Goal: Information Seeking & Learning: Learn about a topic

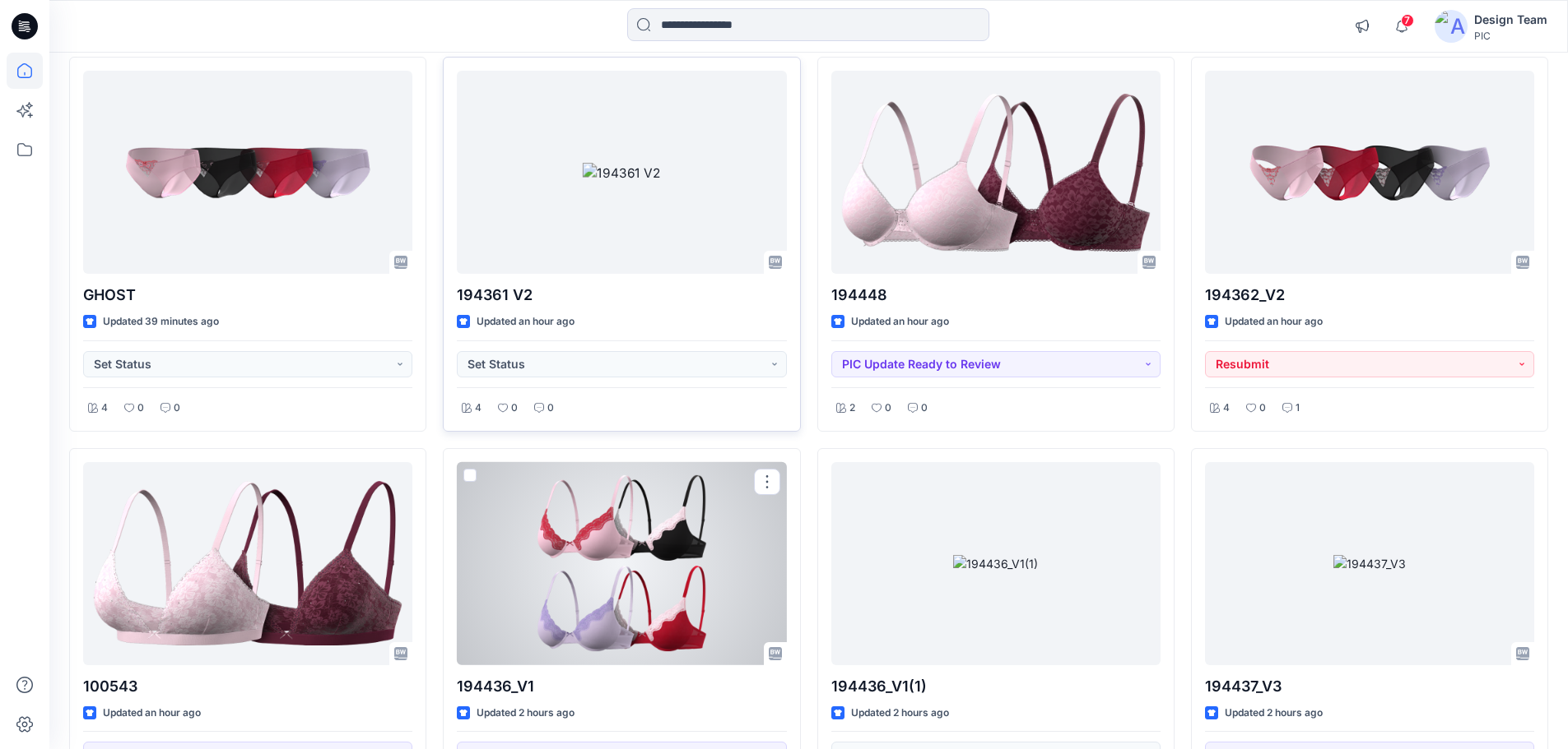
scroll to position [554, 0]
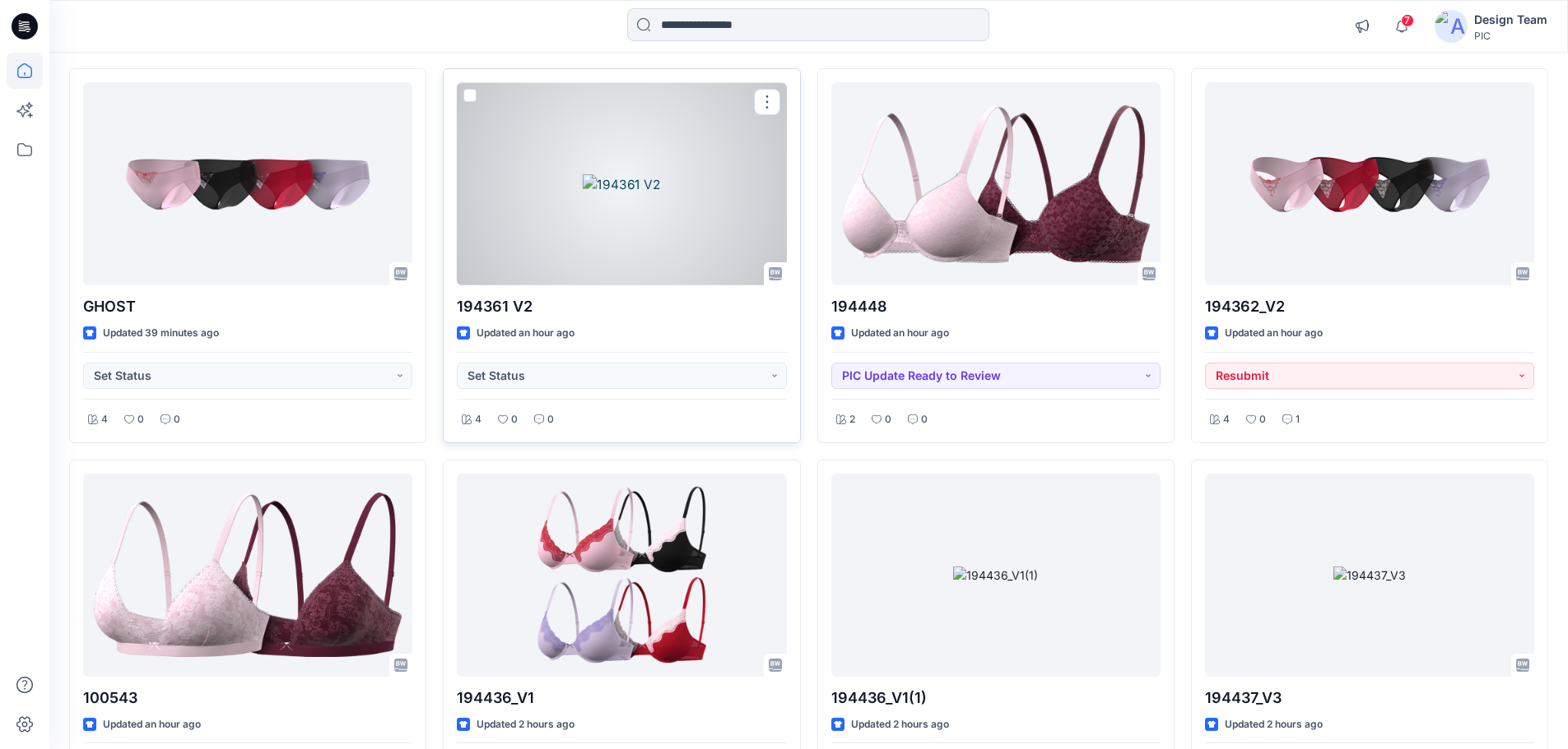
click at [693, 220] on div at bounding box center [621, 183] width 329 height 204
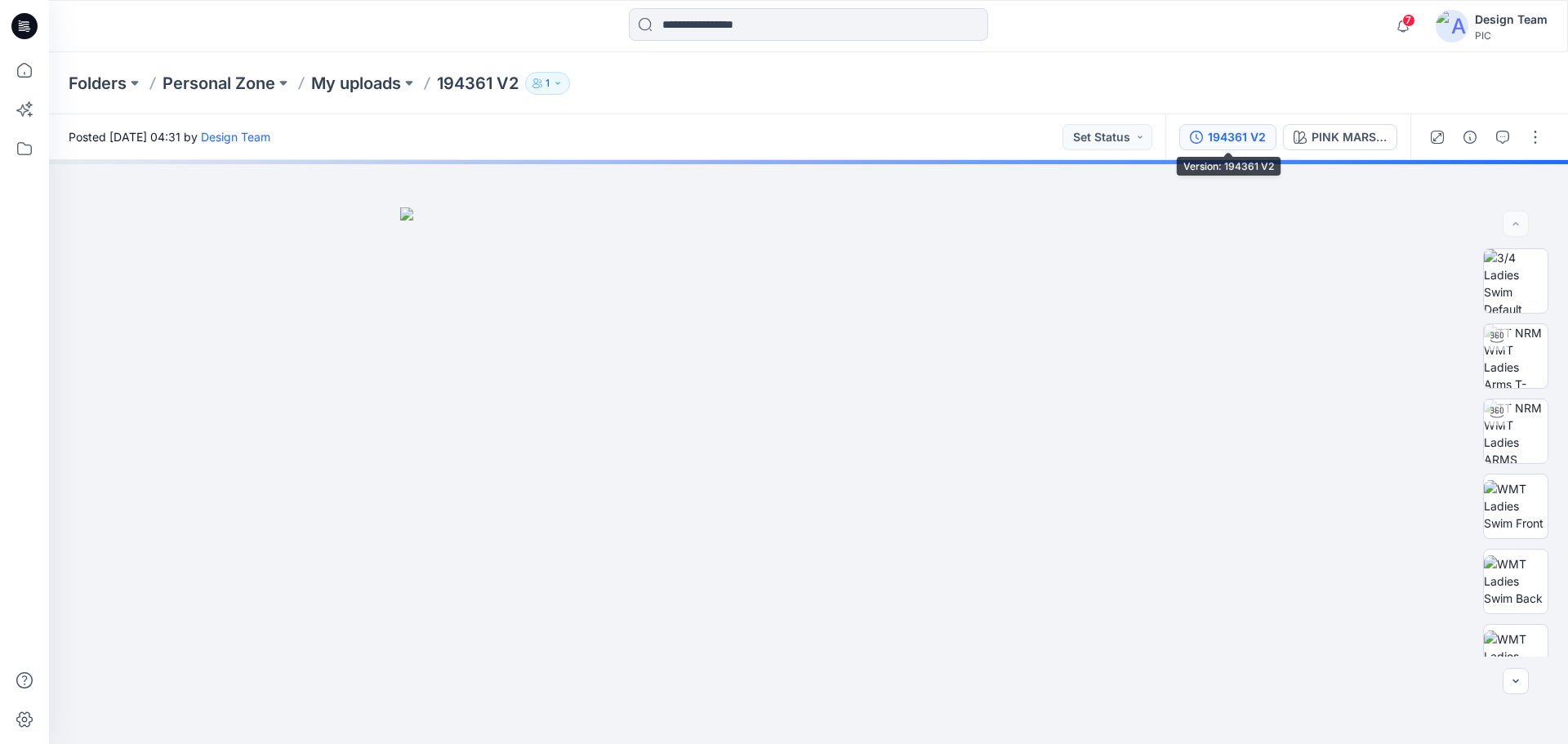
click at [1227, 134] on div "194361 V2" at bounding box center [1236, 137] width 58 height 18
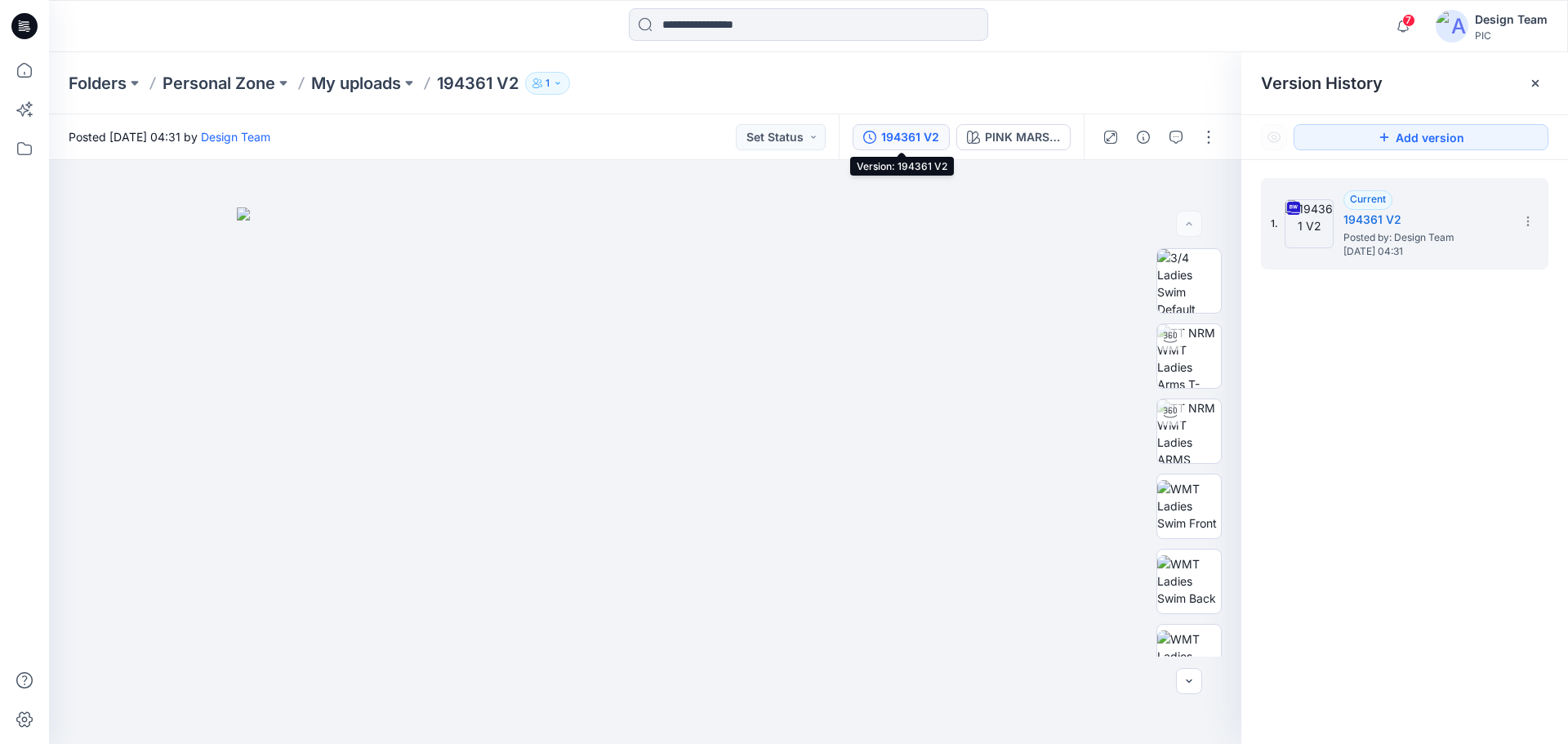
click at [926, 135] on div "194361 V2" at bounding box center [909, 137] width 58 height 18
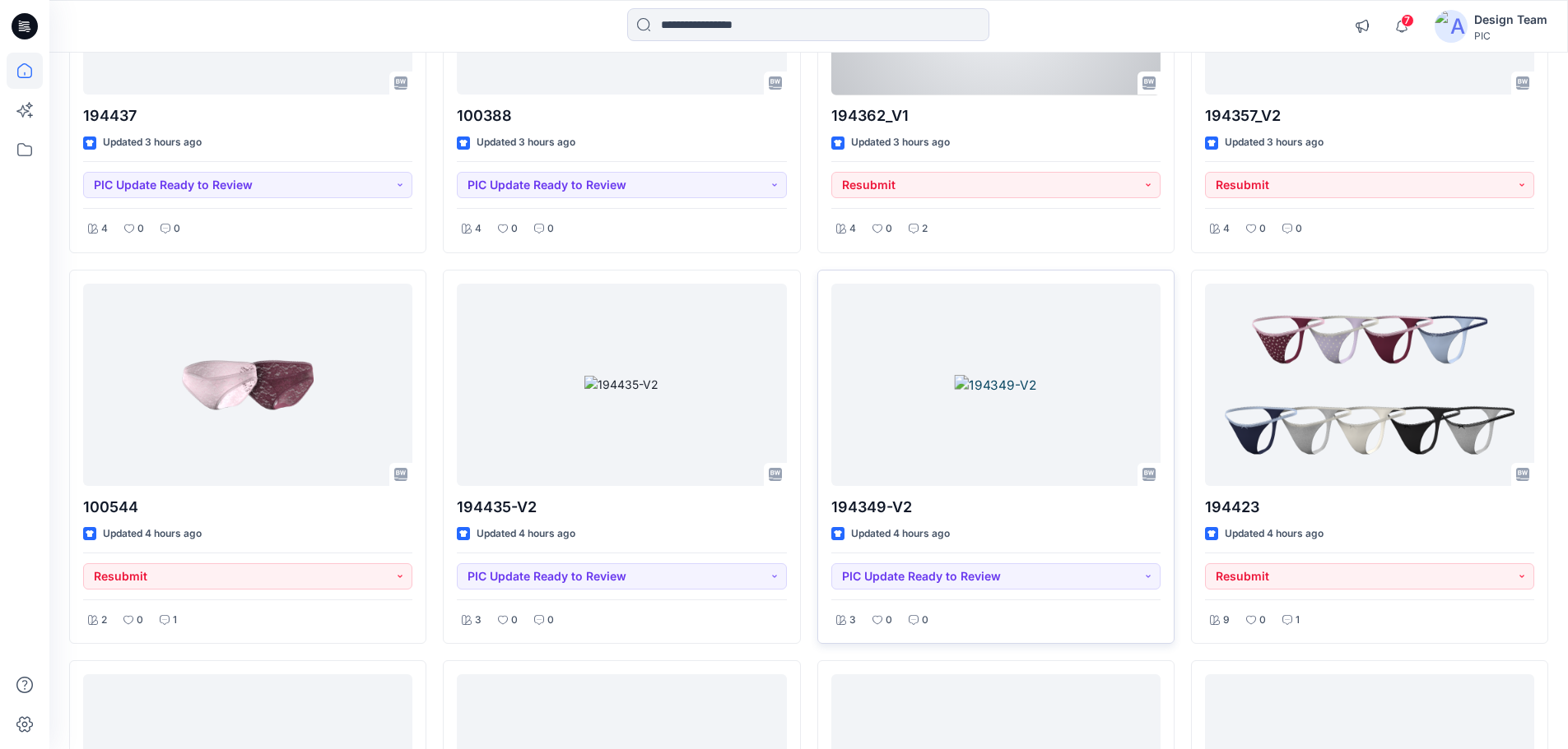
scroll to position [1540, 0]
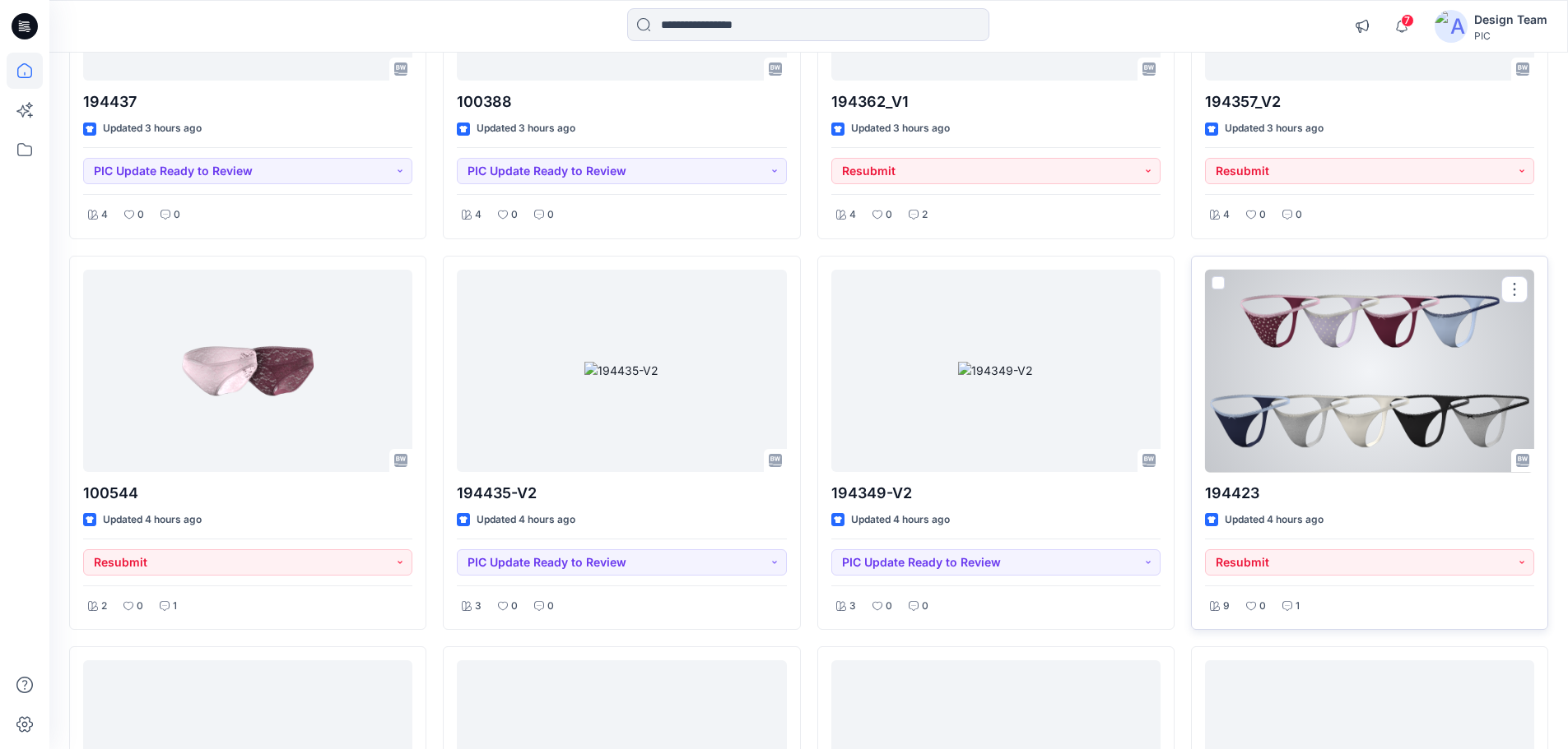
click at [1270, 344] on div at bounding box center [1369, 371] width 329 height 204
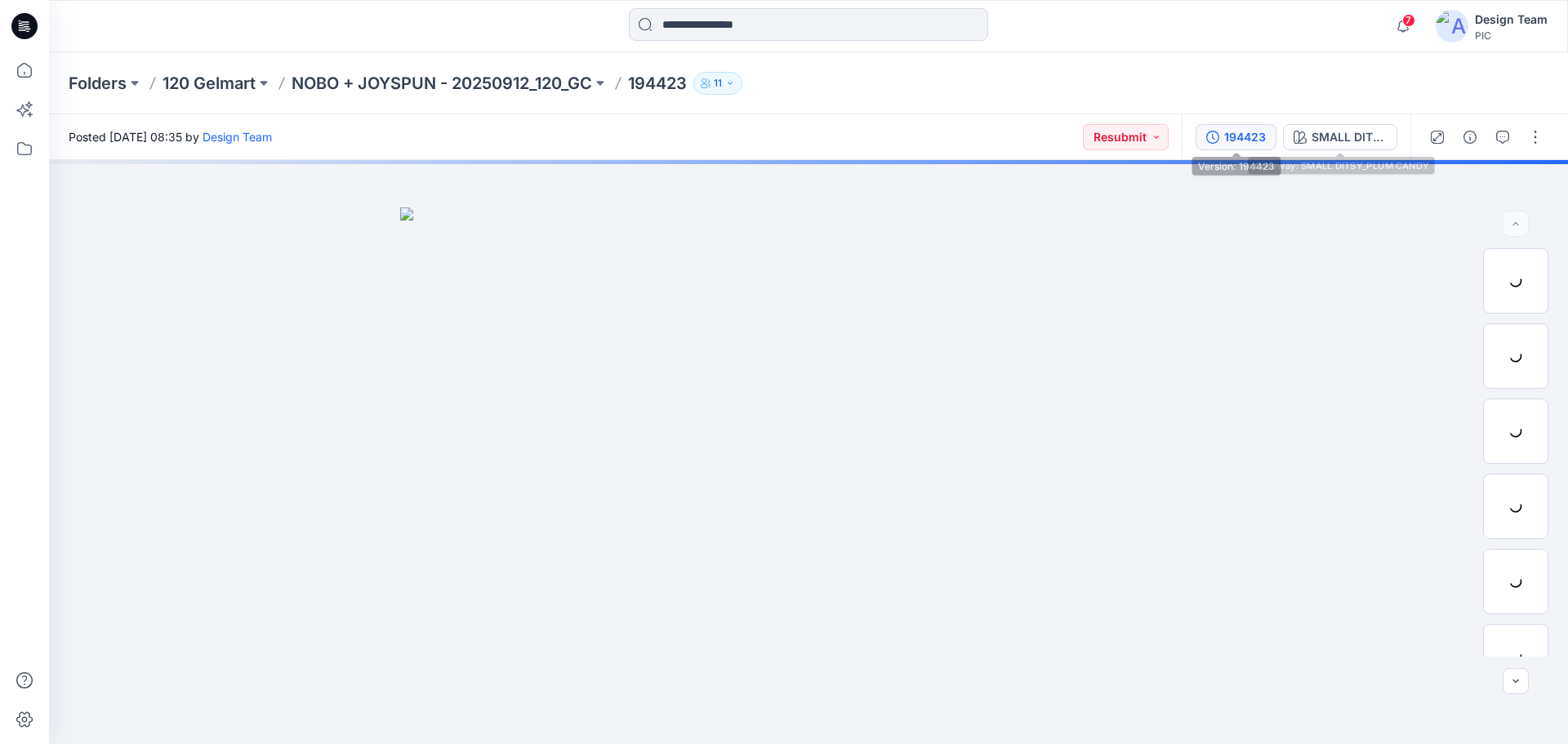
click at [1244, 128] on div "194423" at bounding box center [1245, 137] width 42 height 18
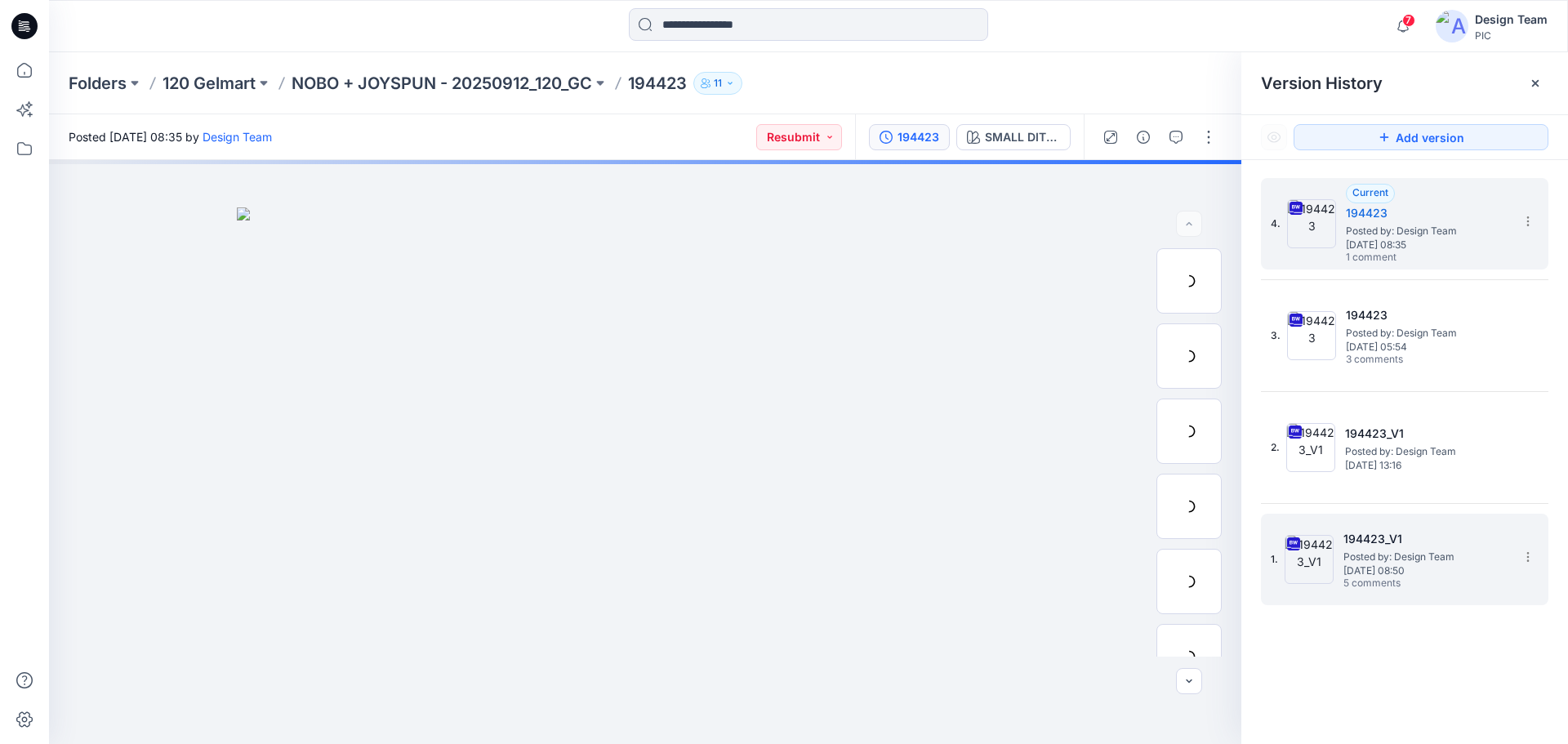
click at [1391, 543] on h5 "194423_V1" at bounding box center [1425, 539] width 164 height 19
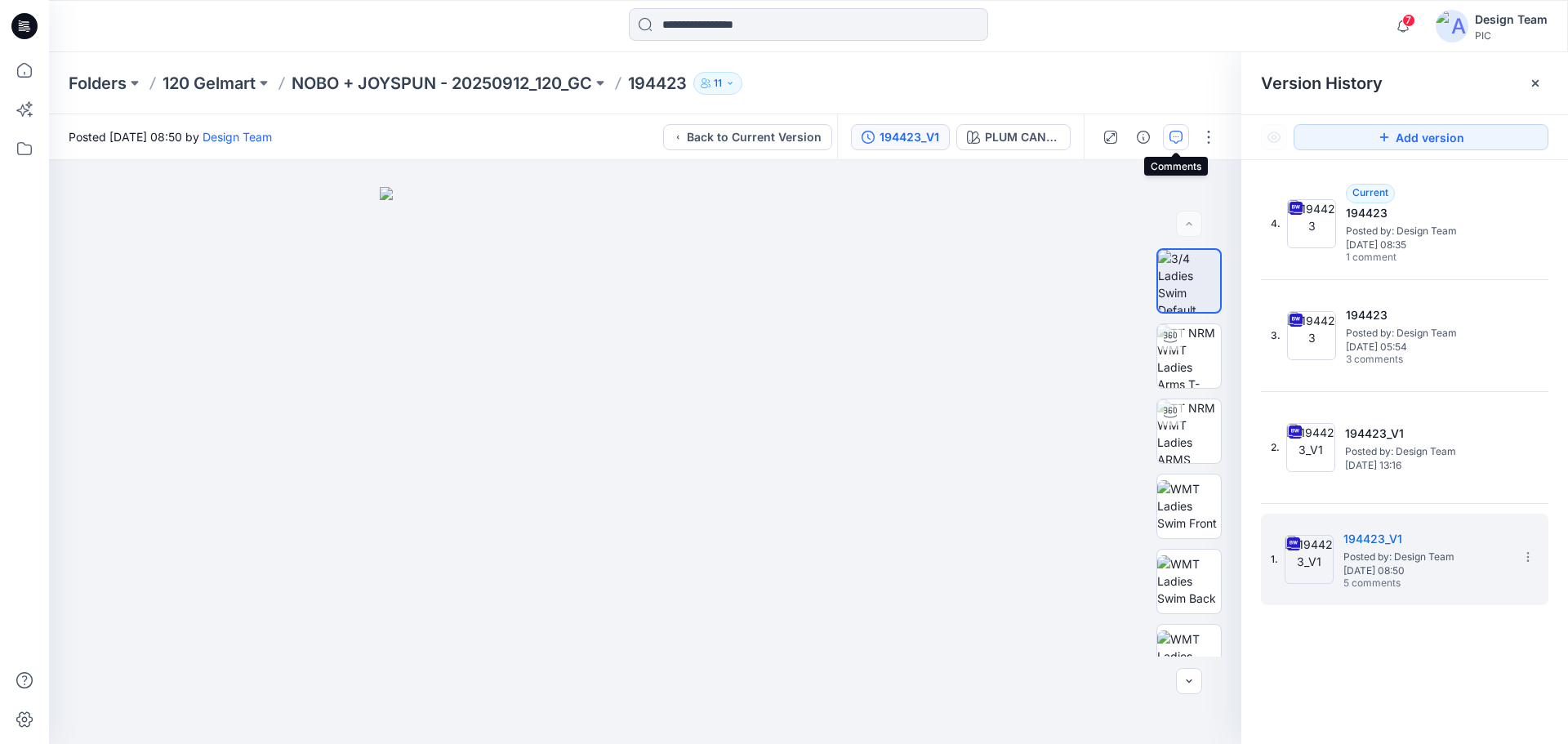
click at [1181, 138] on icon "button" at bounding box center [1176, 137] width 13 height 13
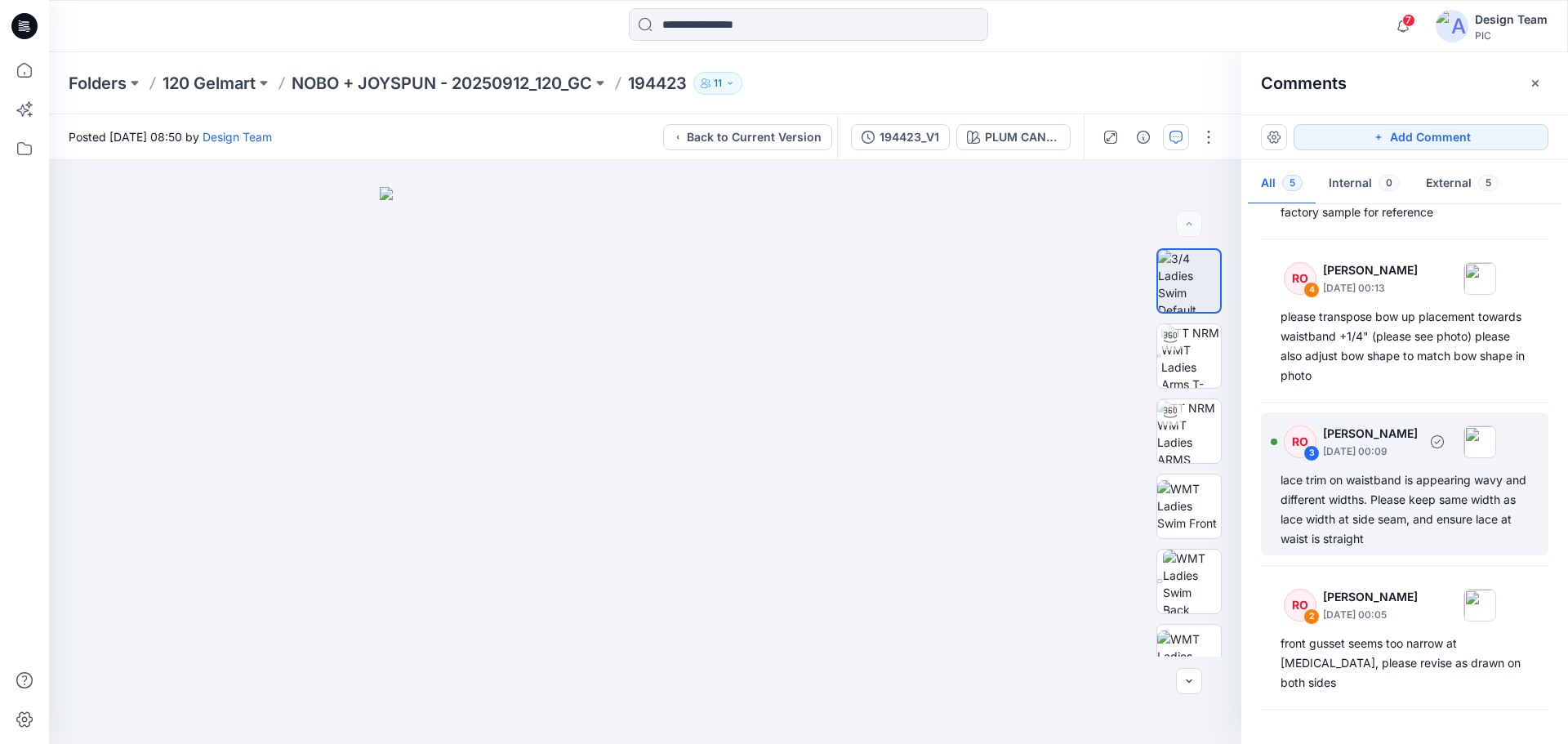
scroll to position [31, 0]
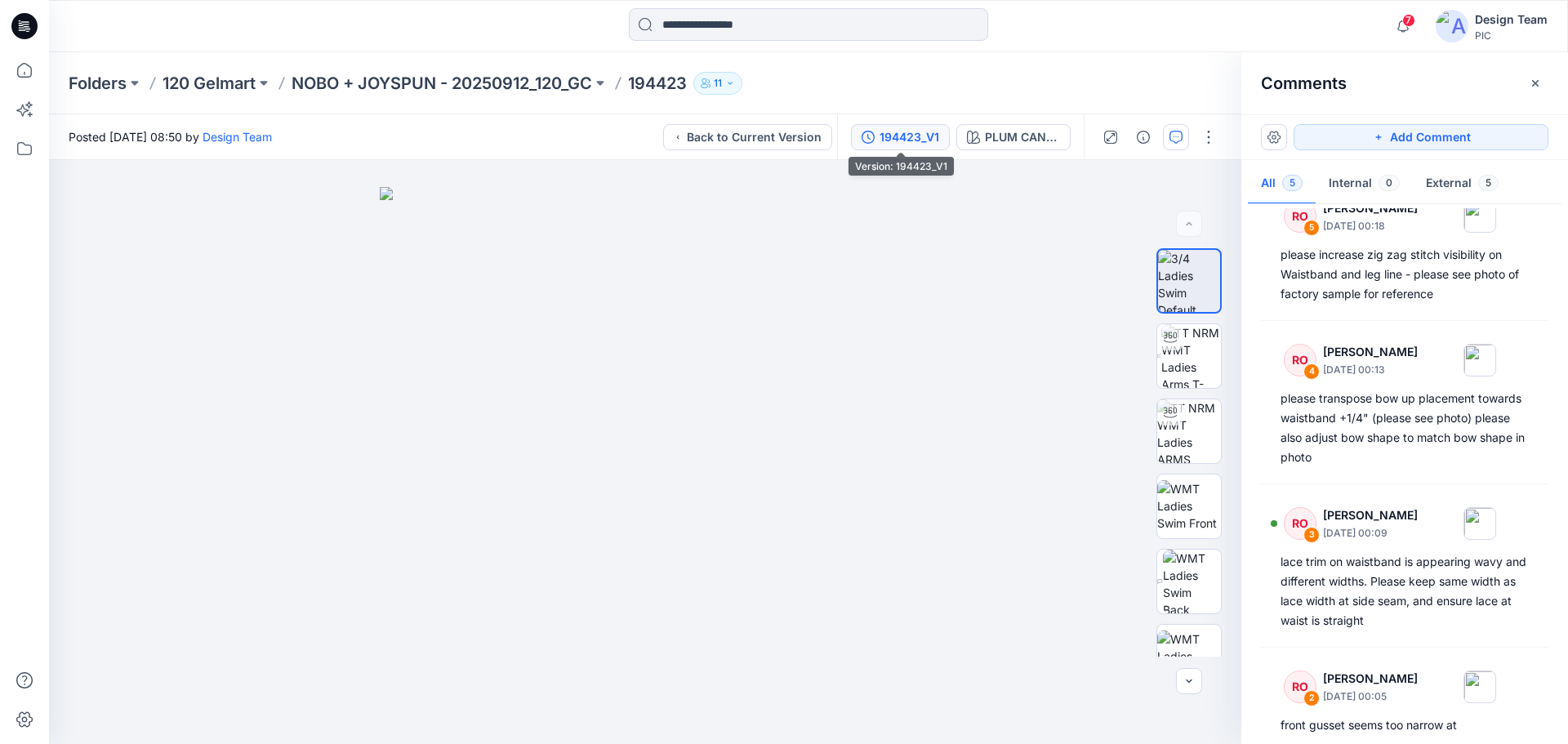
click at [937, 140] on div "194423_V1" at bounding box center [909, 137] width 59 height 18
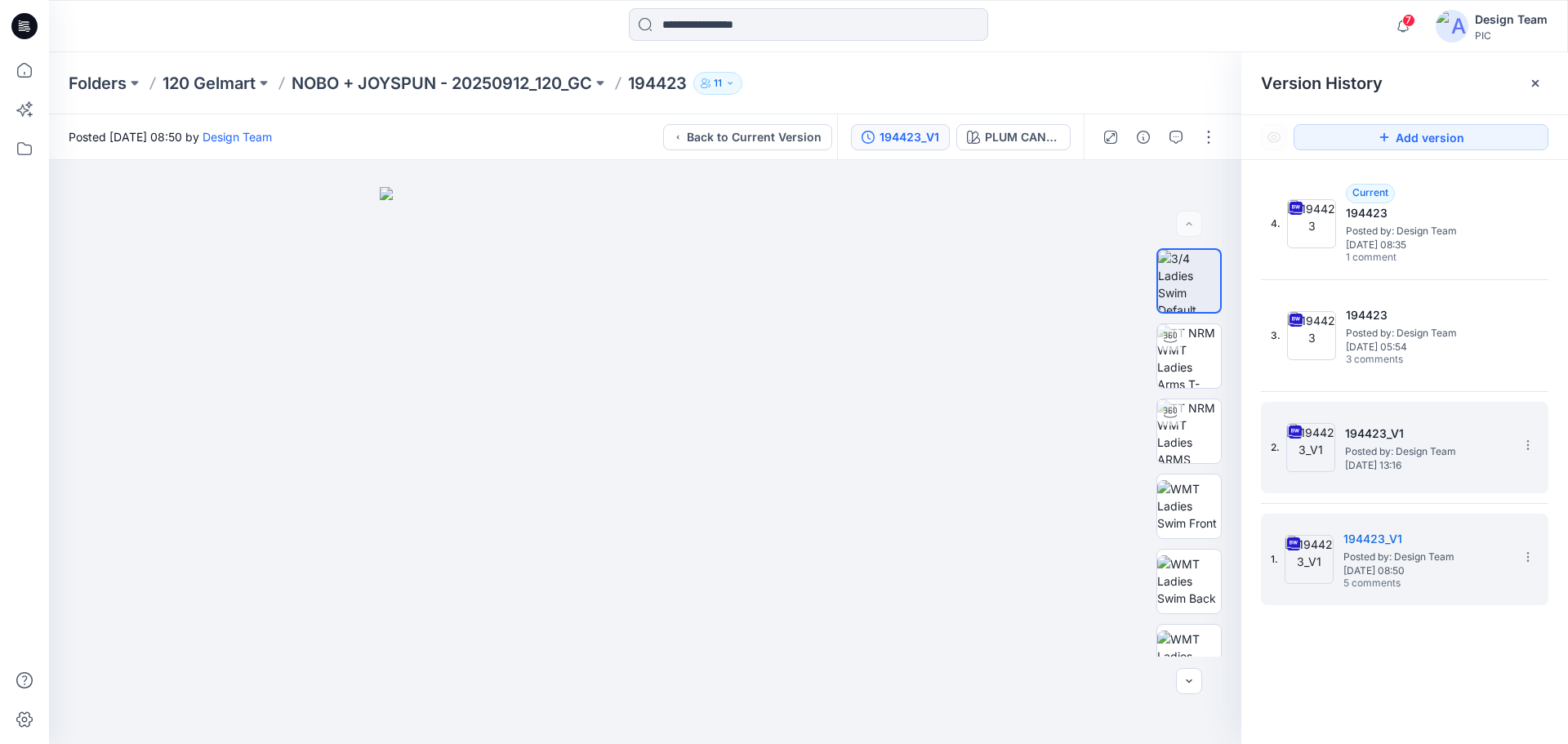
click at [1340, 448] on div "2. 194423_V1 Posted by: Design Team [DATE] 13:16" at bounding box center [1393, 447] width 245 height 79
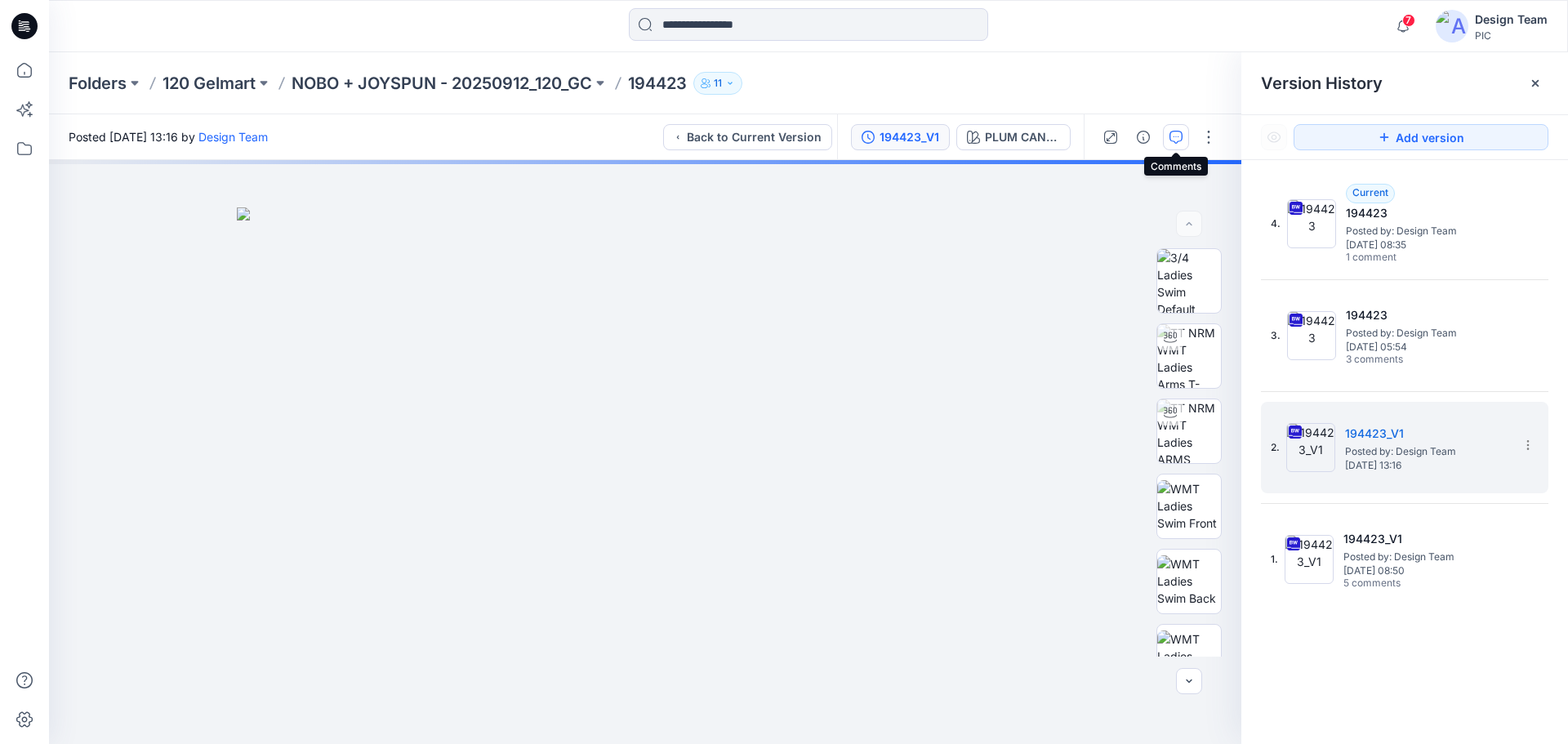
click at [1180, 132] on icon "button" at bounding box center [1176, 137] width 13 height 13
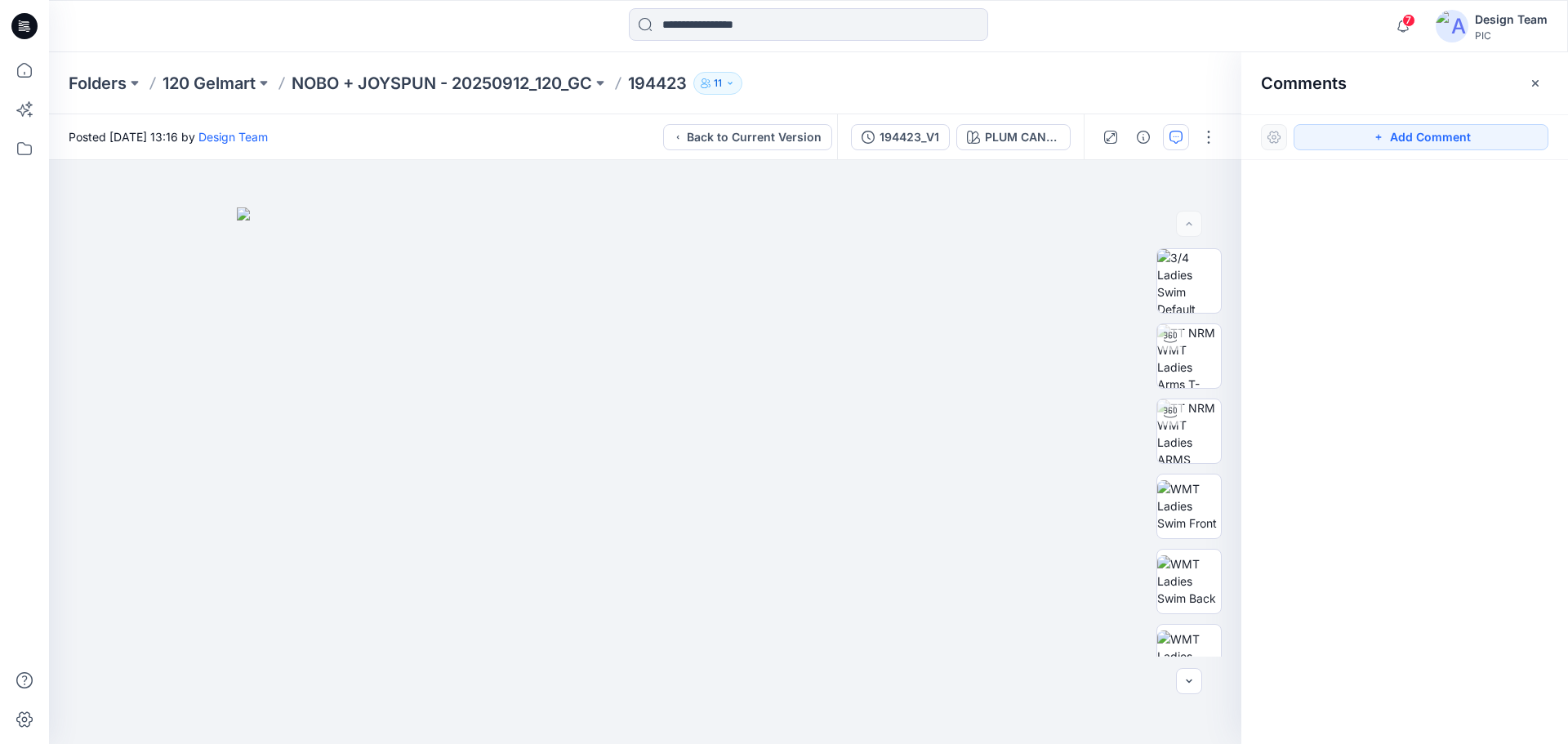
click at [24, 33] on icon at bounding box center [24, 26] width 27 height 27
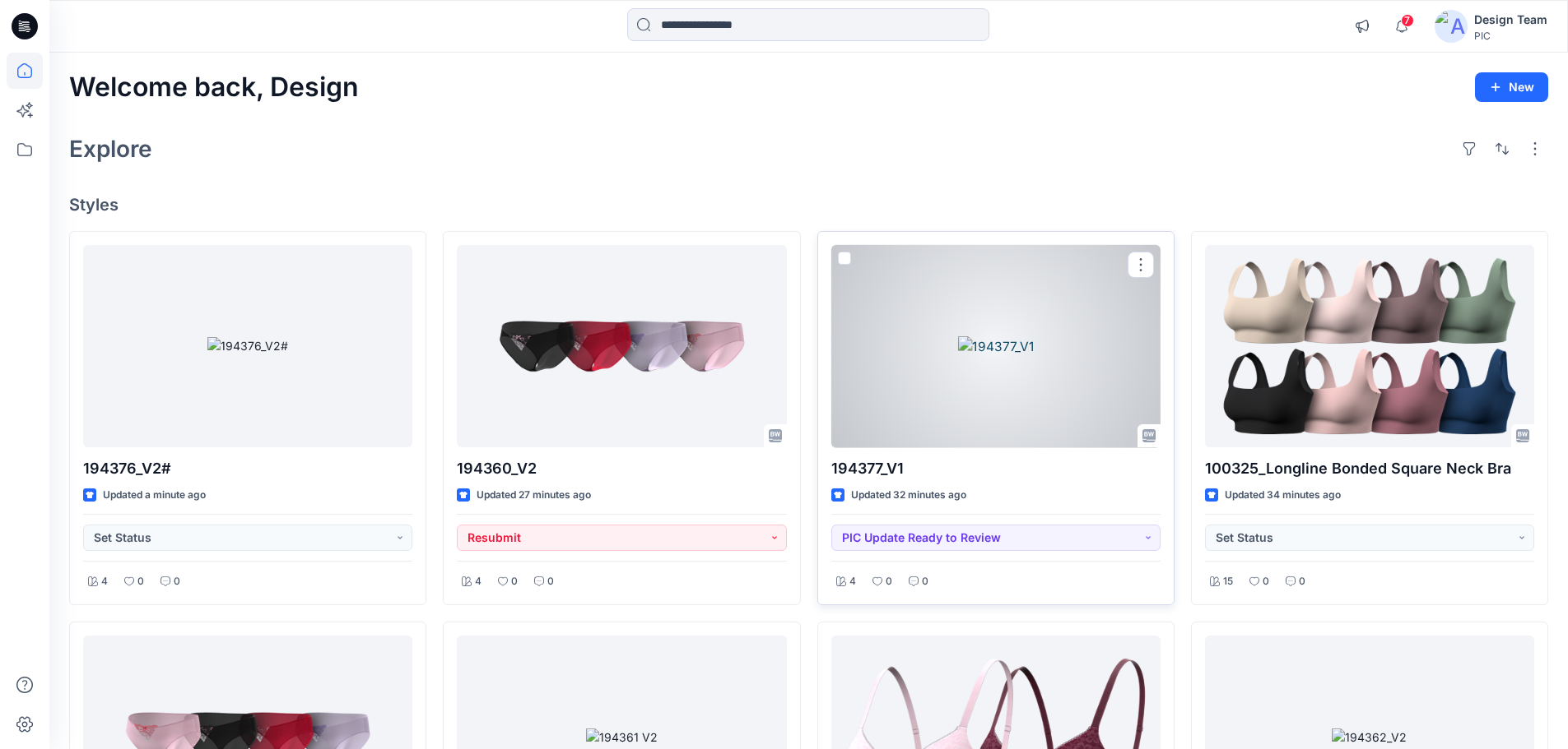
click at [1009, 429] on div at bounding box center [996, 346] width 329 height 204
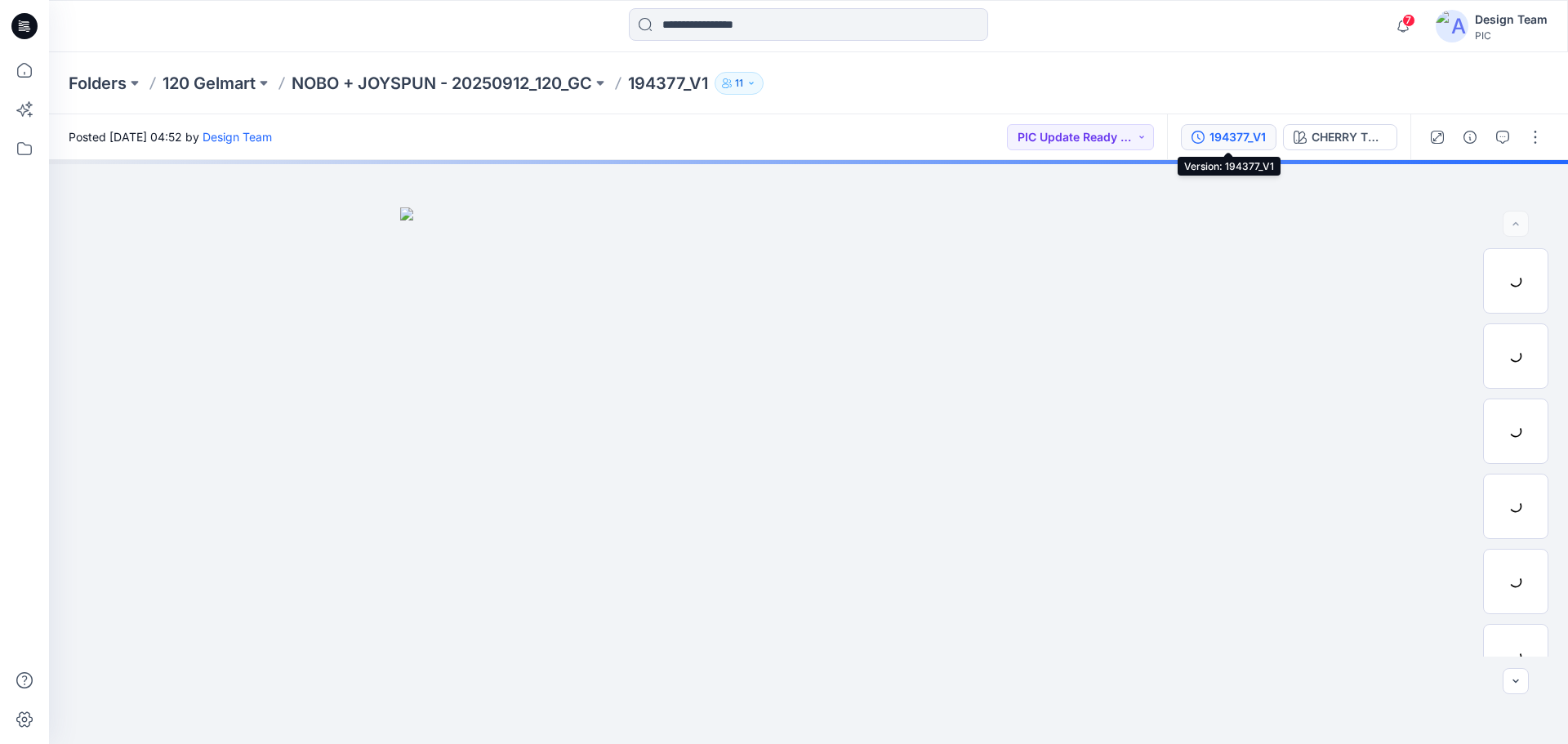
click at [1196, 136] on icon "button" at bounding box center [1198, 137] width 13 height 13
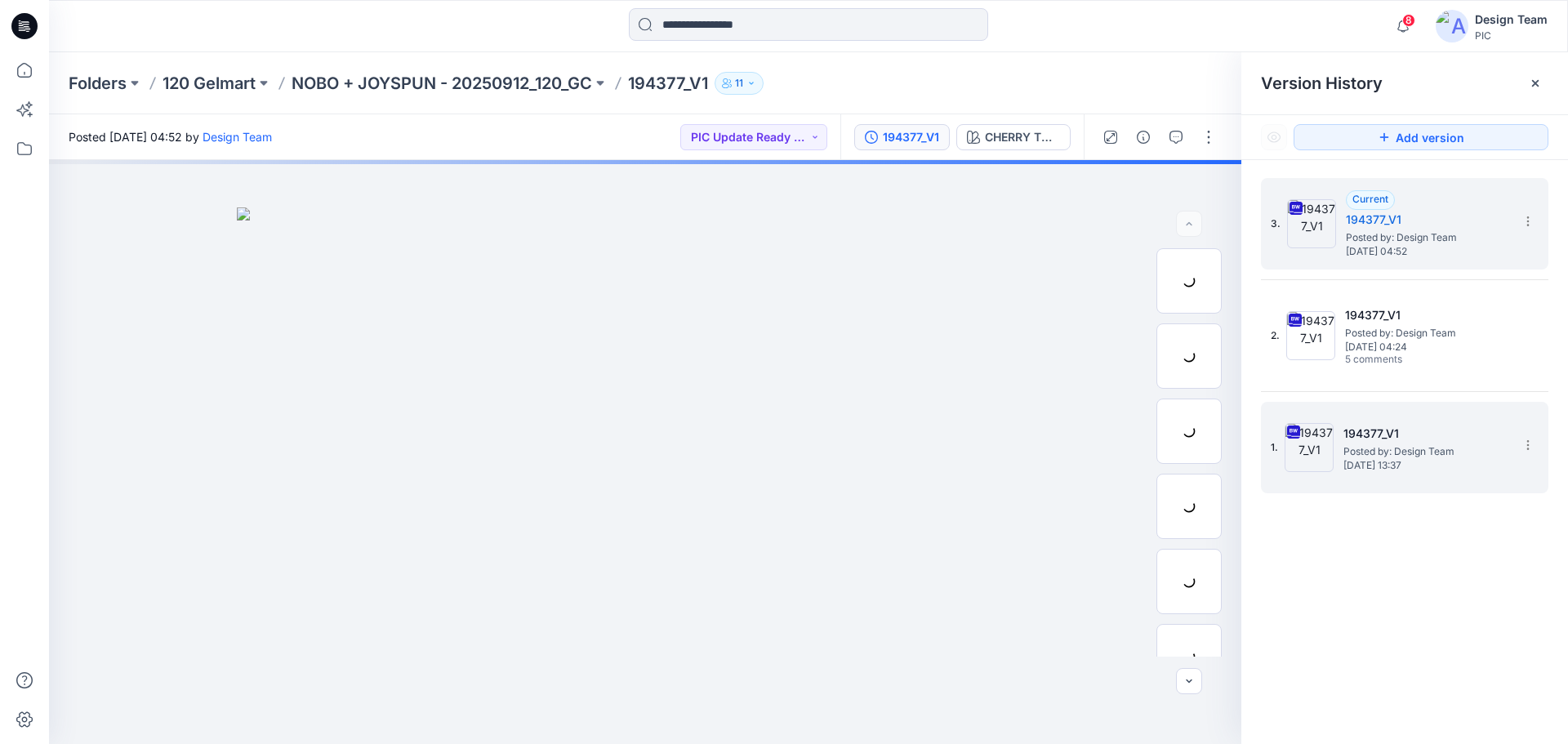
click at [1375, 450] on span "Posted by: Design Team" at bounding box center [1425, 452] width 164 height 16
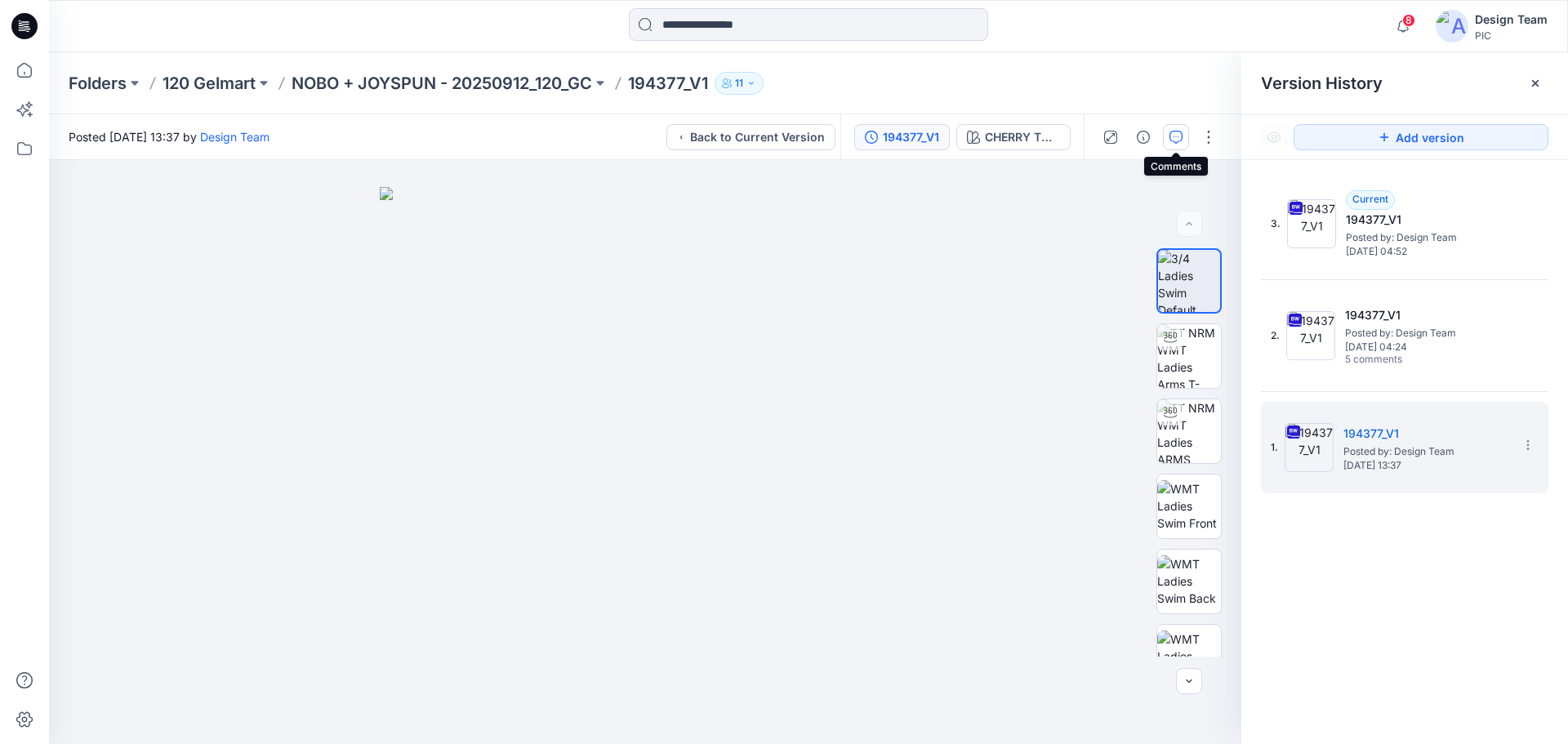
click at [1182, 139] on icon "button" at bounding box center [1176, 137] width 13 height 13
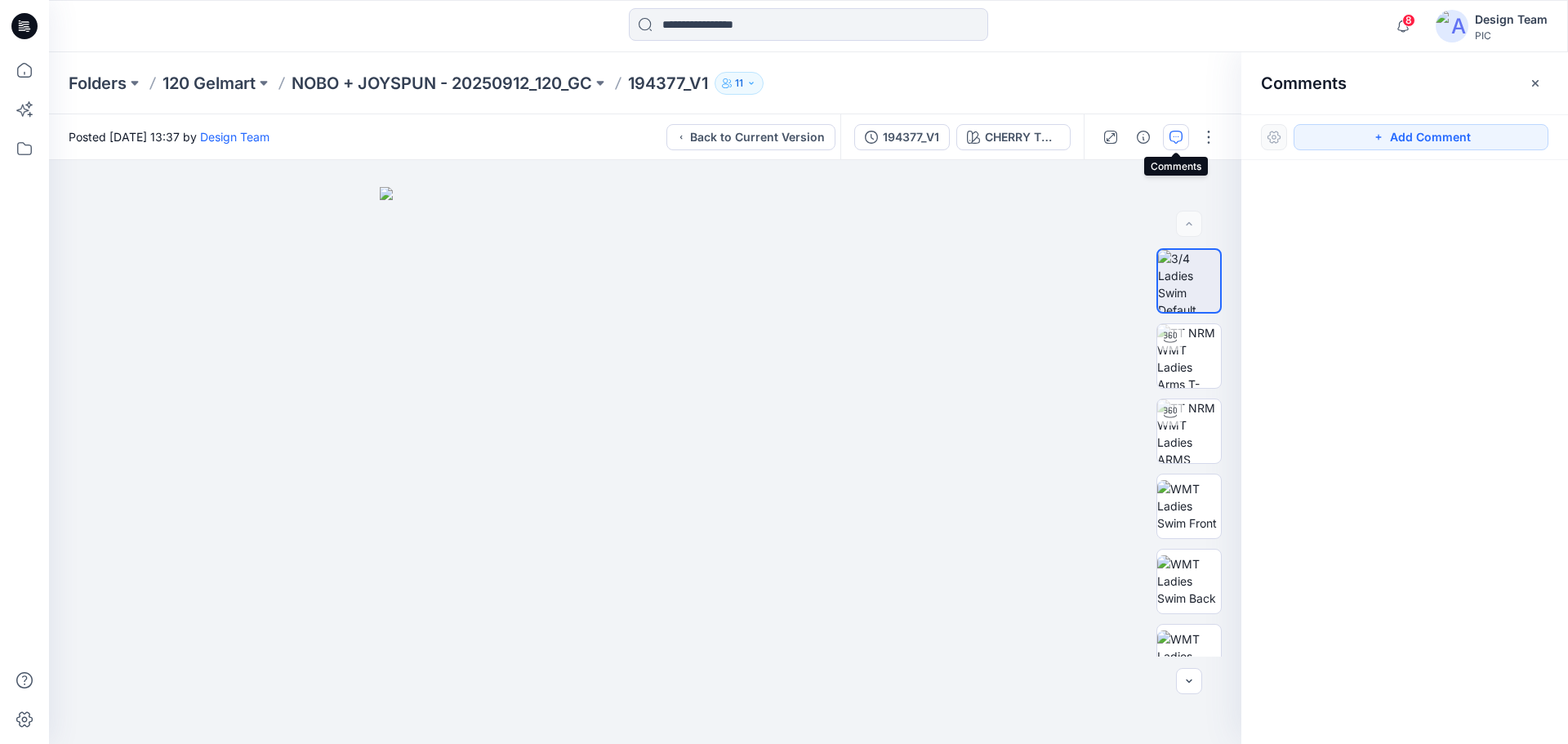
click at [1171, 135] on icon "button" at bounding box center [1176, 137] width 13 height 13
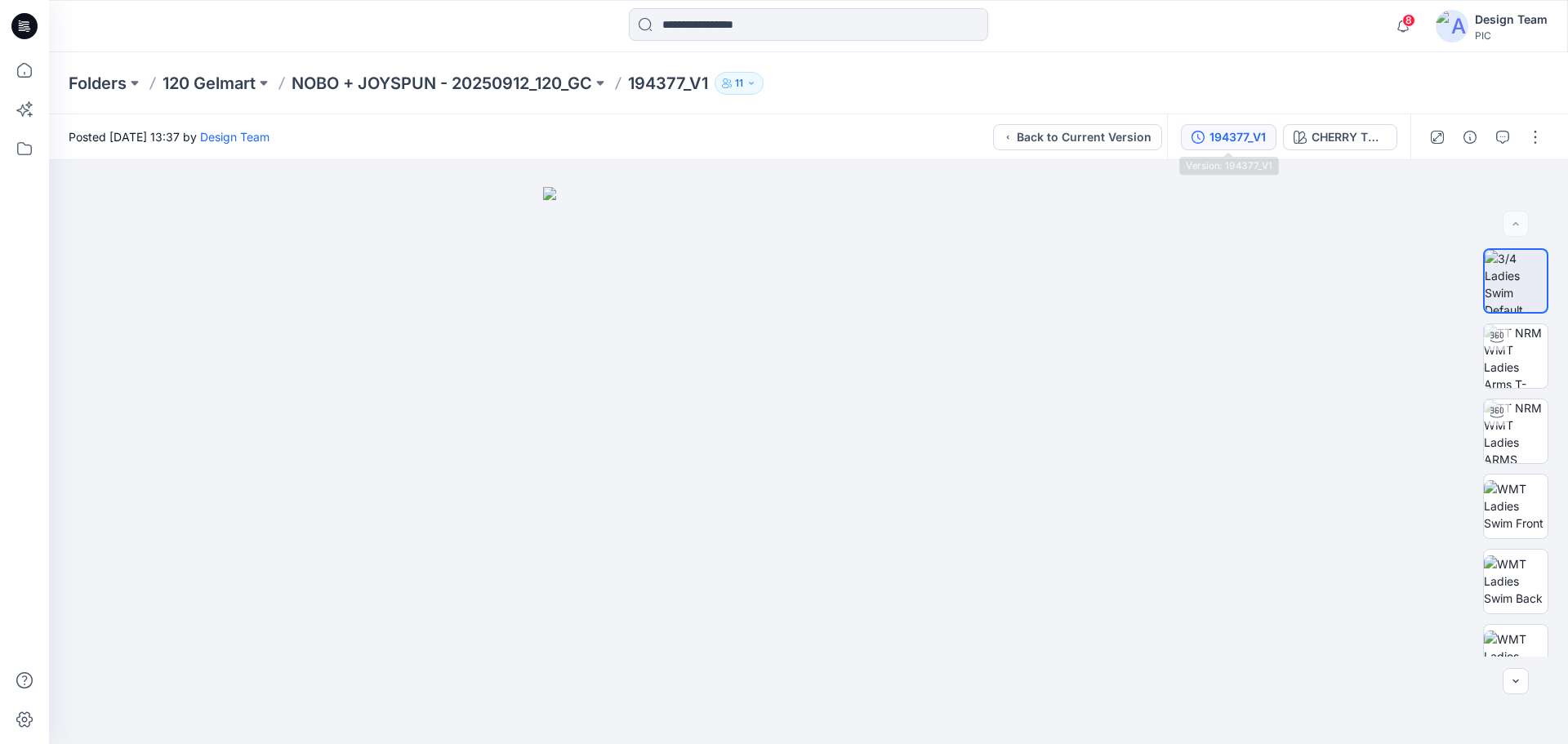
click at [1214, 129] on div "194377_V1" at bounding box center [1238, 137] width 57 height 18
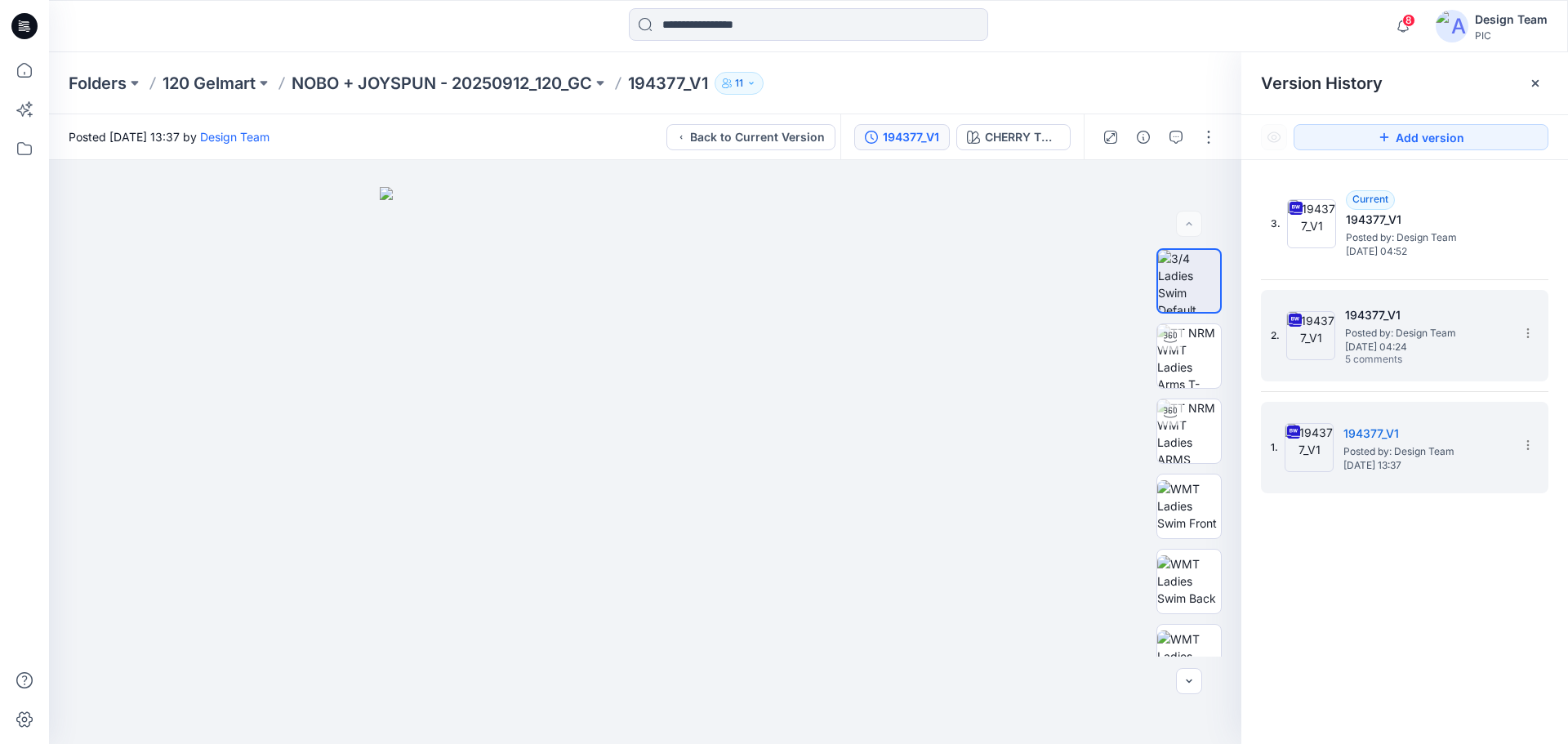
click at [1416, 341] on span "[DATE] 04:24" at bounding box center [1426, 347] width 164 height 11
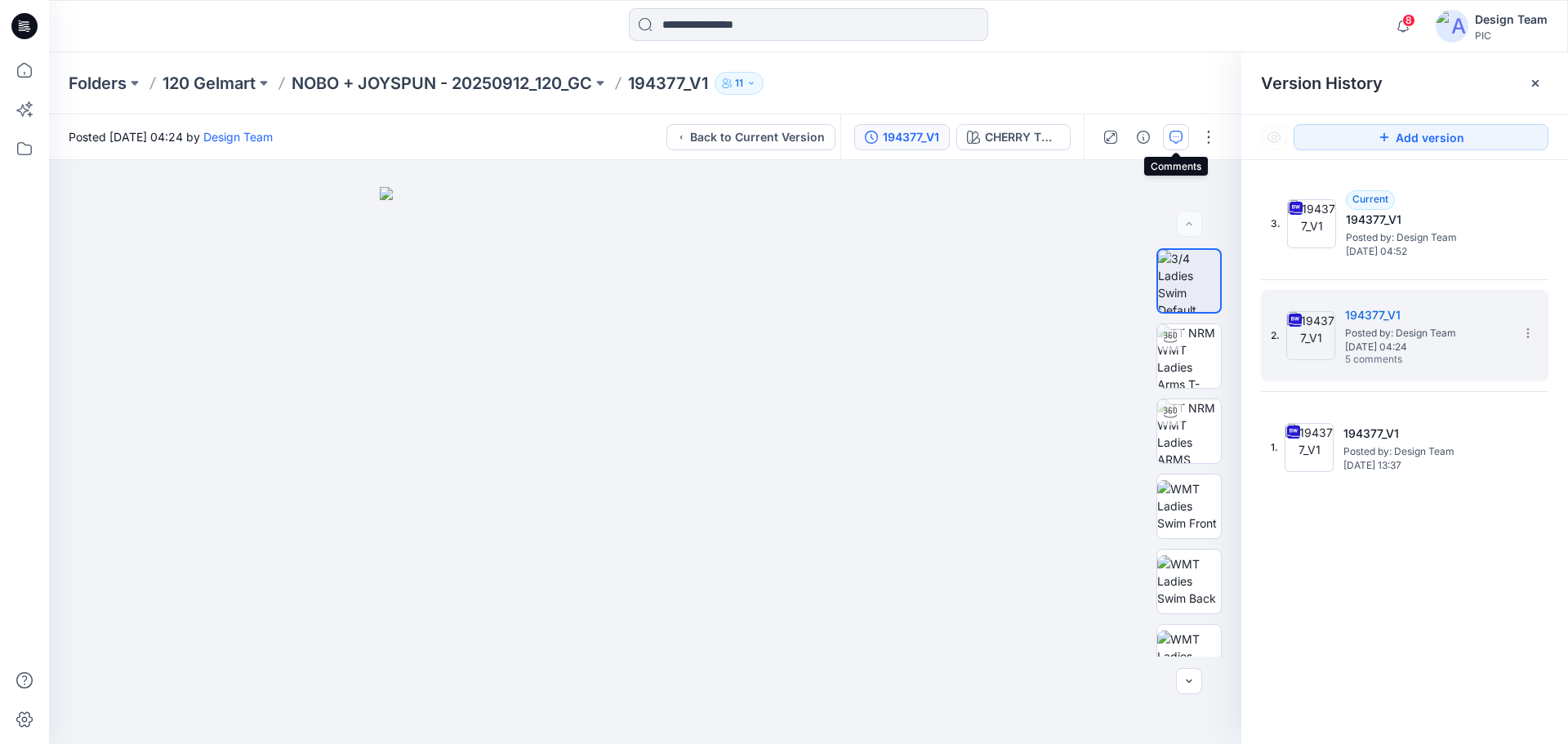
click at [1180, 141] on icon "button" at bounding box center [1176, 137] width 13 height 13
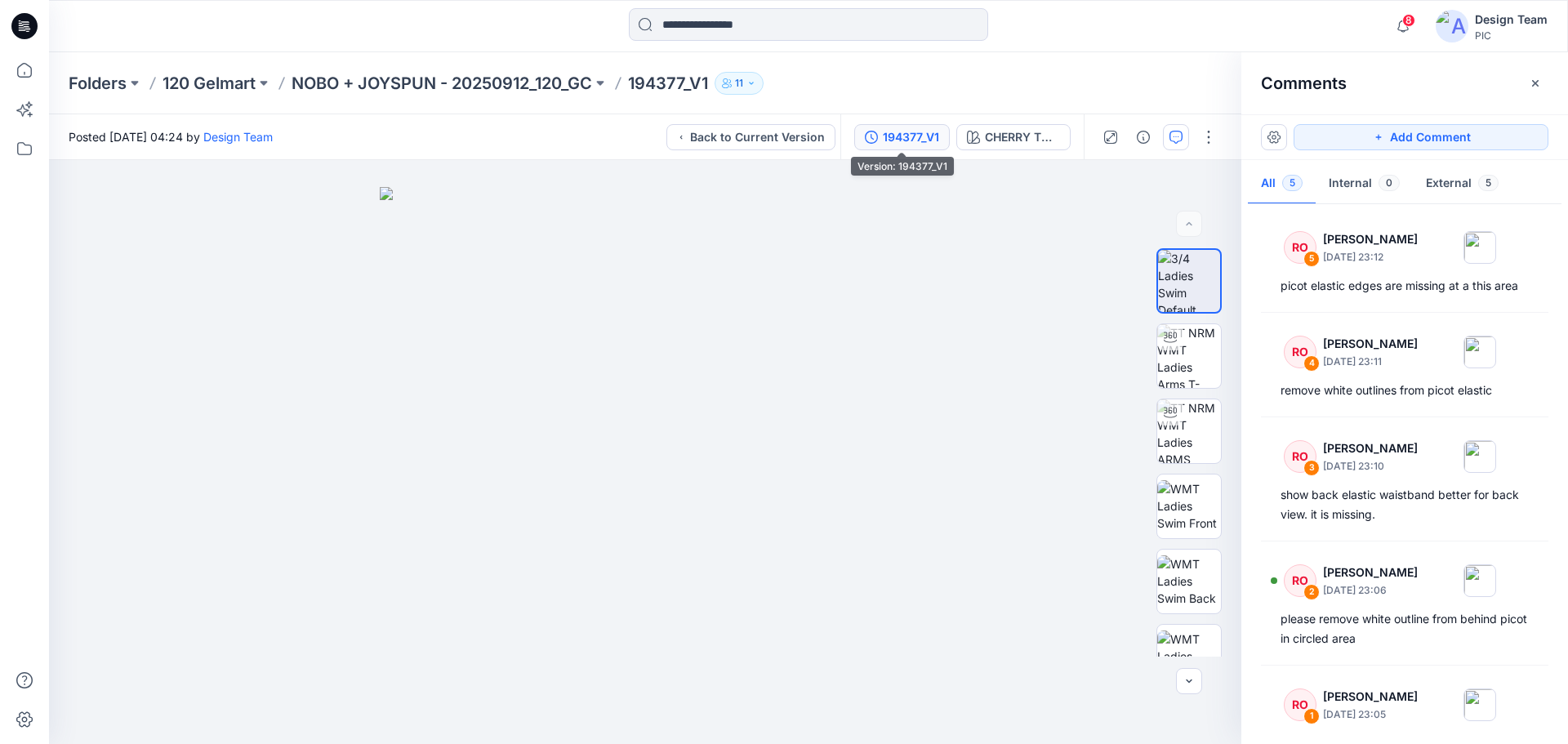
click at [923, 129] on div "194377_V1" at bounding box center [911, 137] width 57 height 18
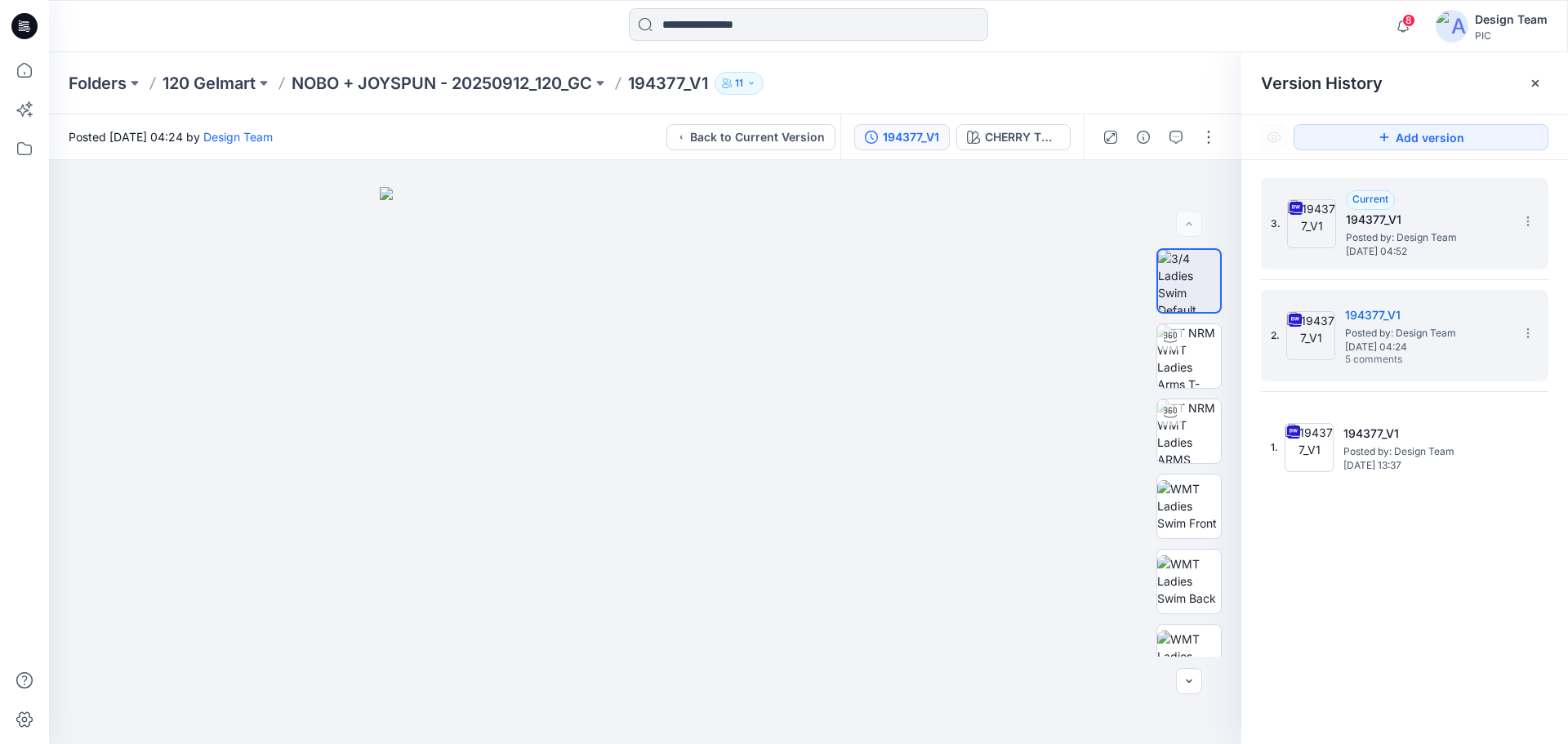
click at [1384, 240] on span "Posted by: Design Team" at bounding box center [1427, 238] width 164 height 16
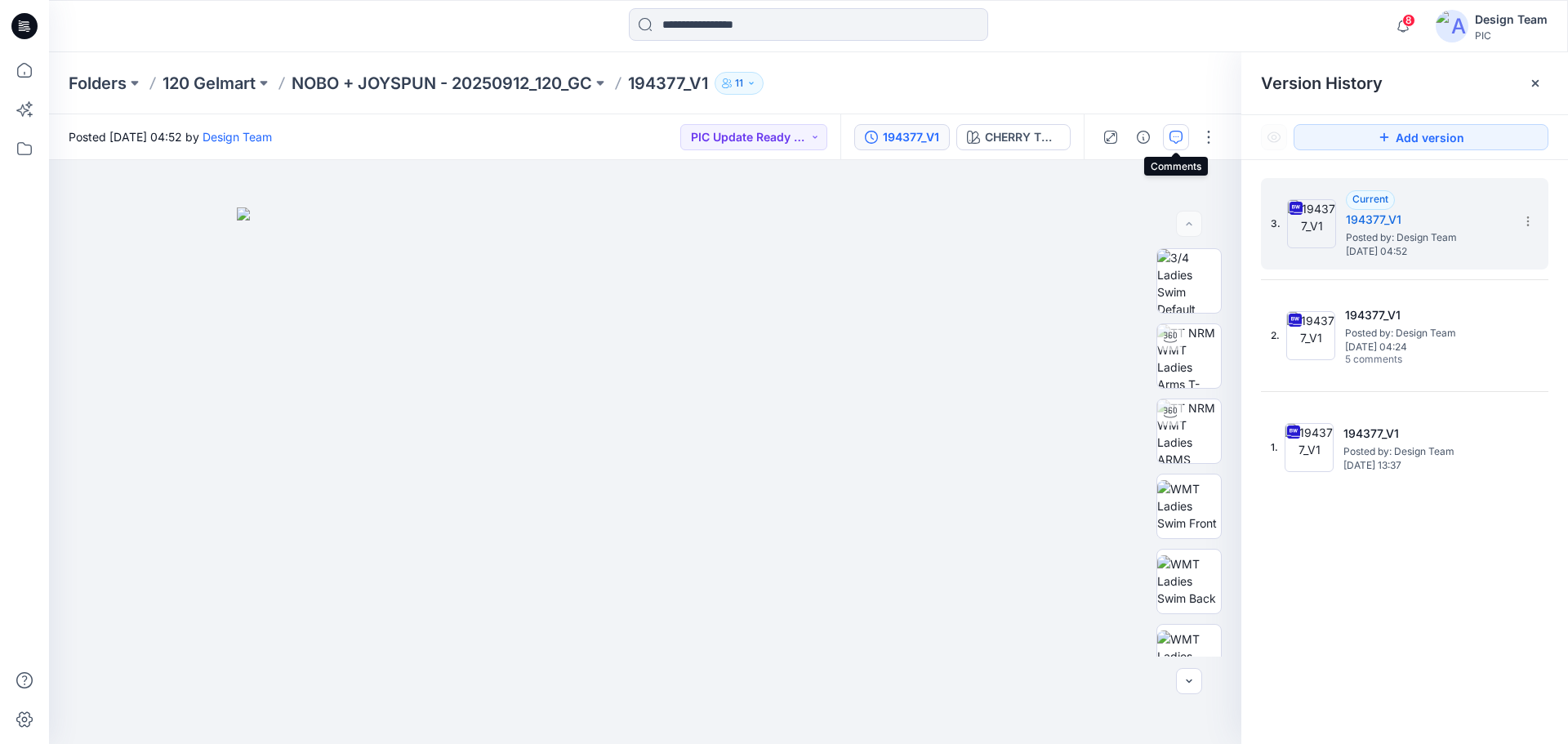
click at [1174, 136] on icon "button" at bounding box center [1176, 135] width 5 height 1
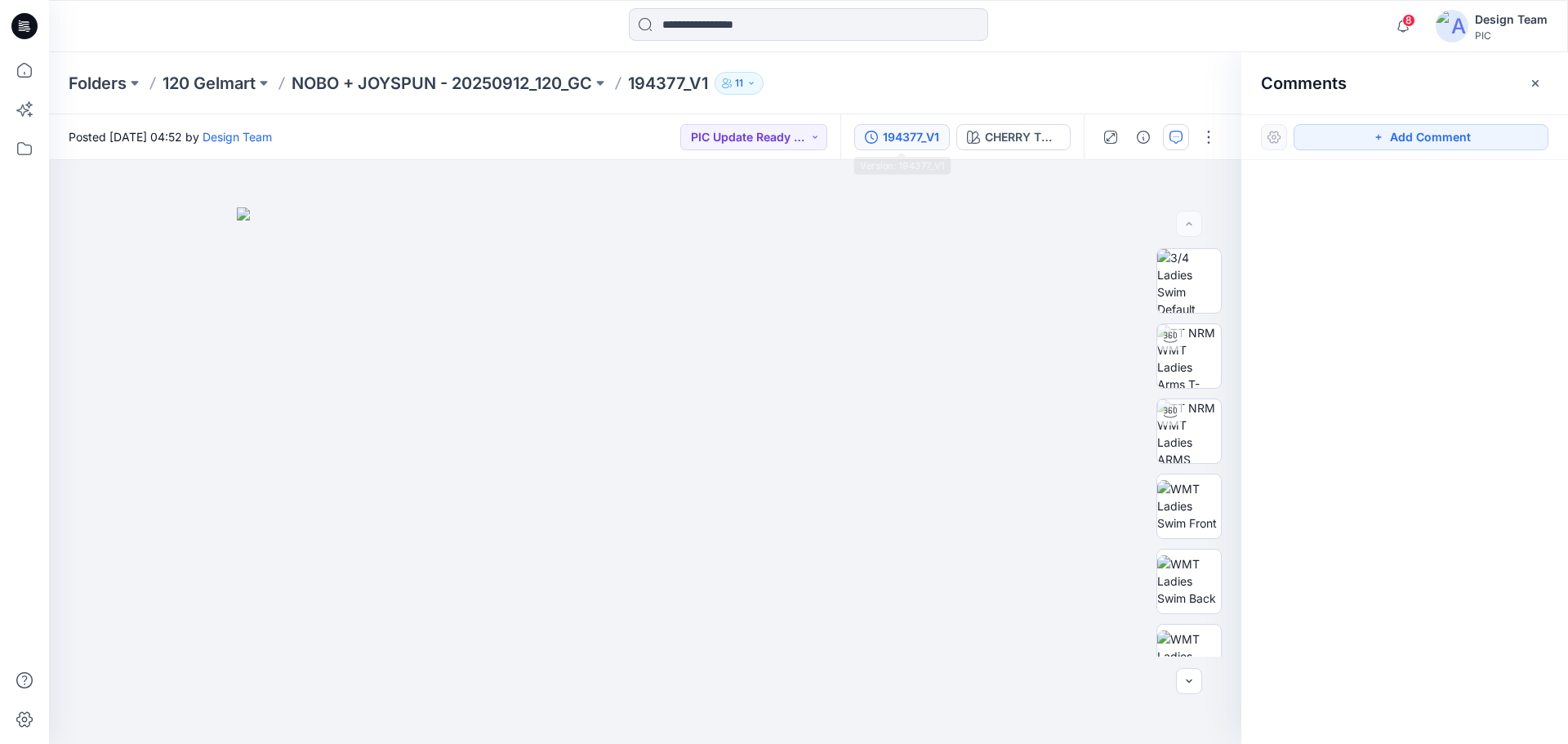
click at [907, 144] on div "194377_V1" at bounding box center [911, 137] width 57 height 18
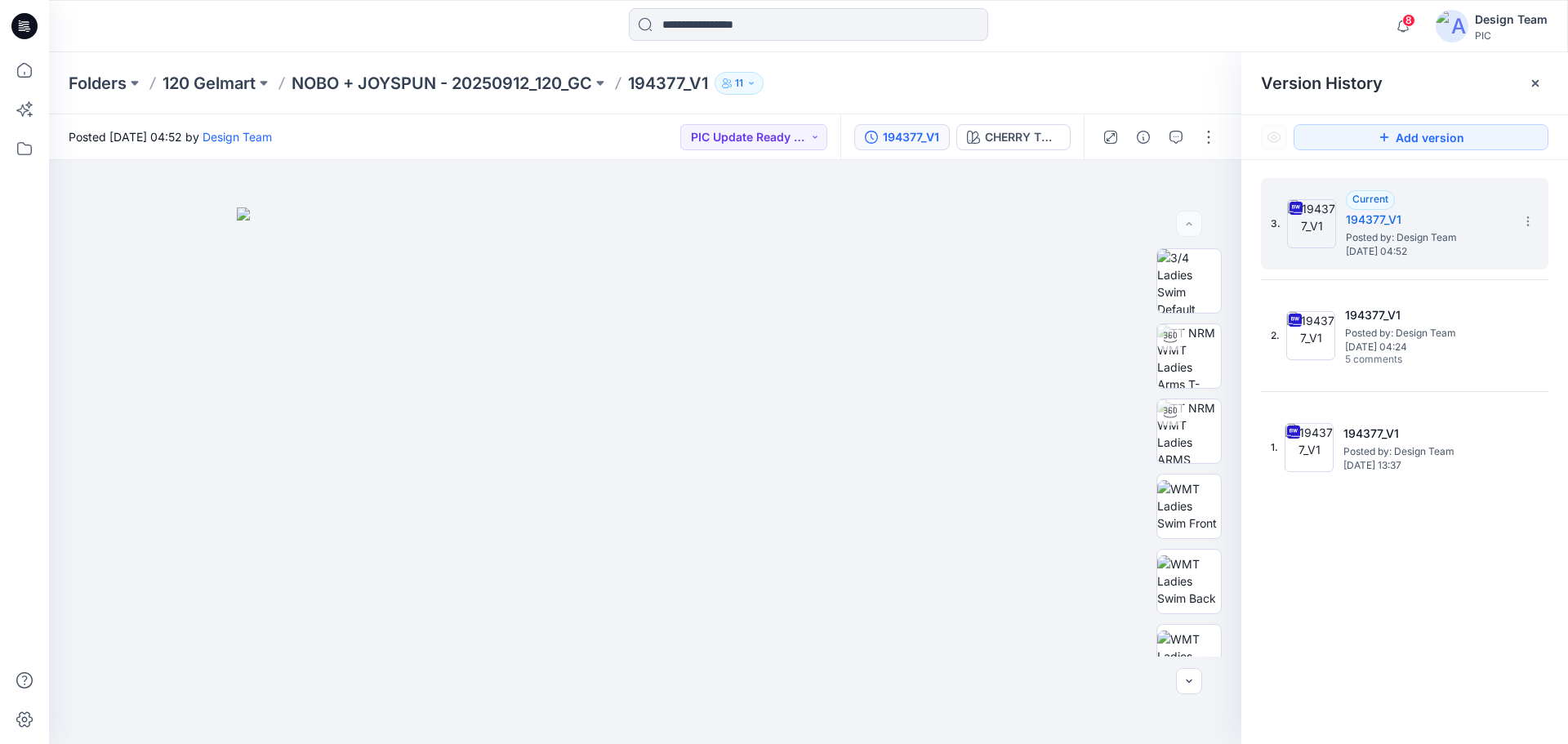
click at [28, 30] on icon at bounding box center [24, 26] width 27 height 27
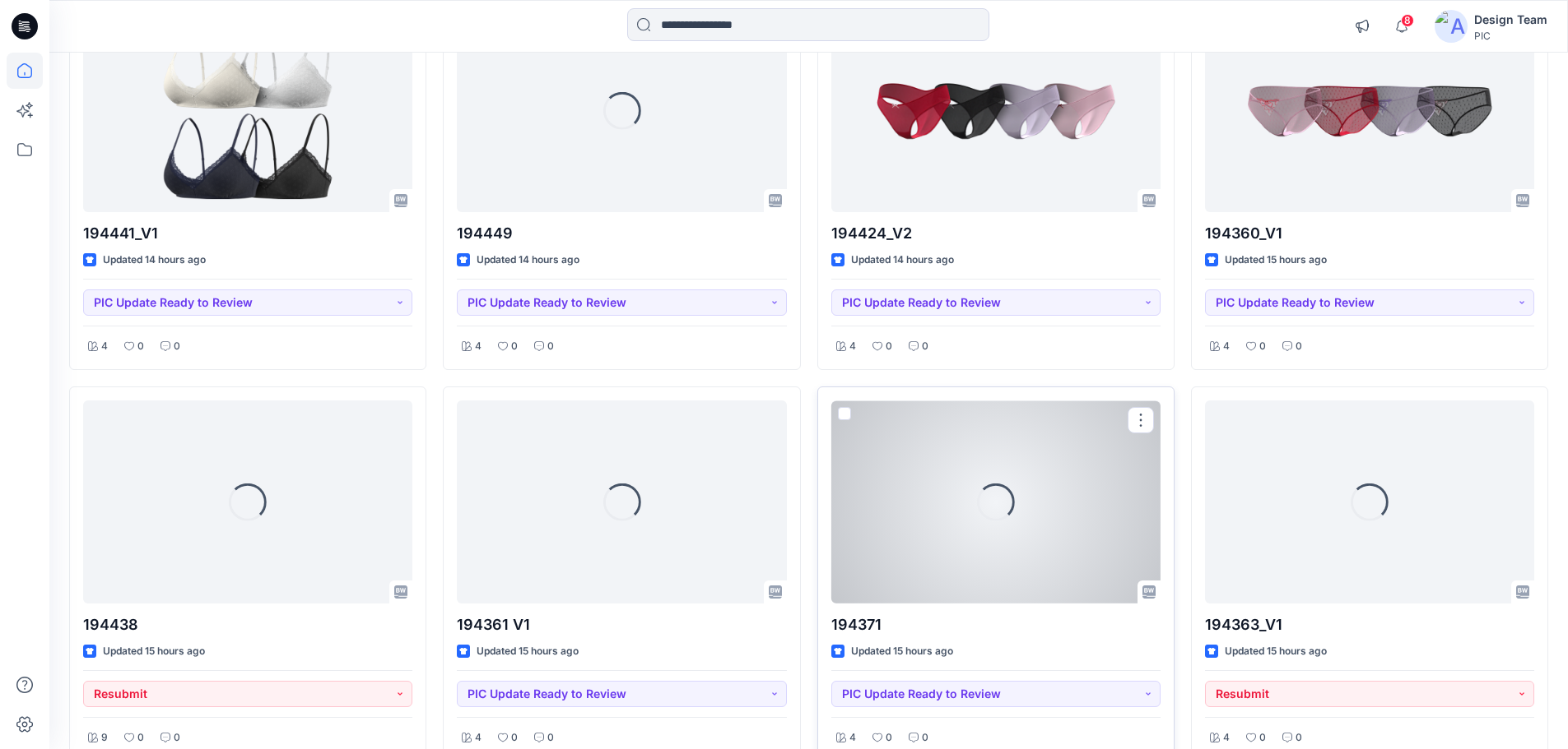
scroll to position [3395, 0]
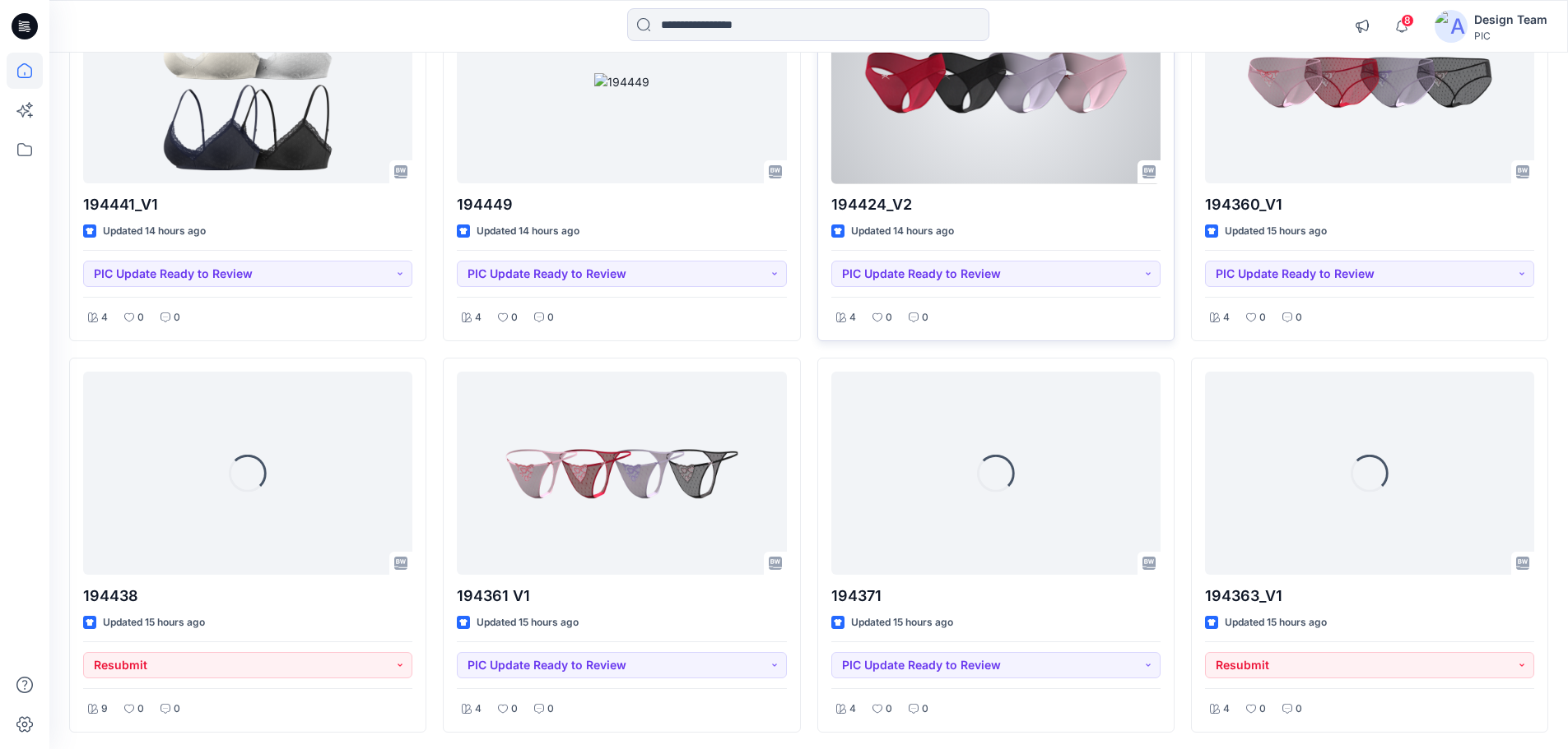
click at [1034, 137] on div at bounding box center [996, 82] width 329 height 204
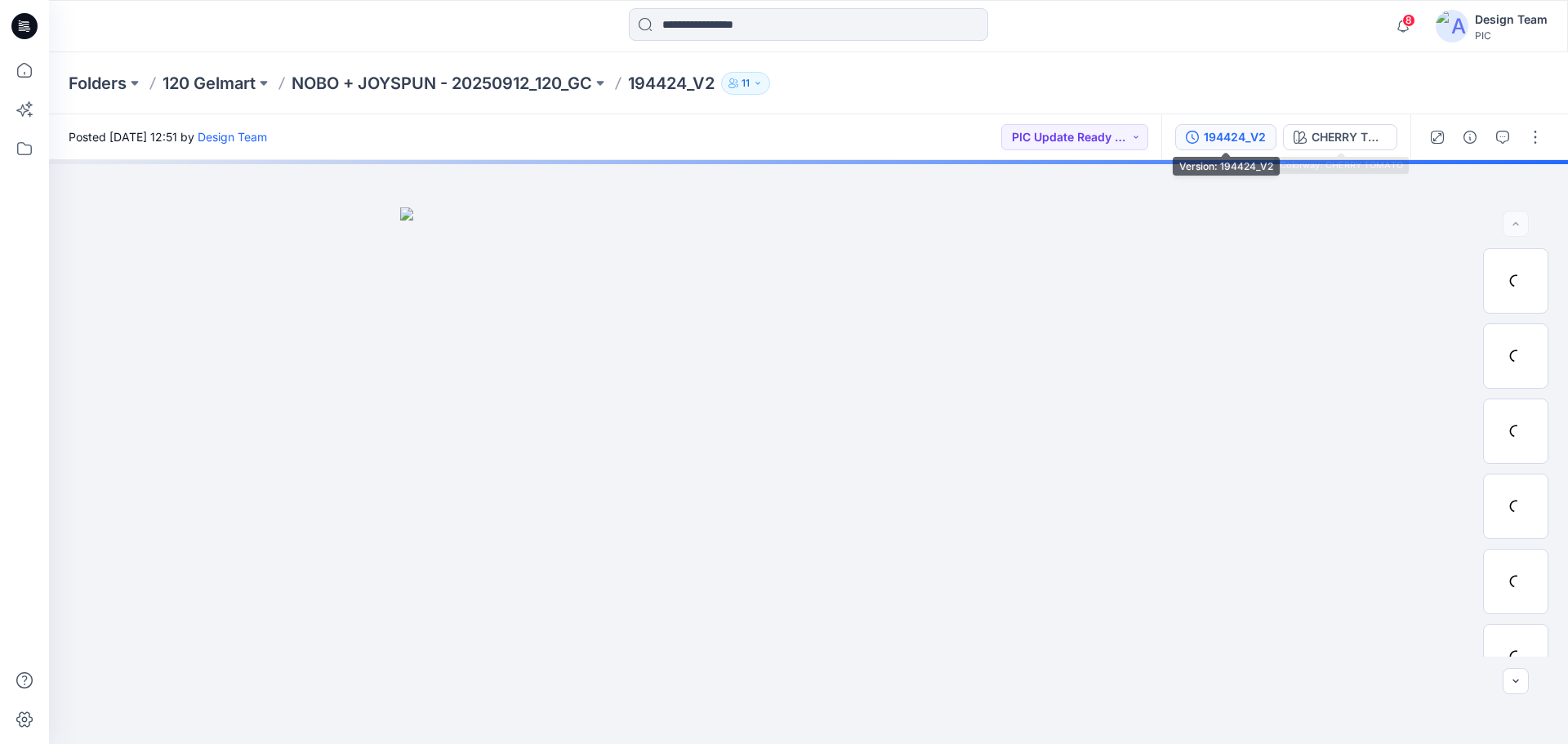
click at [1219, 145] on div "194424_V2" at bounding box center [1235, 137] width 62 height 18
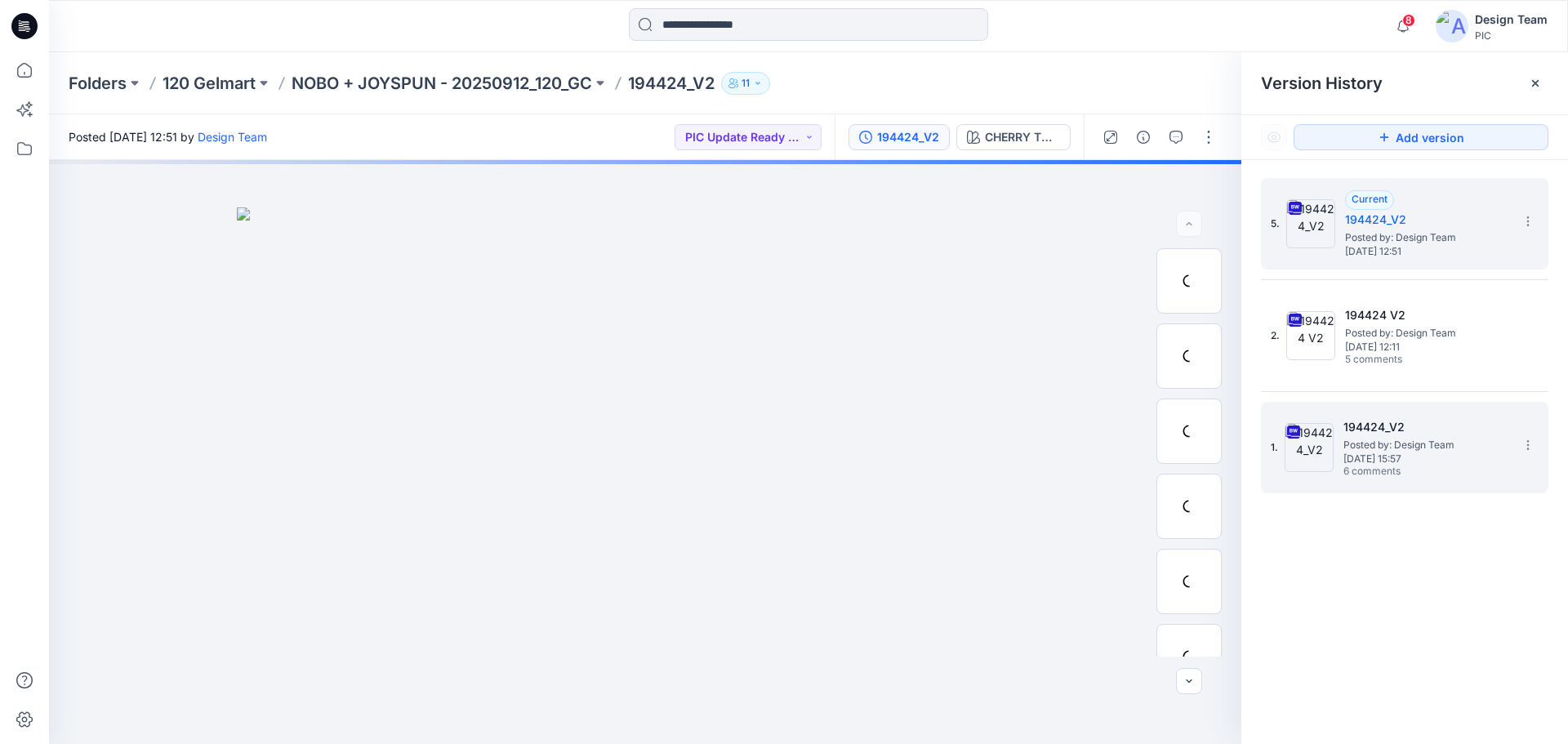
click at [1397, 438] on span "Posted by: Design Team" at bounding box center [1425, 446] width 164 height 16
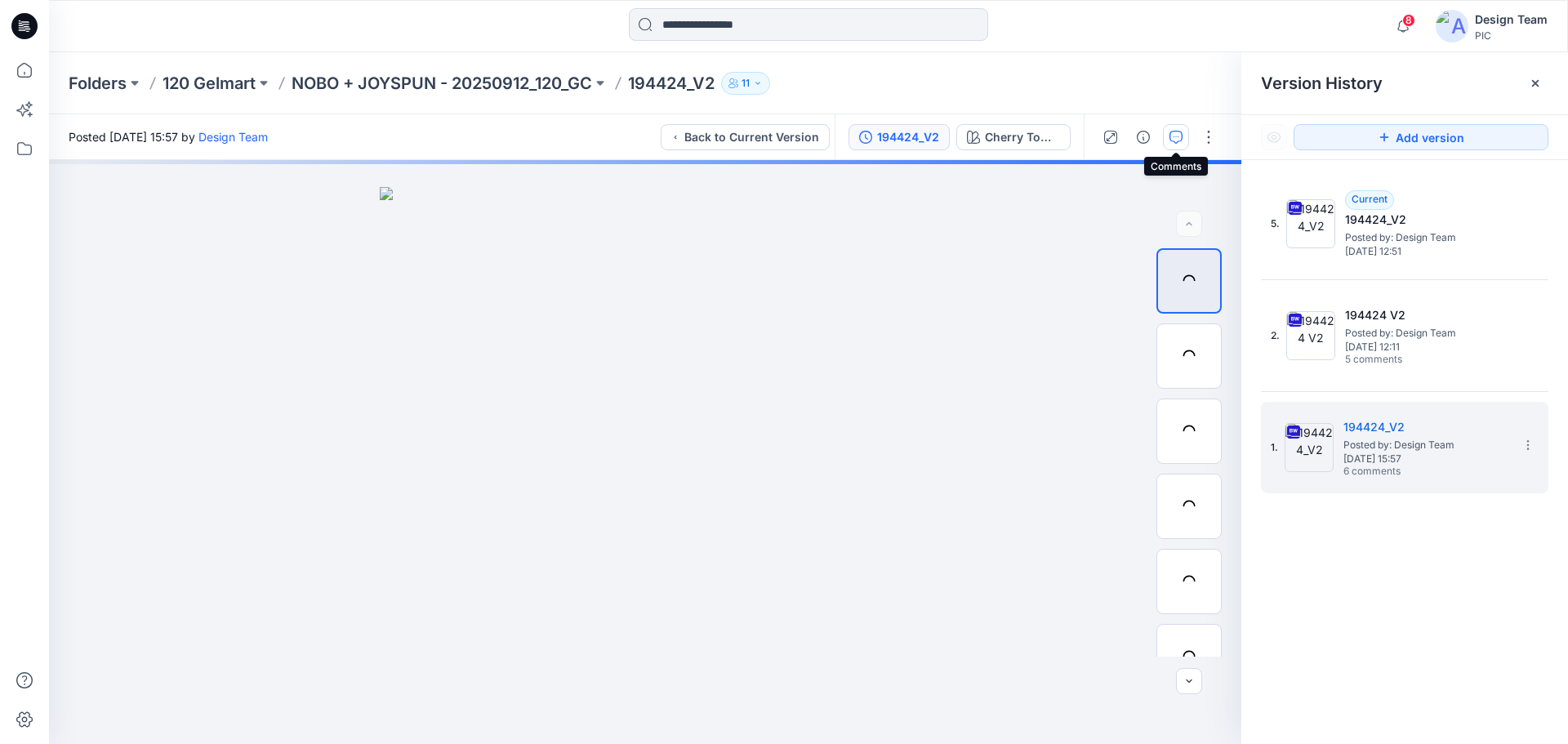
click at [1180, 141] on icon "button" at bounding box center [1176, 137] width 13 height 13
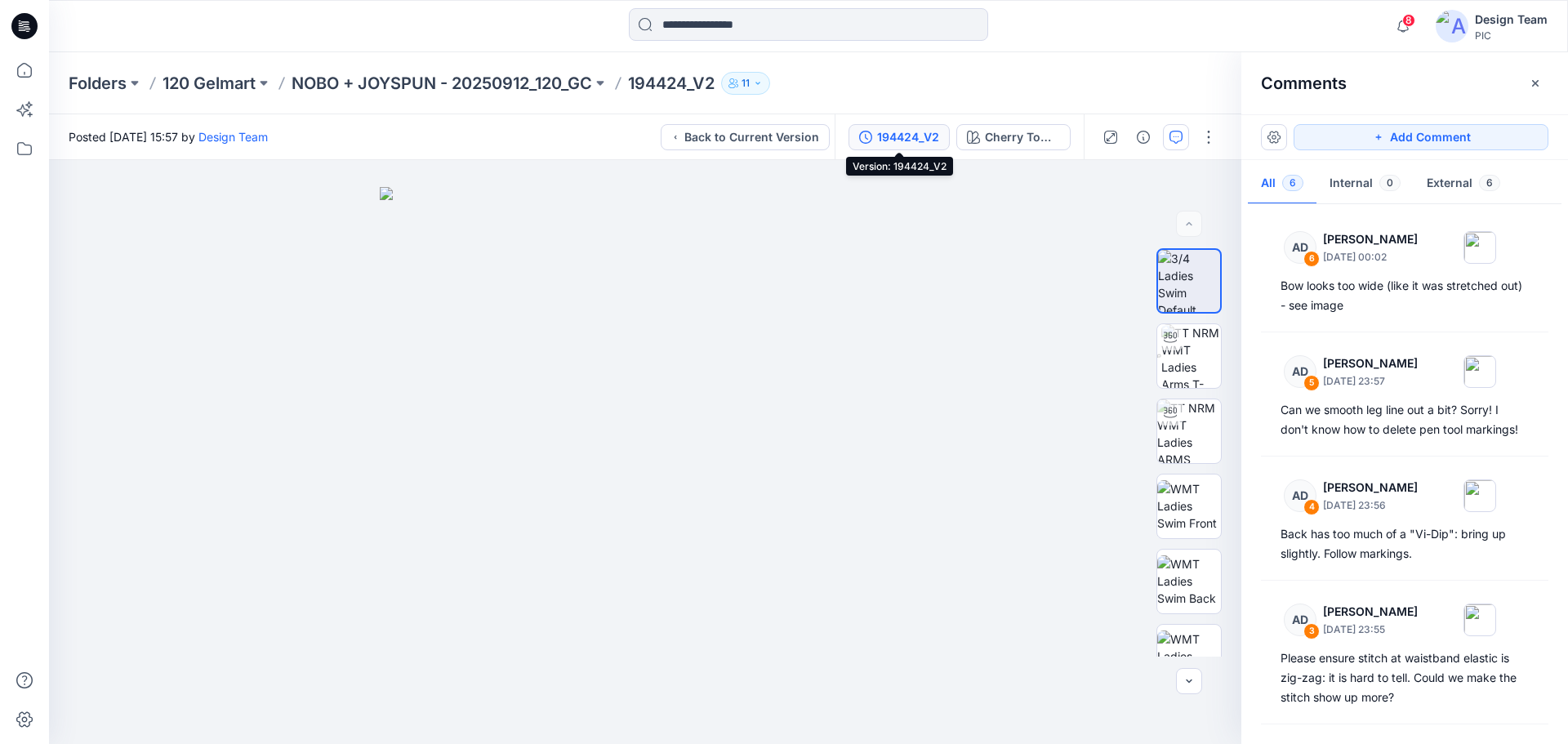
click at [906, 135] on div "194424_V2" at bounding box center [908, 137] width 62 height 18
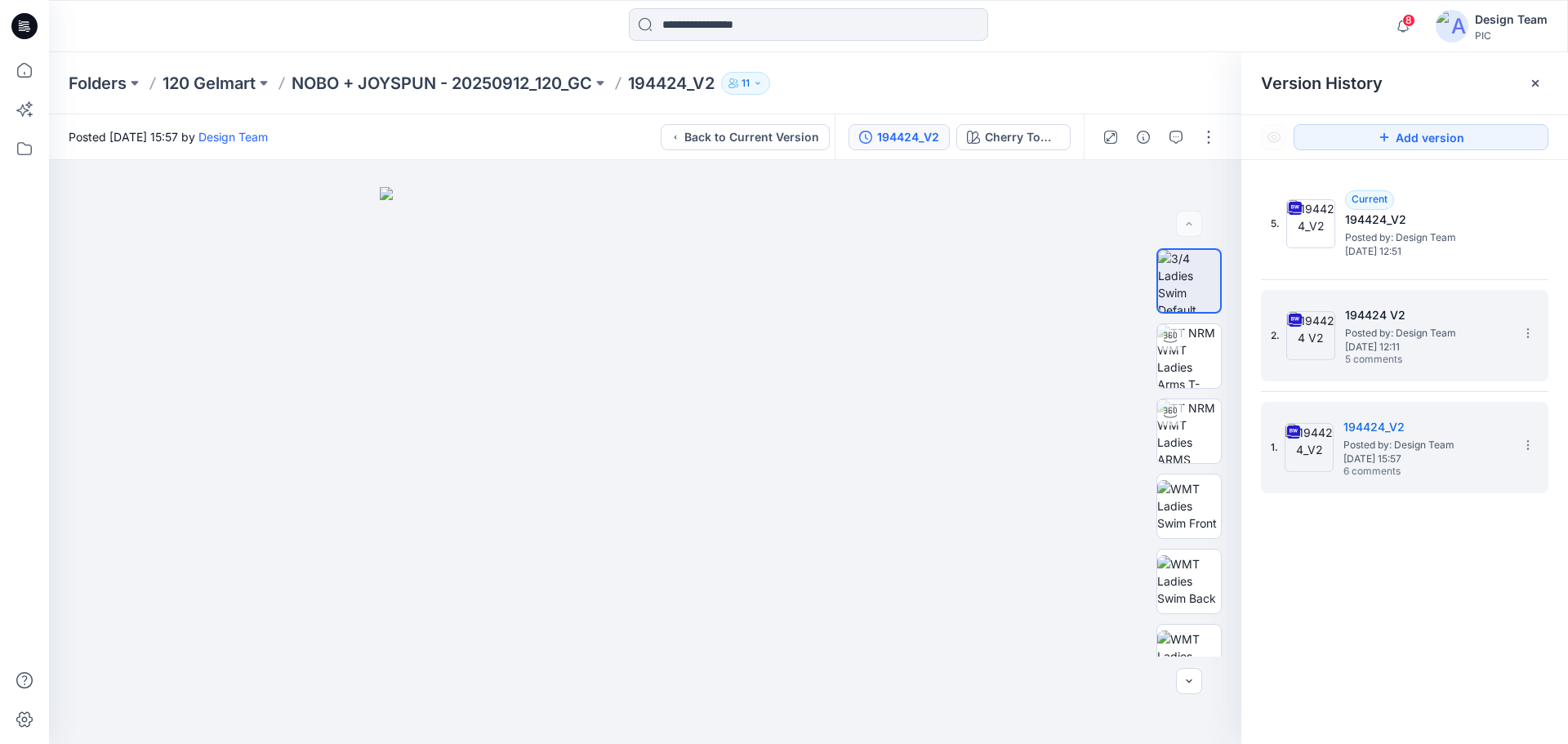
click at [1340, 334] on div "2. 194424 V2 Posted by: Design Team [DATE] 12:11 5 comments" at bounding box center [1393, 336] width 245 height 79
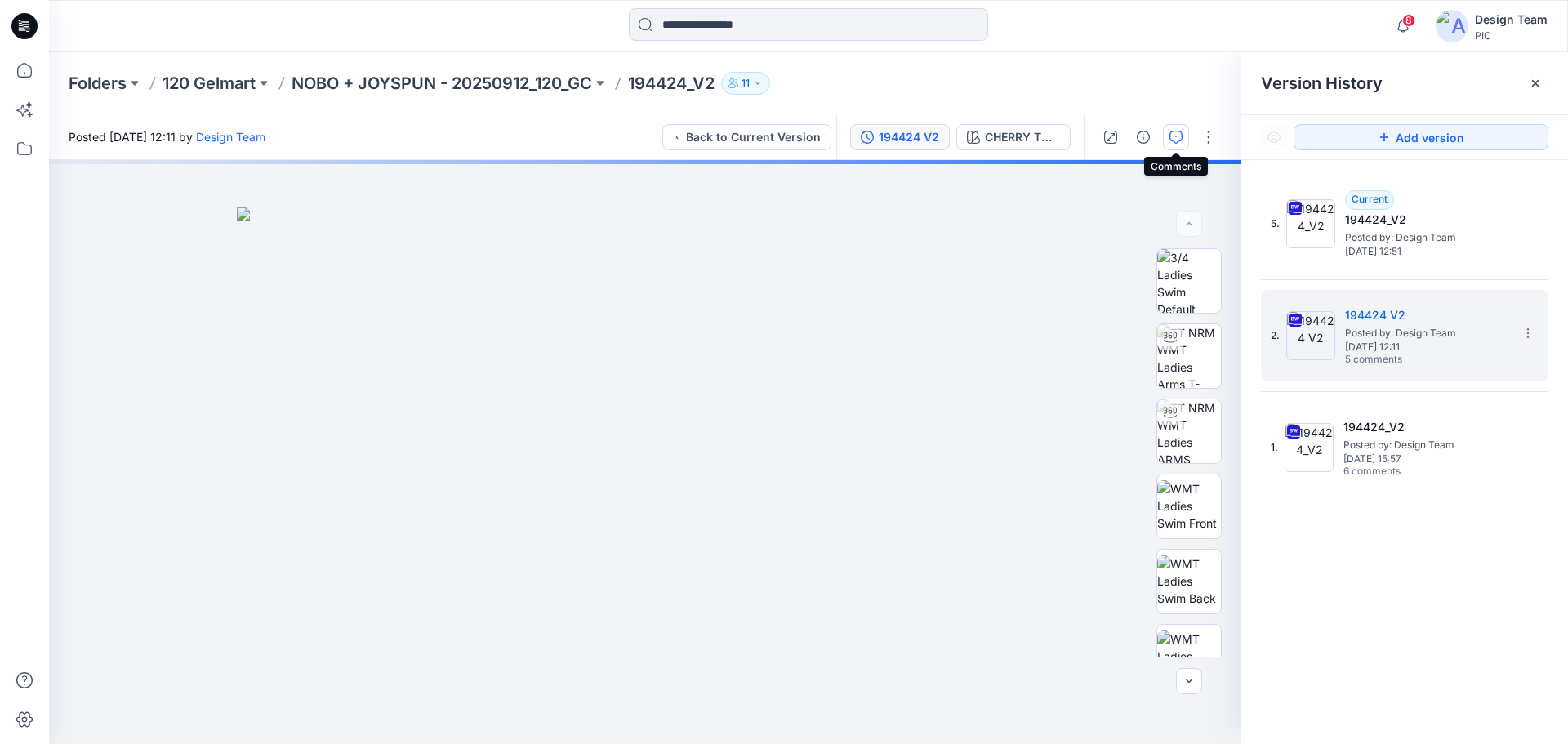
click at [1182, 143] on icon "button" at bounding box center [1176, 137] width 13 height 13
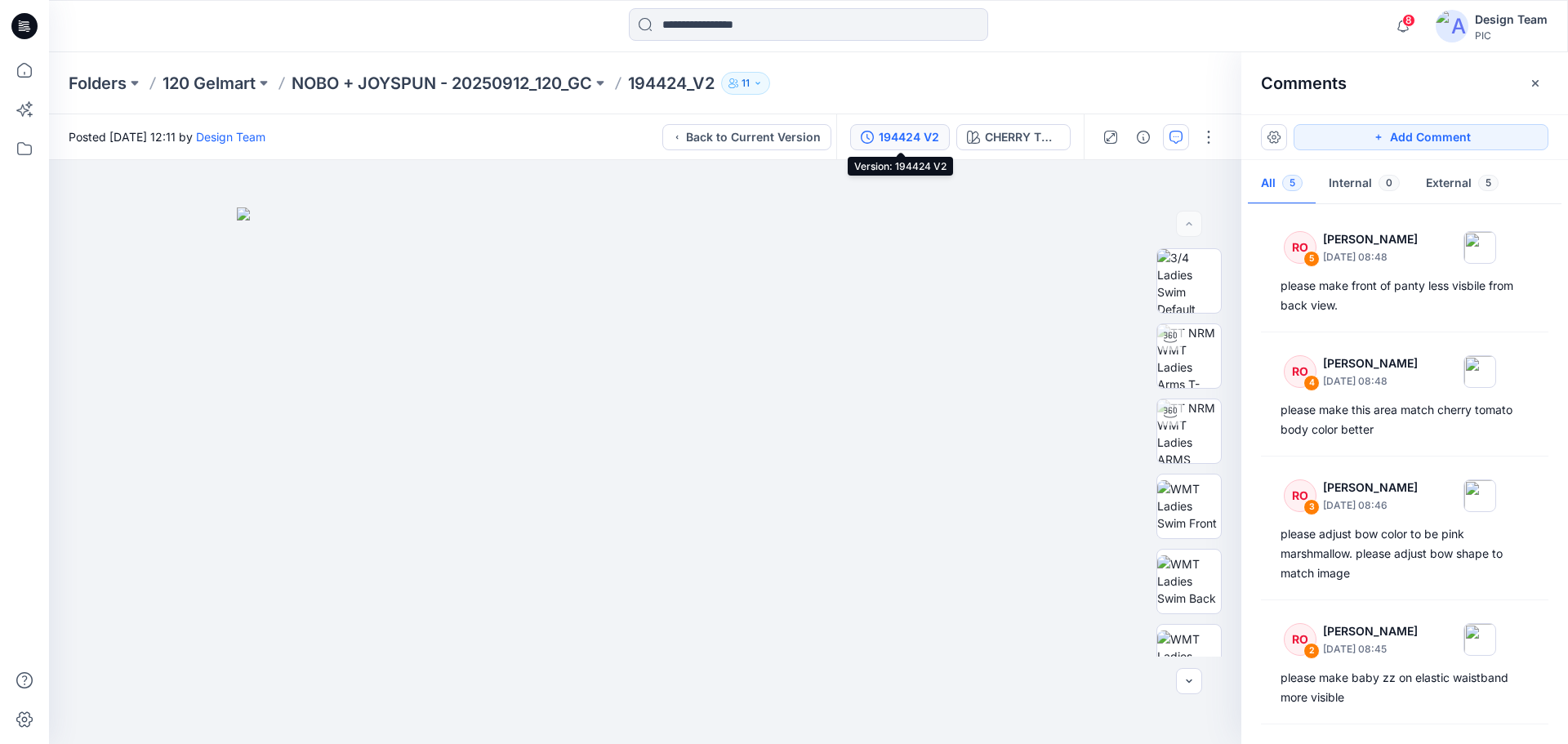
click at [906, 128] on div "194424 V2" at bounding box center [909, 137] width 60 height 18
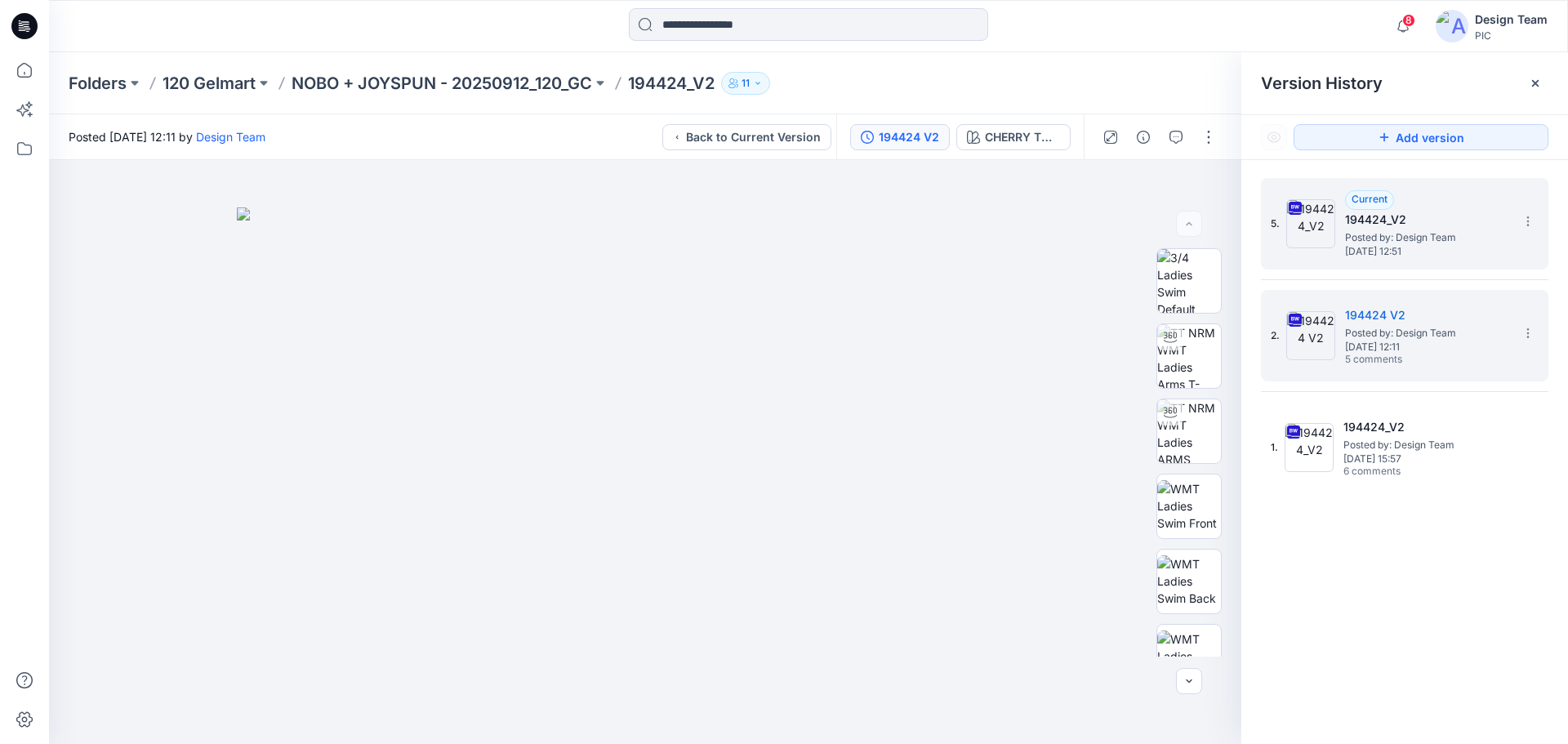
click at [1337, 235] on div "5. Current 194424_V2 Posted by: Design Team [DATE] 12:51" at bounding box center [1393, 224] width 245 height 79
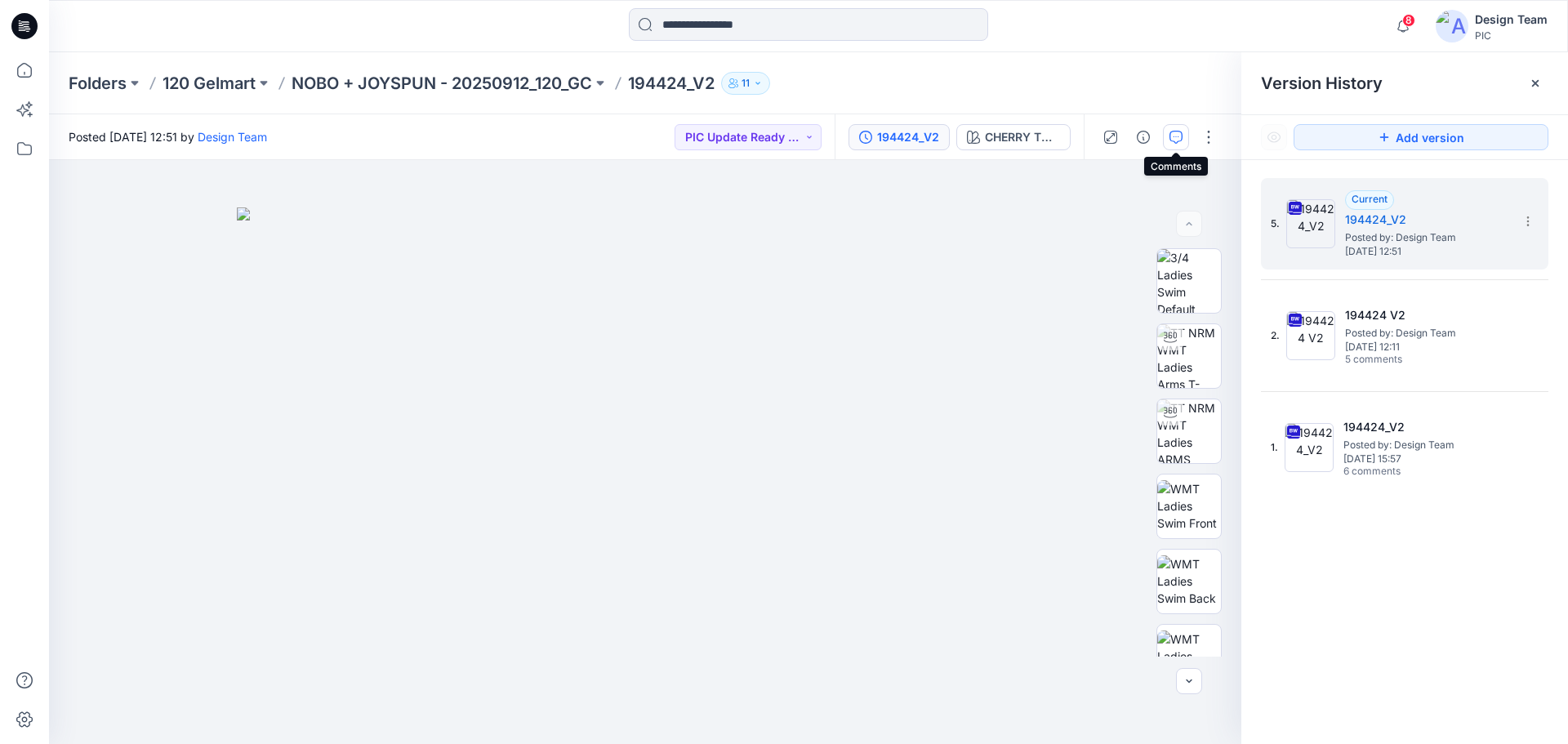
click at [1176, 140] on icon "button" at bounding box center [1176, 137] width 13 height 13
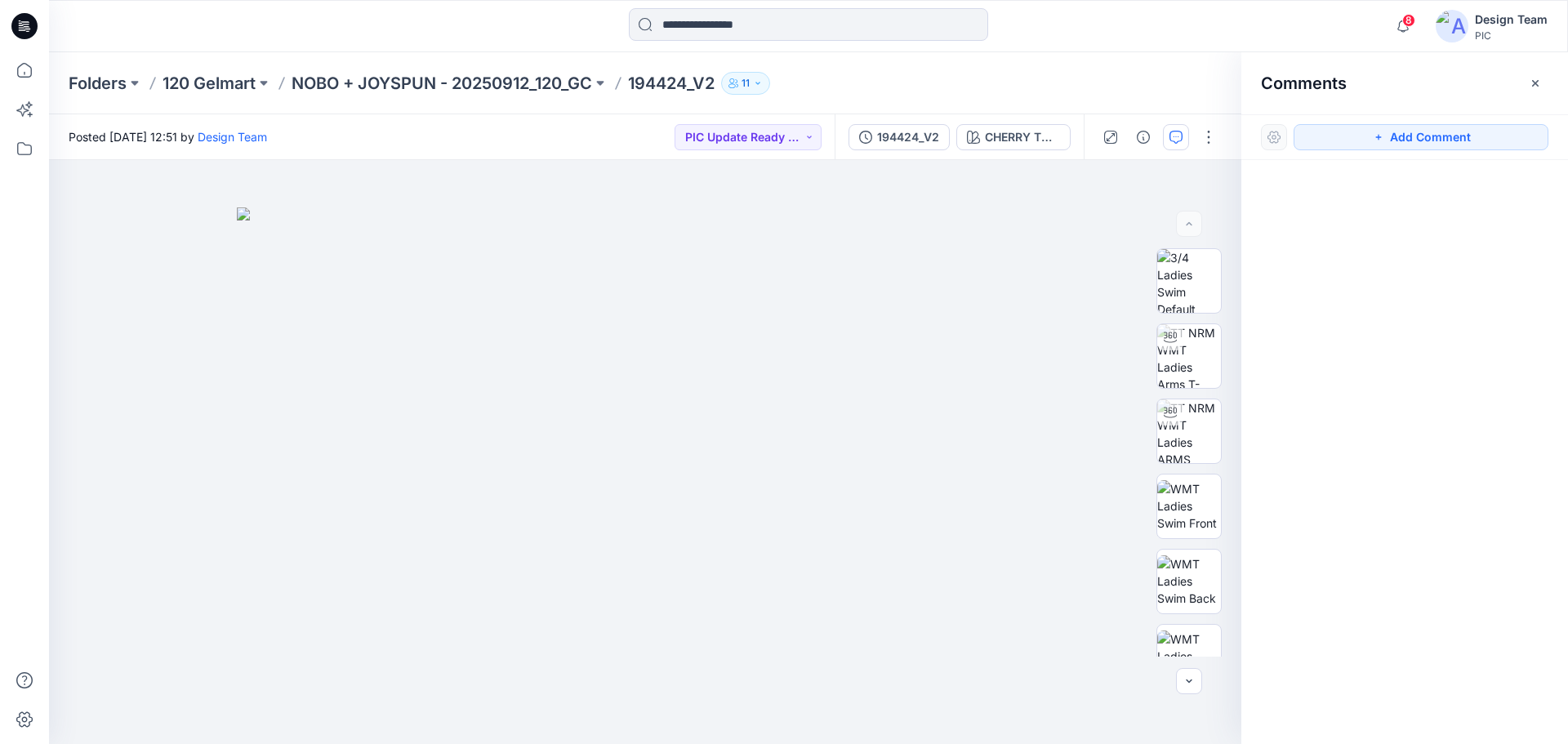
click at [30, 26] on icon at bounding box center [24, 26] width 27 height 27
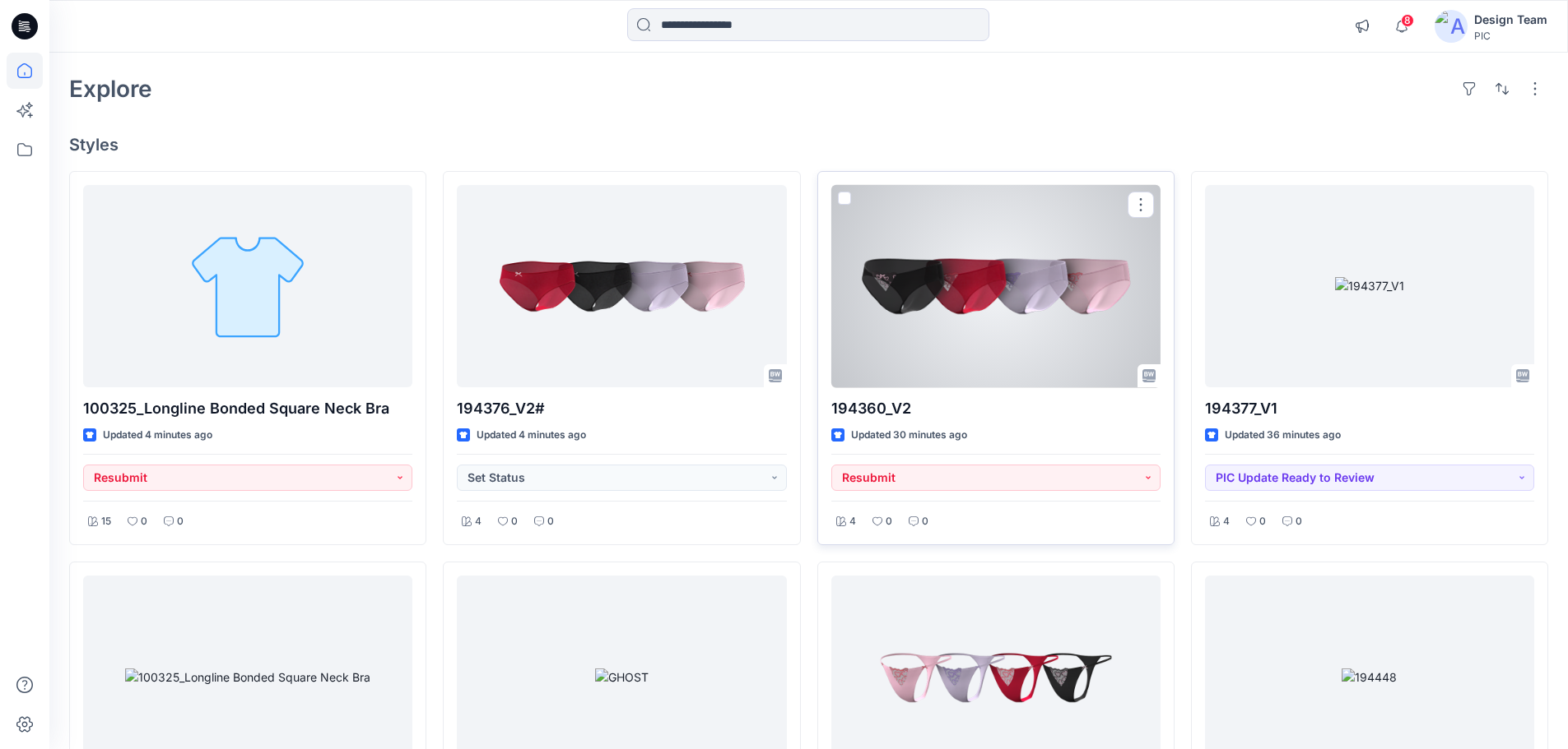
scroll to position [165, 0]
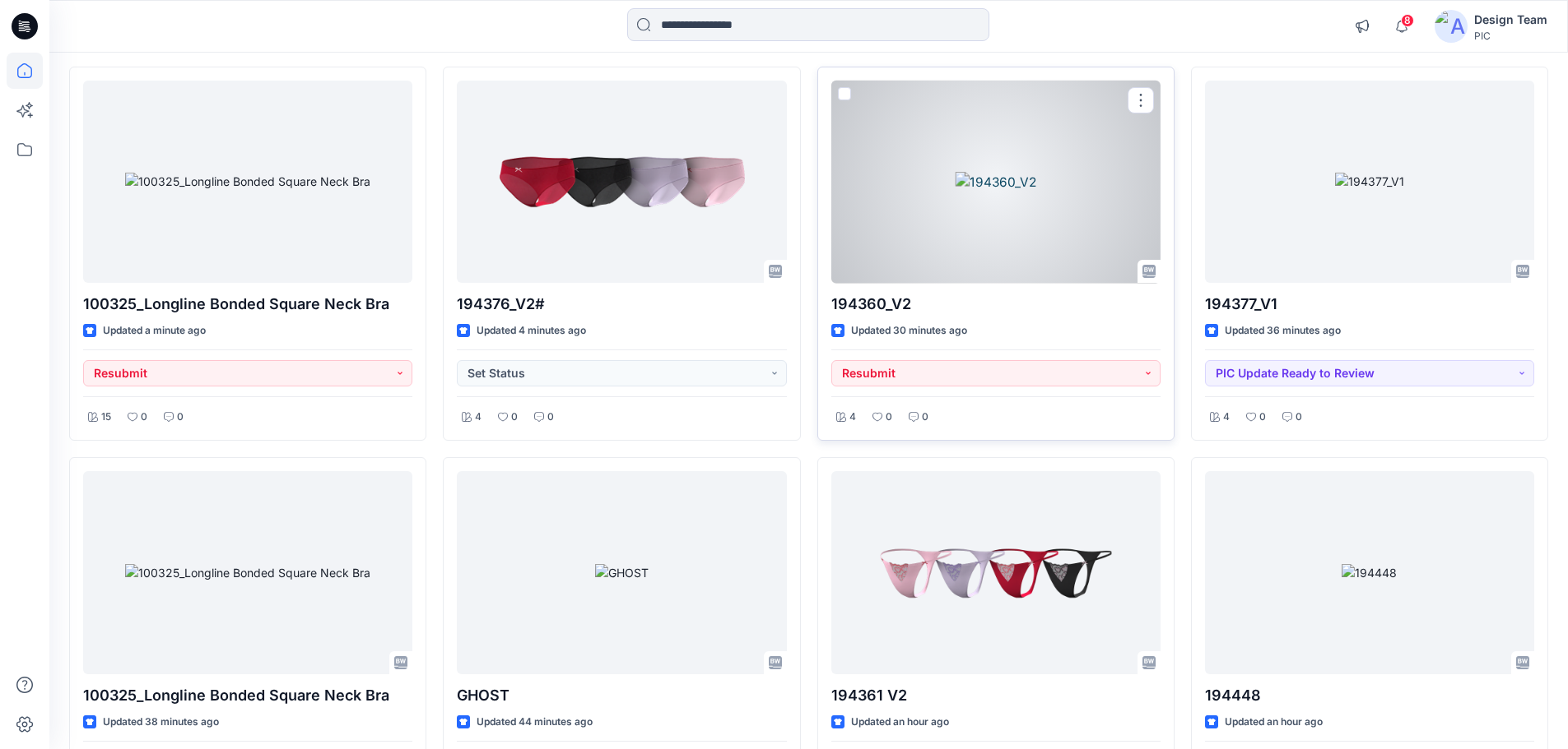
click at [1002, 233] on div at bounding box center [996, 181] width 329 height 204
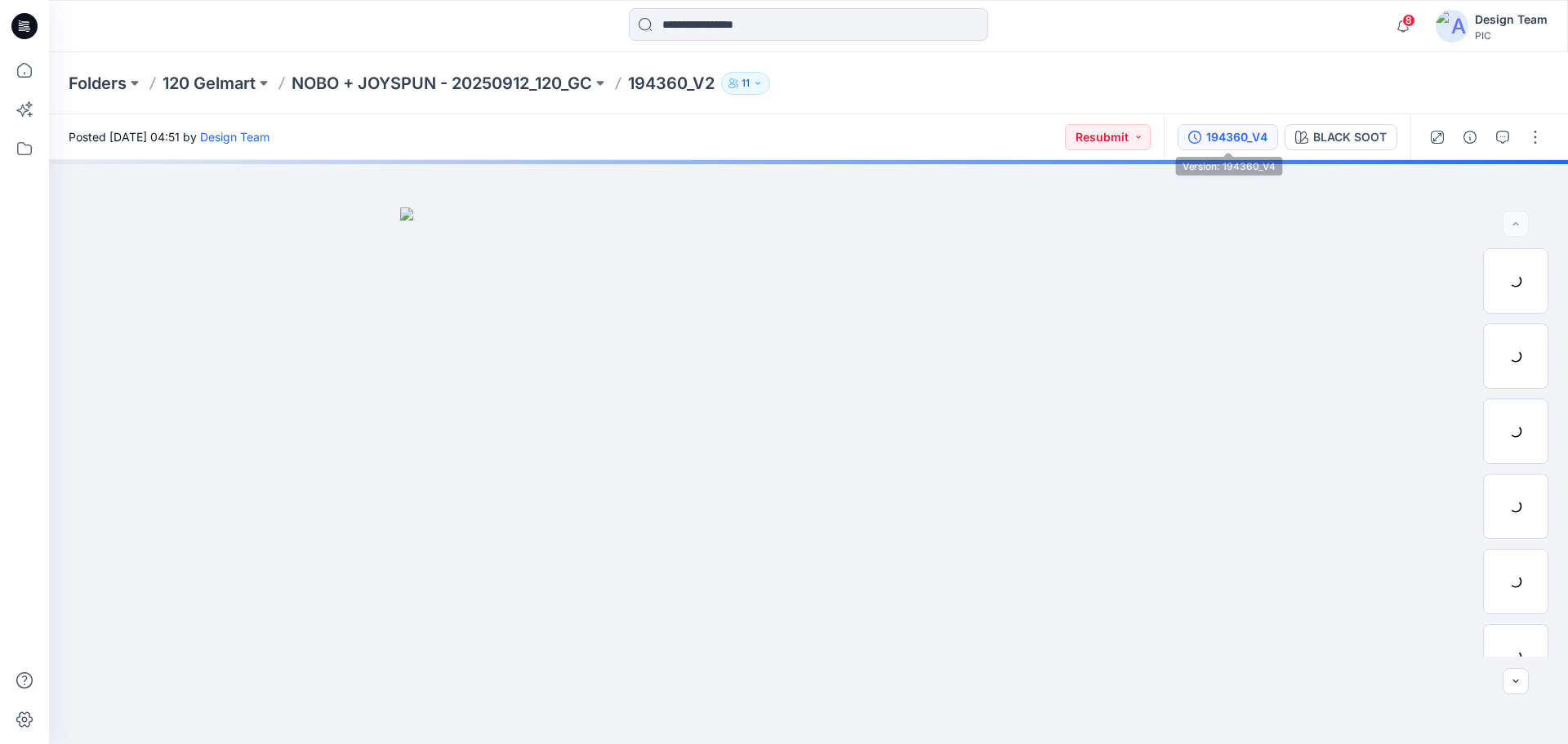
click at [1240, 149] on button "194360_V4" at bounding box center [1228, 137] width 101 height 27
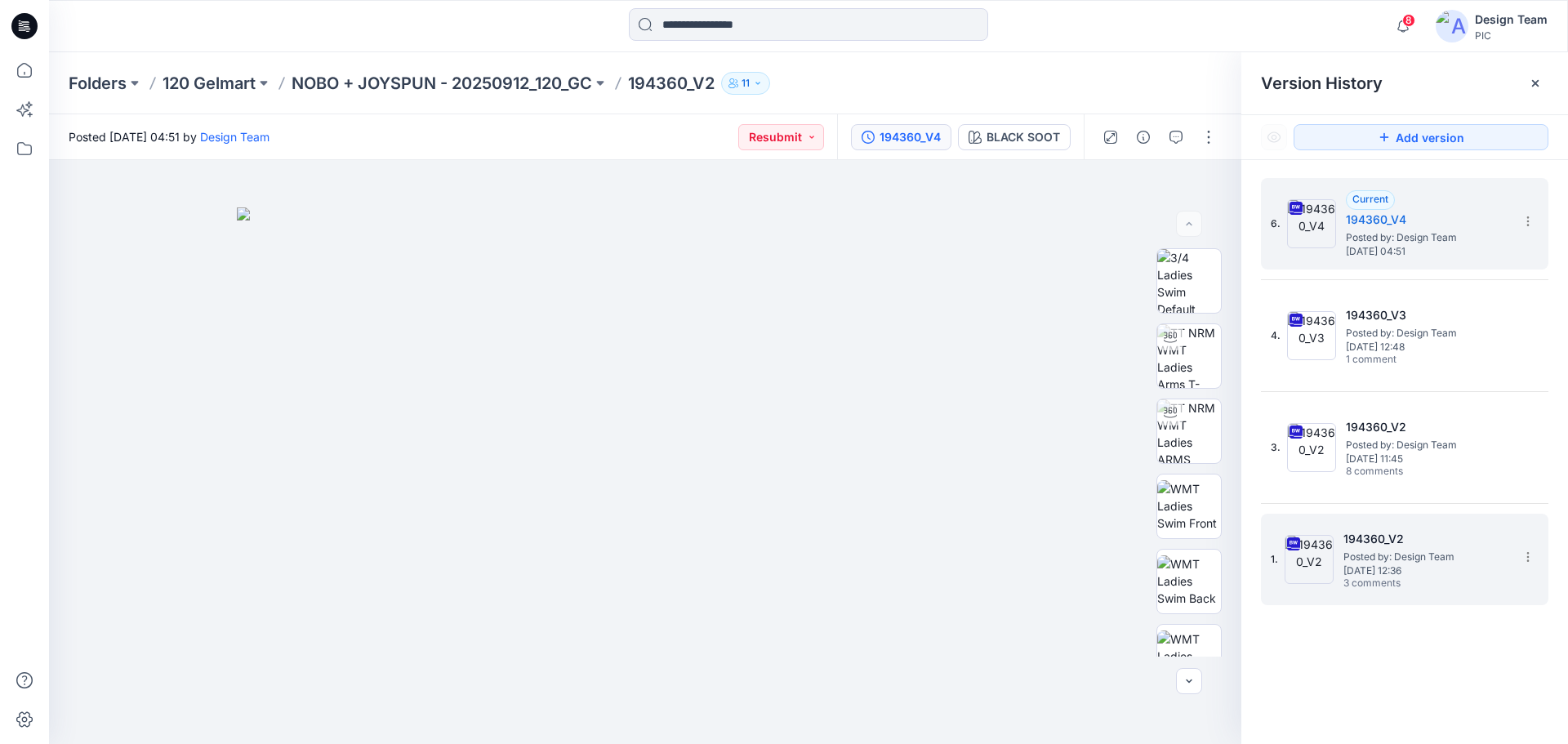
click at [1361, 575] on span "[DATE] 12:36" at bounding box center [1425, 571] width 164 height 11
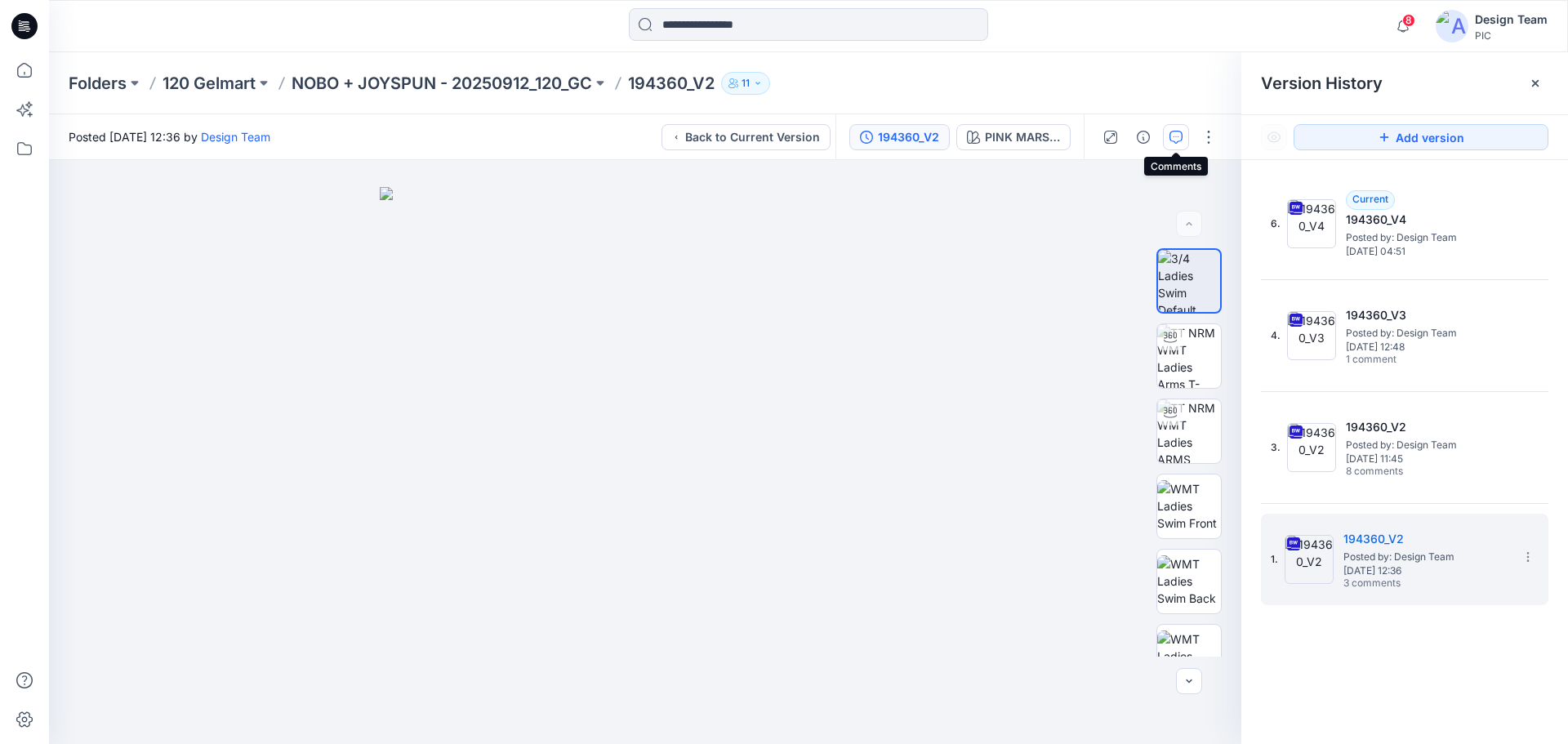
click at [1174, 139] on icon "button" at bounding box center [1176, 137] width 13 height 13
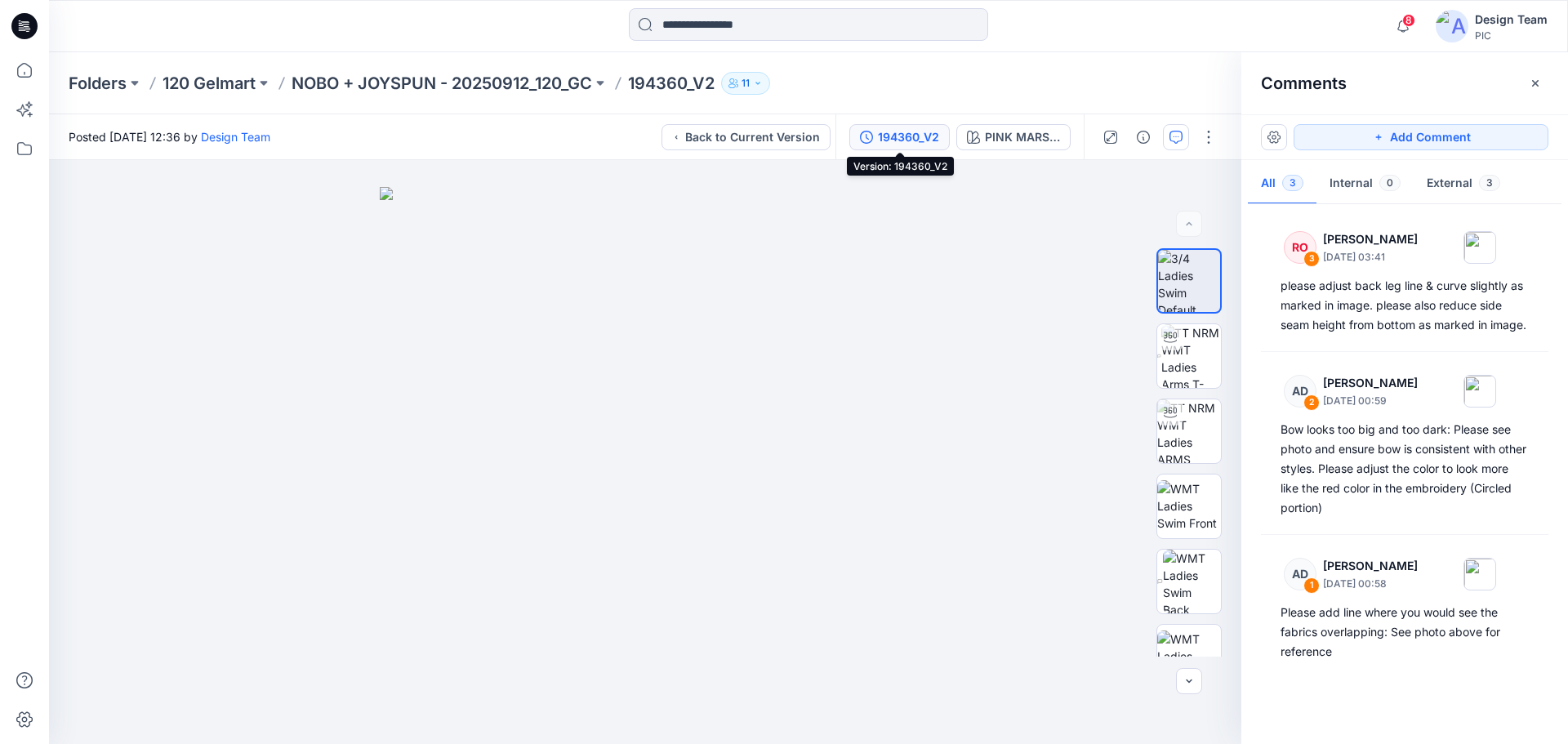
click at [898, 137] on div "194360_V2" at bounding box center [908, 137] width 61 height 18
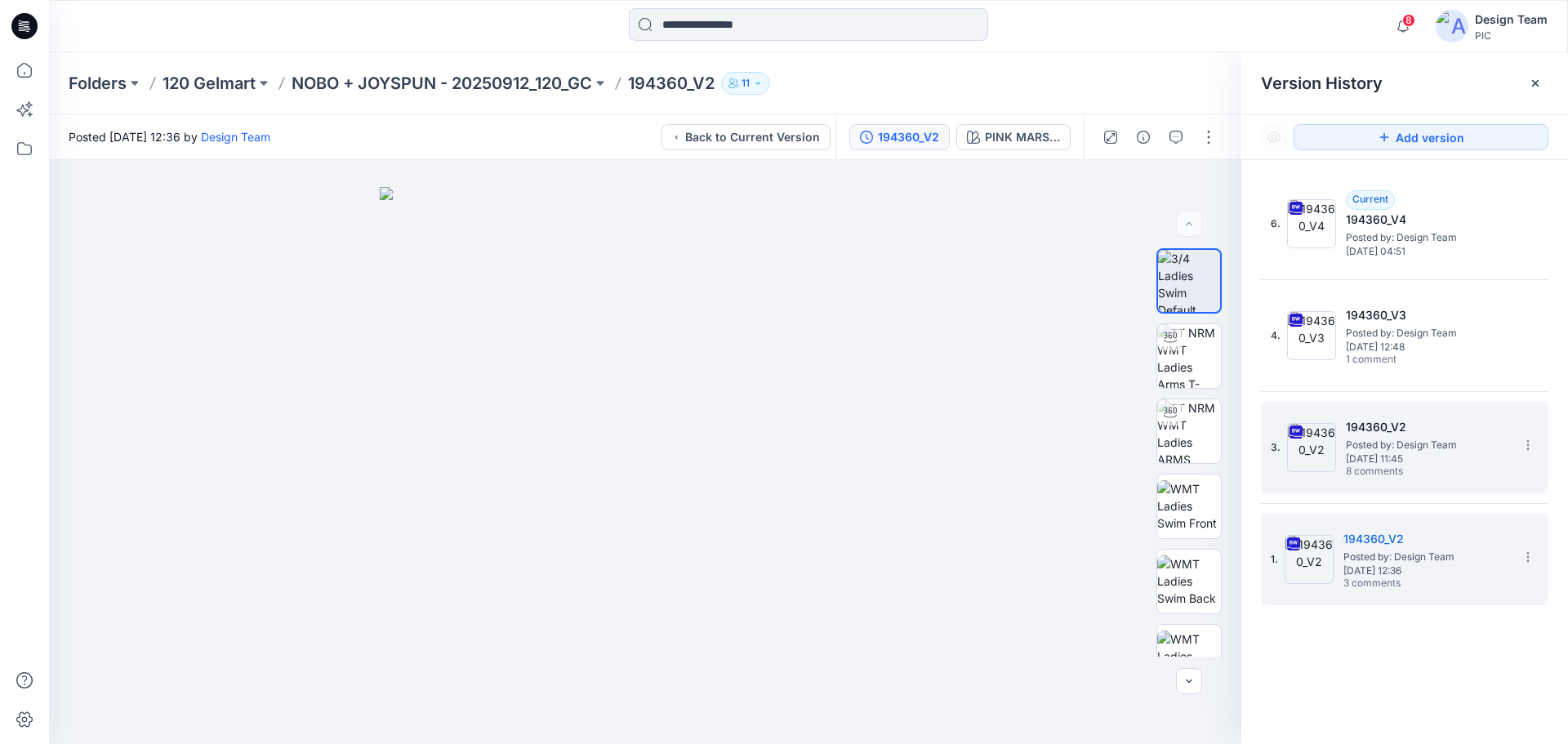
click at [1337, 425] on div "3. 194360_V2 Posted by: Design Team [DATE] 11:45 8 comments" at bounding box center [1393, 447] width 245 height 79
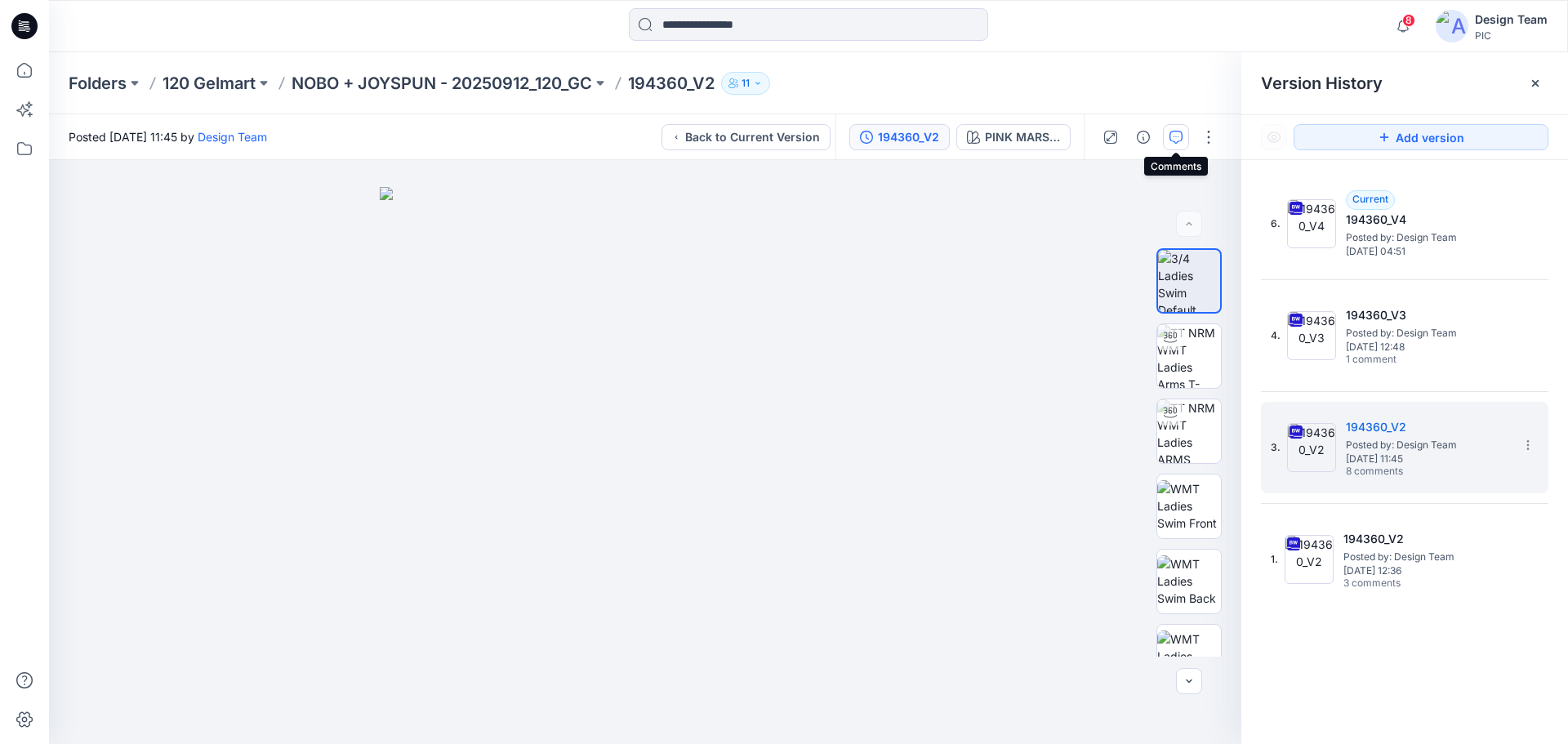
click at [1182, 139] on icon "button" at bounding box center [1176, 137] width 13 height 13
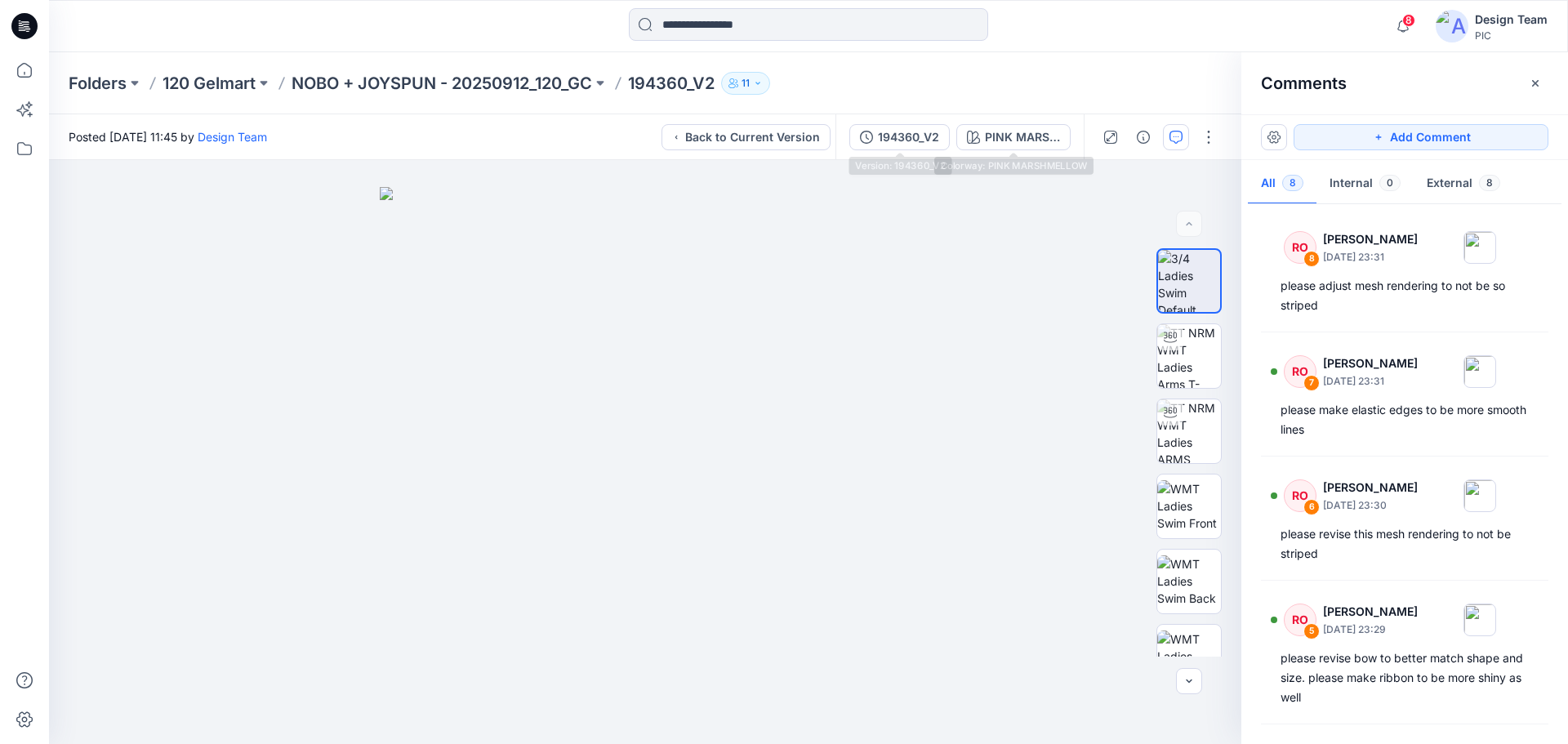
click at [893, 123] on div "194360_V2 PINK MARSHMELLOW" at bounding box center [959, 137] width 248 height 46
click at [888, 131] on div "194360_V2" at bounding box center [908, 137] width 61 height 18
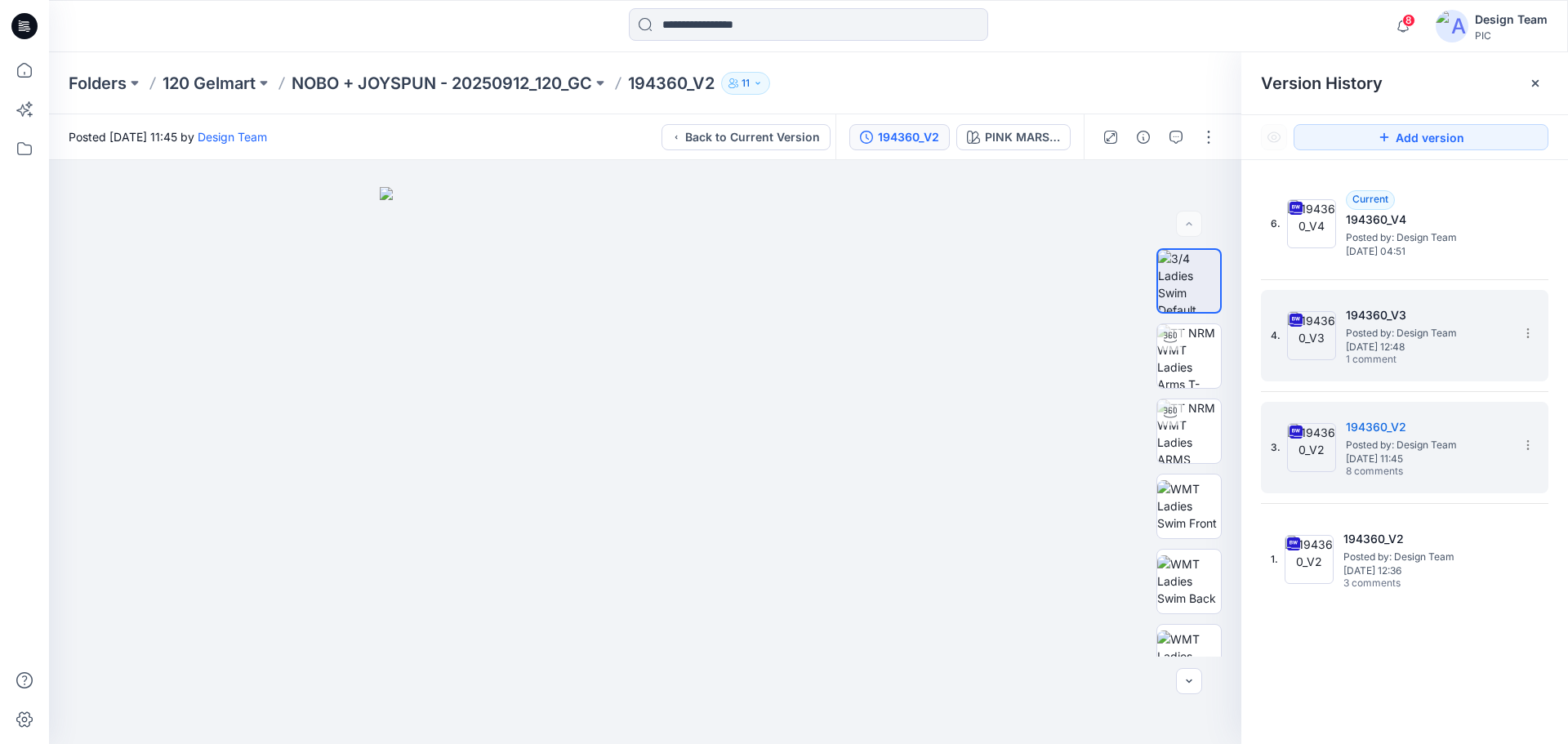
click at [1425, 349] on span "[DATE] 12:48" at bounding box center [1427, 347] width 164 height 11
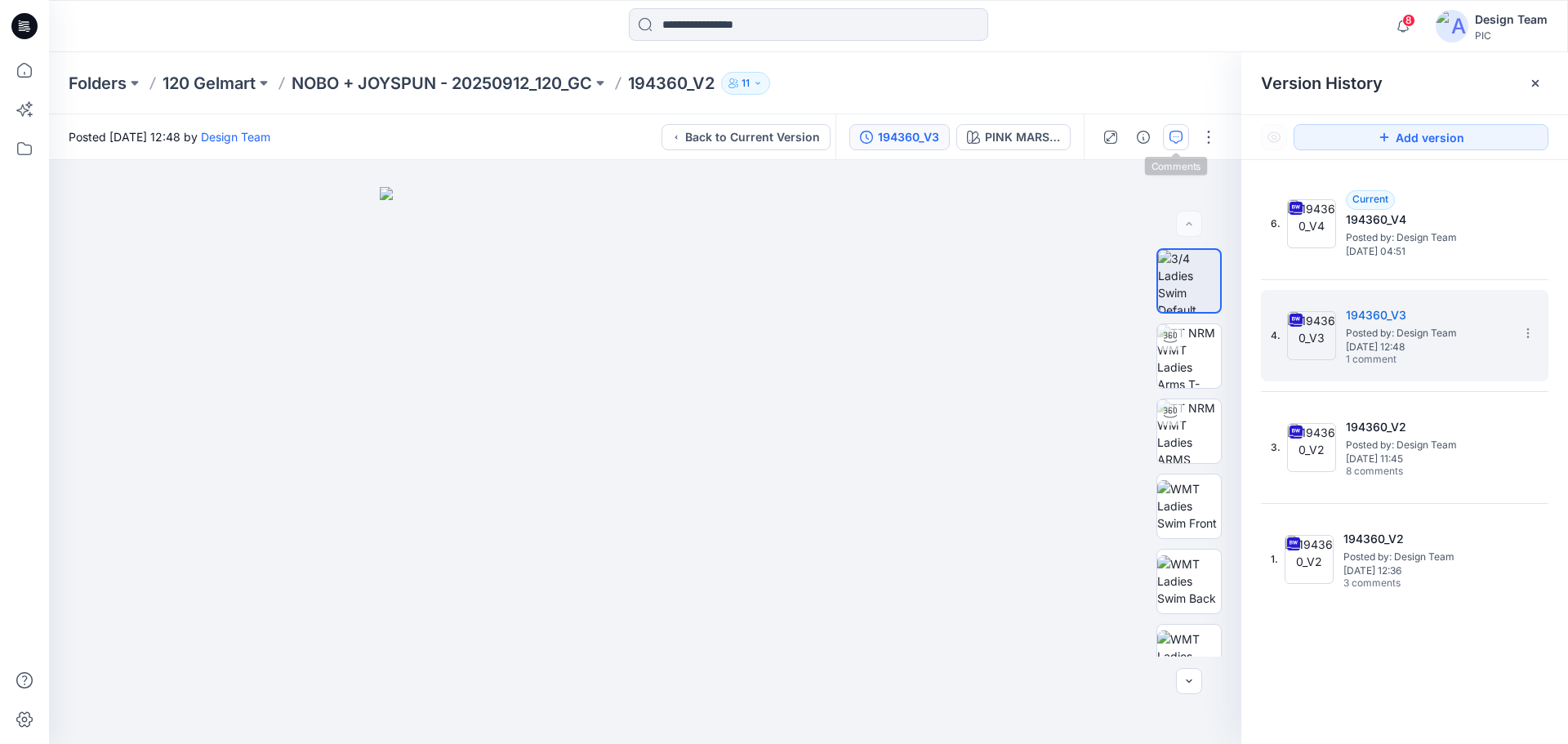
click at [1185, 133] on button "button" at bounding box center [1176, 137] width 27 height 27
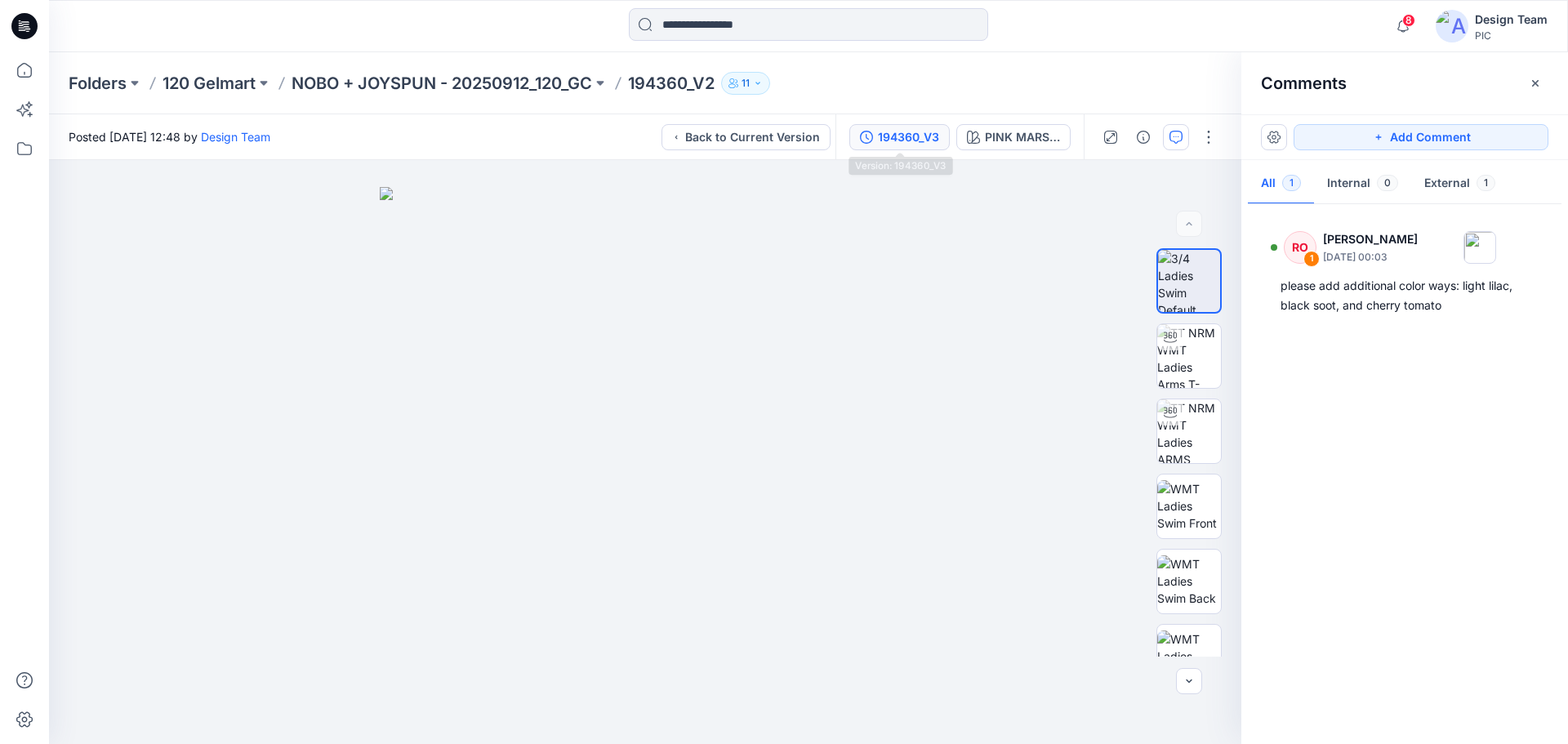
click at [910, 138] on div "194360_V3" at bounding box center [908, 137] width 61 height 18
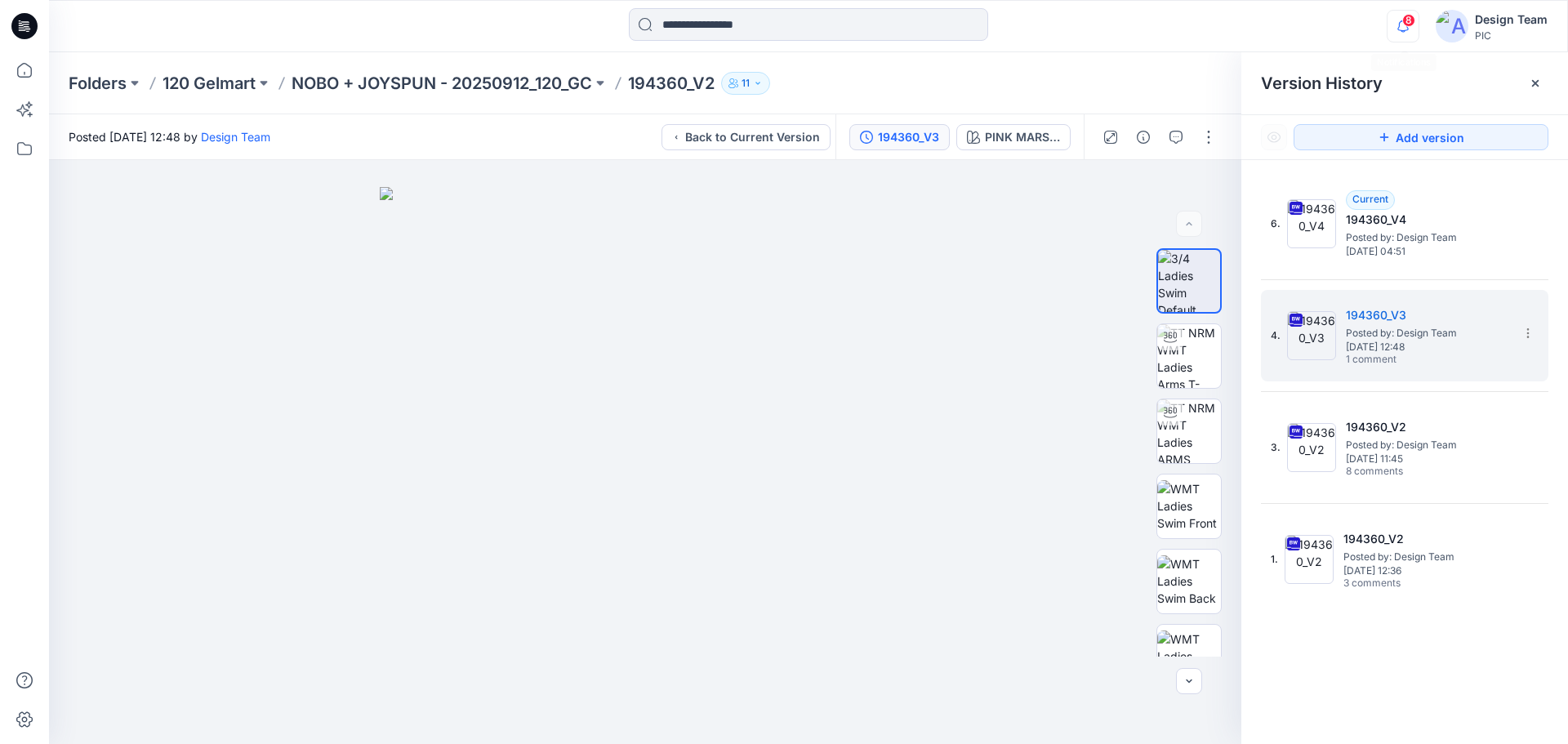
click at [1407, 28] on icon "button" at bounding box center [1403, 27] width 31 height 33
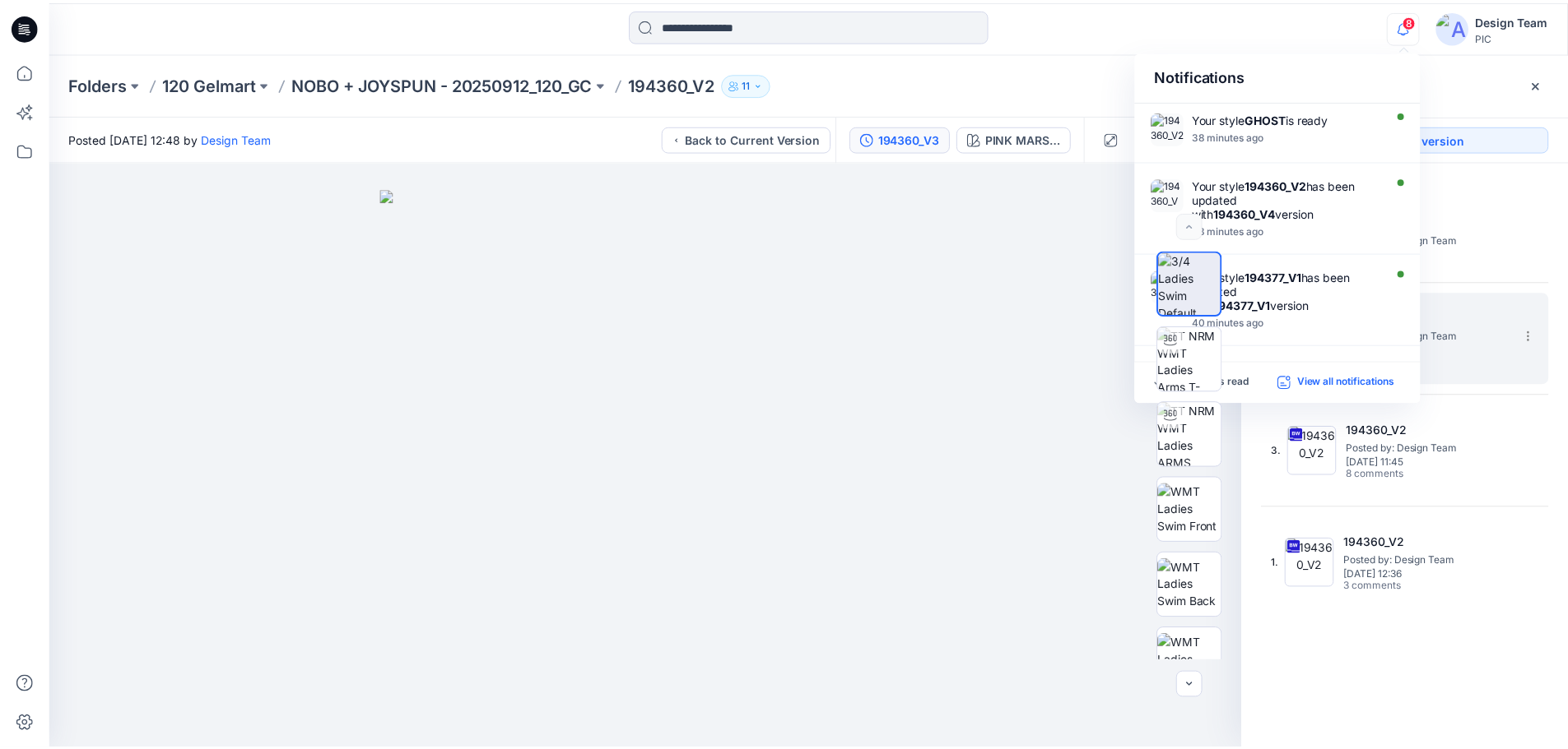
scroll to position [421, 0]
click at [1337, 382] on p "View all notifications" at bounding box center [1356, 382] width 98 height 15
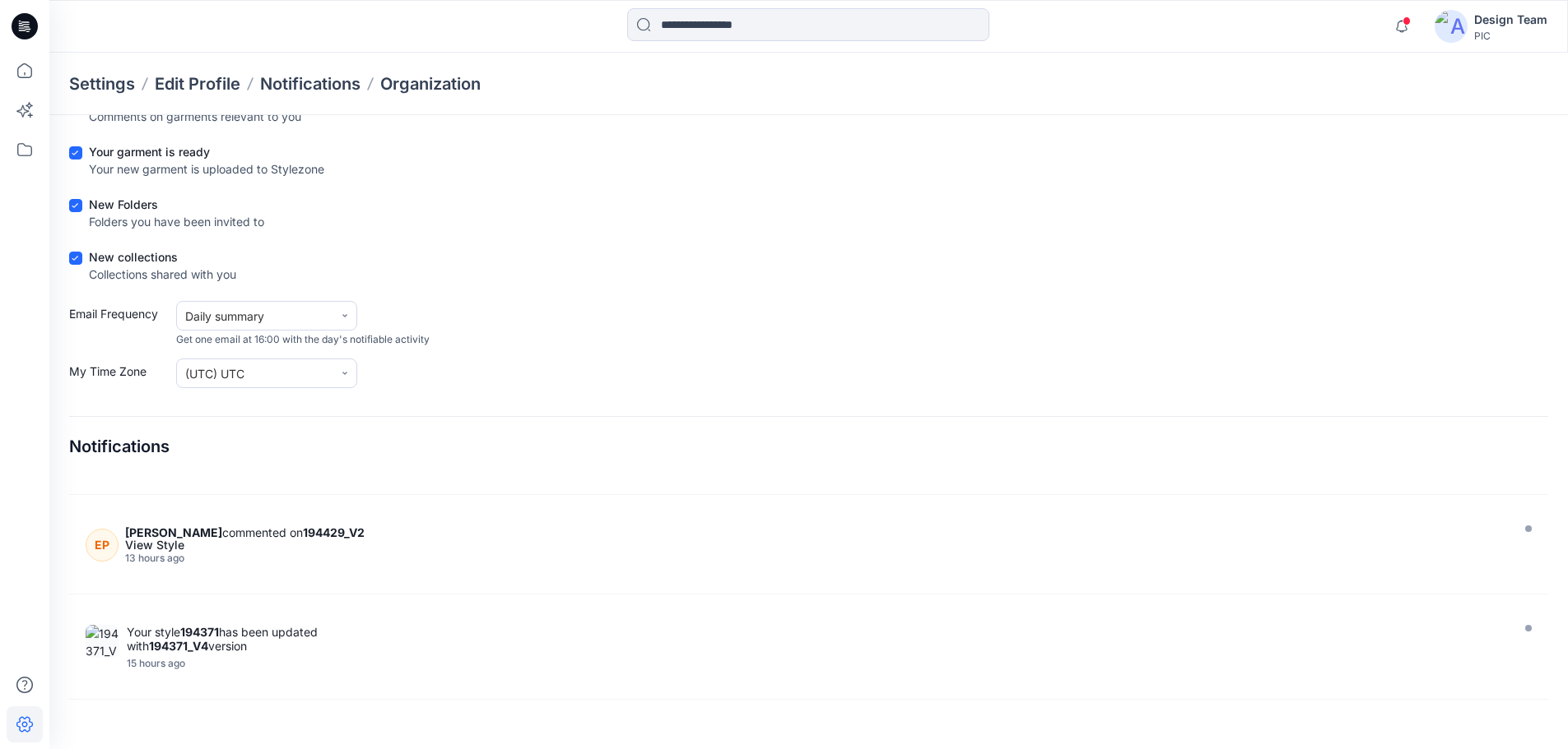
scroll to position [4570, 0]
drag, startPoint x: 1548, startPoint y: 723, endPoint x: 1544, endPoint y: 732, distance: 9.8
click at [1544, 732] on section "Notifications Preferences Save Choose the notifications you wish to get by emai…" at bounding box center [808, 344] width 1518 height 811
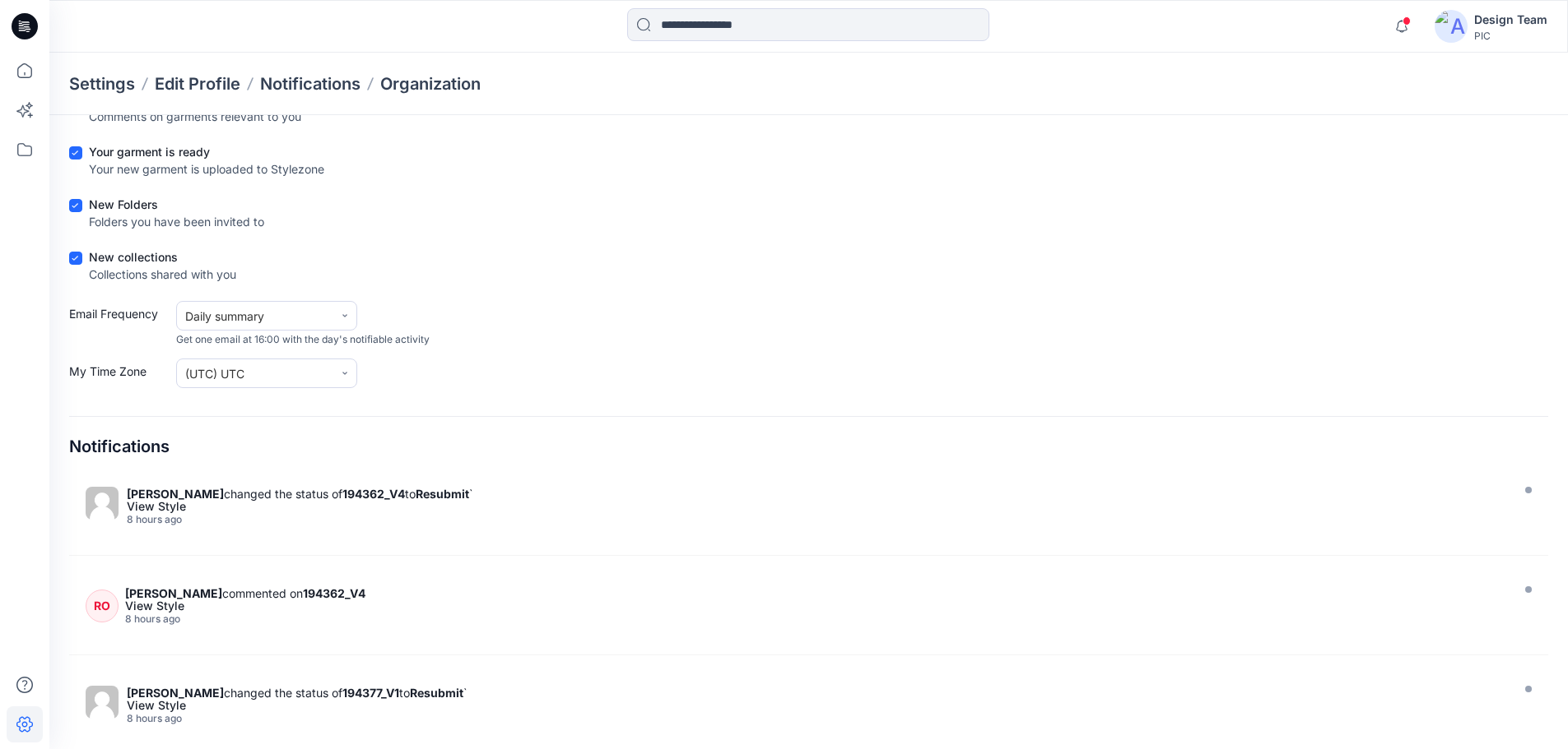
scroll to position [3455, 0]
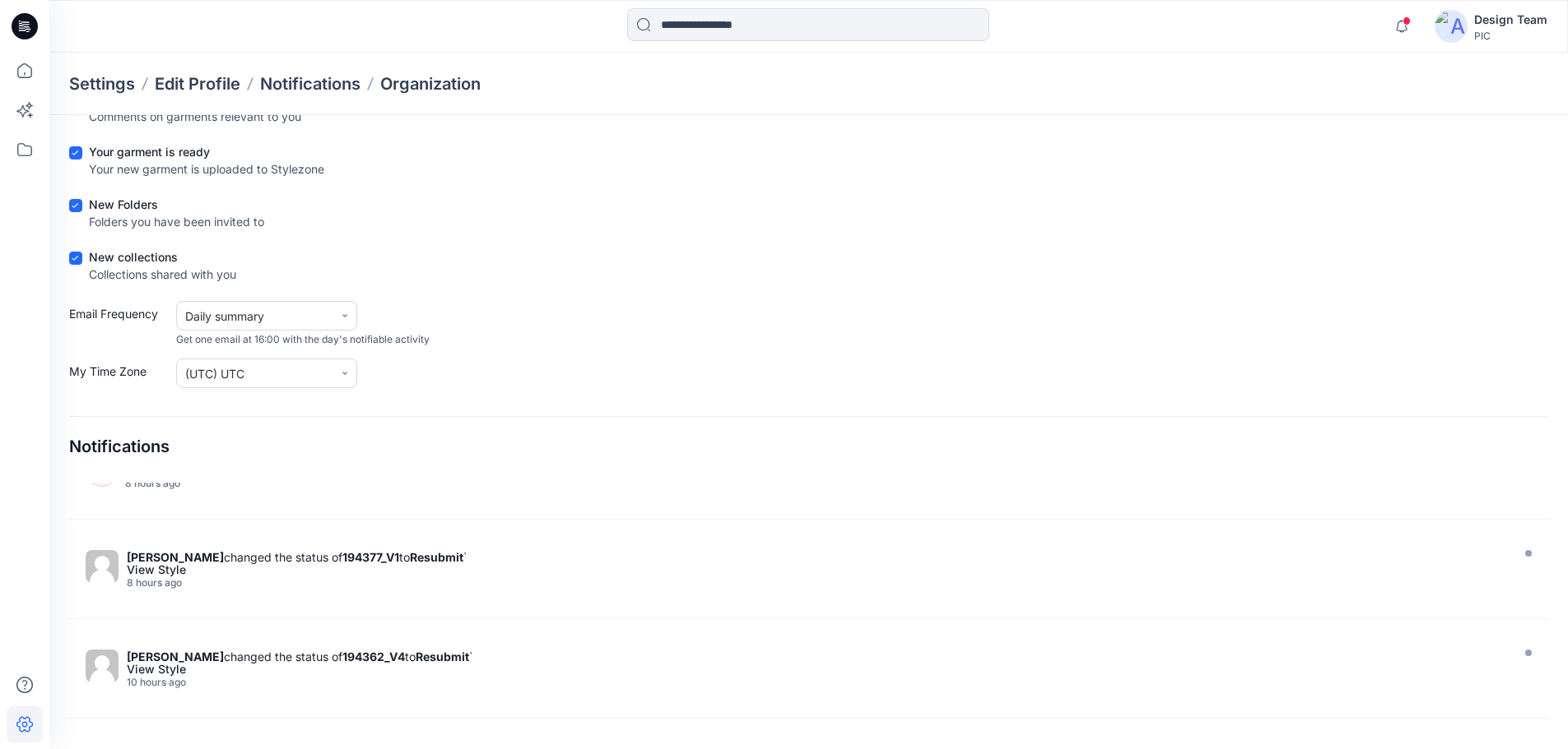
click at [15, 22] on icon at bounding box center [24, 26] width 27 height 27
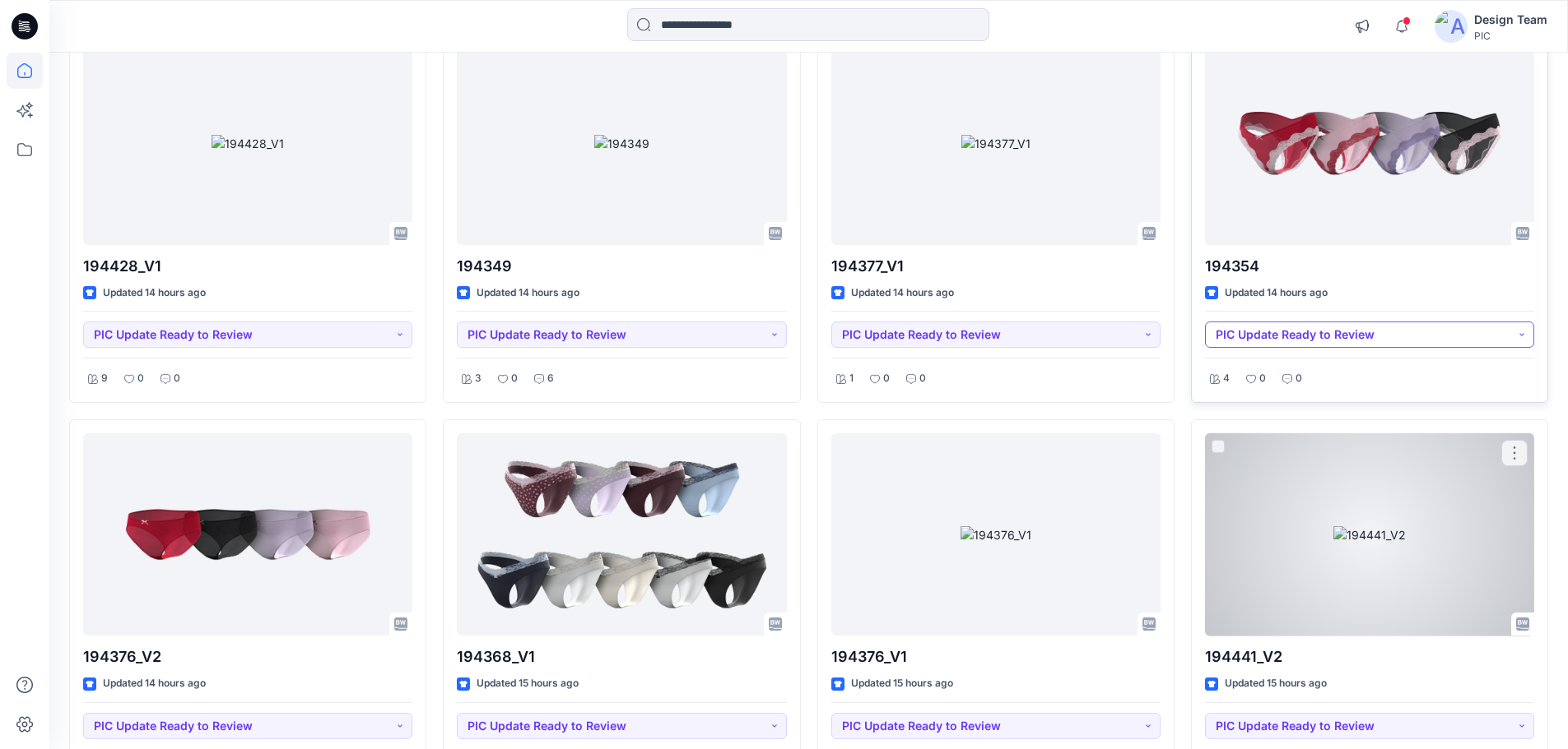
scroll to position [2550, 0]
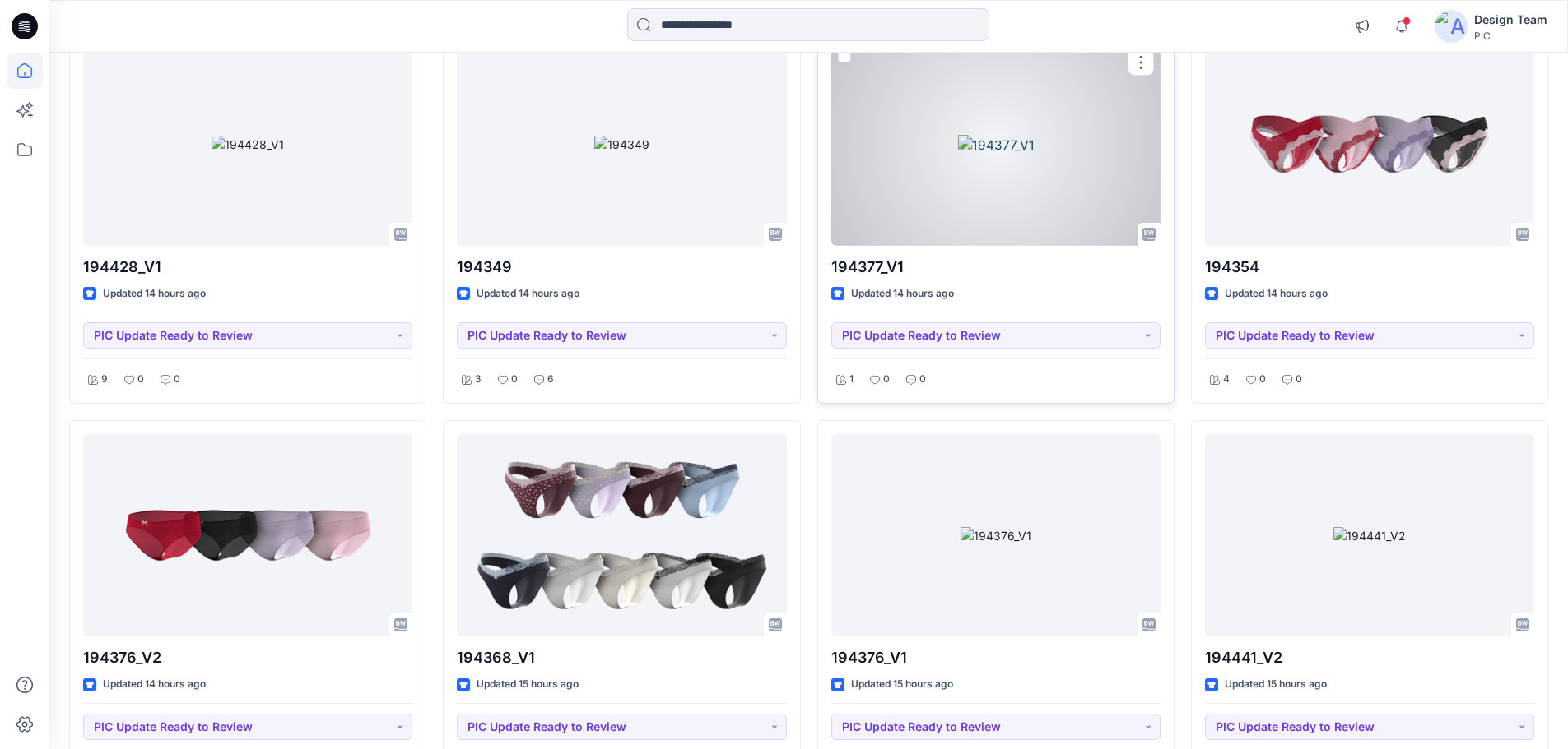
click at [1008, 205] on div at bounding box center [996, 144] width 329 height 204
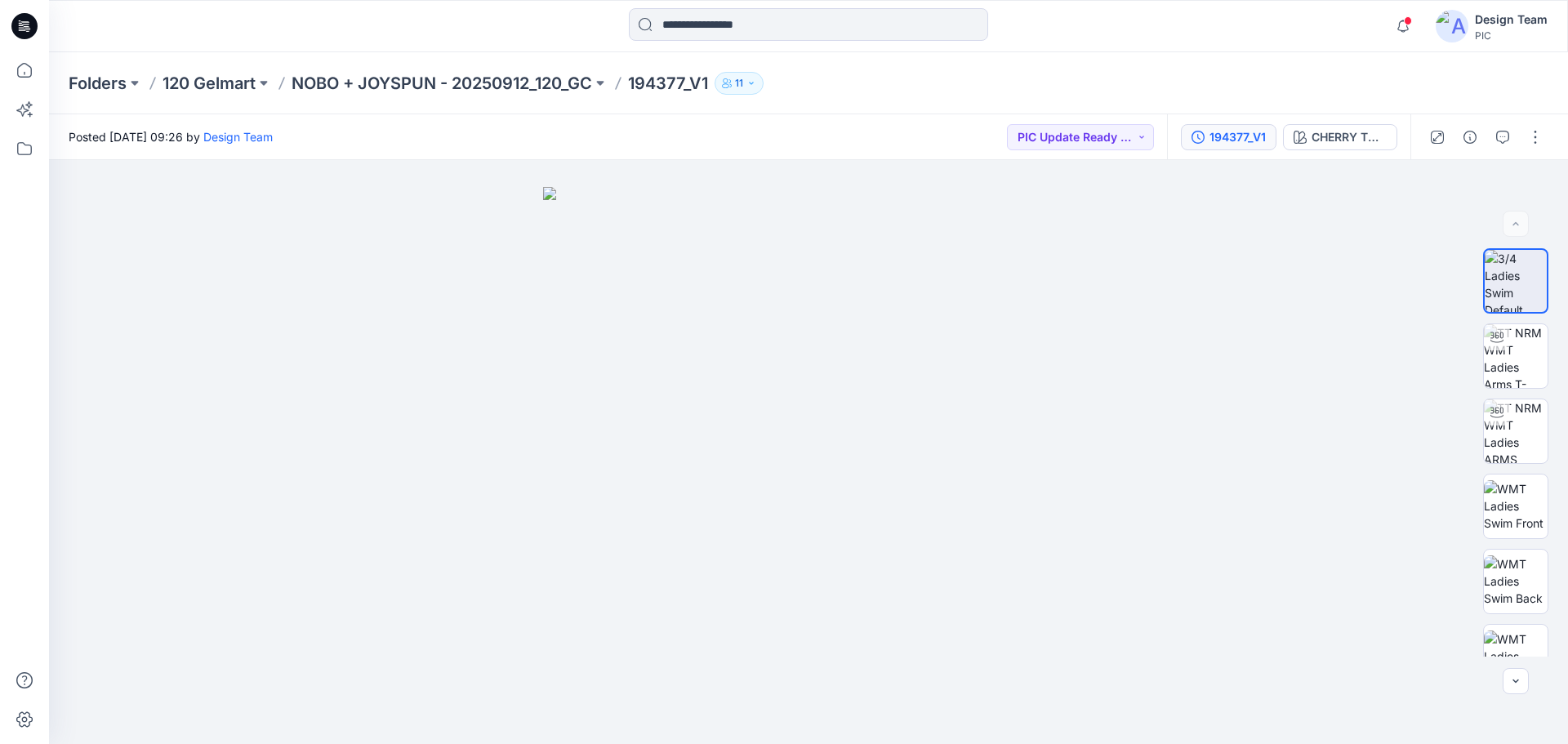
click at [1218, 136] on div "194377_V1" at bounding box center [1238, 137] width 57 height 18
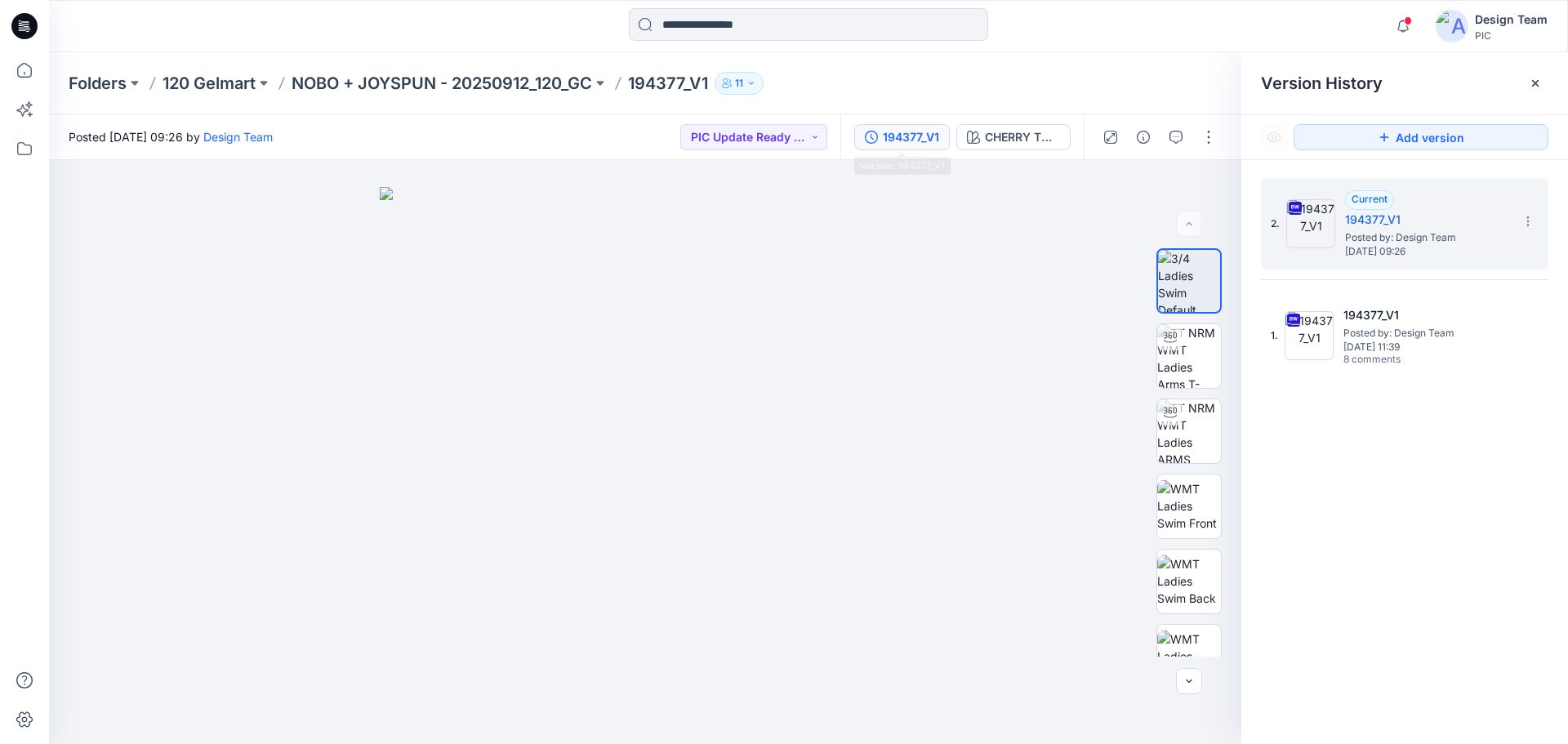
click at [878, 131] on icon "button" at bounding box center [871, 137] width 13 height 13
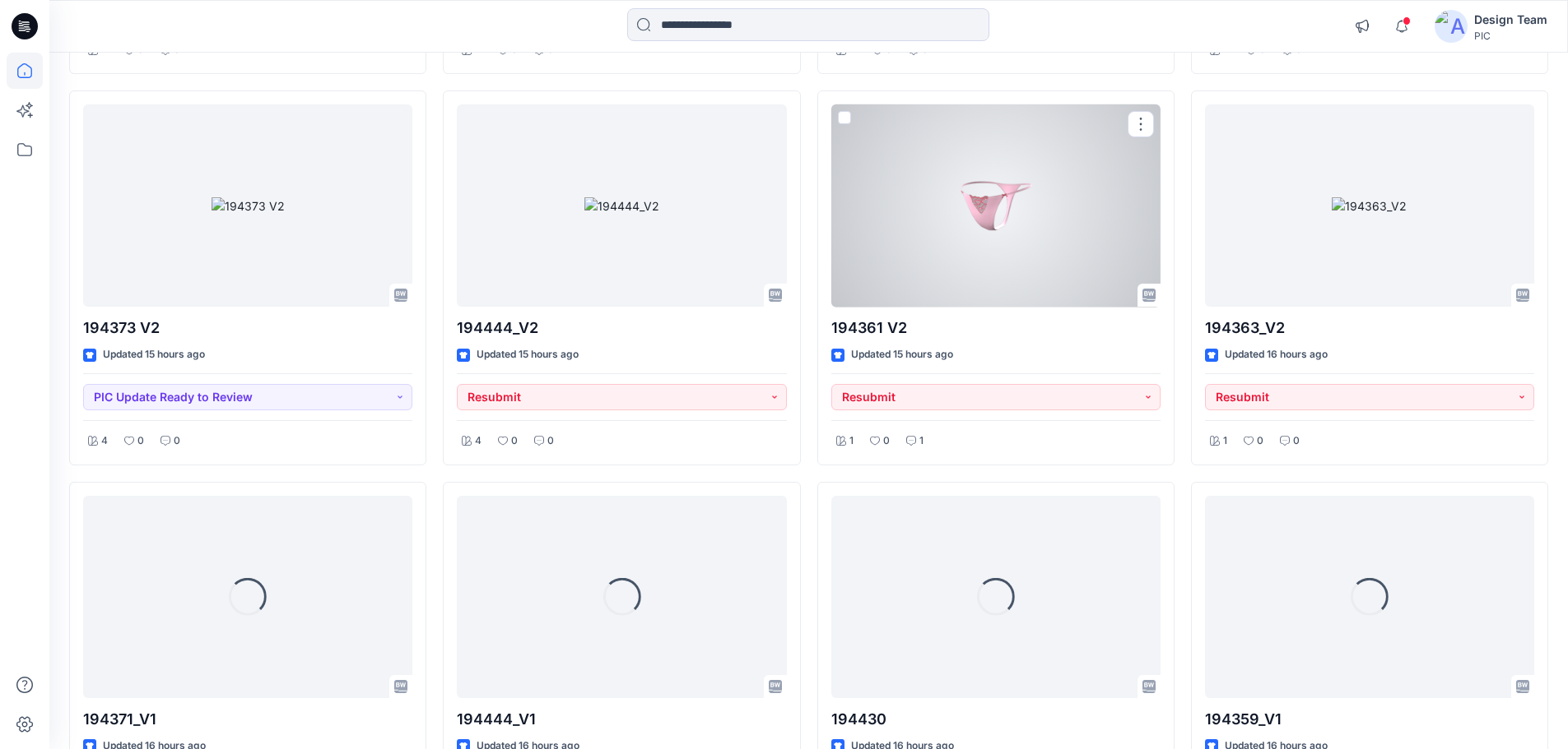
scroll to position [4487, 0]
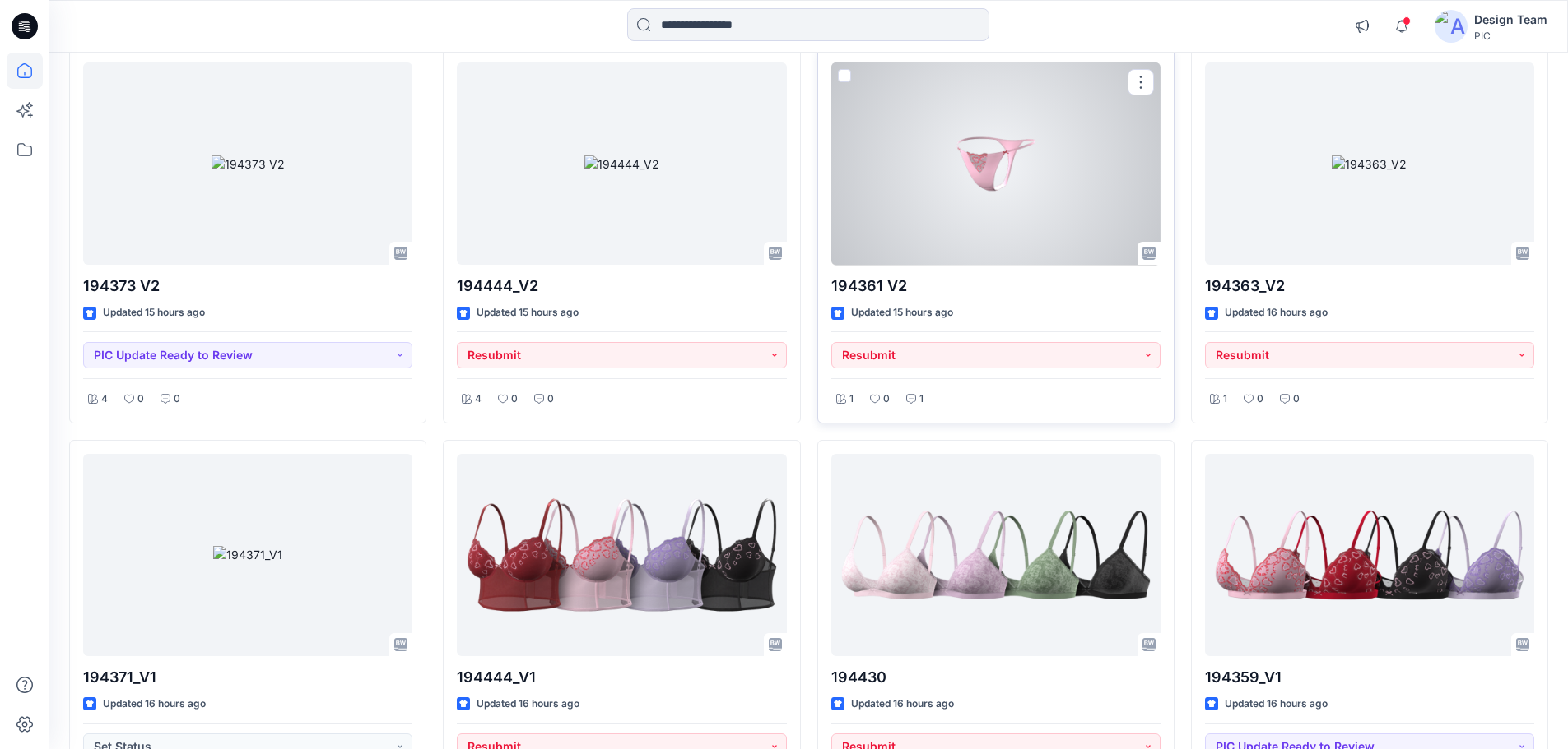
click at [953, 219] on div at bounding box center [996, 164] width 329 height 204
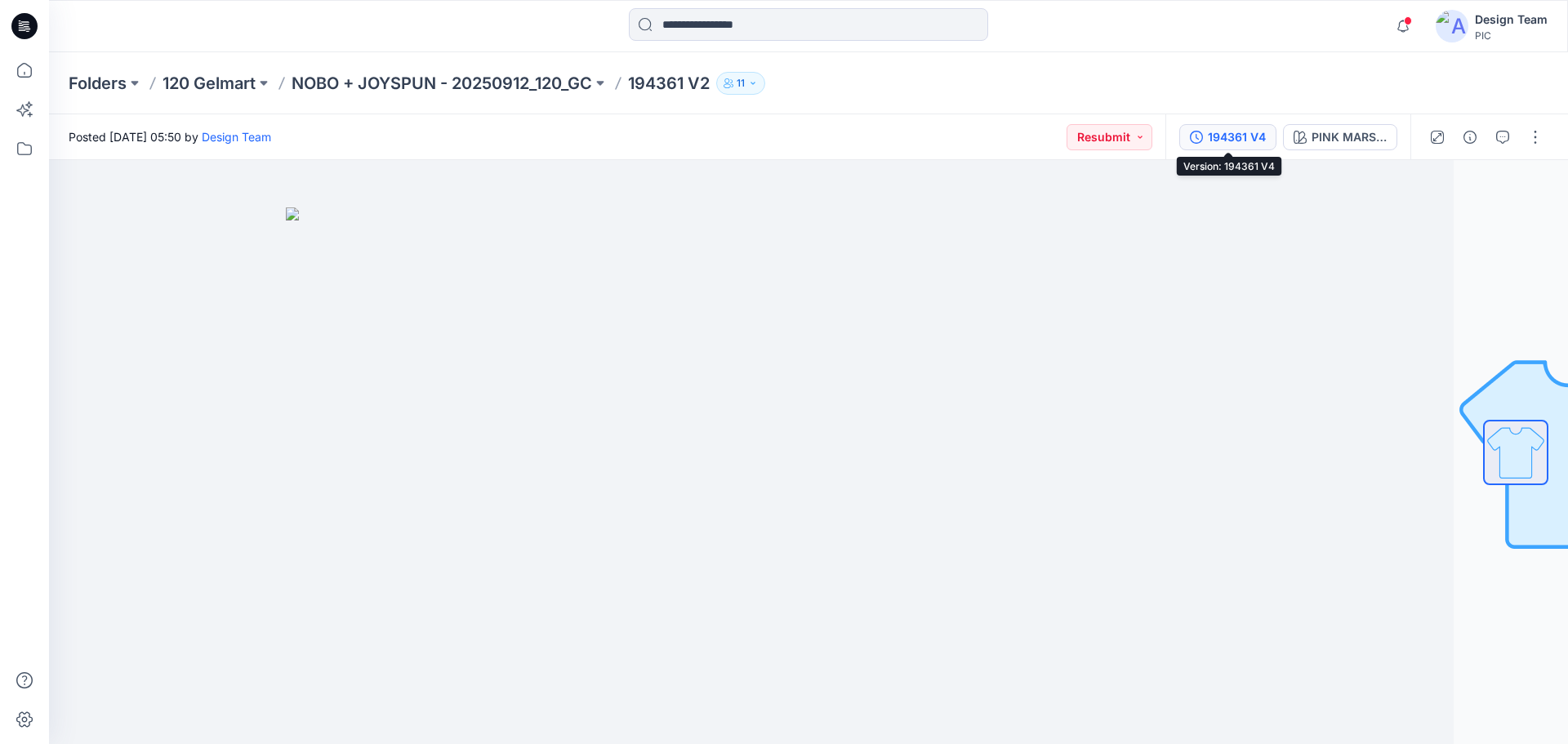
click at [1217, 140] on div "194361 V4" at bounding box center [1236, 137] width 58 height 18
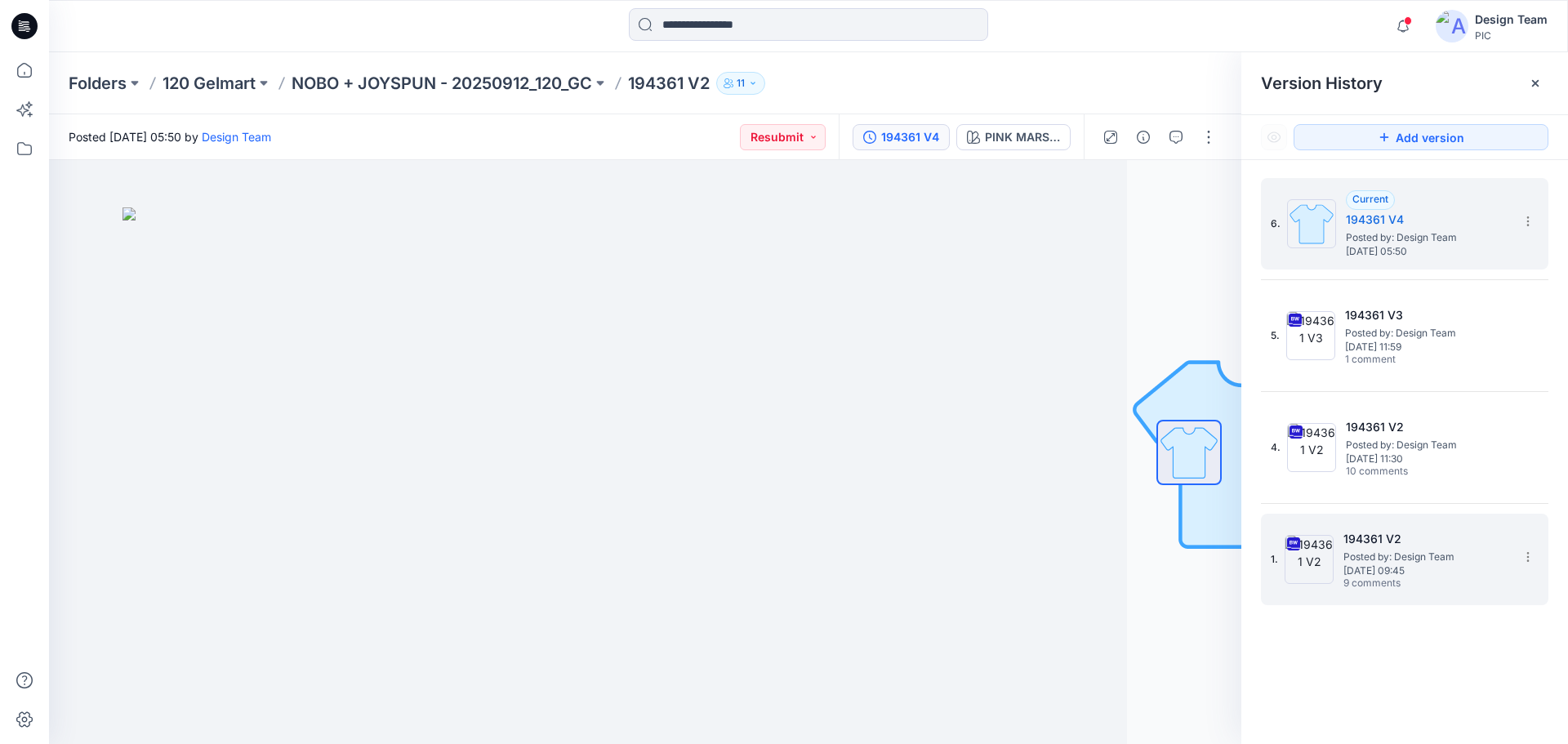
click at [1393, 555] on span "Posted by: Design Team" at bounding box center [1425, 557] width 164 height 16
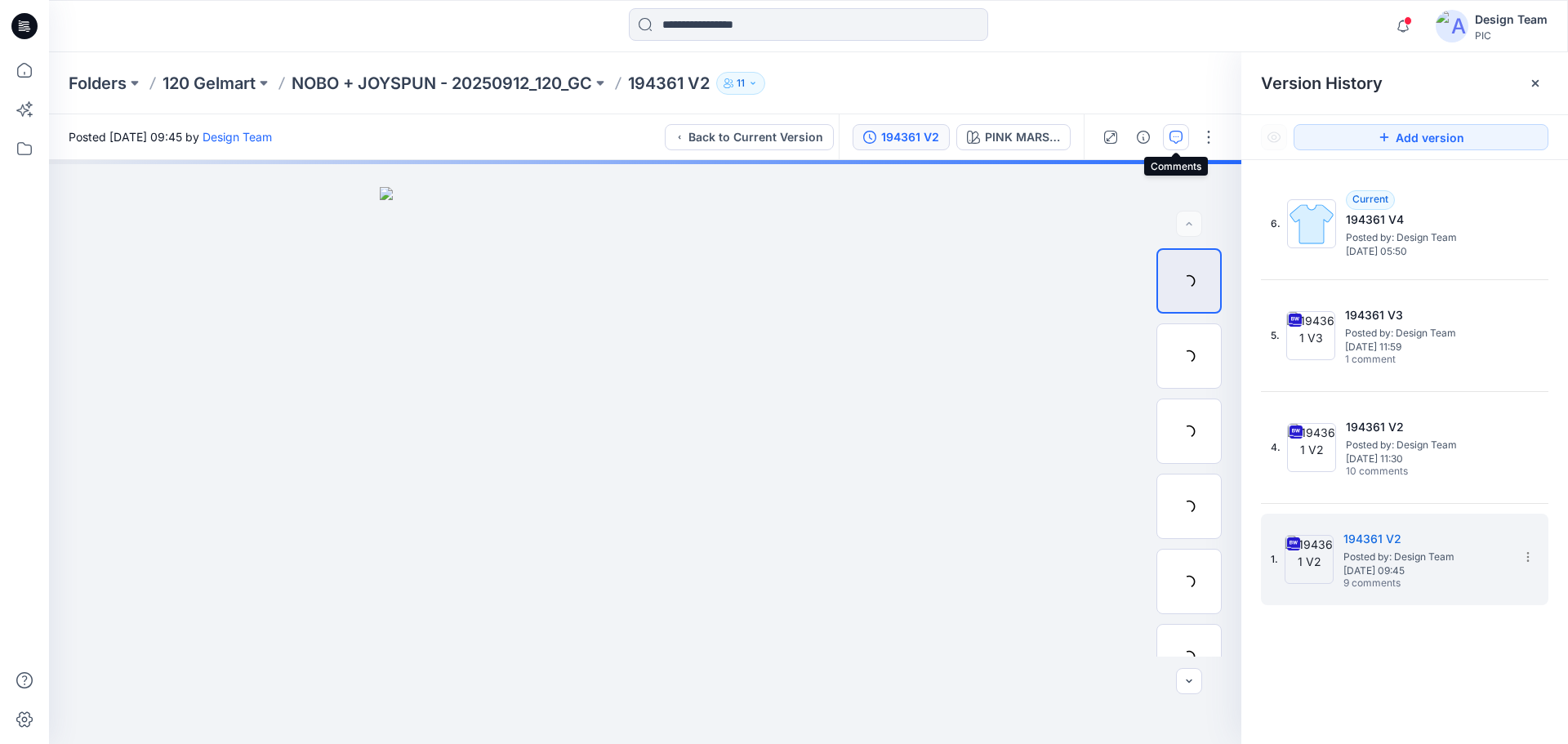
click at [1179, 142] on icon "button" at bounding box center [1176, 137] width 13 height 13
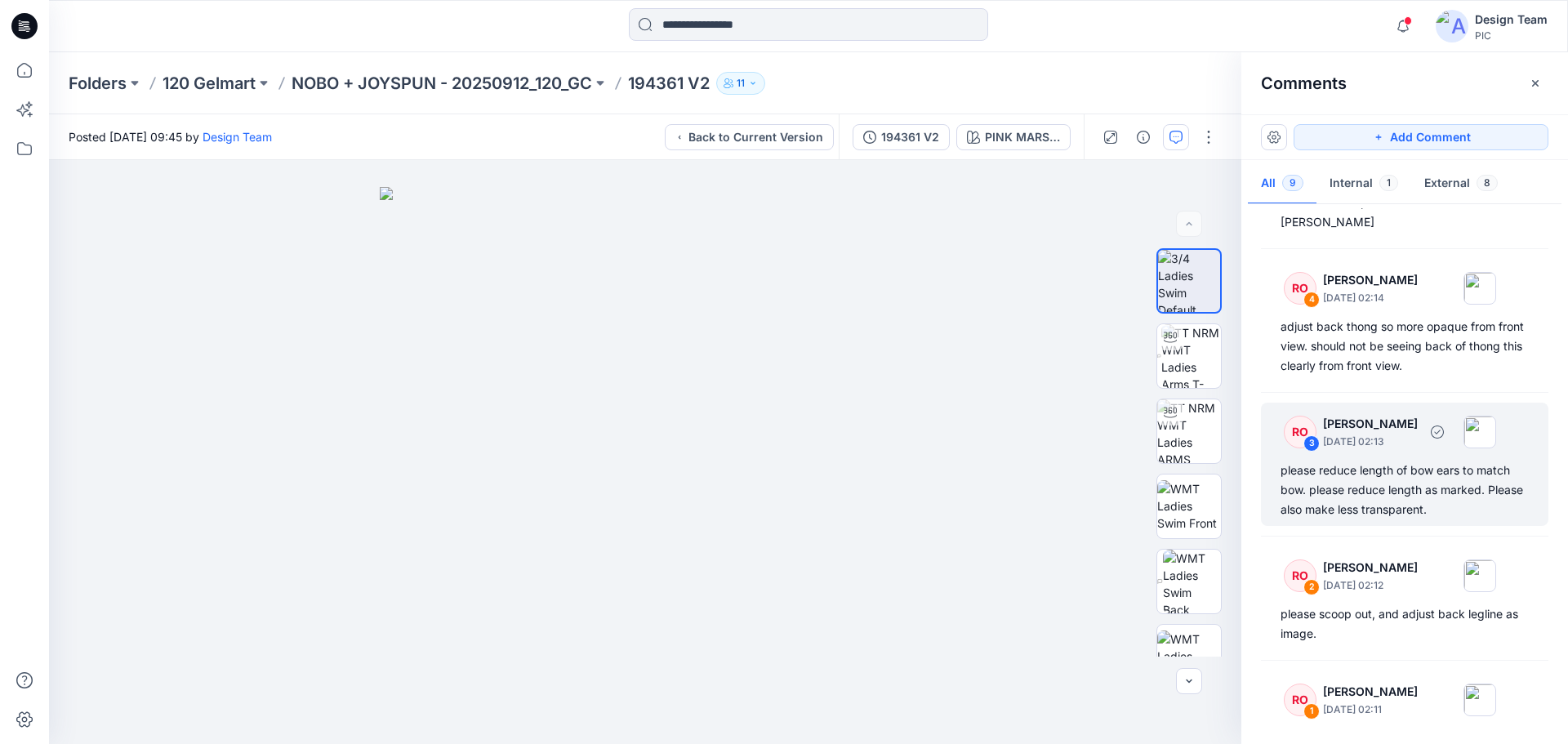
scroll to position [609, 0]
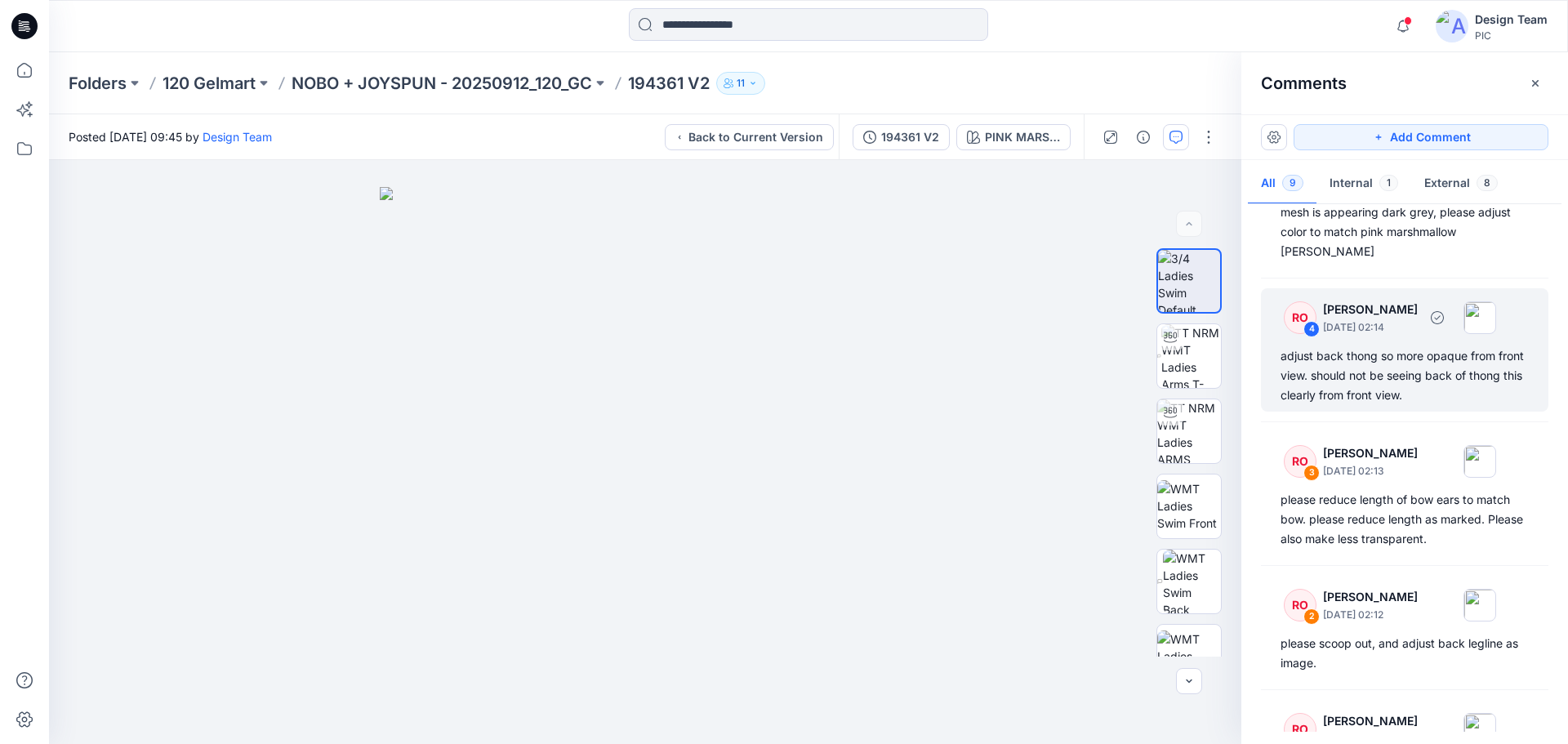
click at [1382, 358] on div "adjust back thong so more opaque from front view. should not be seeing back of …" at bounding box center [1404, 376] width 248 height 59
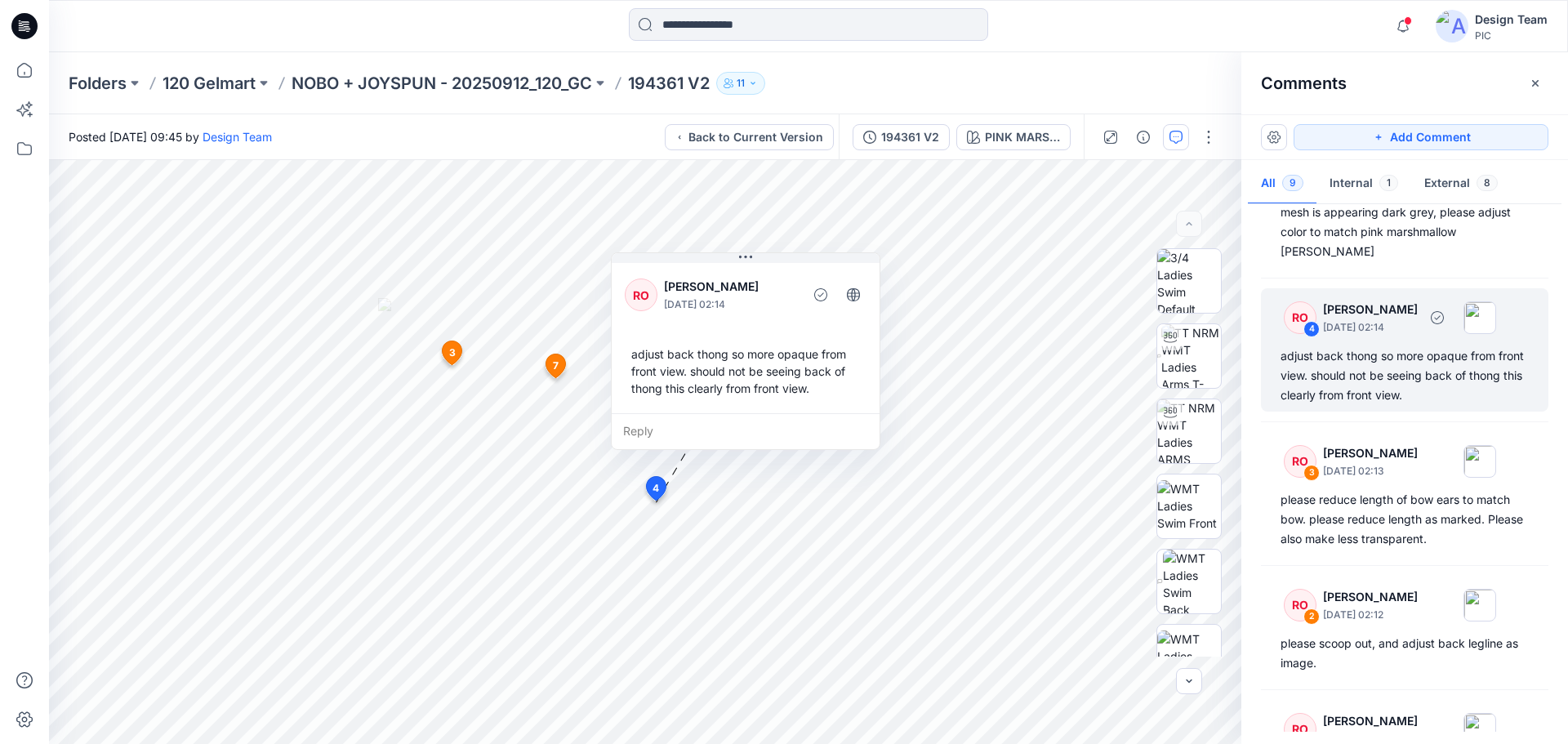
scroll to position [528, 0]
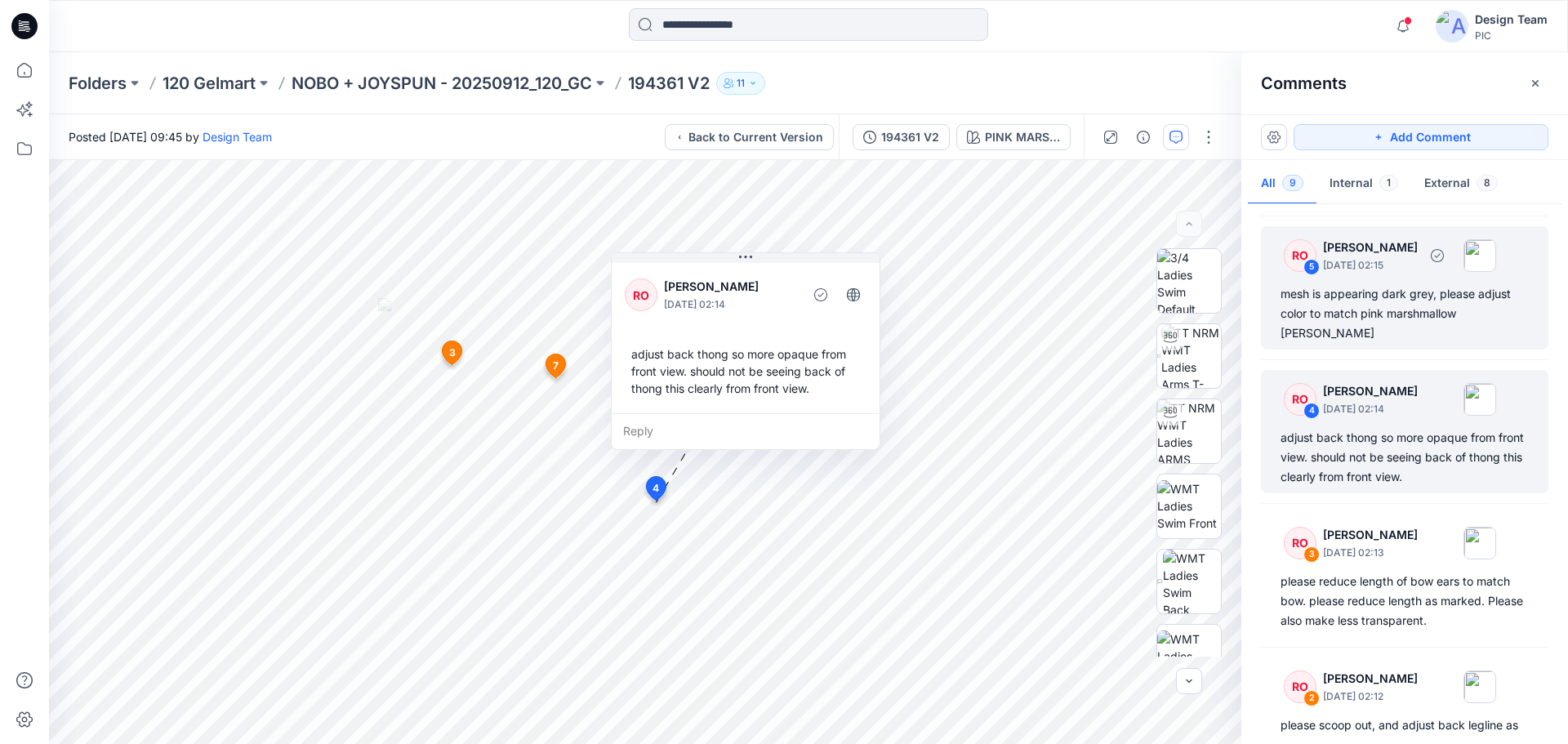
click at [1385, 323] on div "mesh is appearing dark grey, please adjust color to match pink marshmallow [PER…" at bounding box center [1404, 314] width 248 height 59
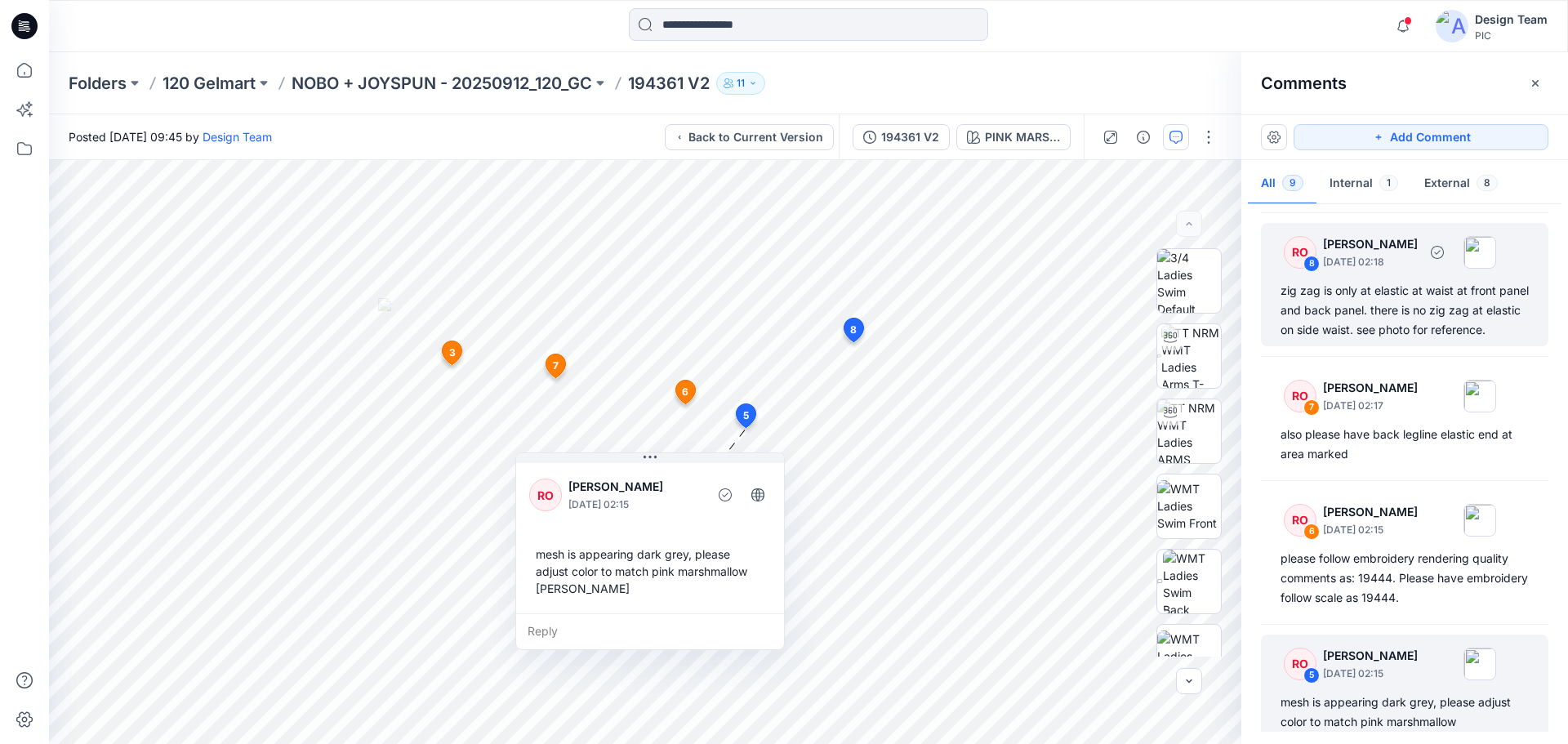
scroll to position [0, 0]
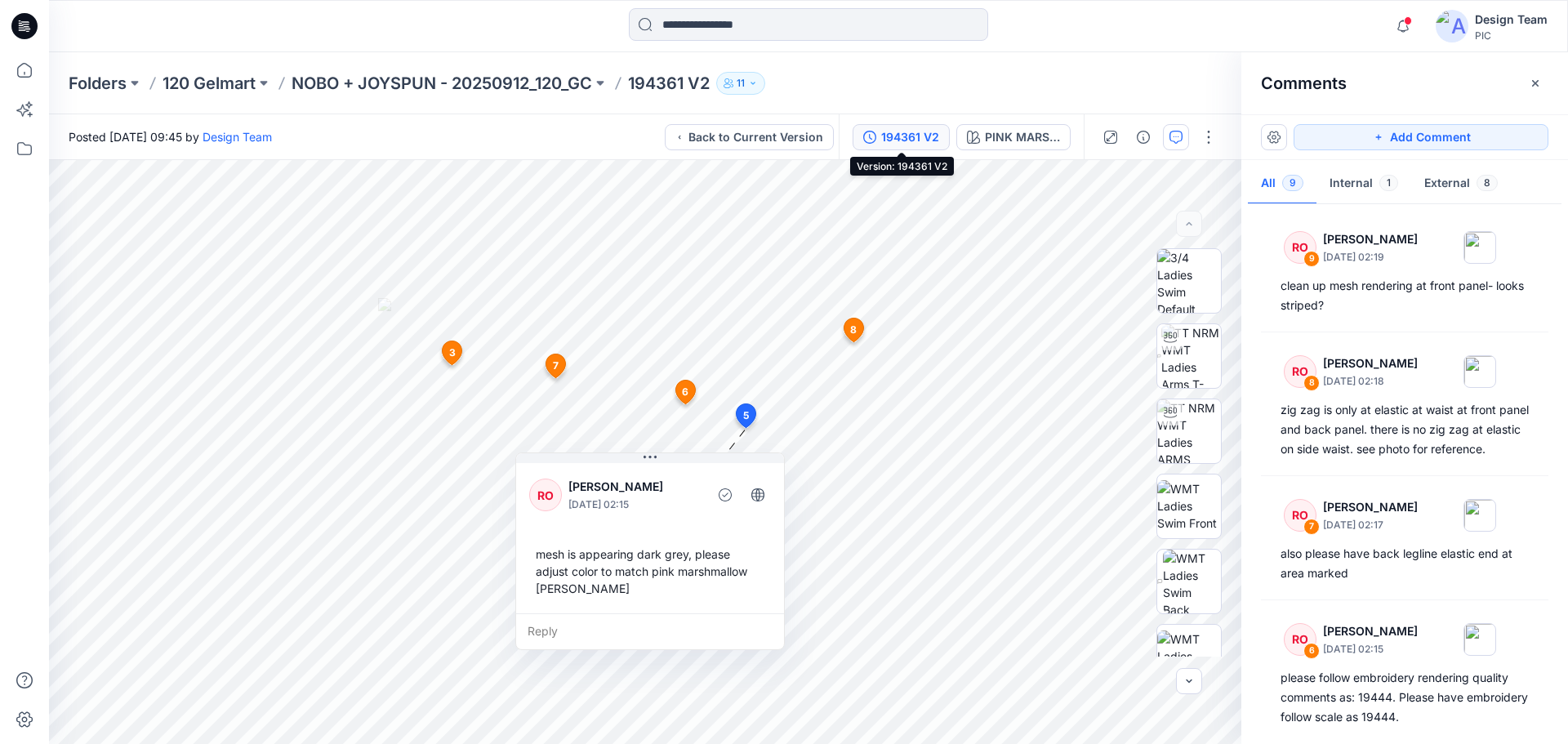
click at [908, 135] on div "194361 V2" at bounding box center [909, 137] width 58 height 18
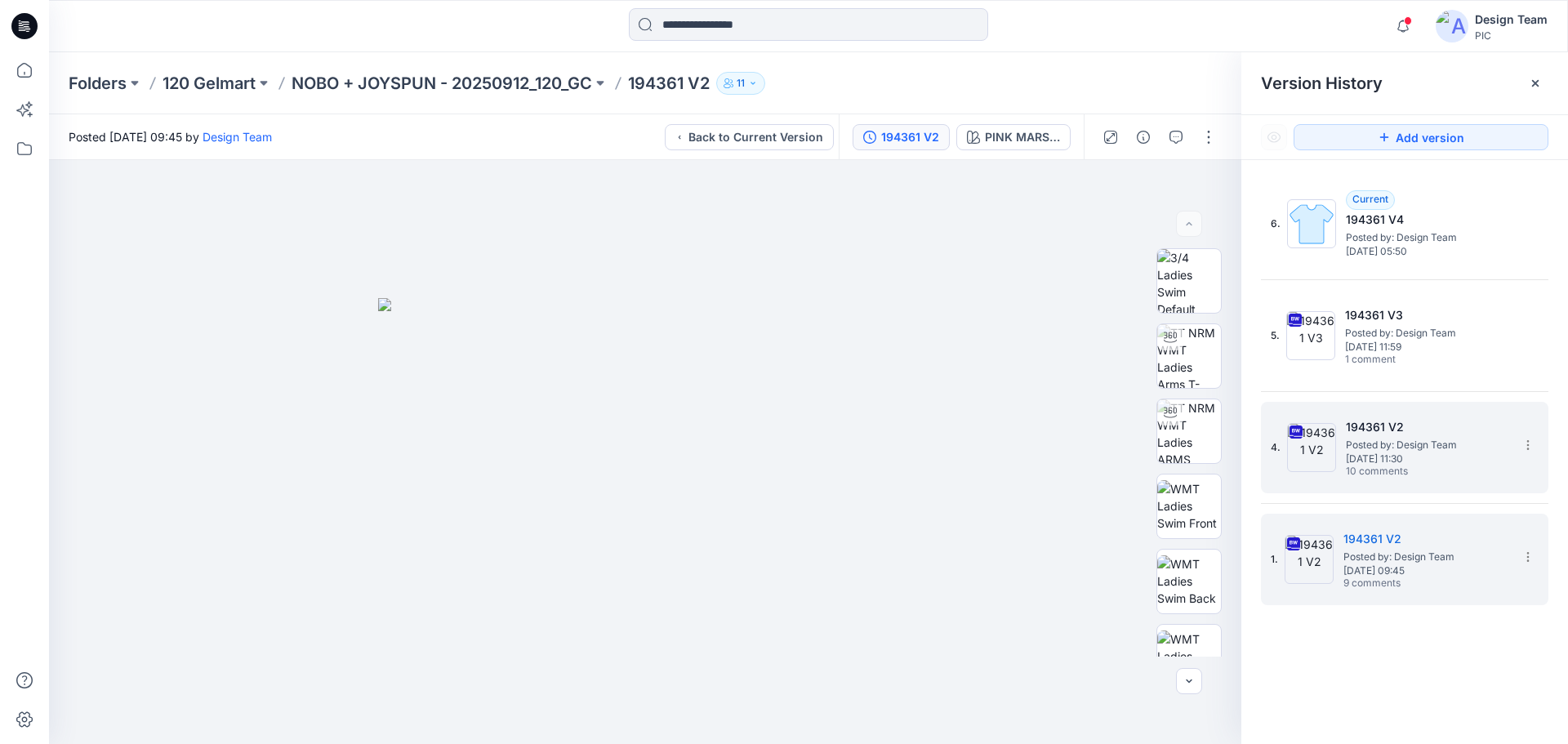
click at [1364, 472] on span "10 comments" at bounding box center [1402, 472] width 114 height 13
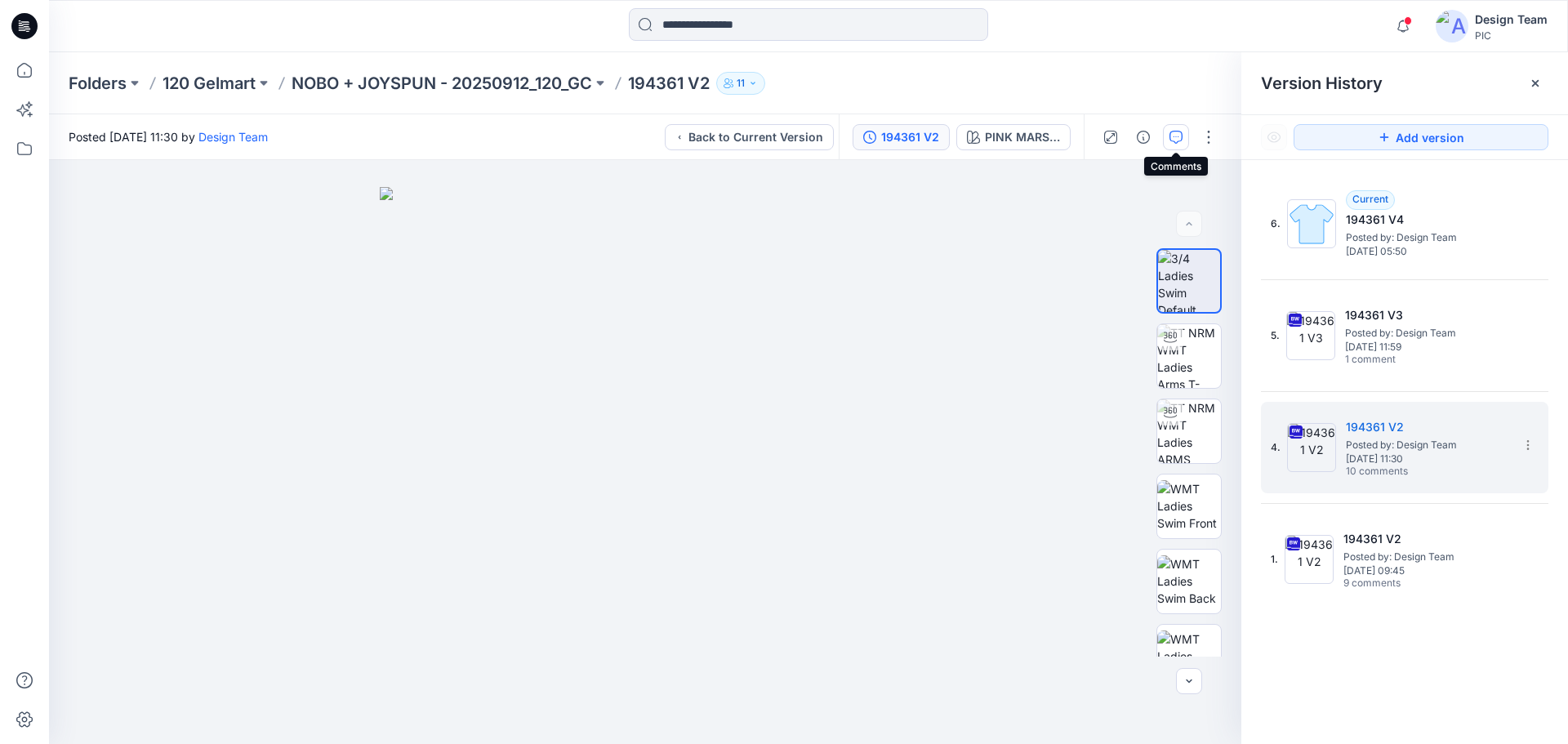
click at [1179, 140] on icon "button" at bounding box center [1176, 137] width 13 height 13
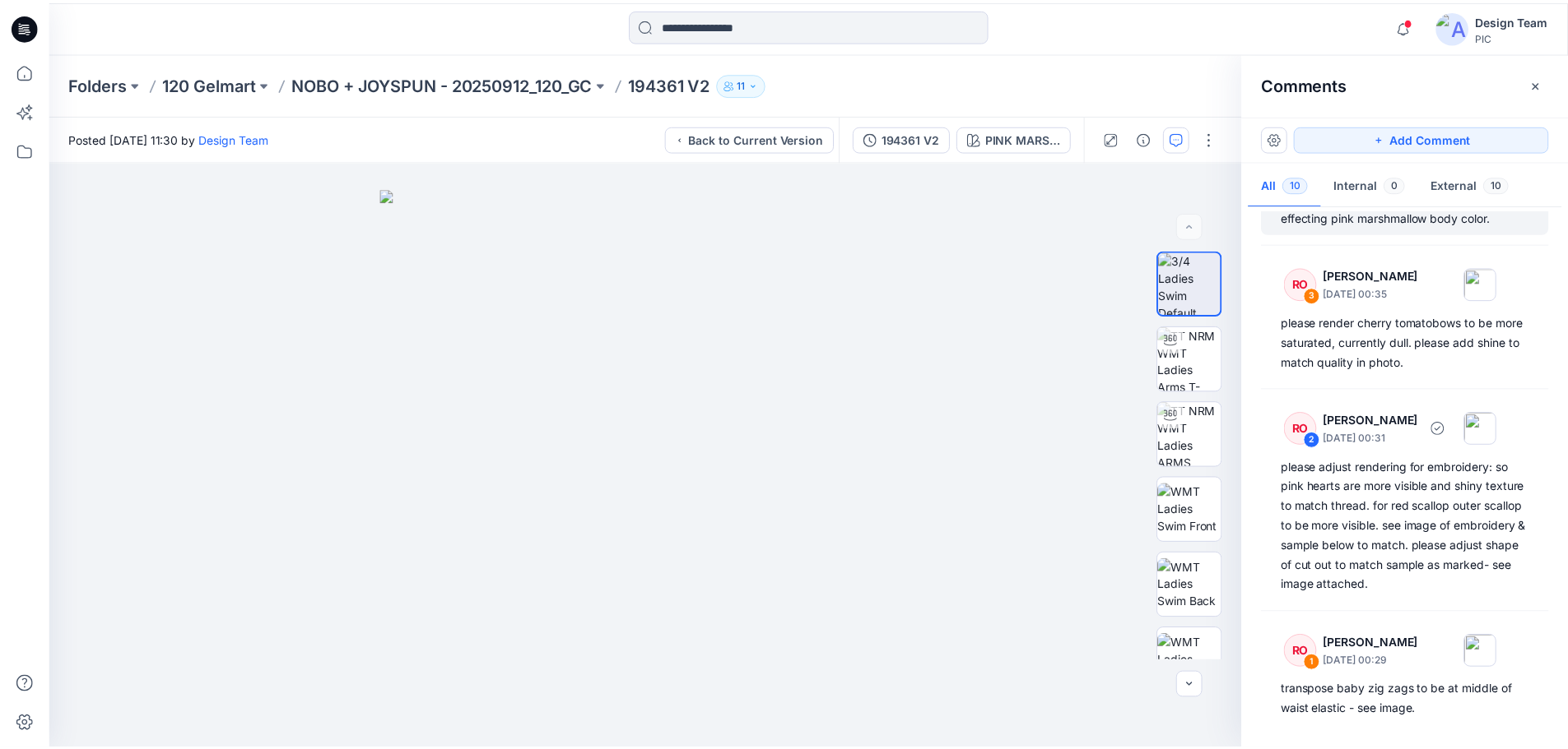
scroll to position [860, 0]
click at [29, 28] on icon at bounding box center [24, 26] width 27 height 27
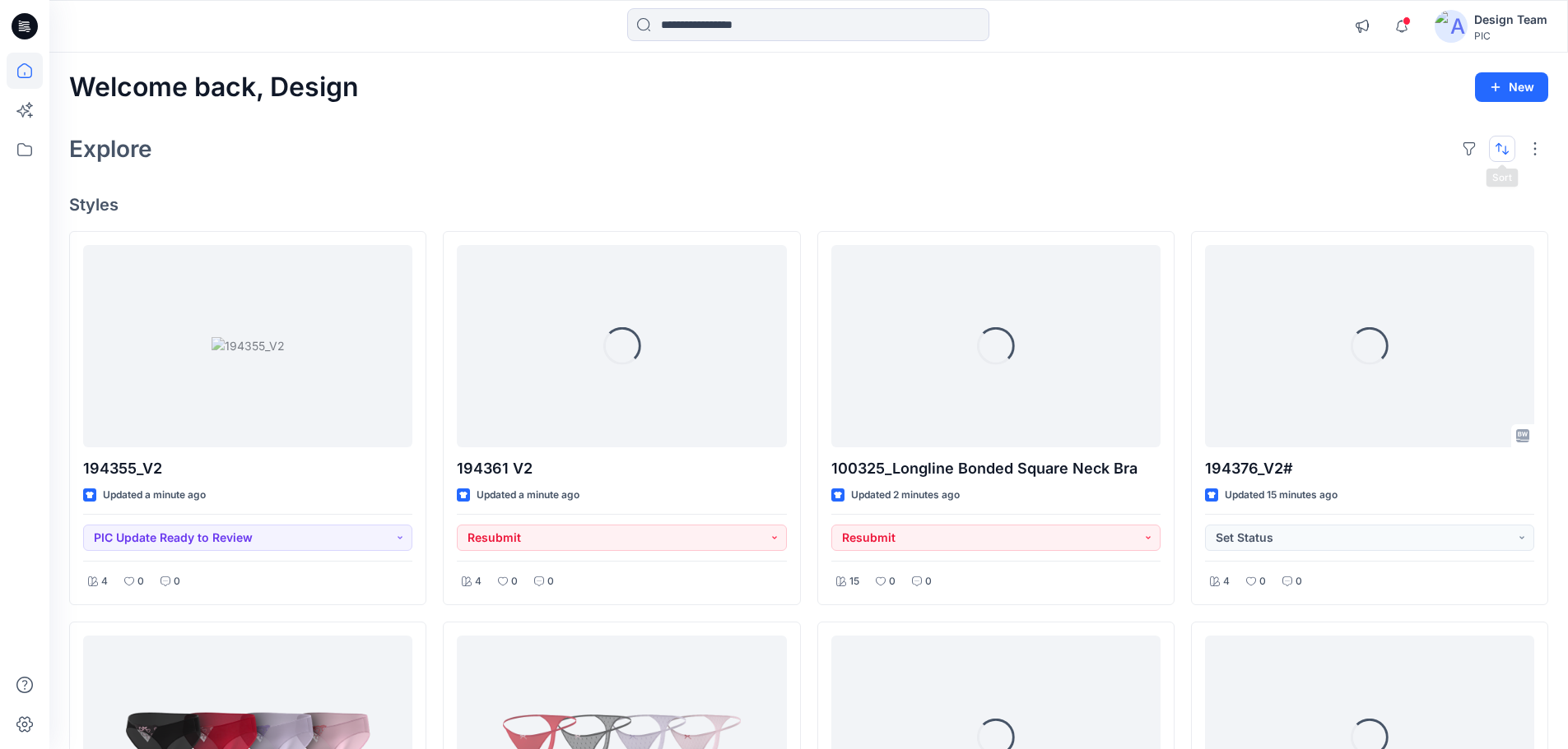
click at [1491, 158] on button "button" at bounding box center [1502, 148] width 27 height 27
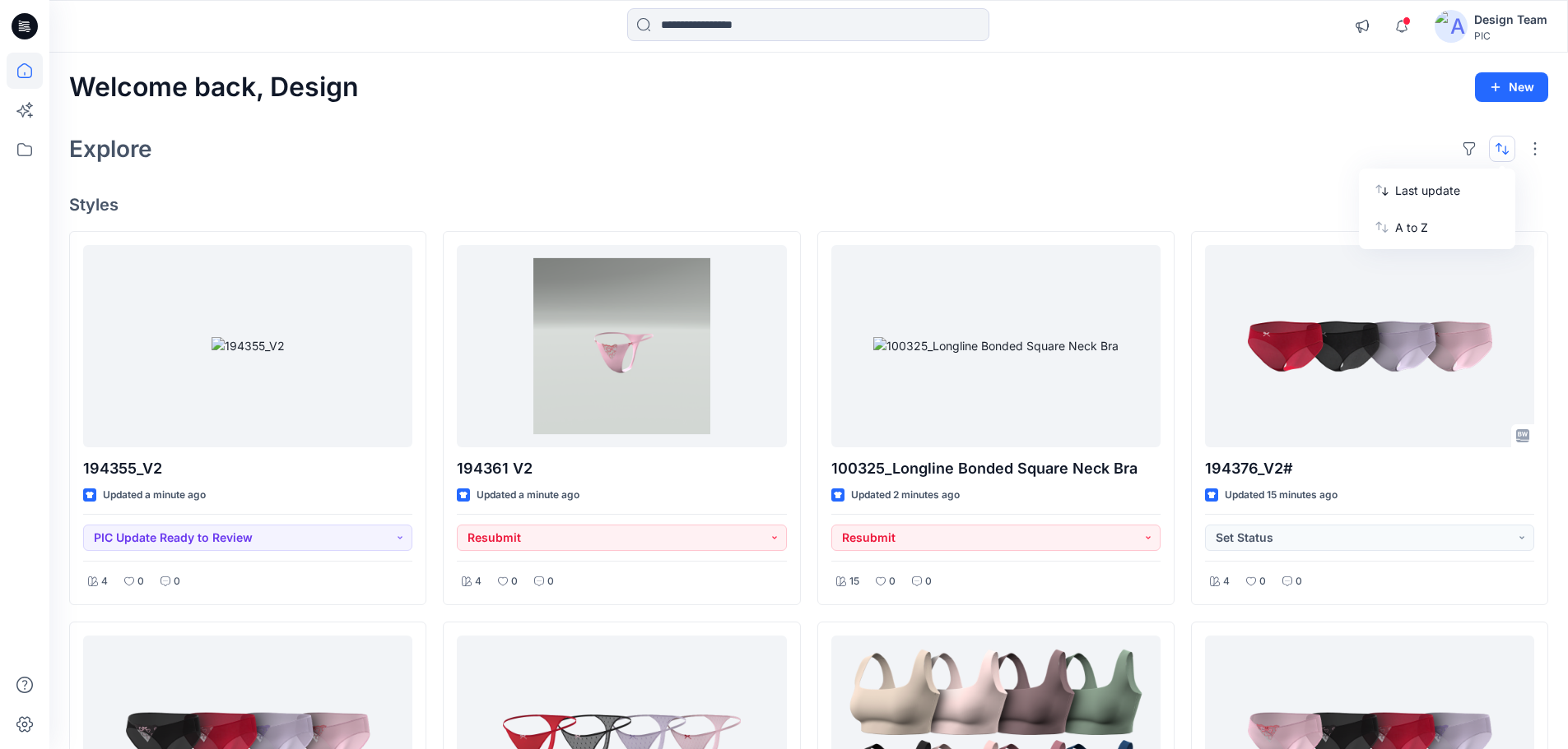
click at [1493, 158] on button "button" at bounding box center [1502, 148] width 27 height 27
click at [1463, 149] on button "button" at bounding box center [1468, 148] width 27 height 27
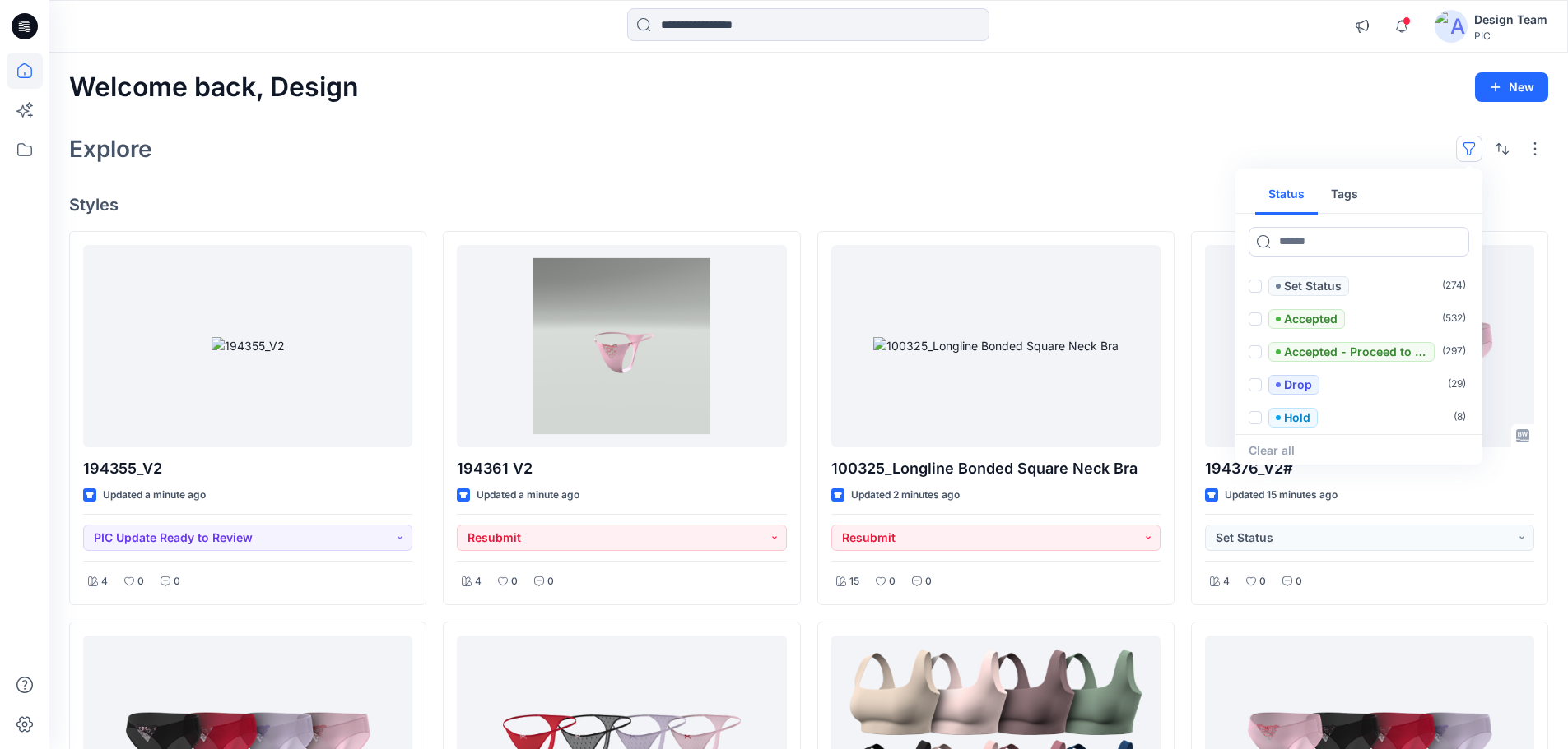
click at [1356, 201] on button "Tags" at bounding box center [1344, 194] width 53 height 40
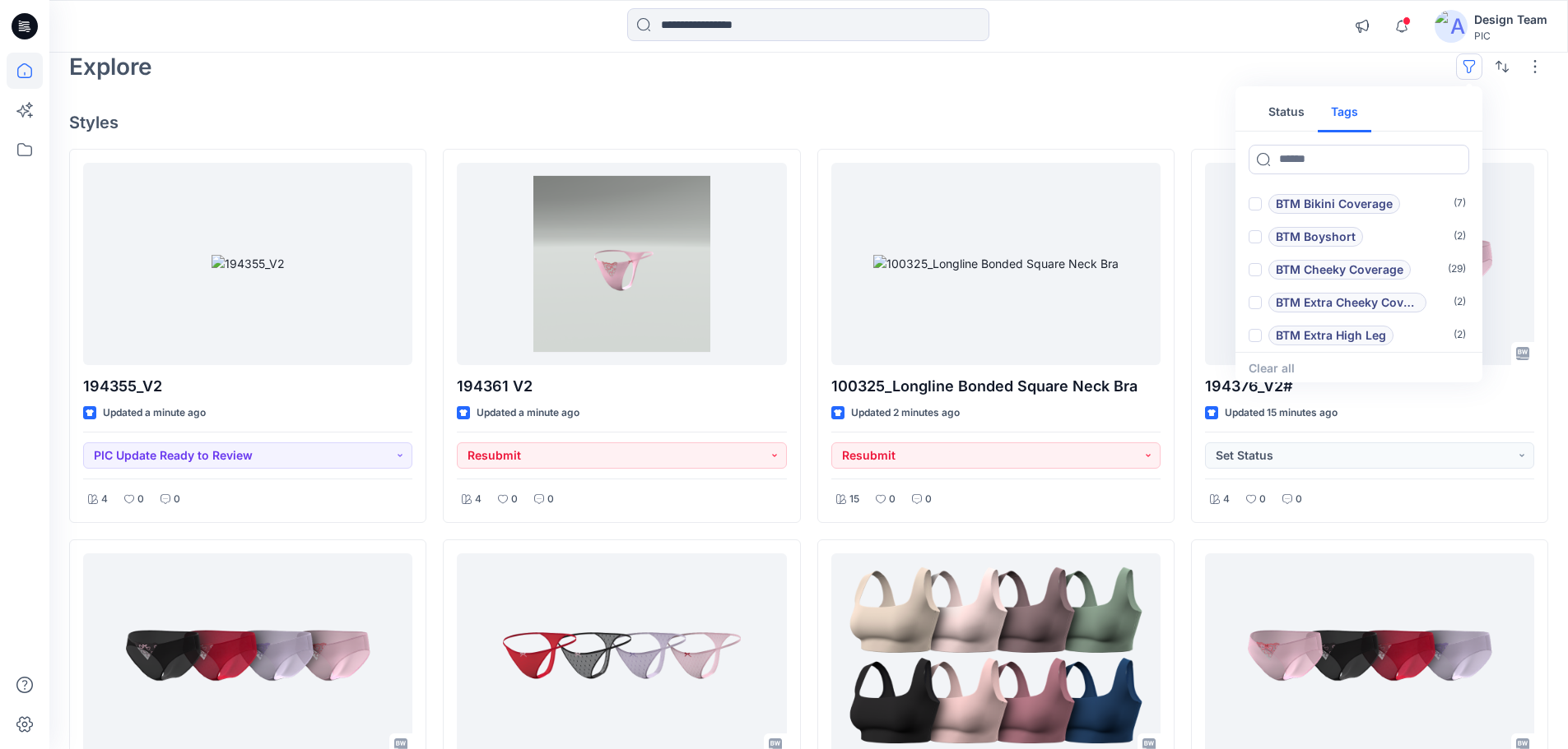
click at [1310, 80] on div "Explore Status Tags BTM Bikini Coverage ( 7 ) BTM Boyshort ( 2 ) BTM Cheeky Cov…" at bounding box center [808, 66] width 1479 height 40
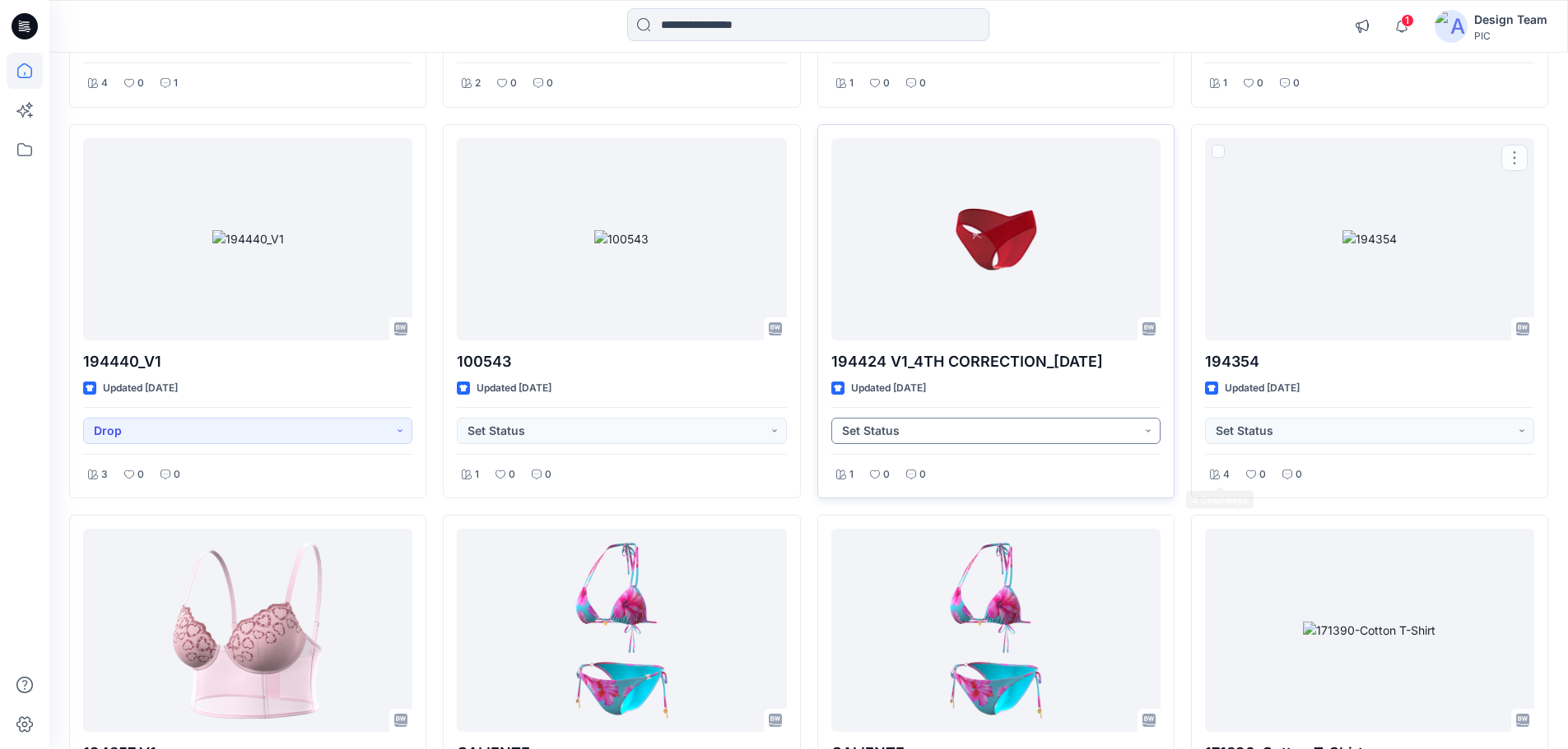
scroll to position [9414, 0]
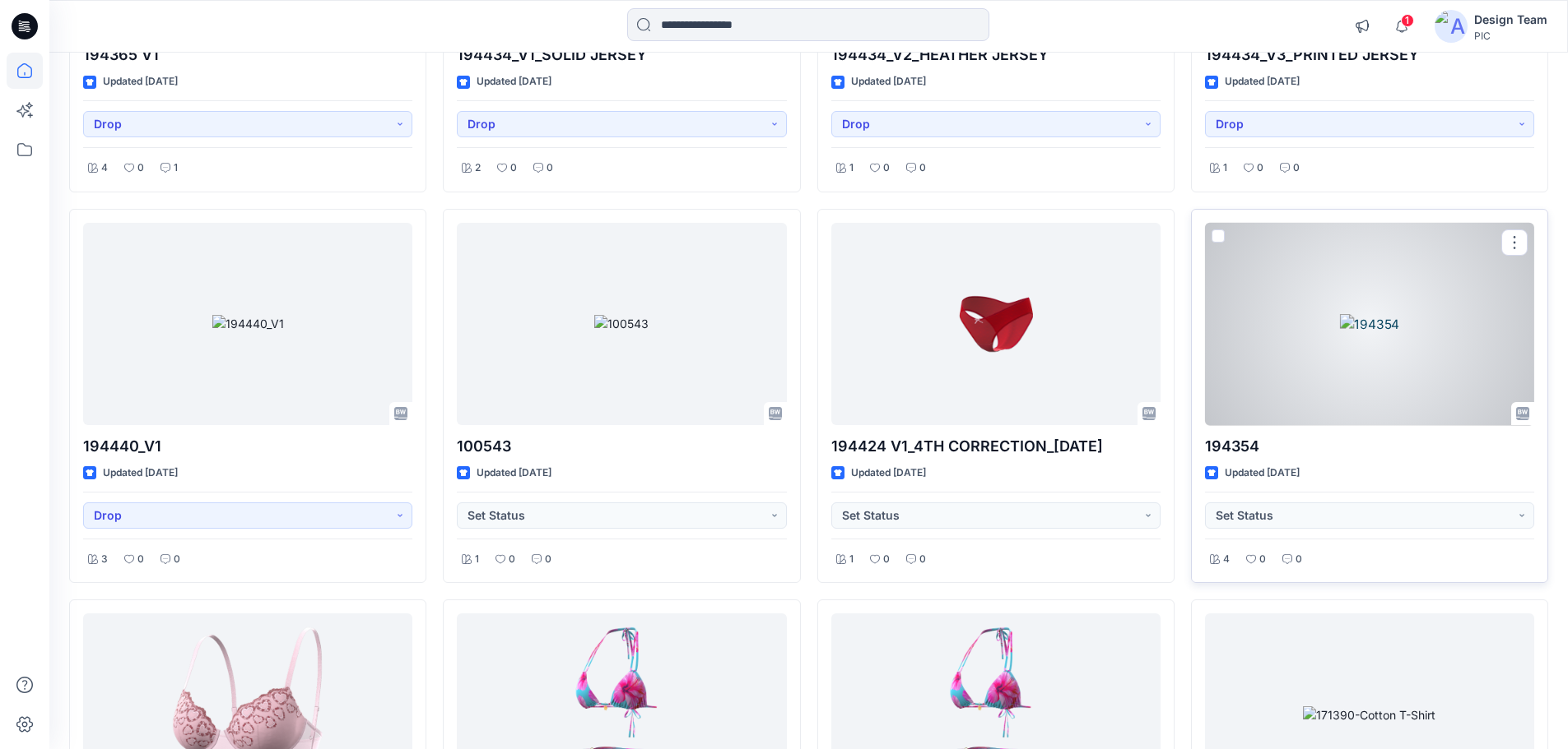
click at [1269, 395] on div at bounding box center [1369, 324] width 329 height 204
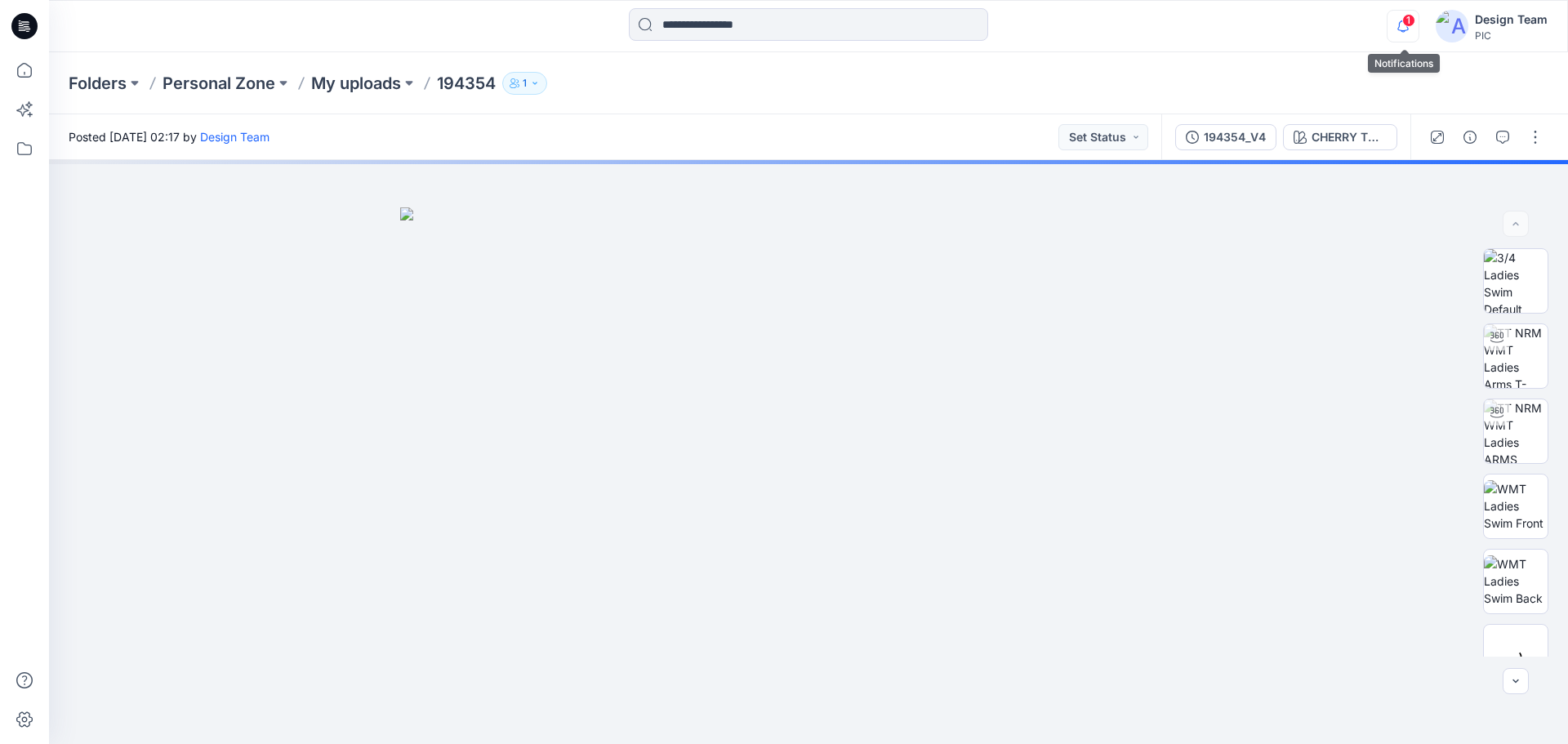
click at [1392, 26] on icon "button" at bounding box center [1403, 27] width 31 height 33
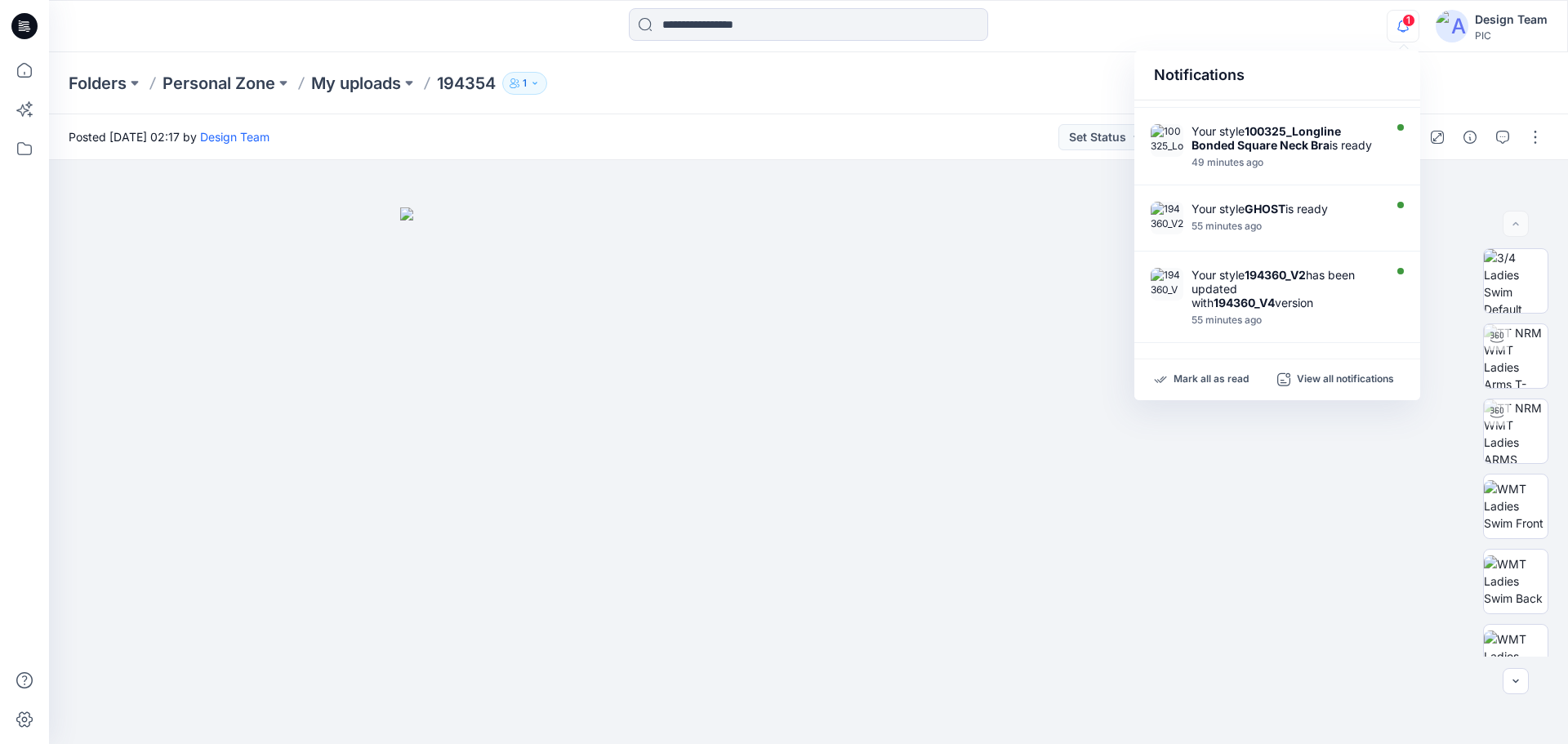
scroll to position [510, 0]
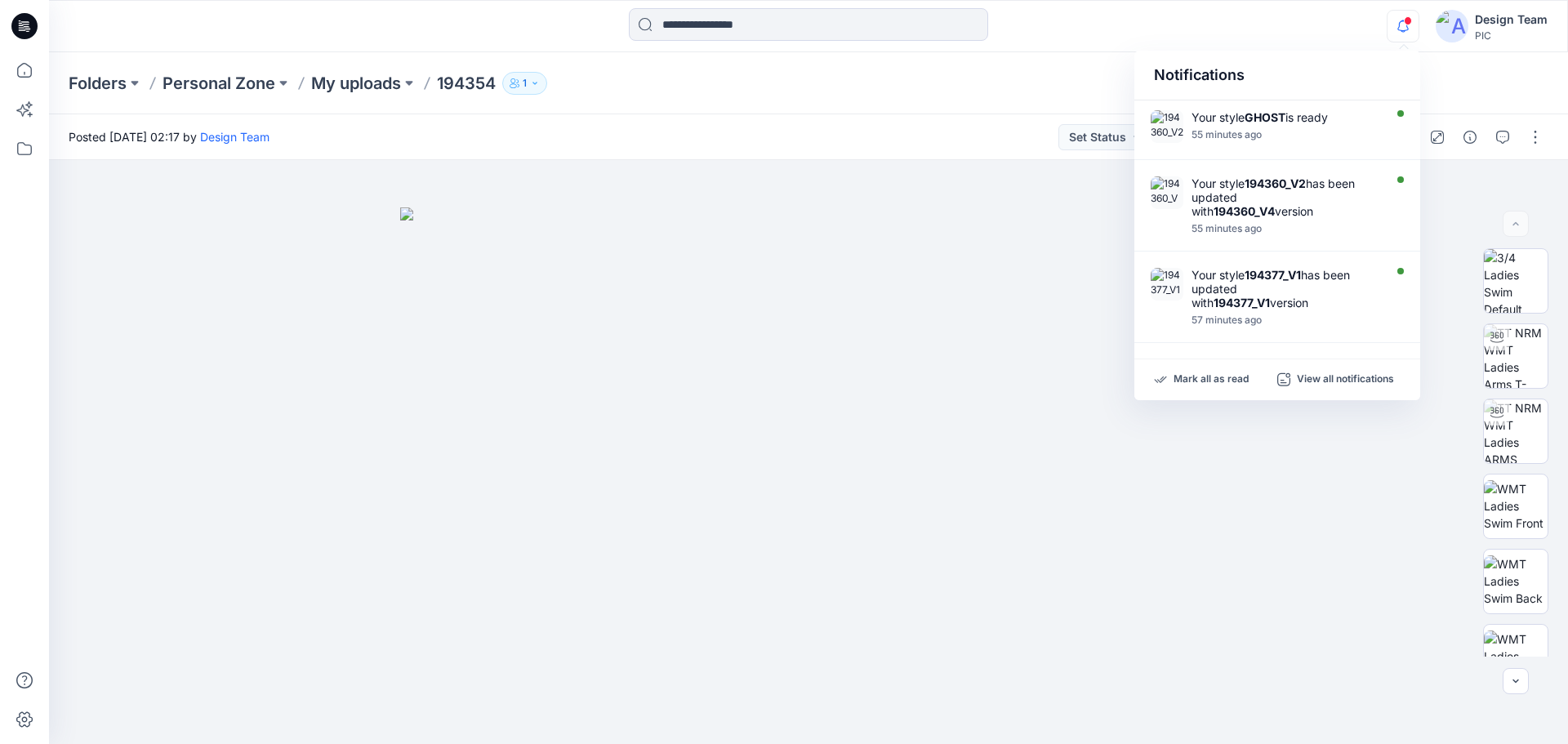
click at [1392, 26] on icon "button" at bounding box center [1403, 27] width 31 height 33
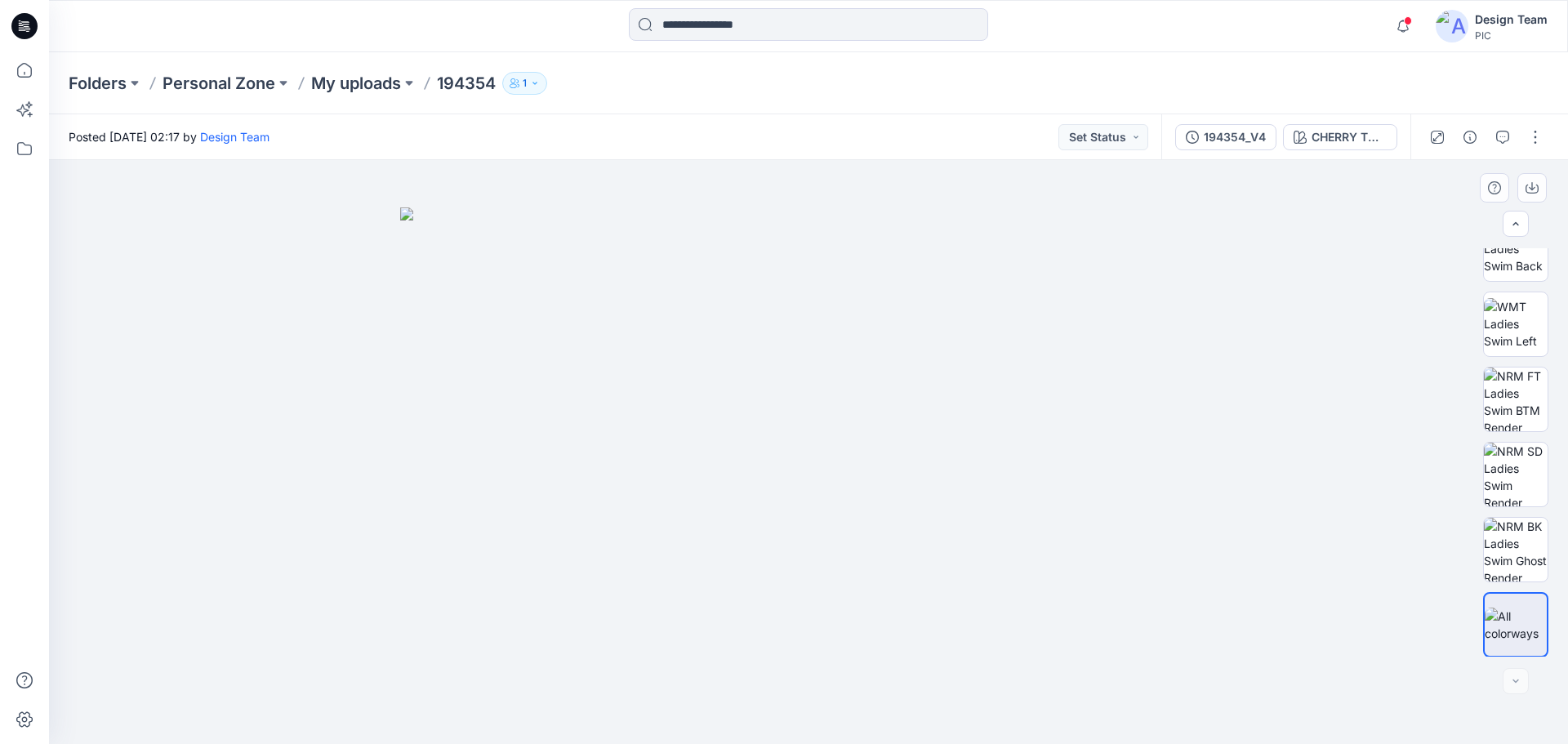
scroll to position [333, 0]
click at [1508, 141] on icon "button" at bounding box center [1503, 137] width 13 height 13
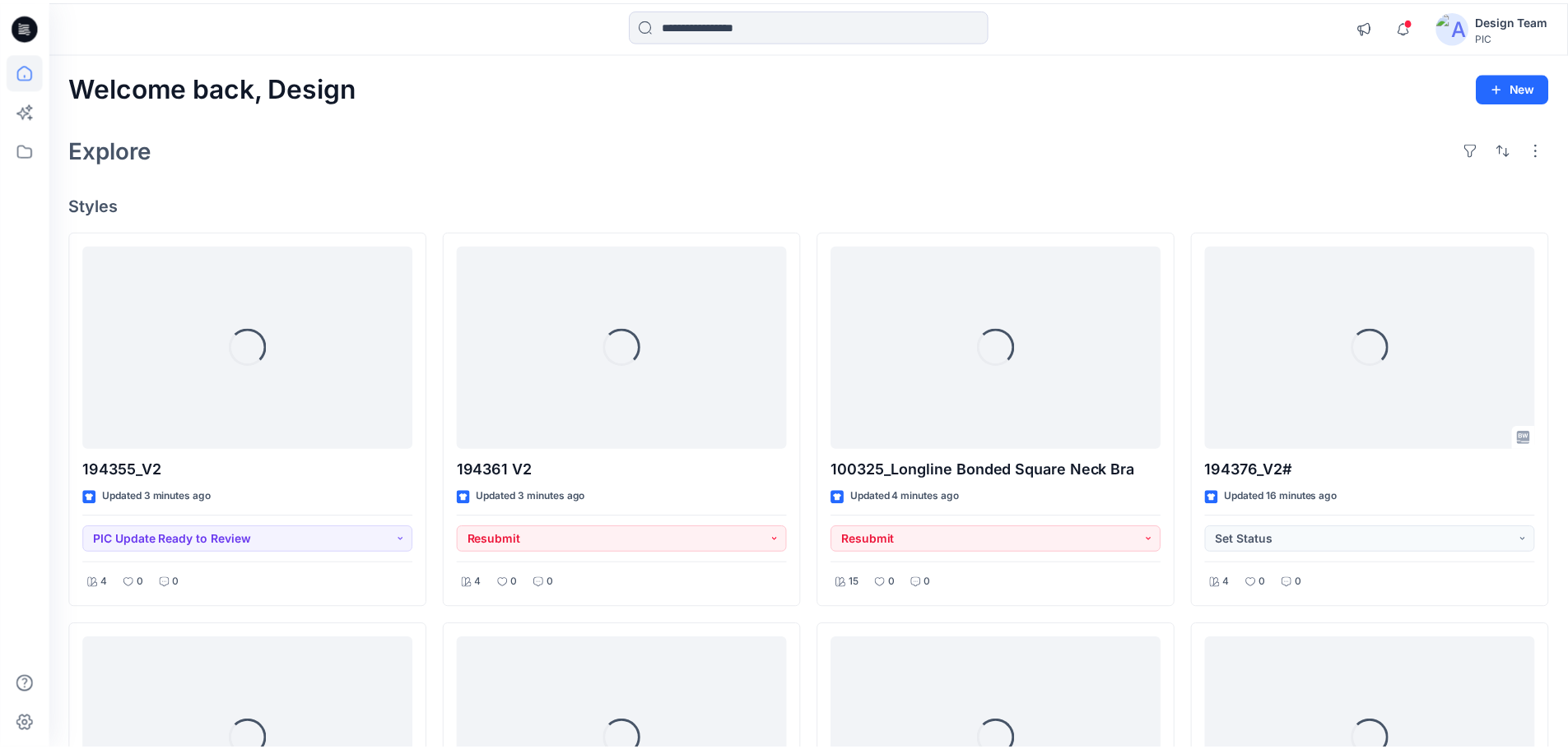
scroll to position [9414, 0]
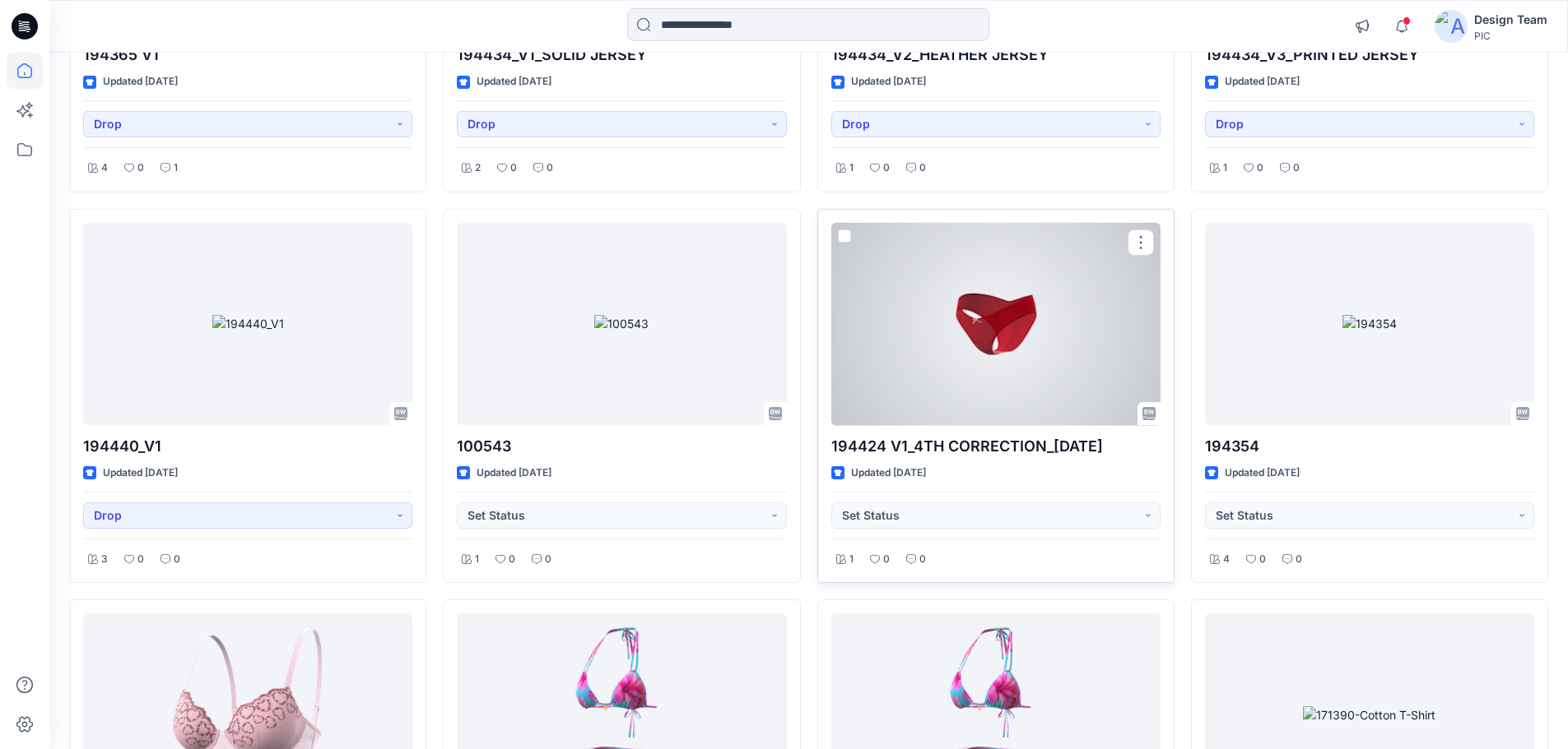
click at [1025, 354] on div at bounding box center [996, 324] width 329 height 204
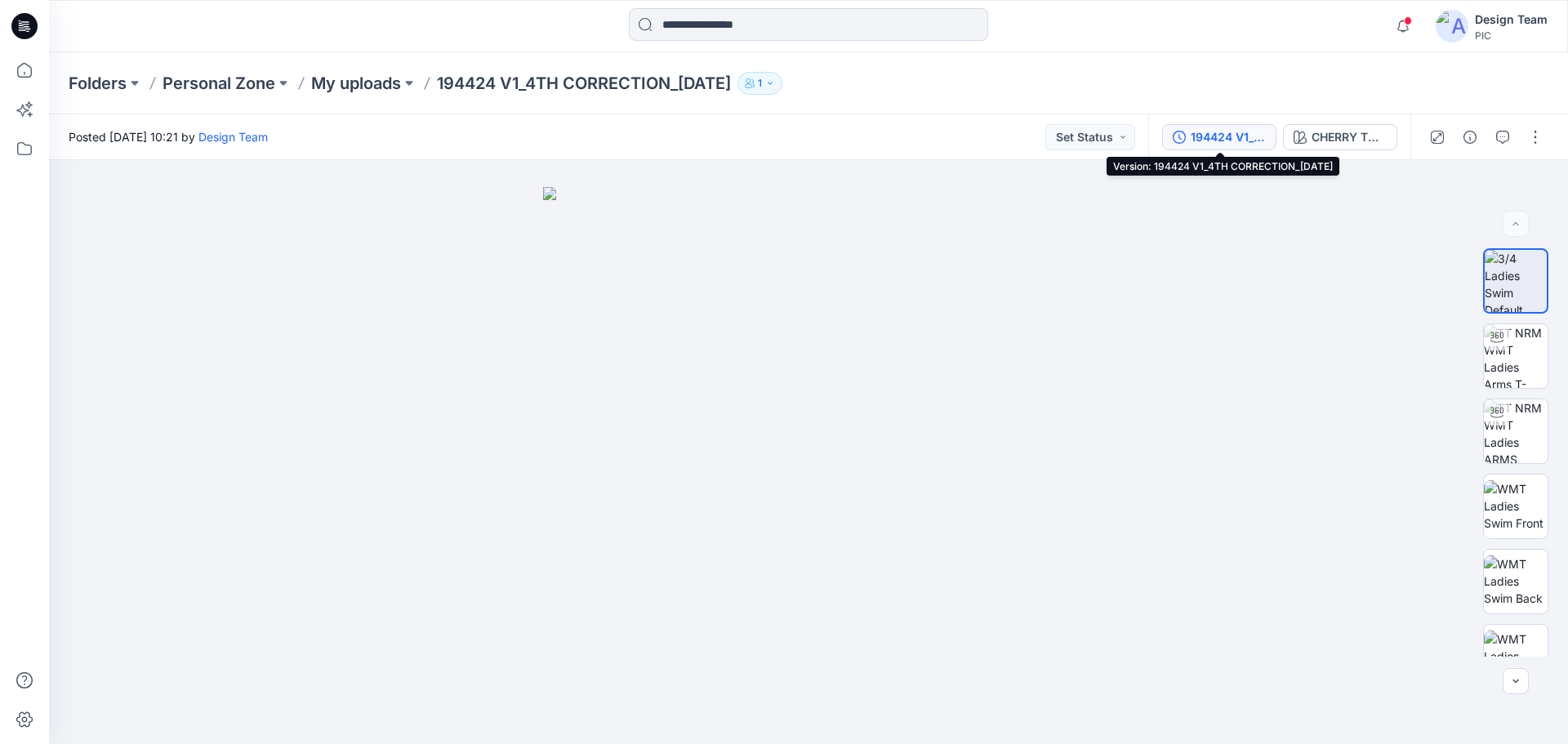
click at [1219, 139] on div "194424 V1_4TH CORRECTION_[DATE]" at bounding box center [1229, 137] width 75 height 18
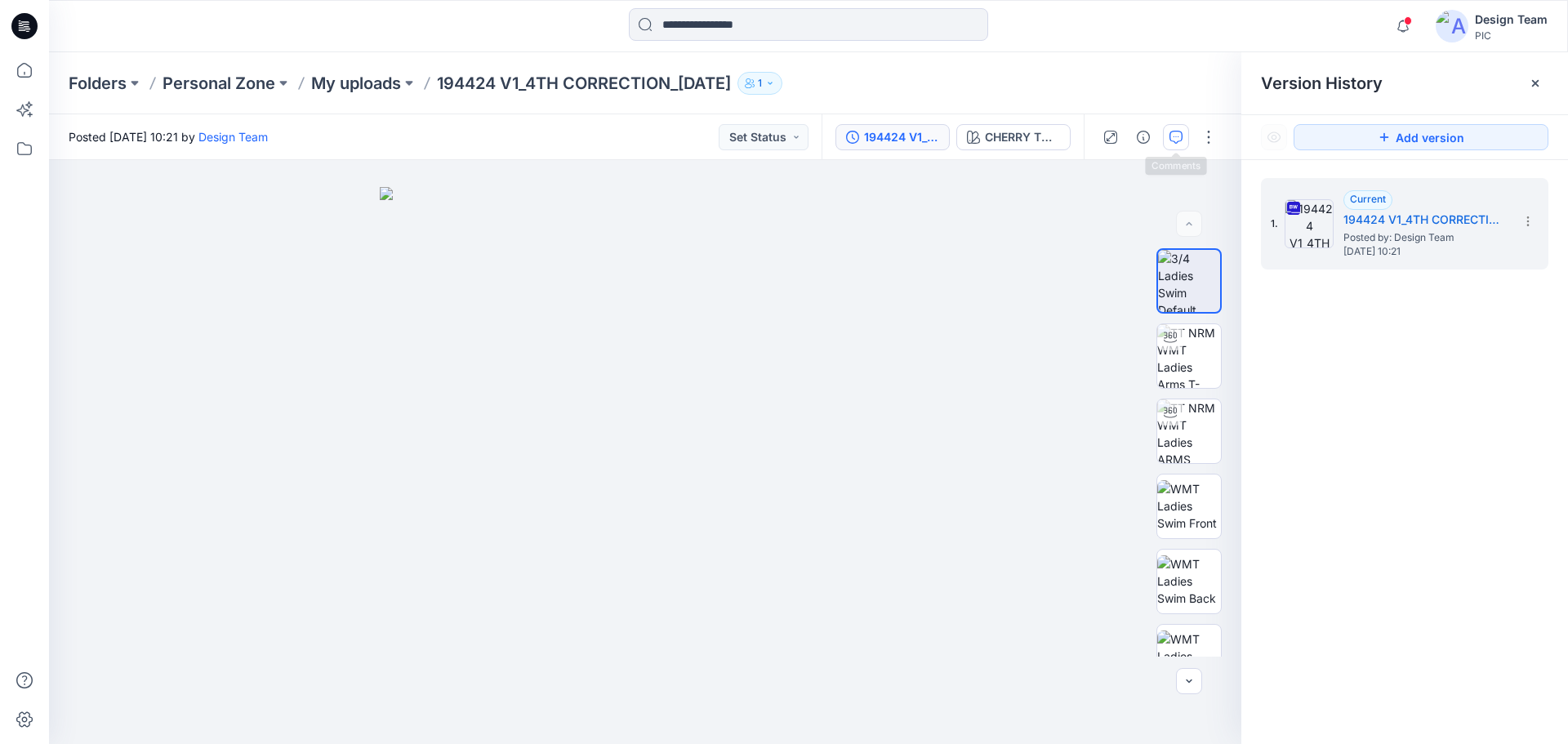
click at [1170, 136] on icon "button" at bounding box center [1176, 137] width 13 height 13
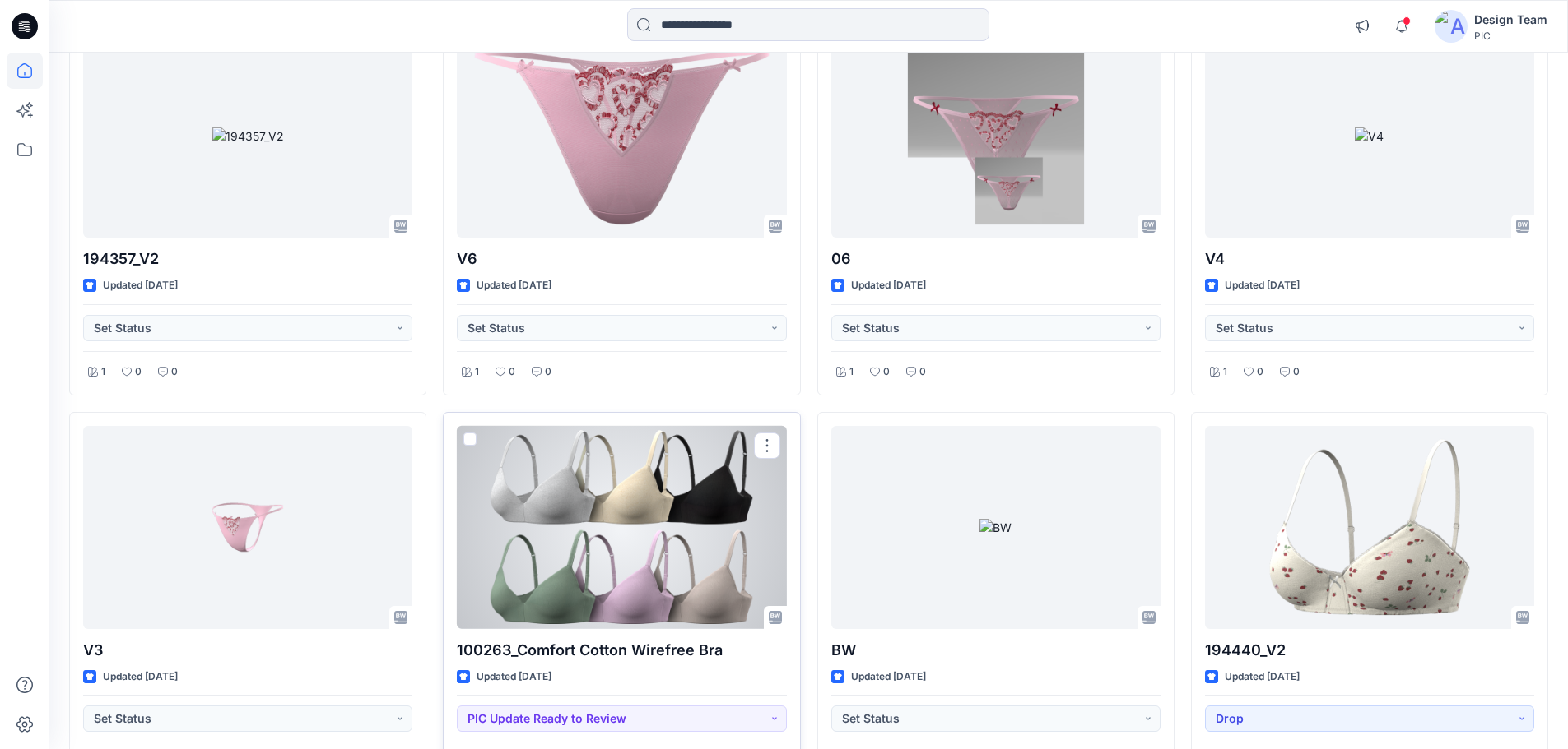
scroll to position [8427, 0]
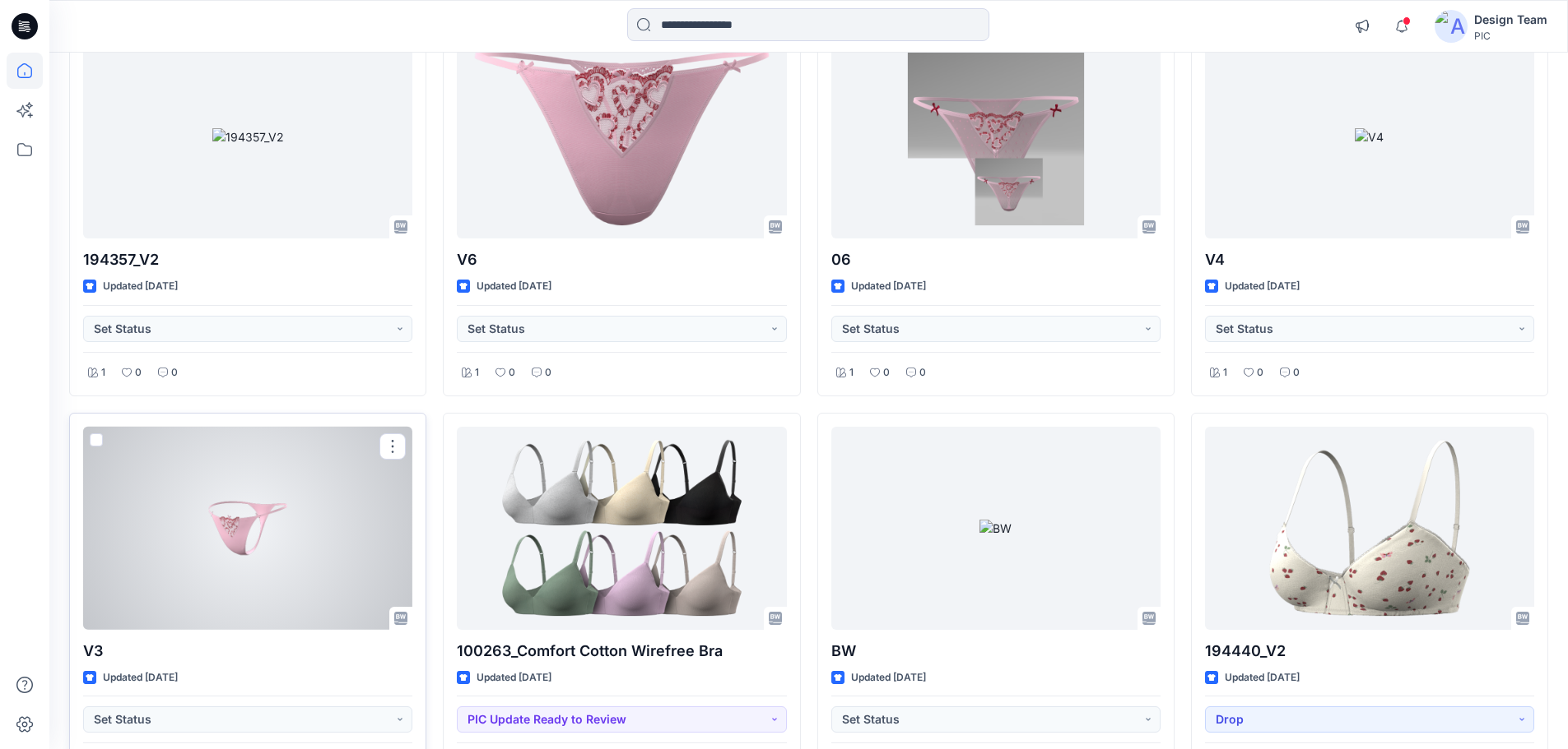
click at [257, 508] on div at bounding box center [247, 528] width 329 height 204
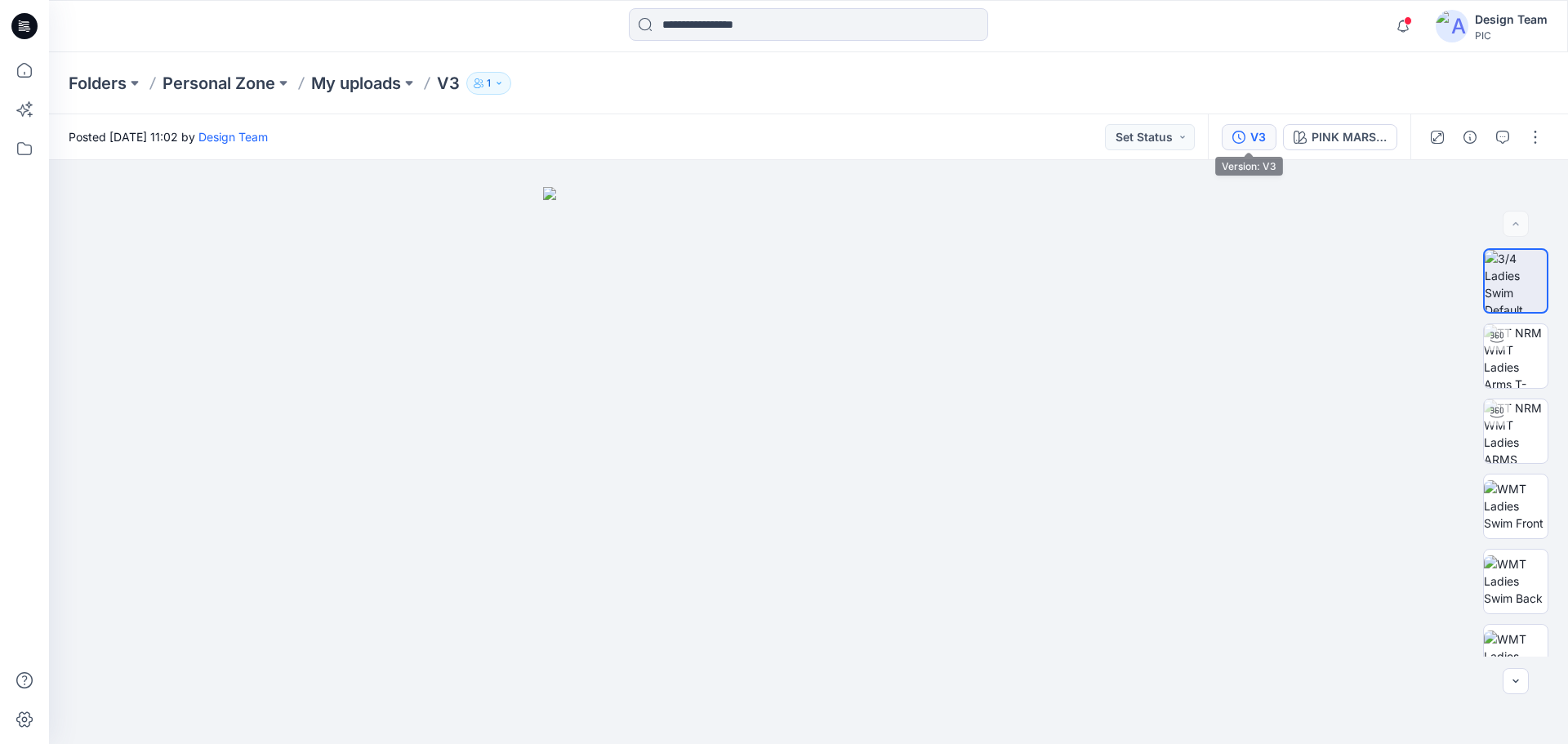
click at [1233, 138] on icon "button" at bounding box center [1239, 137] width 13 height 13
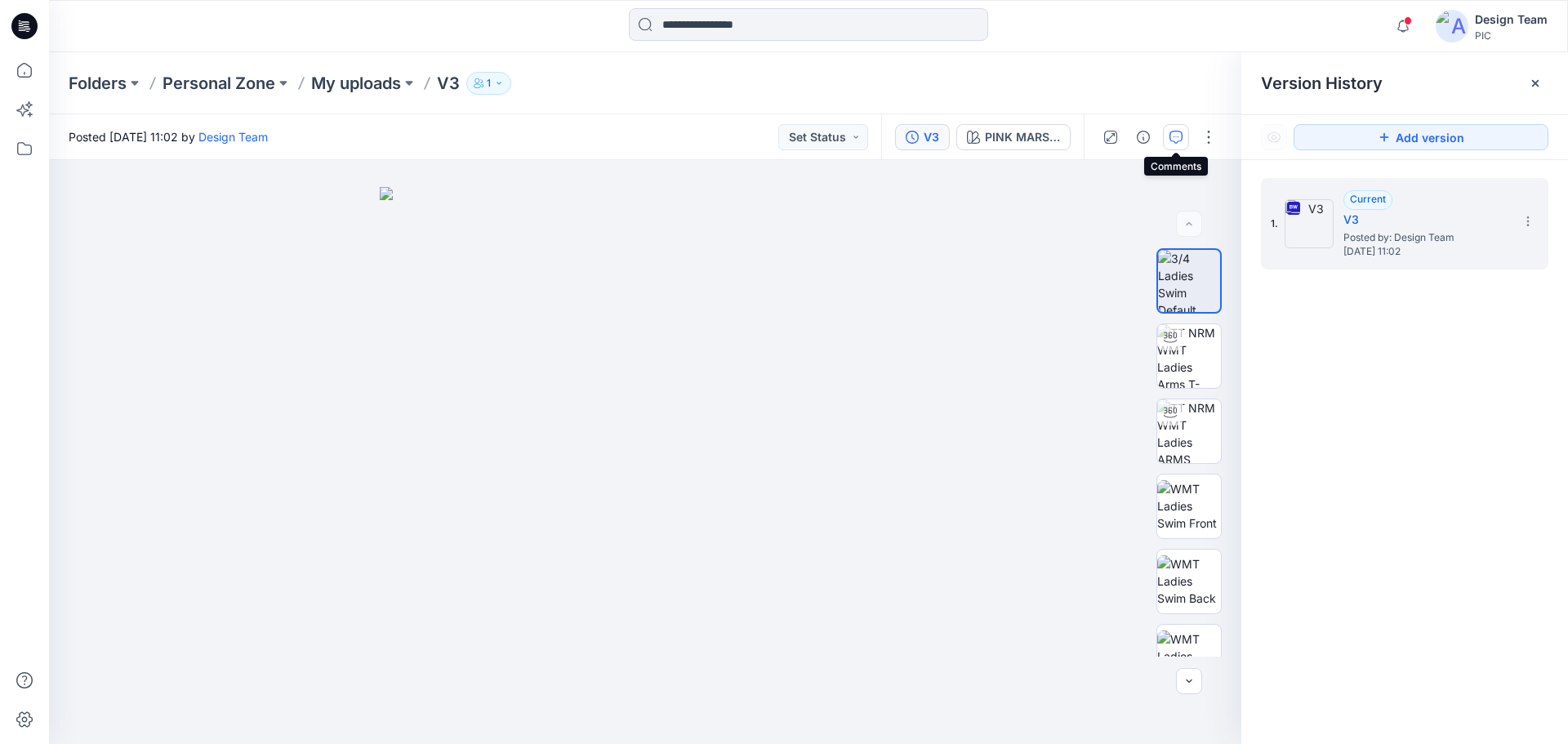
click at [1182, 134] on icon "button" at bounding box center [1176, 137] width 13 height 13
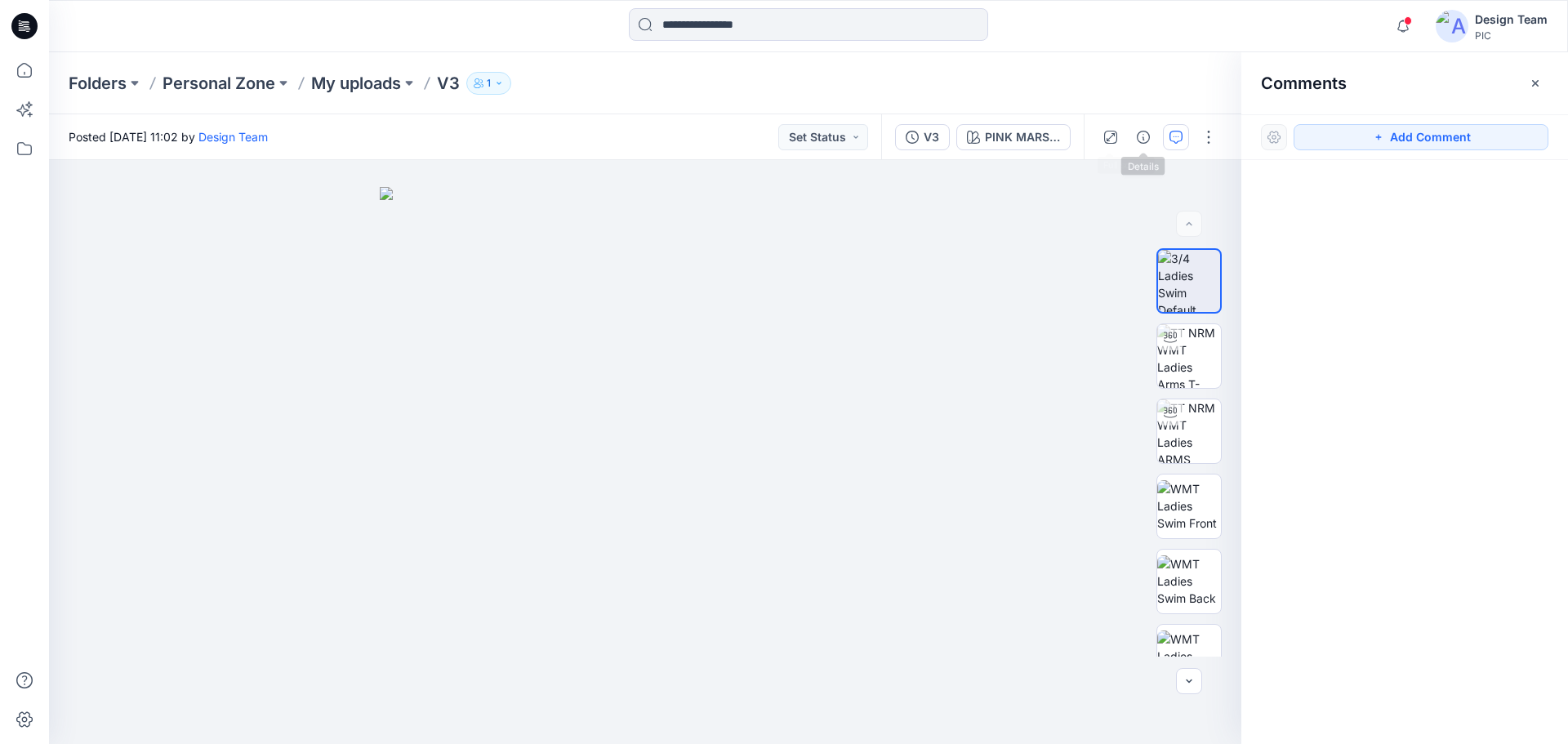
click at [1192, 136] on div at bounding box center [1159, 137] width 151 height 46
click at [1176, 139] on icon "button" at bounding box center [1176, 137] width 13 height 13
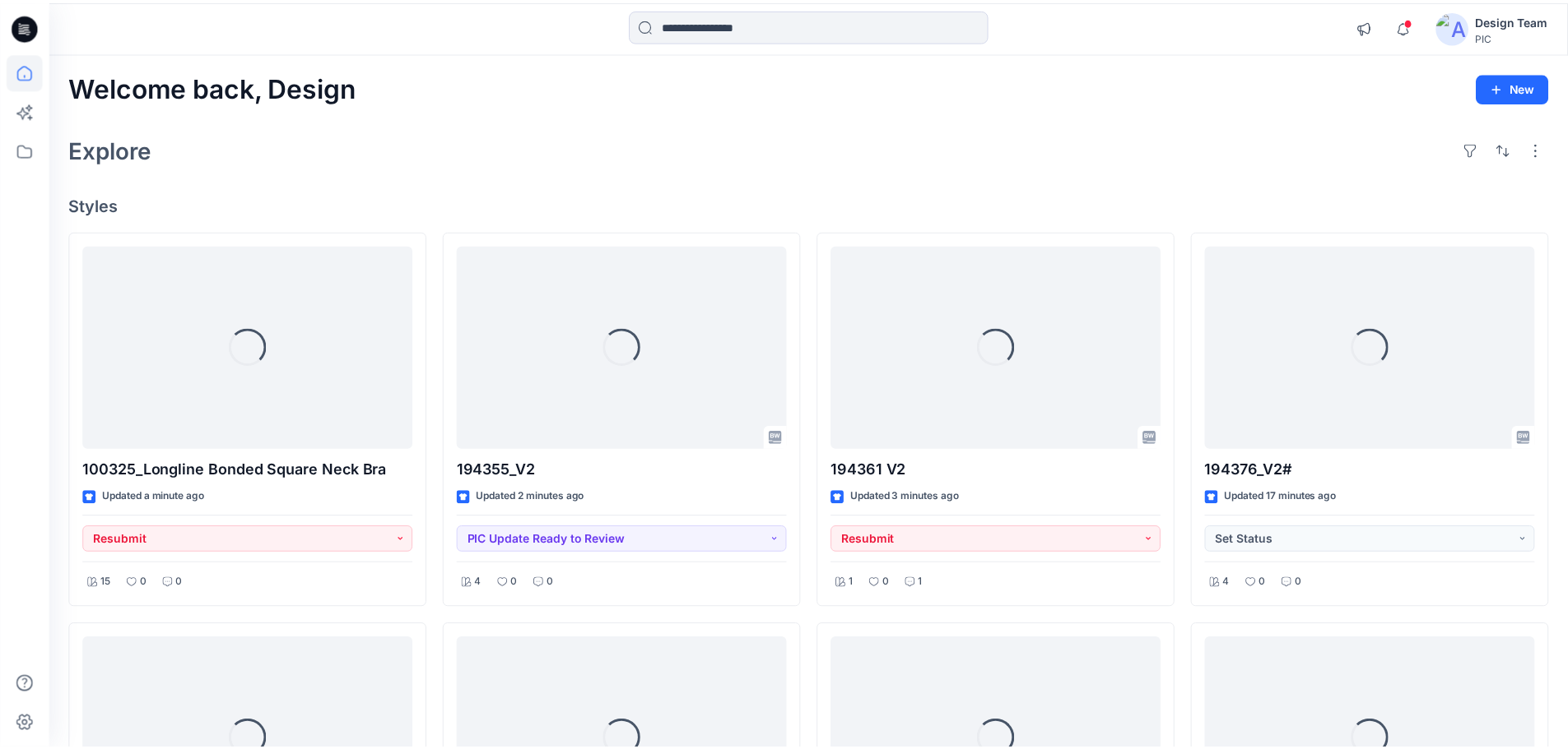
scroll to position [8427, 0]
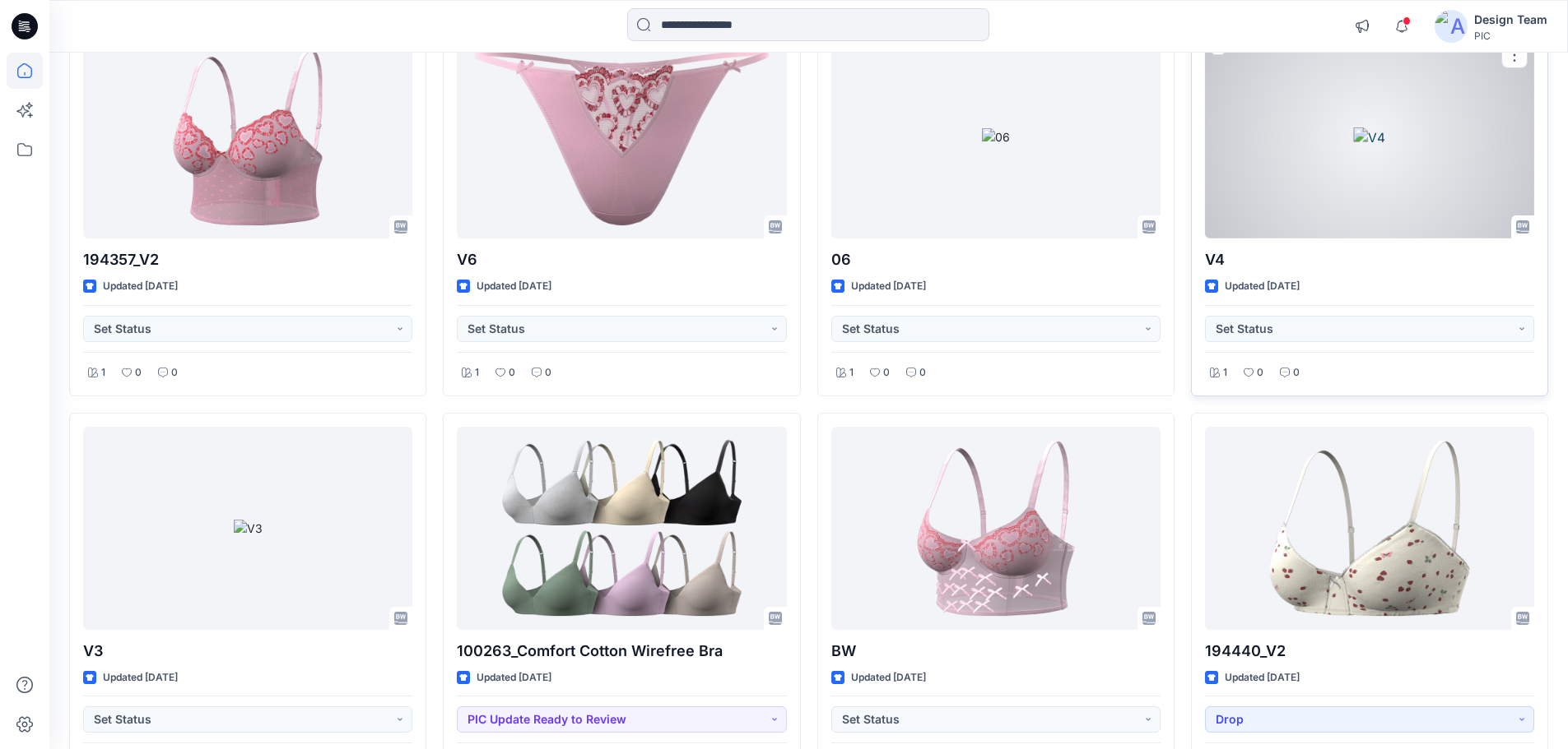
click at [1359, 166] on div at bounding box center [1369, 136] width 329 height 204
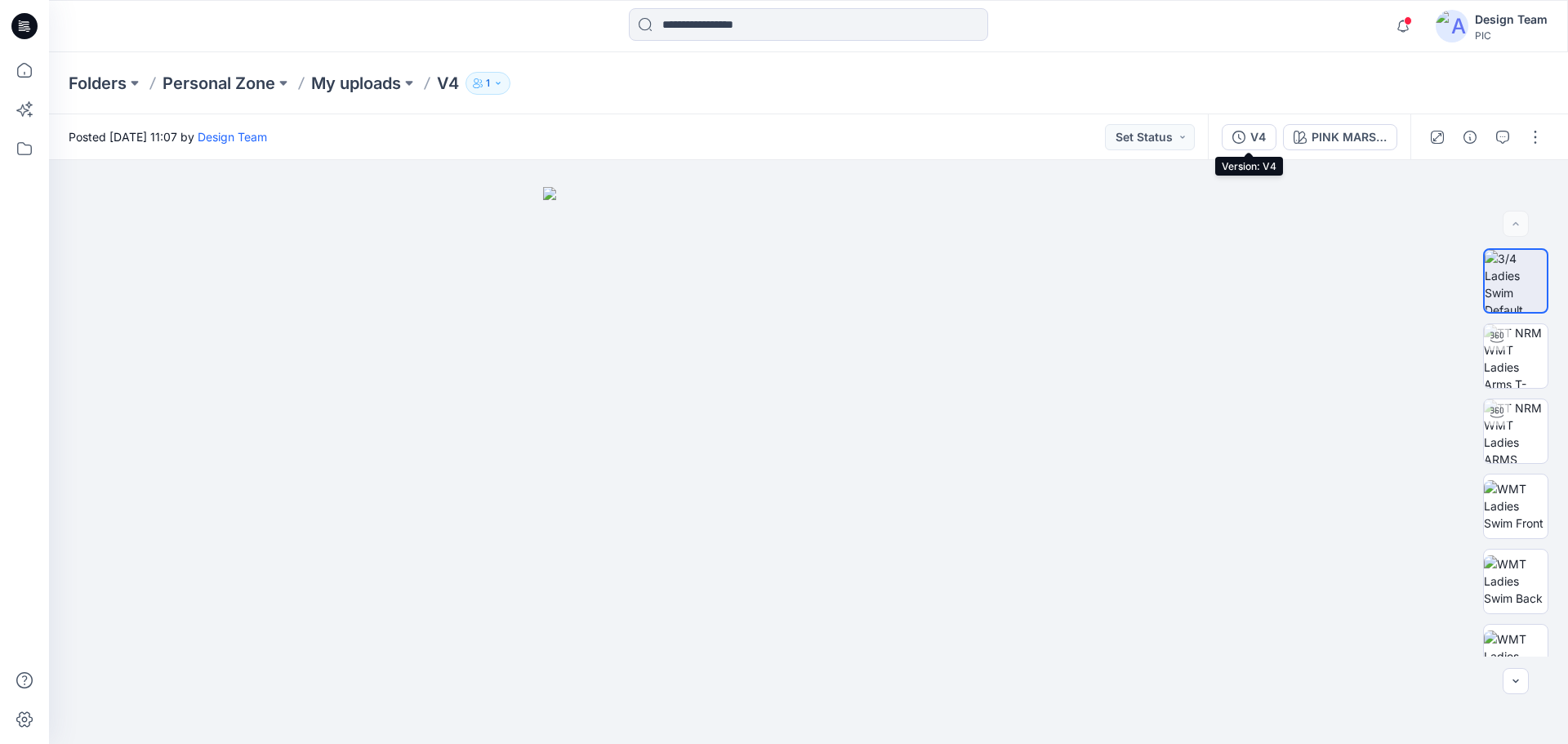
click at [1234, 134] on icon "button" at bounding box center [1239, 137] width 13 height 13
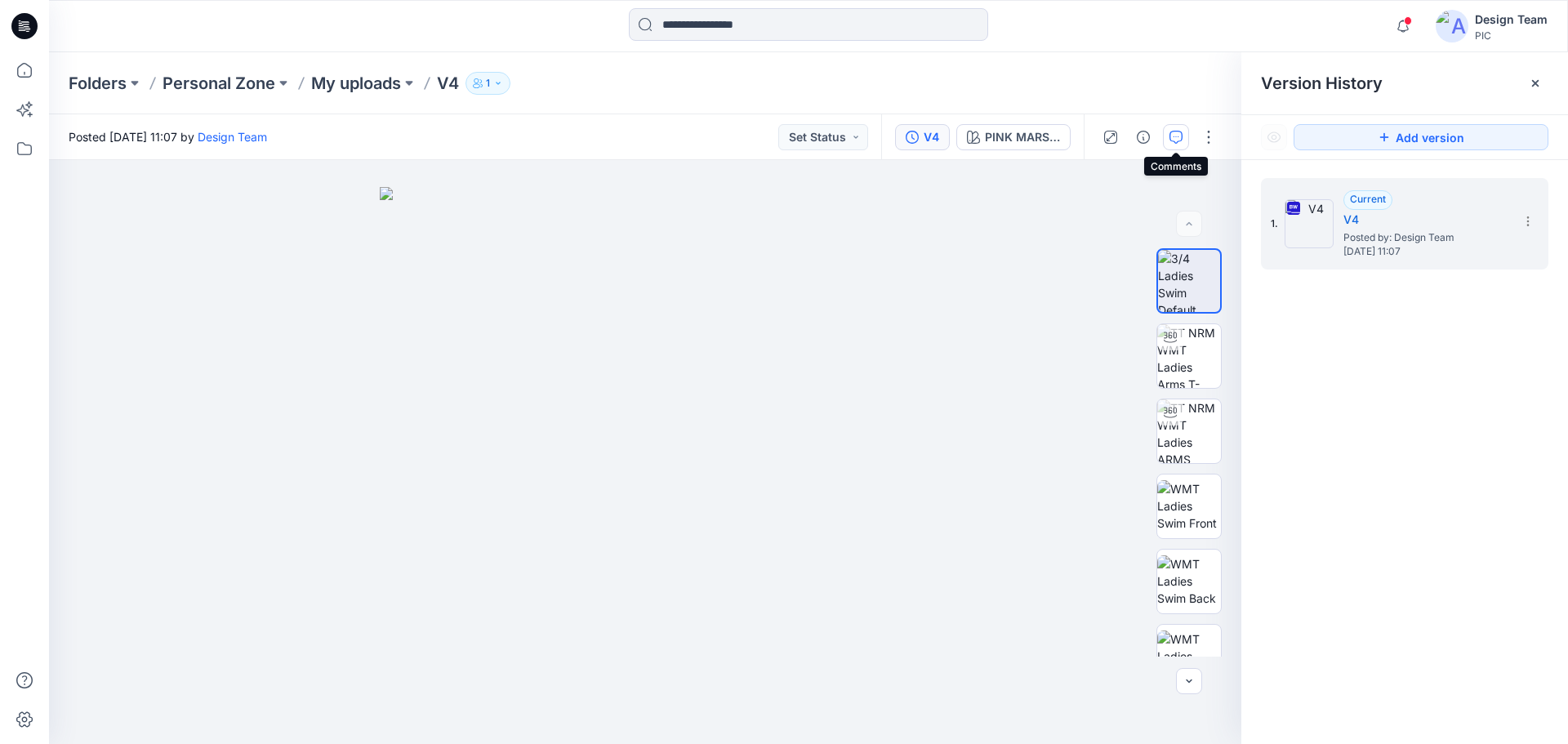
click at [1183, 133] on button "button" at bounding box center [1176, 137] width 27 height 27
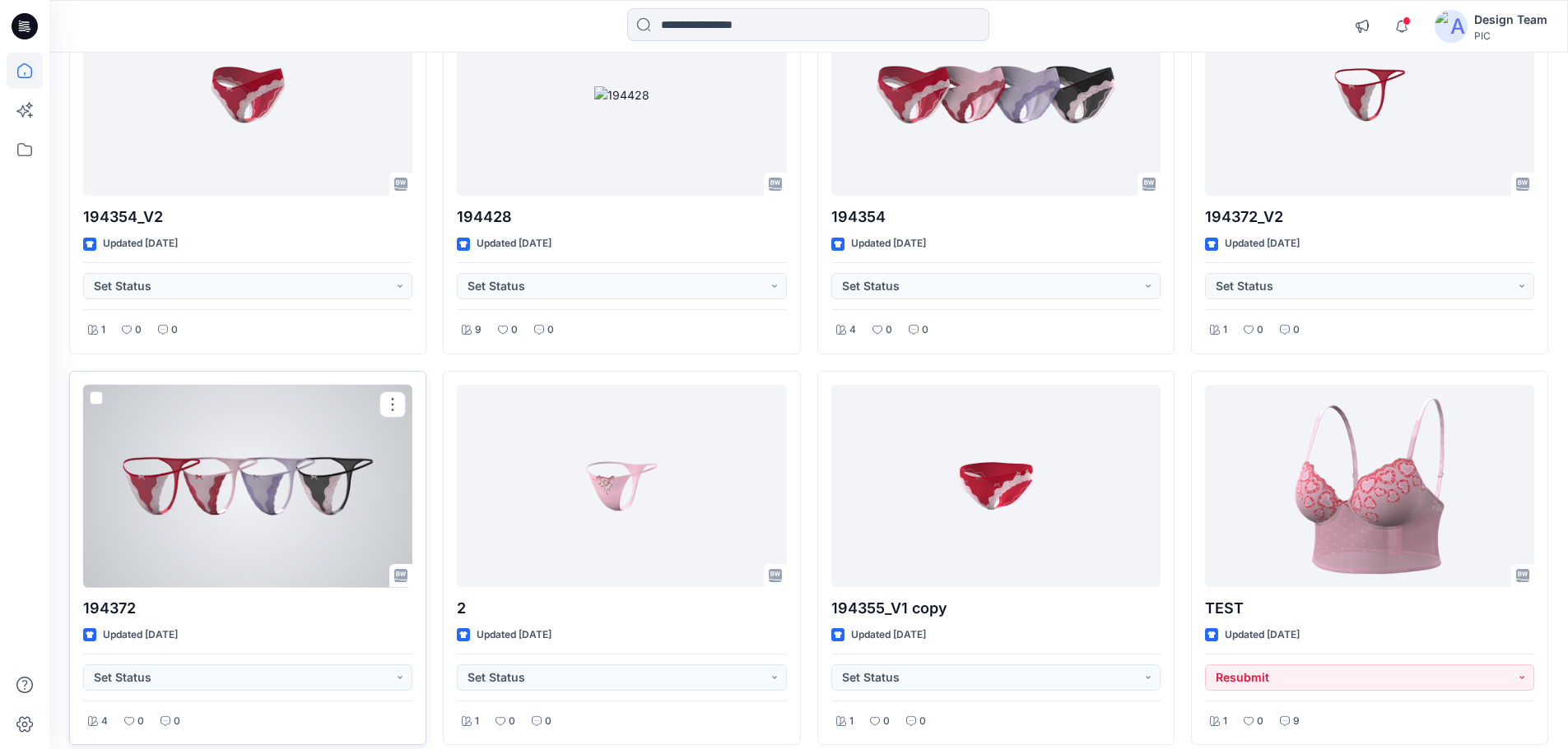
scroll to position [7439, 0]
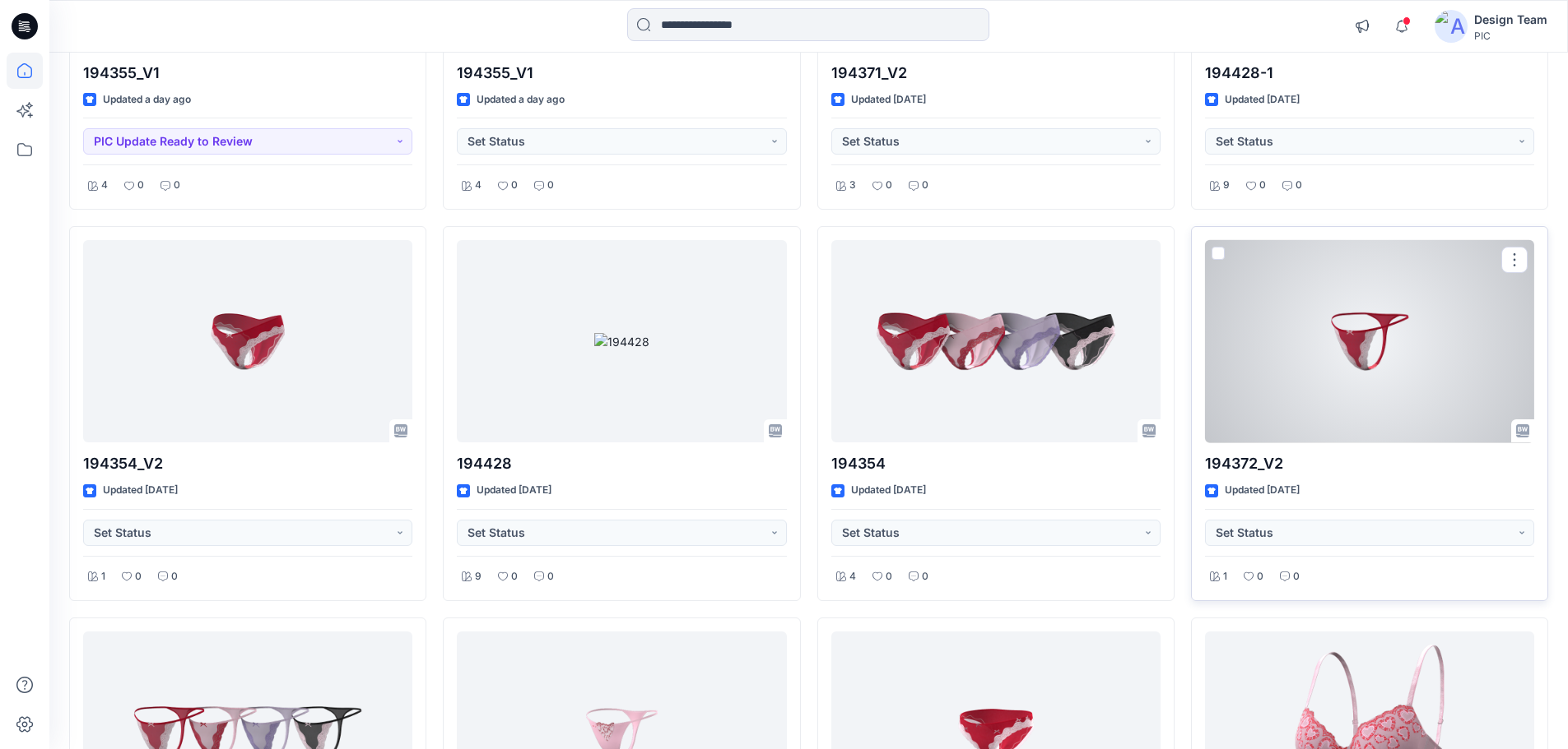
click at [1292, 365] on div at bounding box center [1369, 342] width 329 height 204
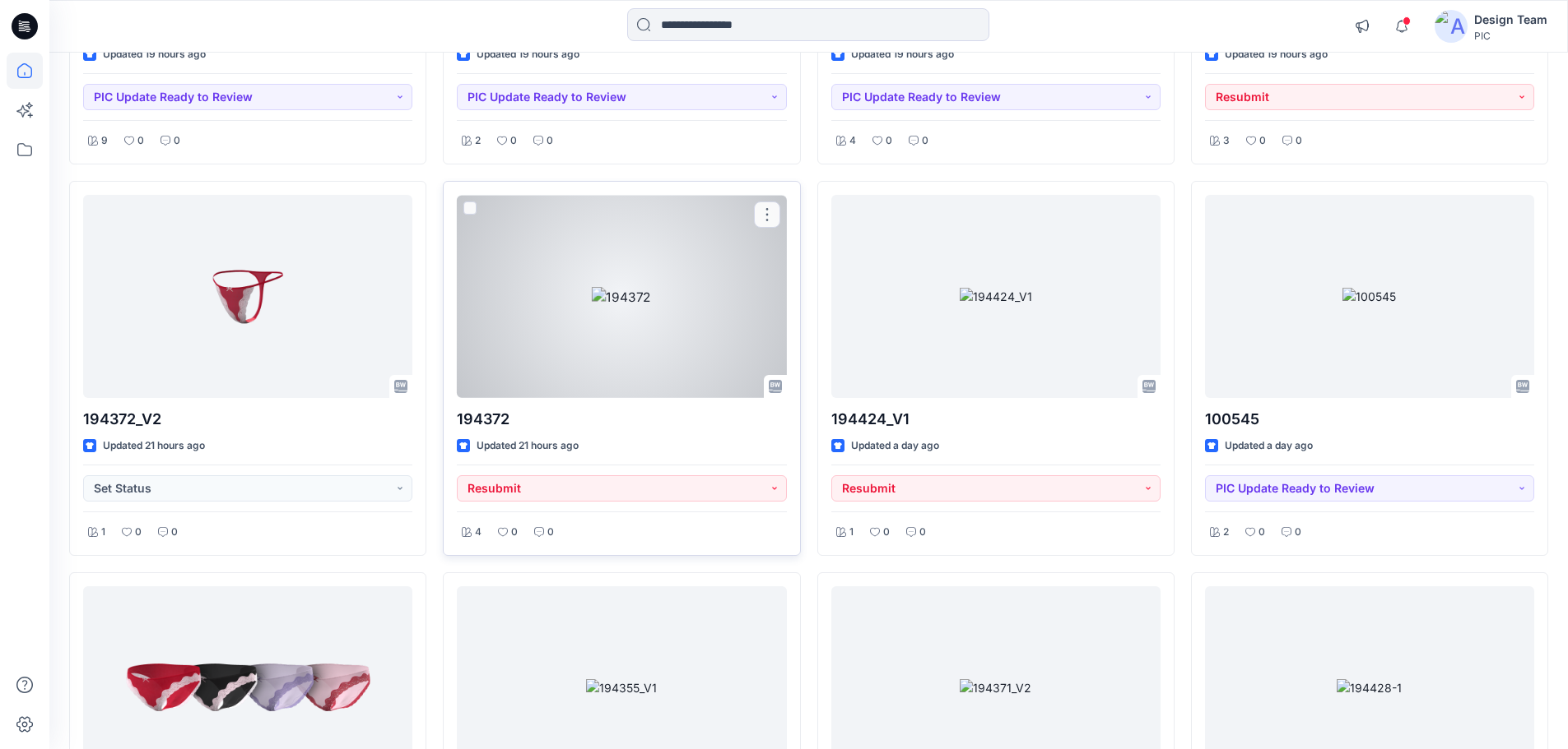
scroll to position [6700, 0]
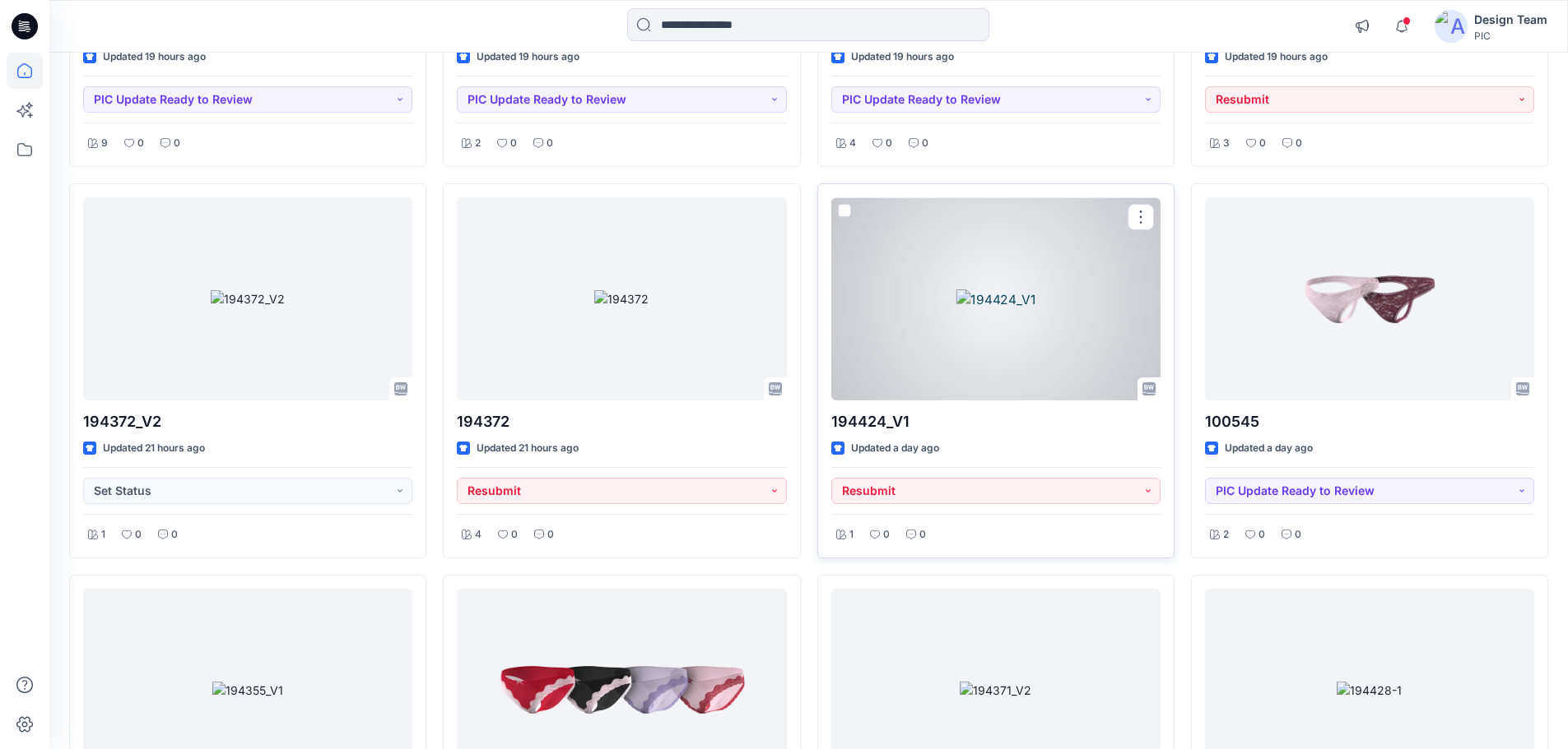
click at [990, 365] on div at bounding box center [996, 298] width 329 height 204
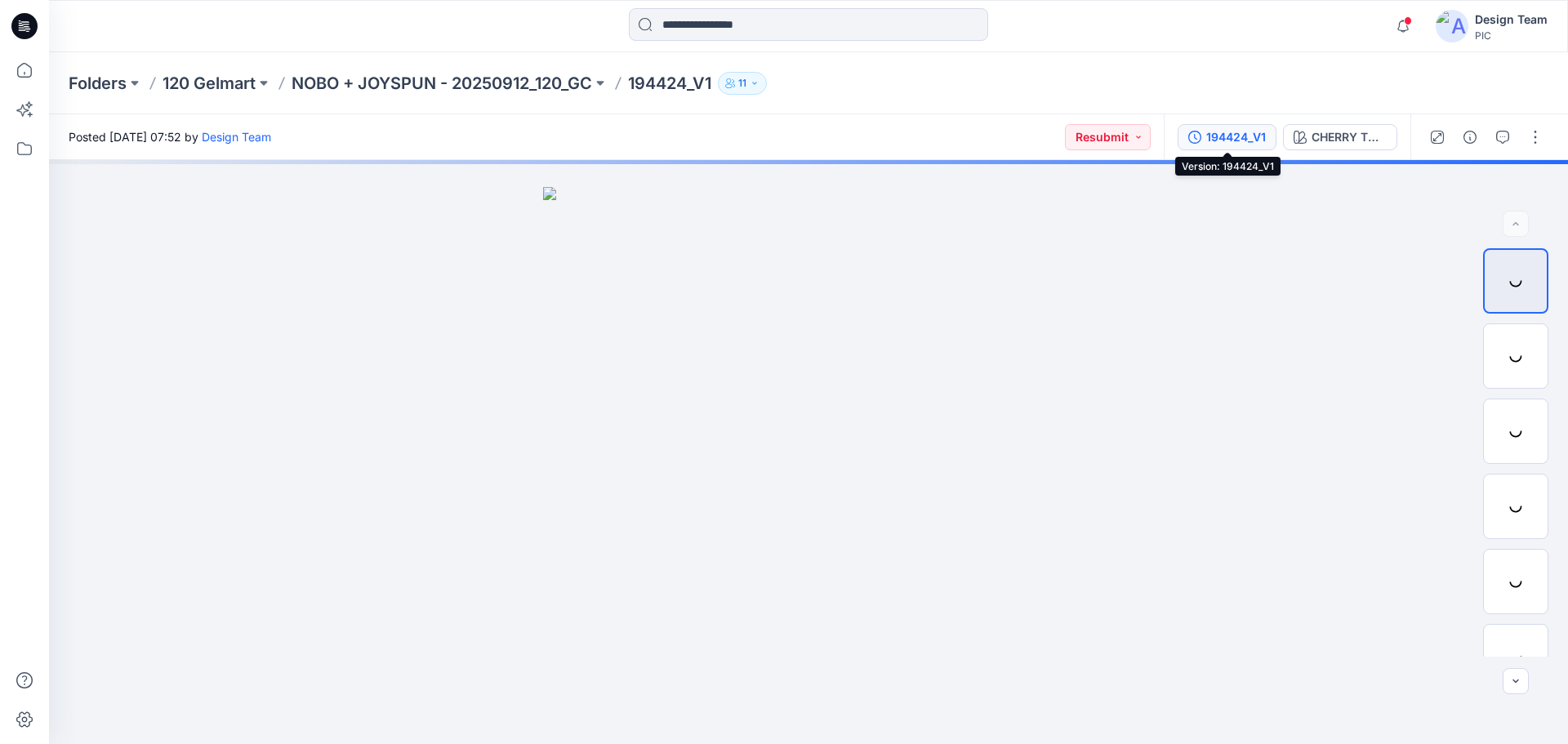
click at [1261, 141] on div "194424_V1" at bounding box center [1236, 137] width 59 height 18
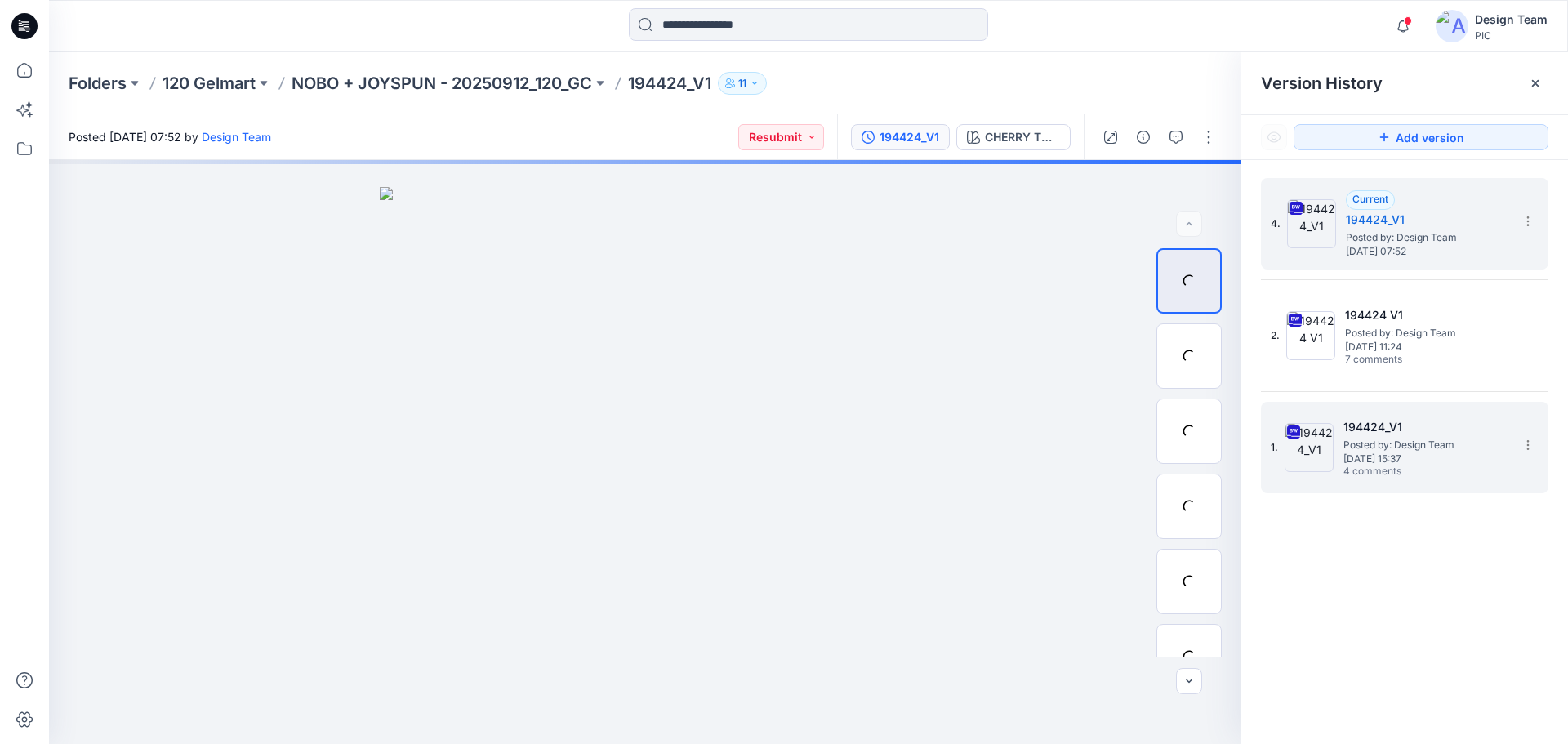
click at [1333, 438] on img at bounding box center [1309, 447] width 49 height 49
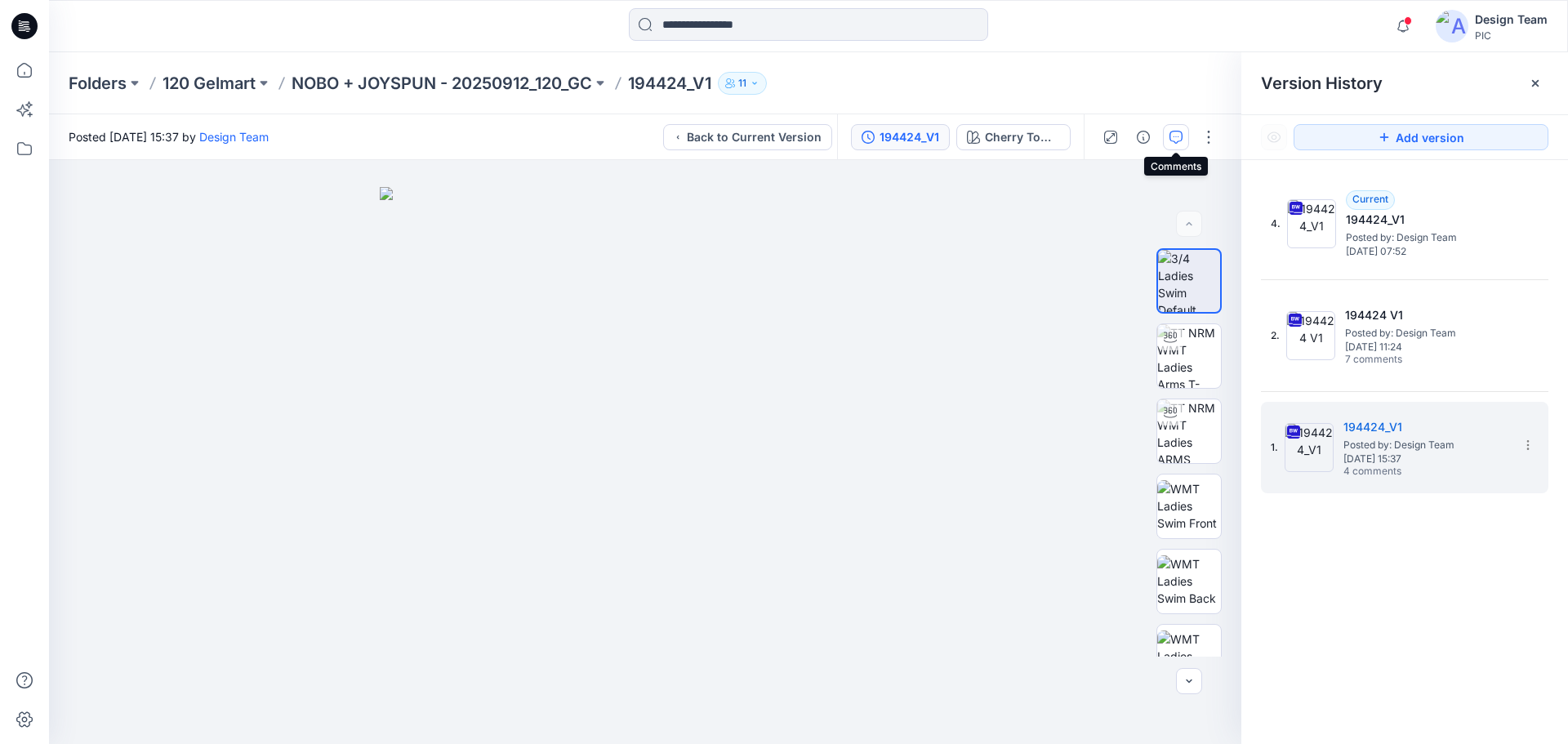
click at [1168, 135] on button "button" at bounding box center [1176, 137] width 27 height 27
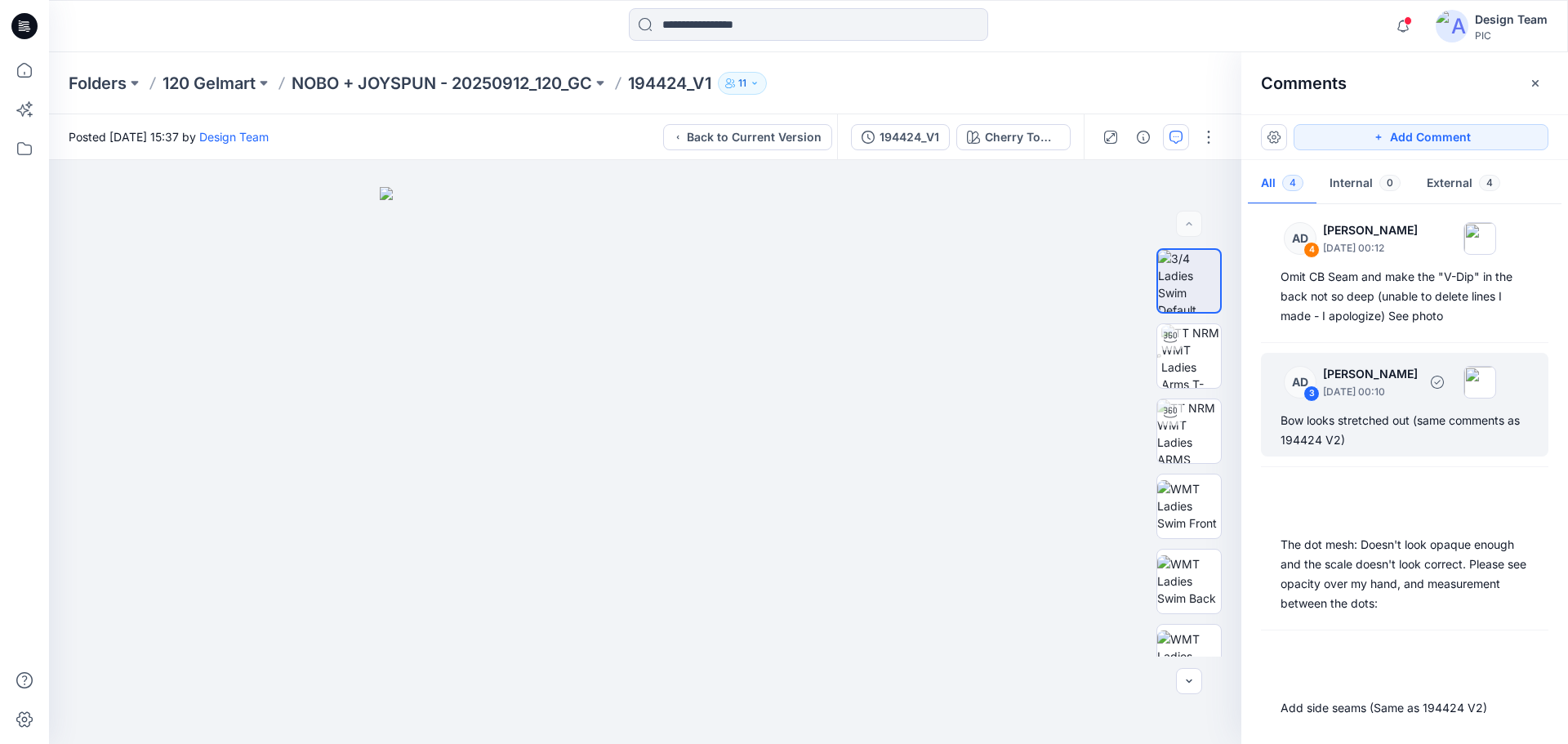
scroll to position [11, 0]
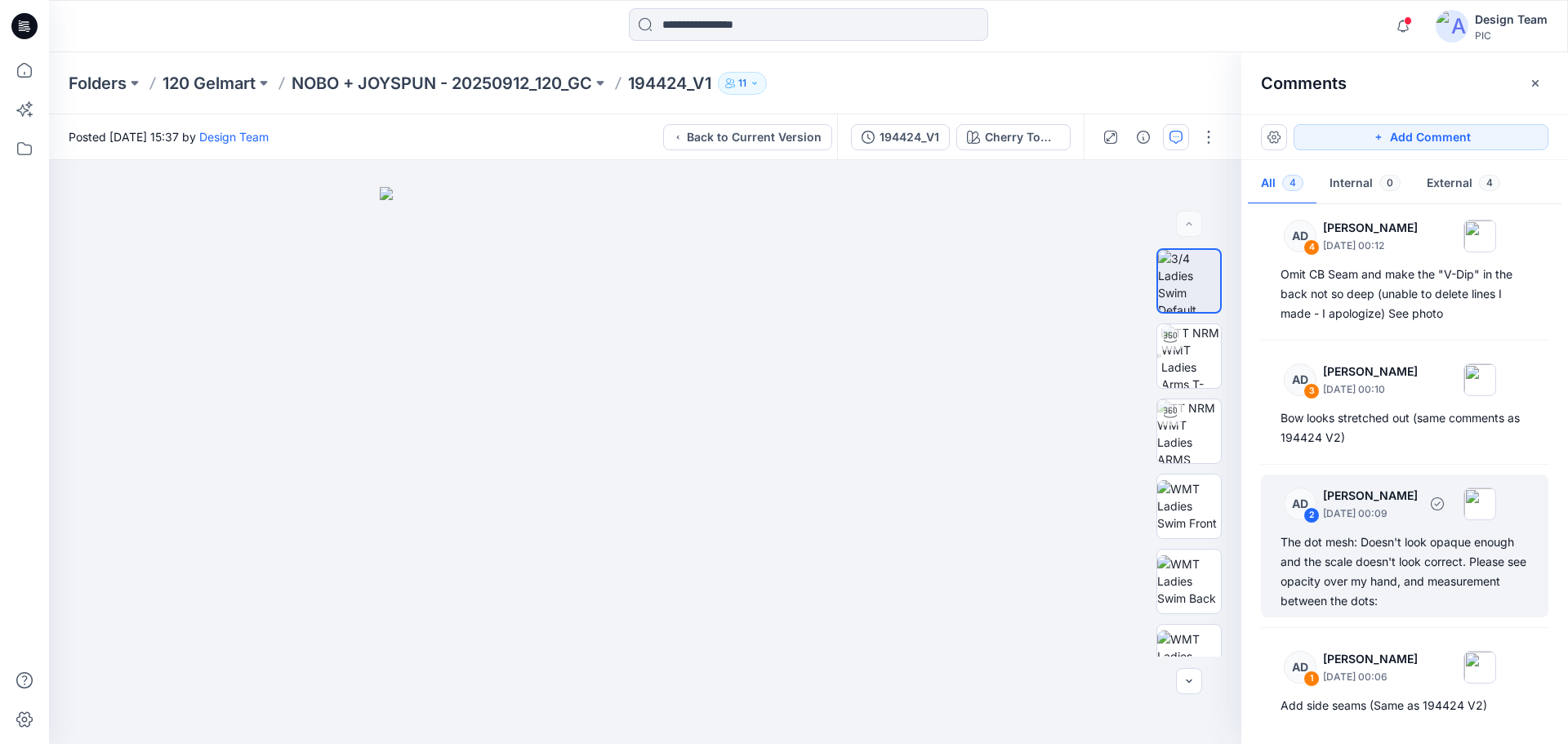
click at [1397, 545] on div "The dot mesh: Doesn't look opaque enough and the scale doesn't look correct. Pl…" at bounding box center [1404, 572] width 248 height 79
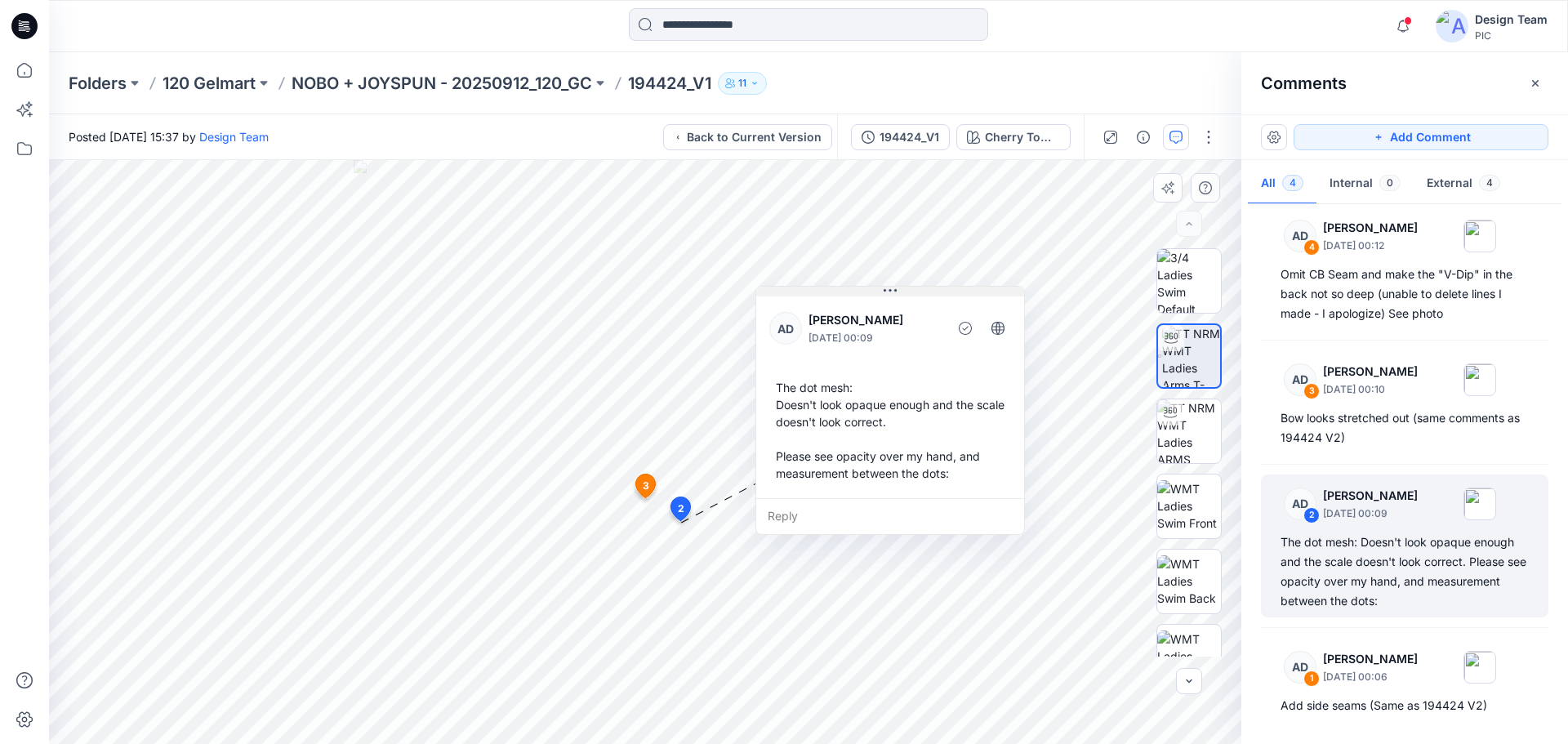
drag, startPoint x: 788, startPoint y: 530, endPoint x: 887, endPoint y: 286, distance: 263.3
click at [887, 286] on icon at bounding box center [890, 291] width 13 height 13
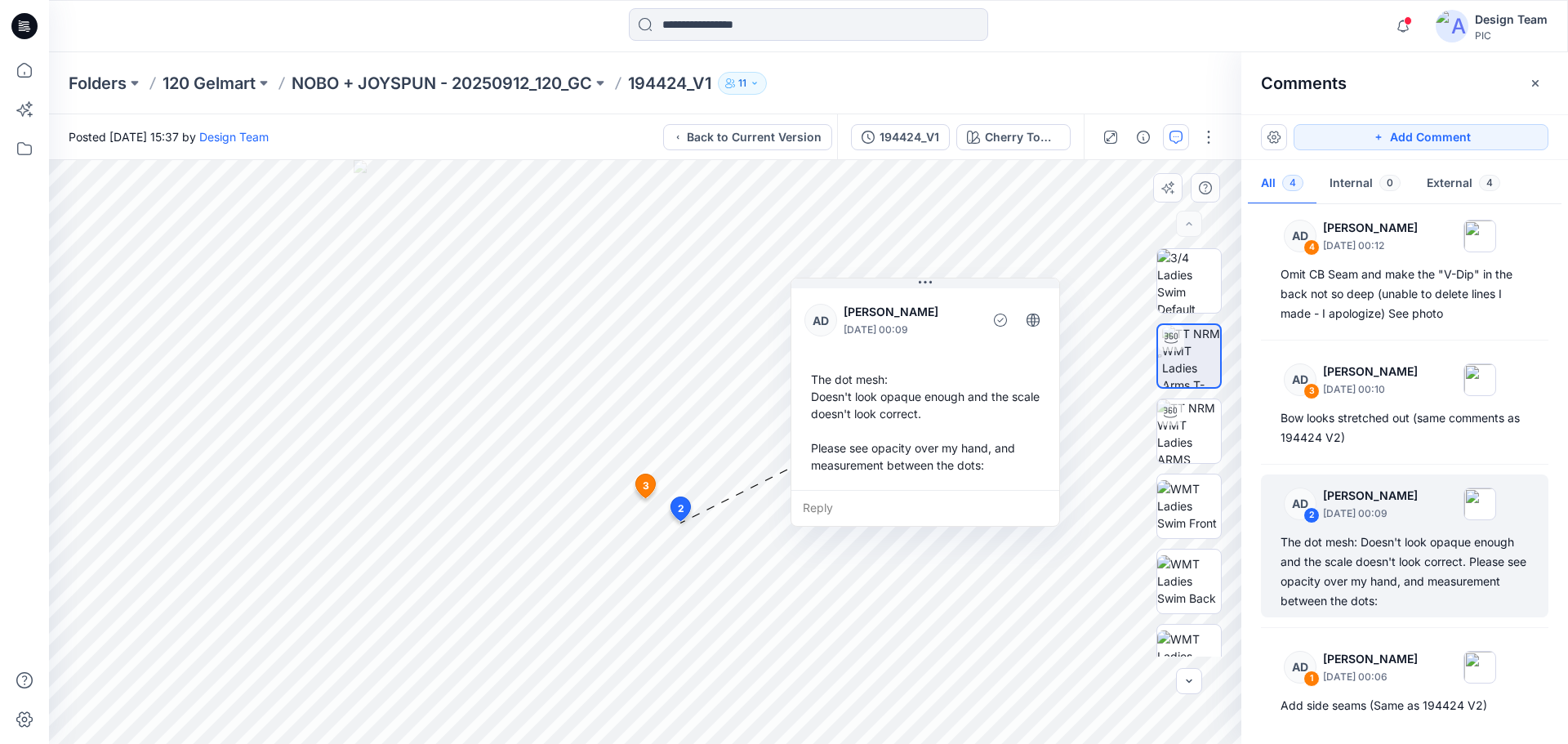
drag, startPoint x: 772, startPoint y: 517, endPoint x: 821, endPoint y: 504, distance: 50.7
click at [821, 504] on div "Reply" at bounding box center [925, 508] width 268 height 36
click at [834, 506] on div "Reply" at bounding box center [939, 502] width 268 height 36
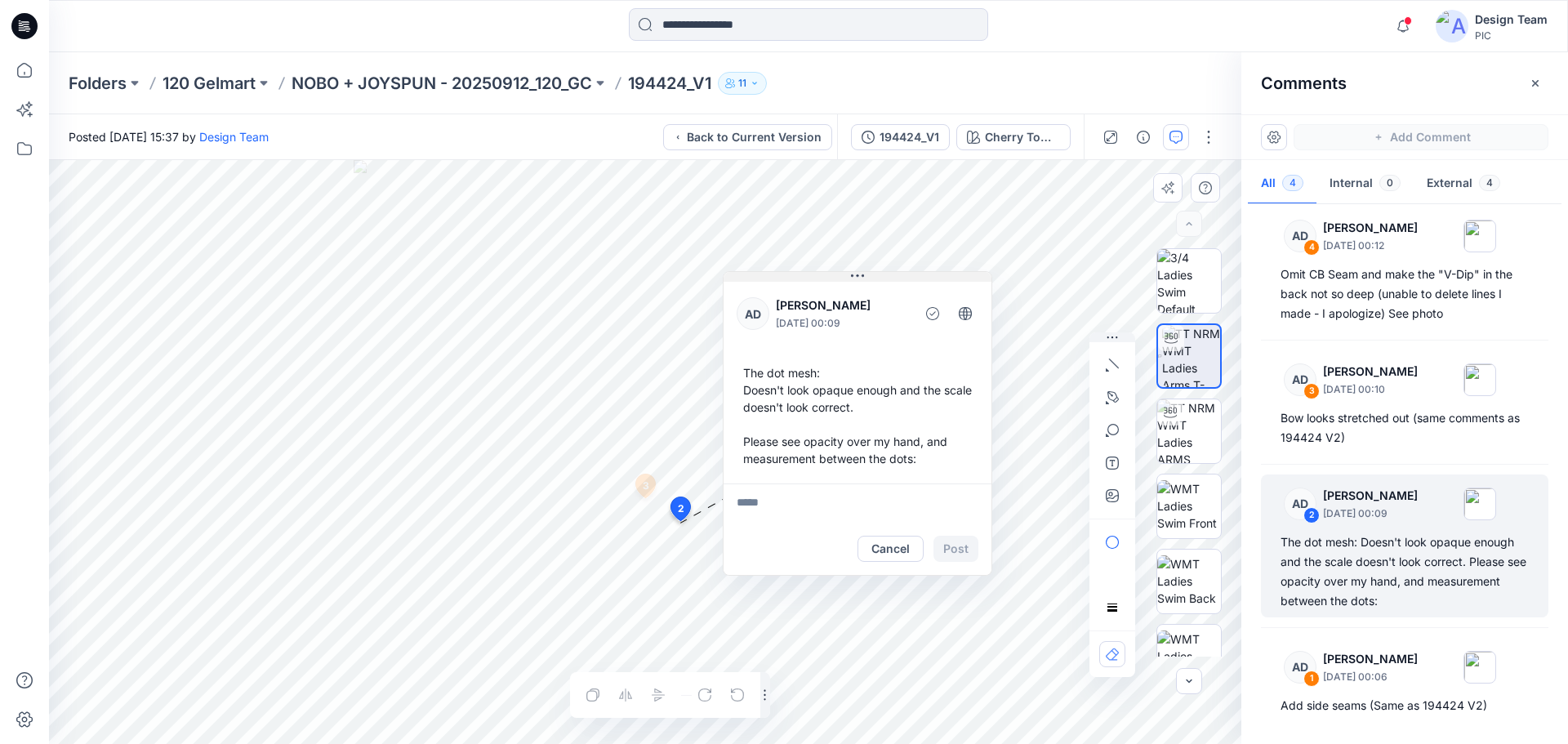
drag, startPoint x: 937, startPoint y: 280, endPoint x: 855, endPoint y: 278, distance: 82.0
click at [855, 278] on icon at bounding box center [857, 276] width 13 height 13
click at [1363, 523] on div "AD 2 [PERSON_NAME] [DATE] 00:09" at bounding box center [1383, 503] width 225 height 45
click at [895, 548] on button "Cancel" at bounding box center [890, 549] width 66 height 27
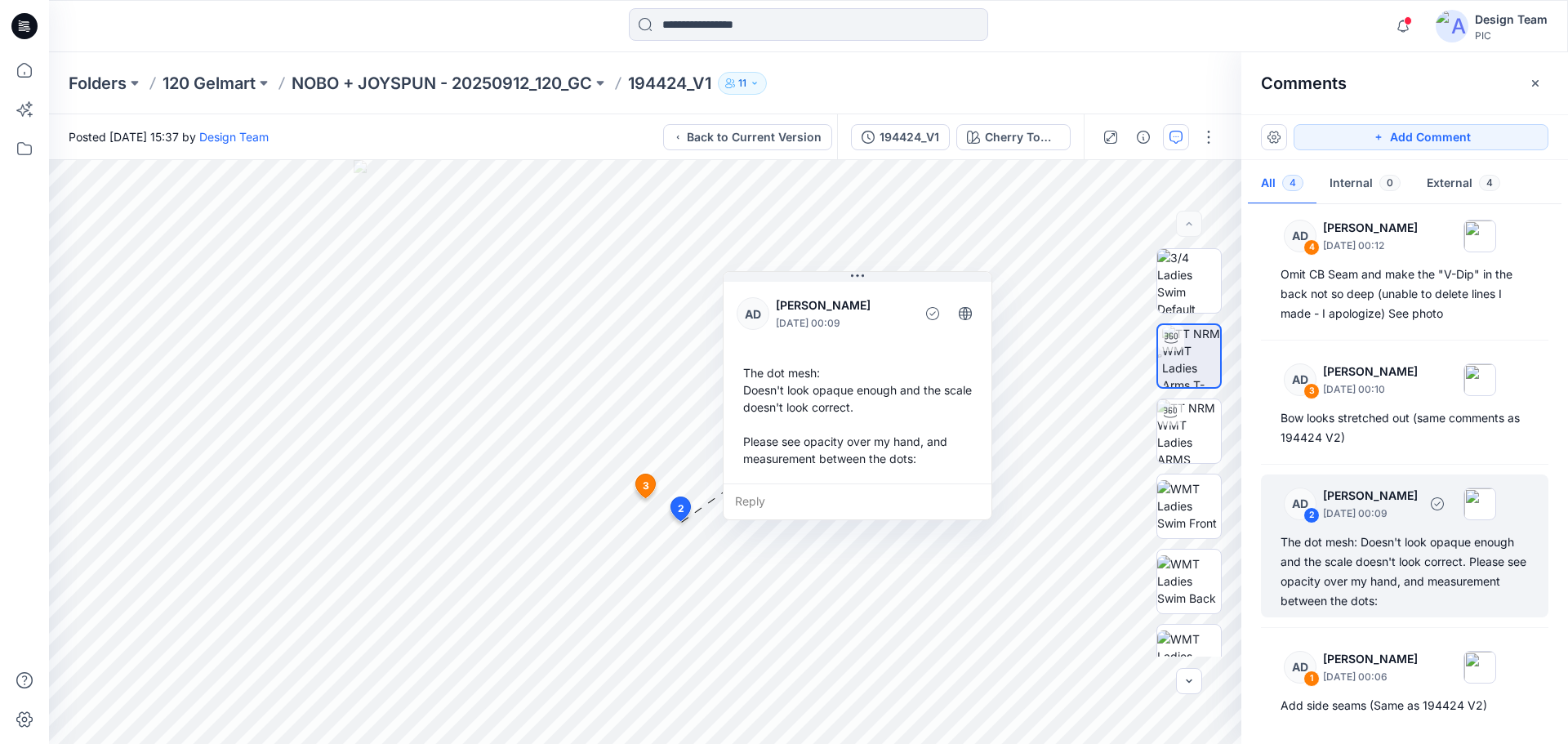
click at [1299, 519] on div "AD" at bounding box center [1300, 504] width 33 height 33
click at [1337, 531] on div "AD 2 [PERSON_NAME] [DATE] 00:09 The dot mesh: Doesn't look opaque enough and th…" at bounding box center [1404, 546] width 287 height 143
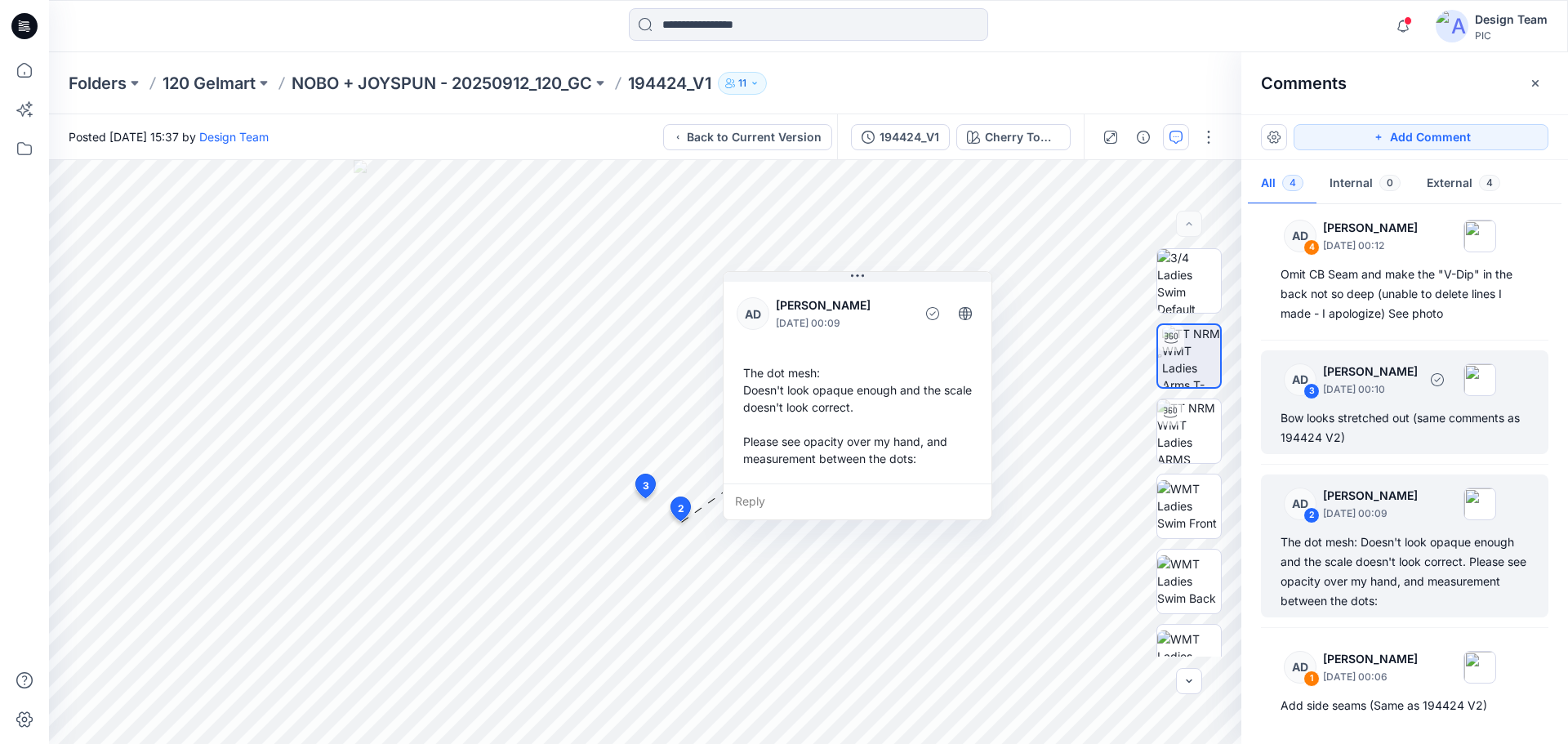
click at [1361, 389] on p "[DATE] 00:10" at bounding box center [1370, 390] width 95 height 16
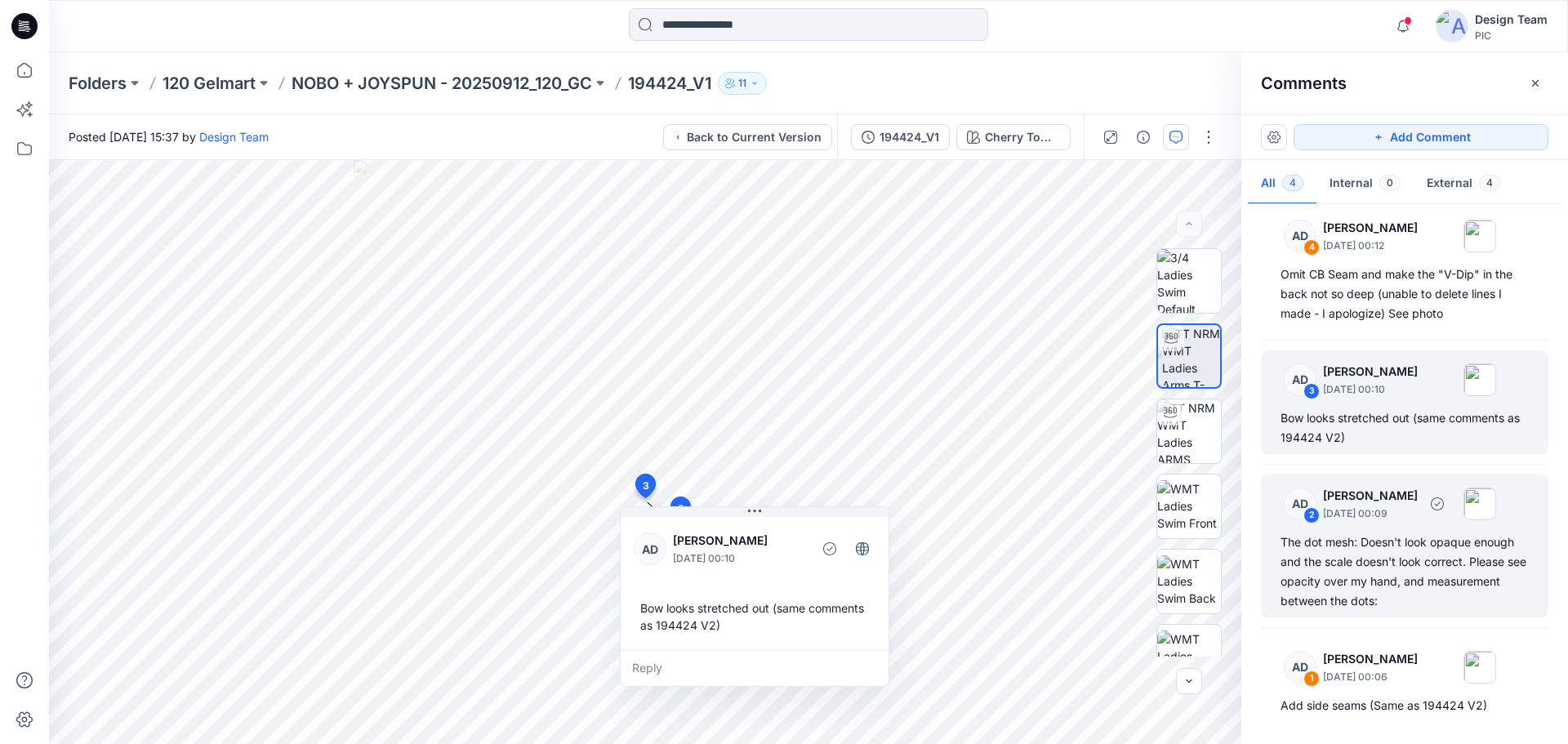
click at [1337, 534] on div "The dot mesh: Doesn't look opaque enough and the scale doesn't look correct. Pl…" at bounding box center [1404, 572] width 248 height 79
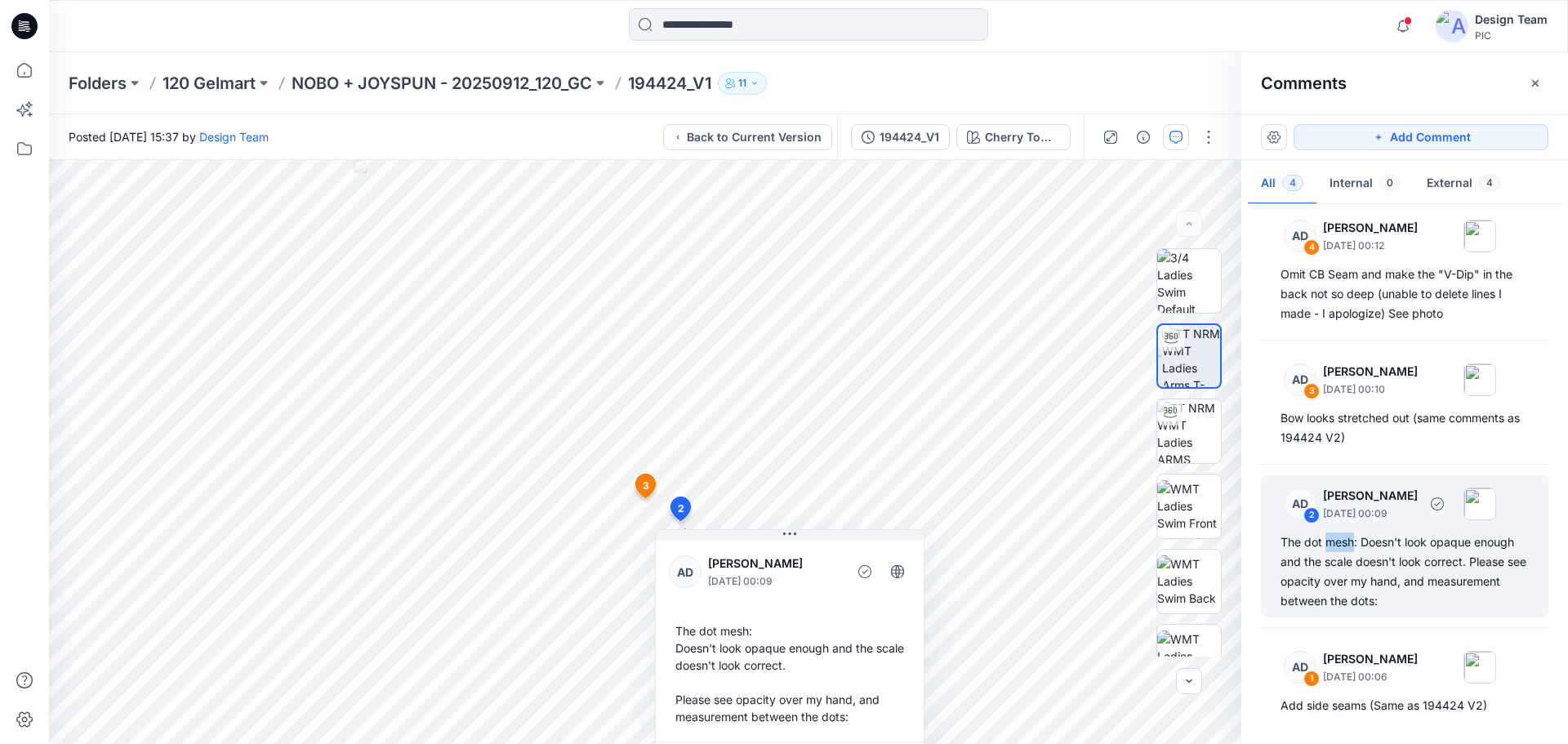
click at [1337, 534] on div "The dot mesh: Doesn't look opaque enough and the scale doesn't look correct. Pl…" at bounding box center [1404, 572] width 248 height 79
click at [1365, 506] on p "[DATE] 00:09" at bounding box center [1370, 514] width 95 height 16
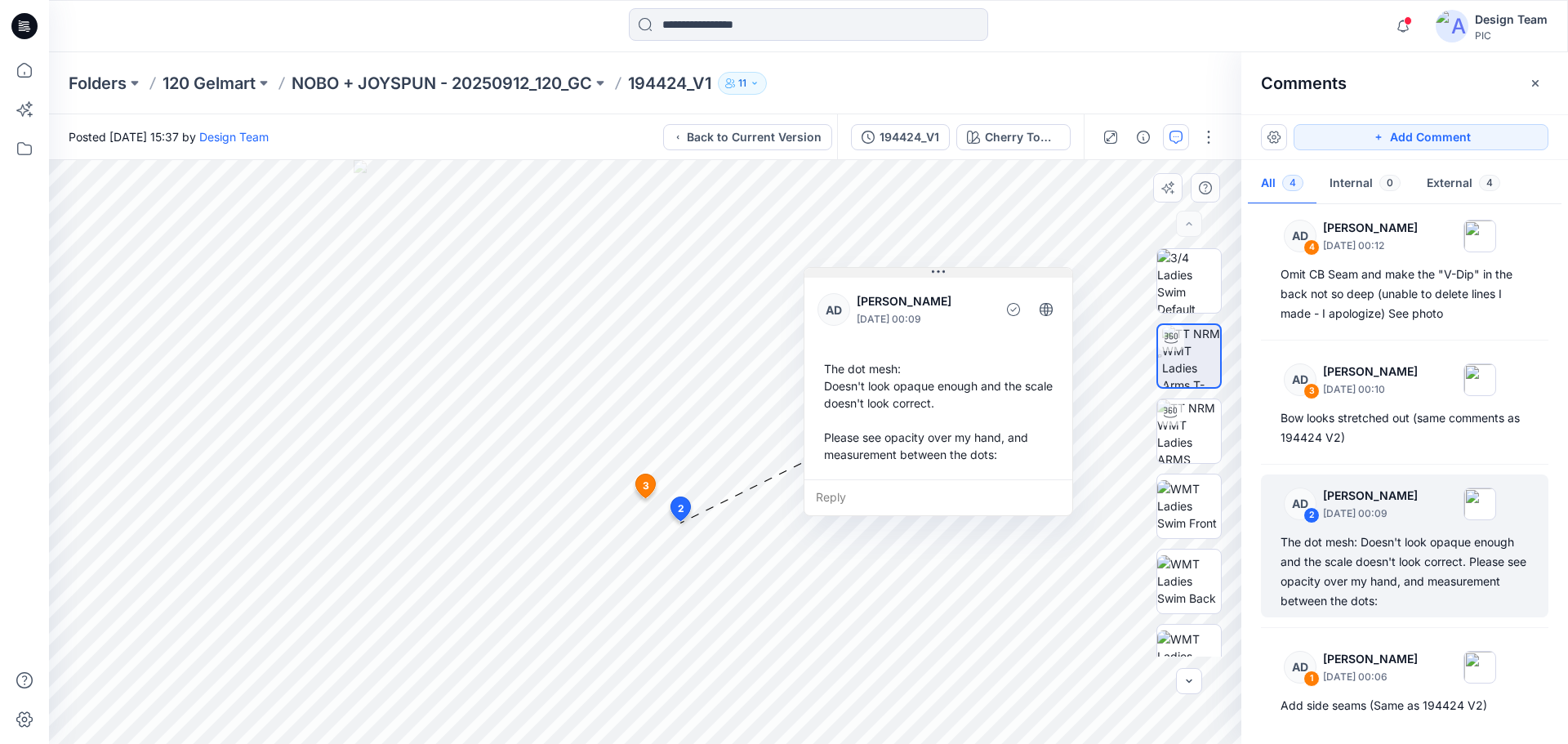
drag, startPoint x: 792, startPoint y: 536, endPoint x: 941, endPoint y: 274, distance: 301.4
click at [941, 274] on icon at bounding box center [939, 272] width 13 height 13
click at [1352, 523] on div "AD 2 [PERSON_NAME] [DATE] 00:09" at bounding box center [1383, 503] width 225 height 45
click at [1364, 546] on div "The dot mesh: Doesn't look opaque enough and the scale doesn't look correct. Pl…" at bounding box center [1404, 572] width 248 height 79
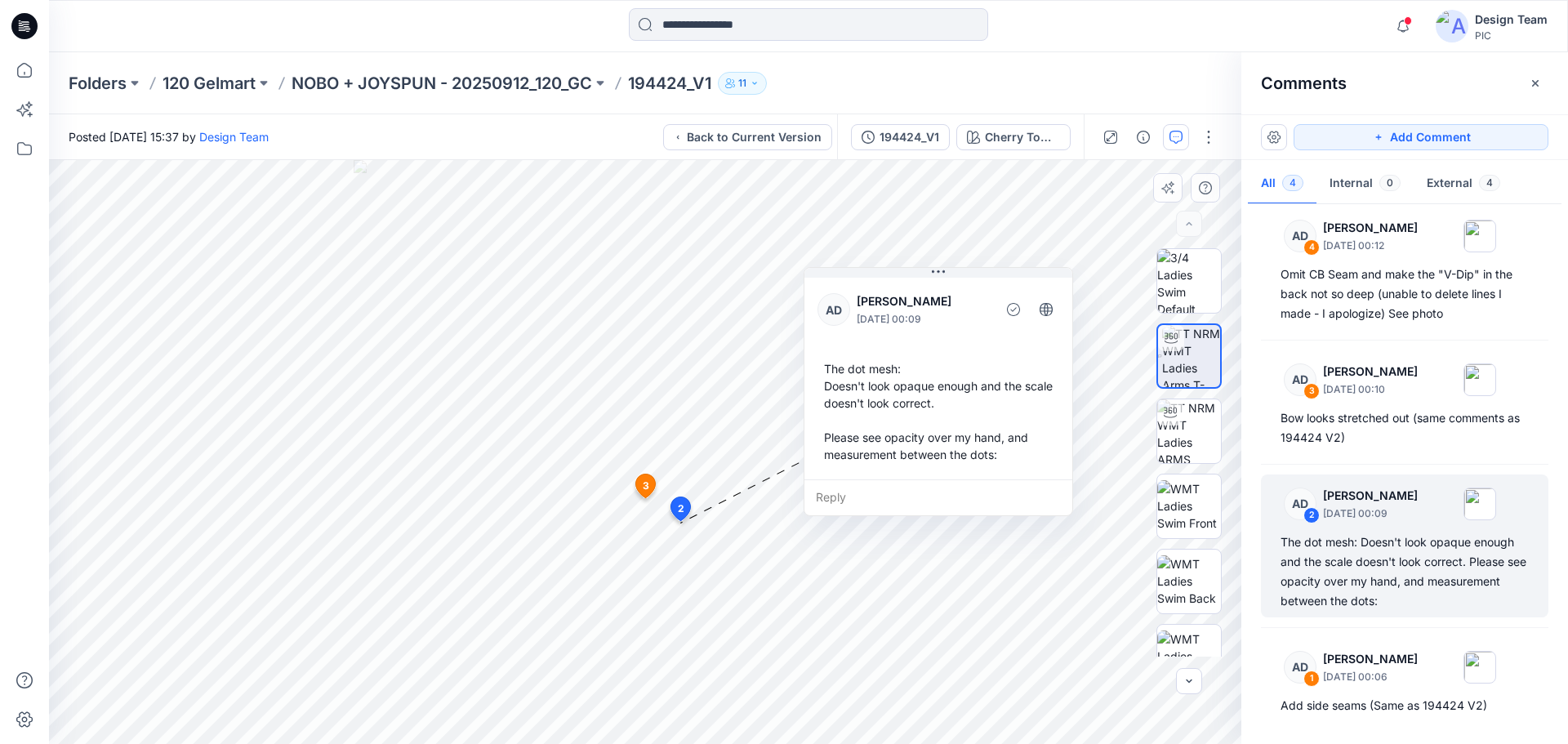
click at [686, 512] on icon at bounding box center [681, 509] width 19 height 24
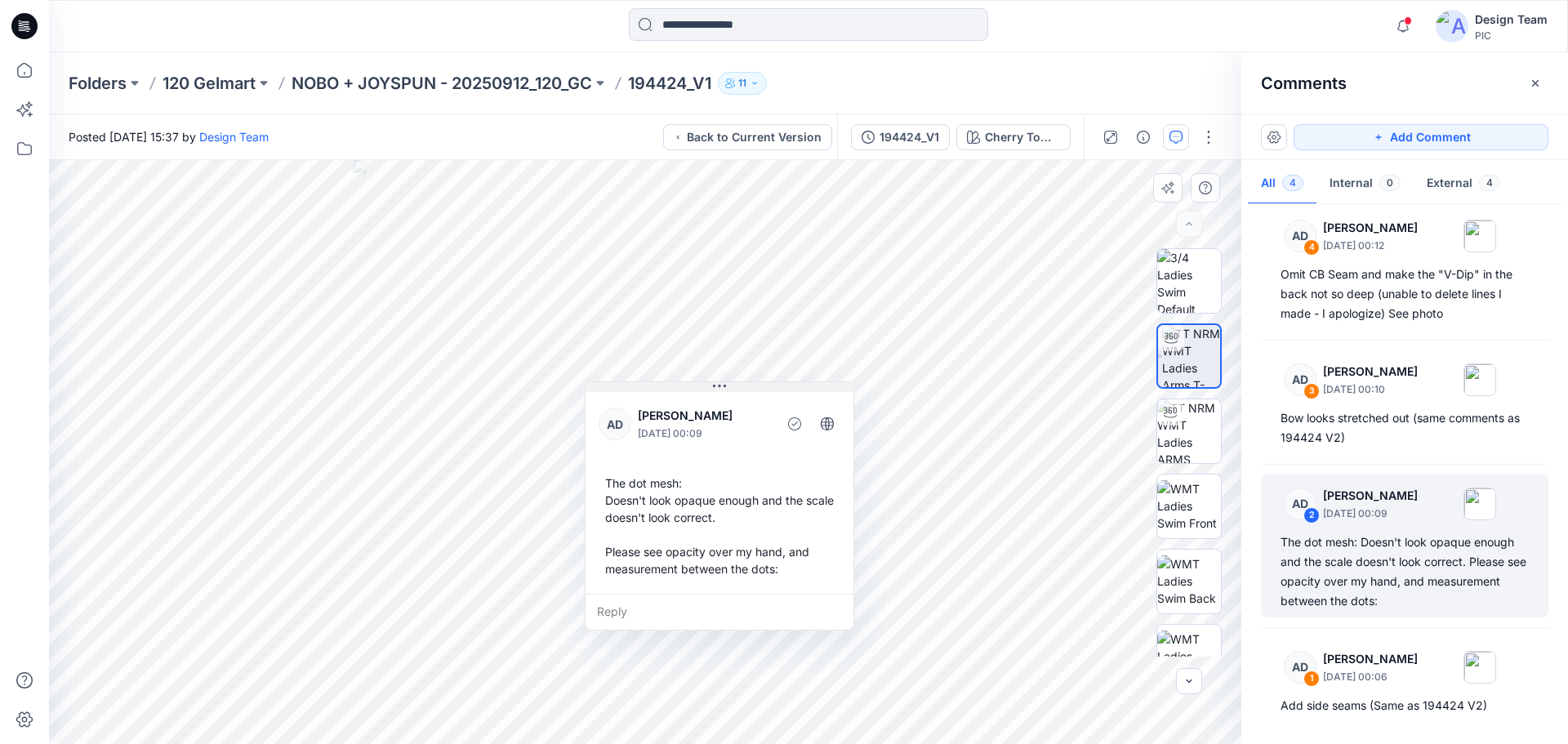
drag, startPoint x: 935, startPoint y: 271, endPoint x: 719, endPoint y: 383, distance: 243.3
click at [719, 383] on icon at bounding box center [719, 386] width 13 height 13
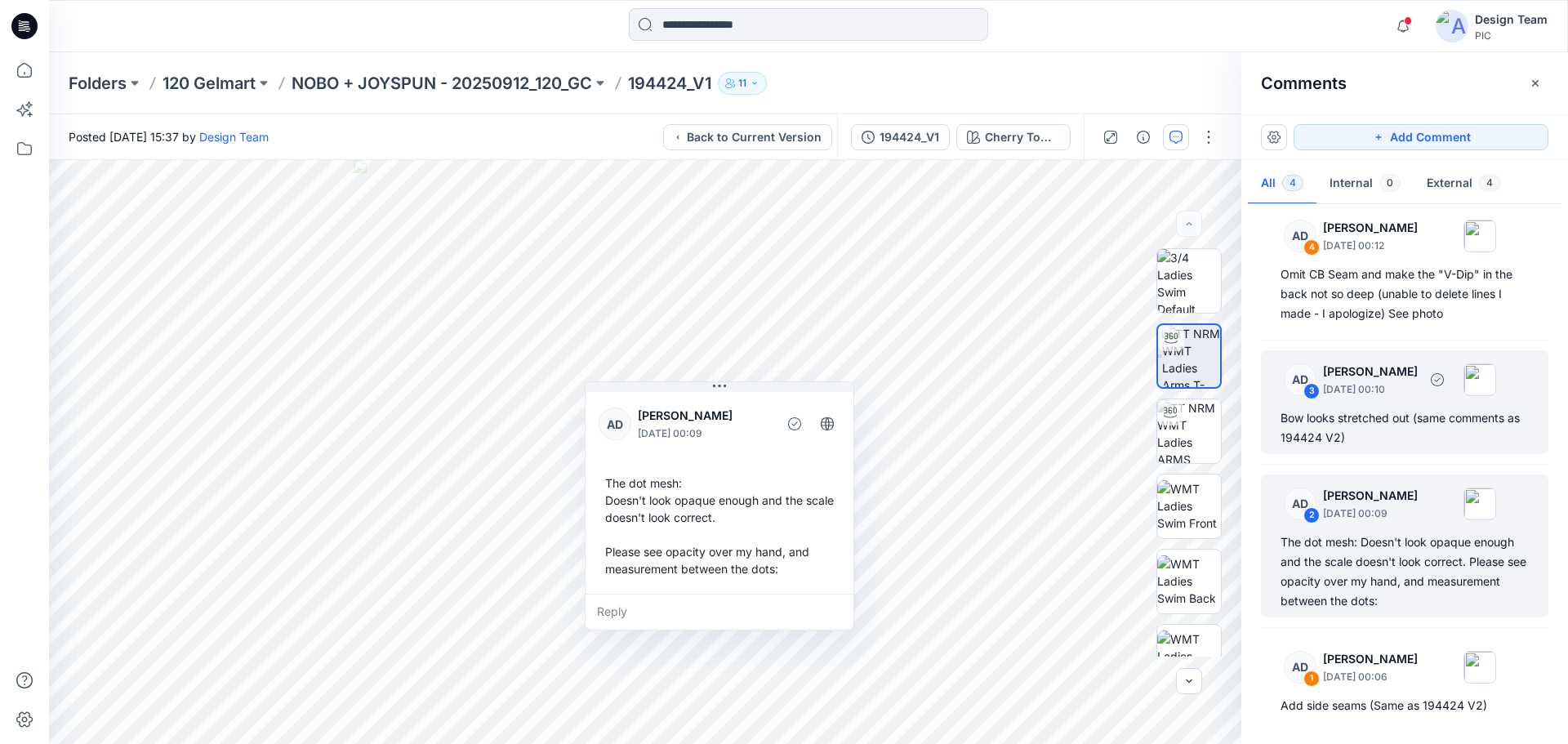
click at [1336, 361] on div "AD 3 [PERSON_NAME] [DATE] 00:10" at bounding box center [1383, 379] width 225 height 45
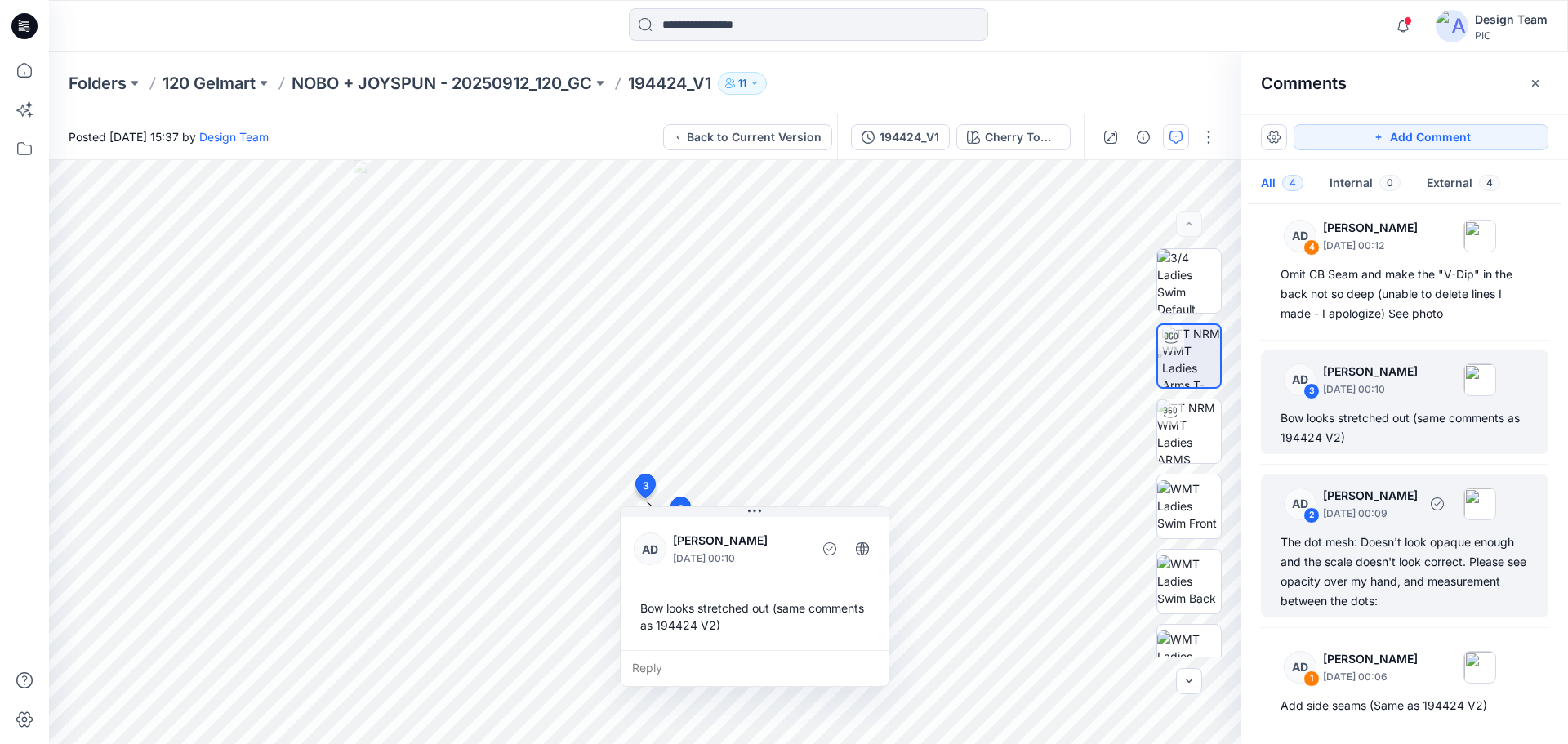
click at [1394, 496] on p "[PERSON_NAME]" at bounding box center [1370, 495] width 95 height 19
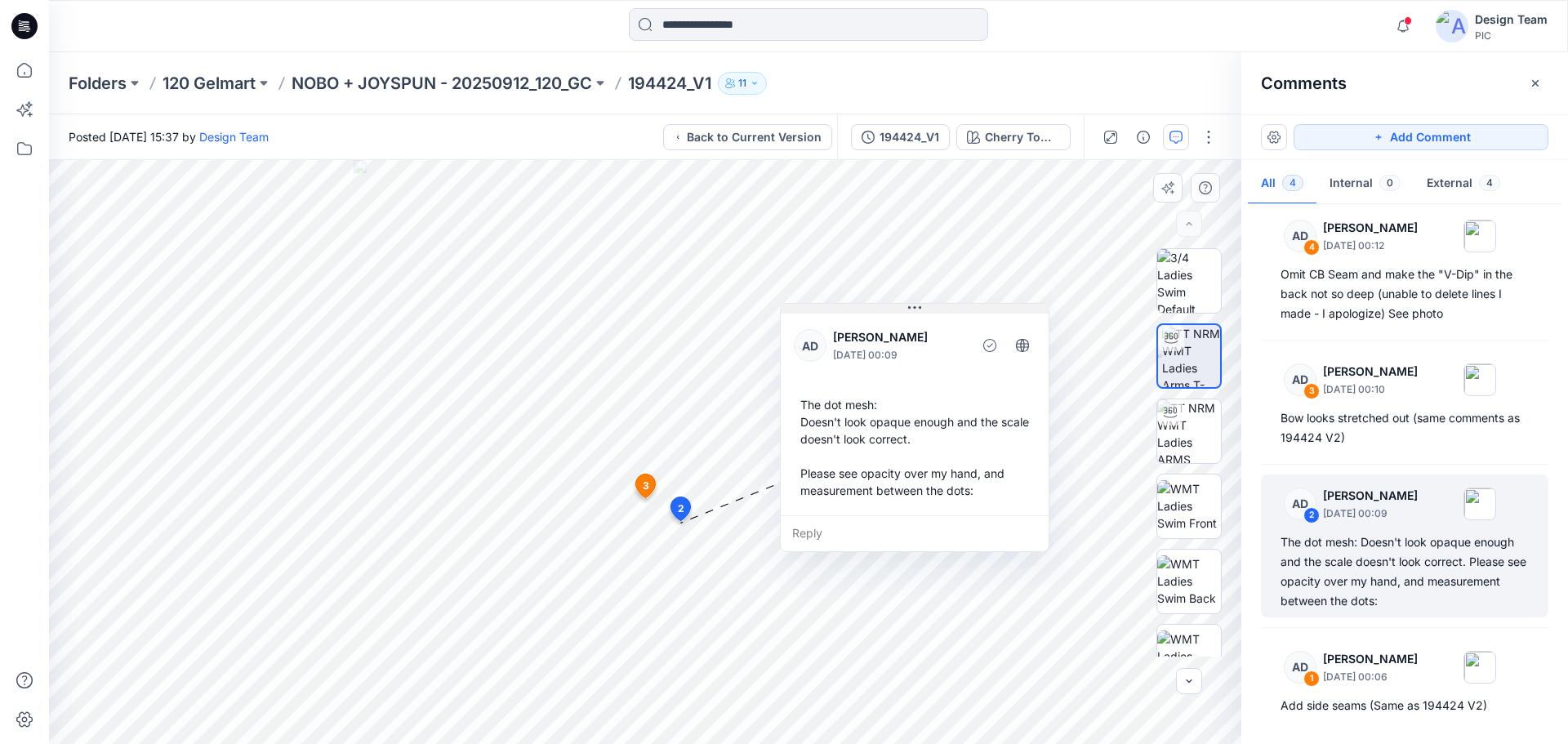
drag, startPoint x: 796, startPoint y: 537, endPoint x: 922, endPoint y: 308, distance: 261.4
click at [921, 308] on icon at bounding box center [915, 307] width 13 height 13
click at [812, 532] on div "Reply" at bounding box center [915, 530] width 268 height 36
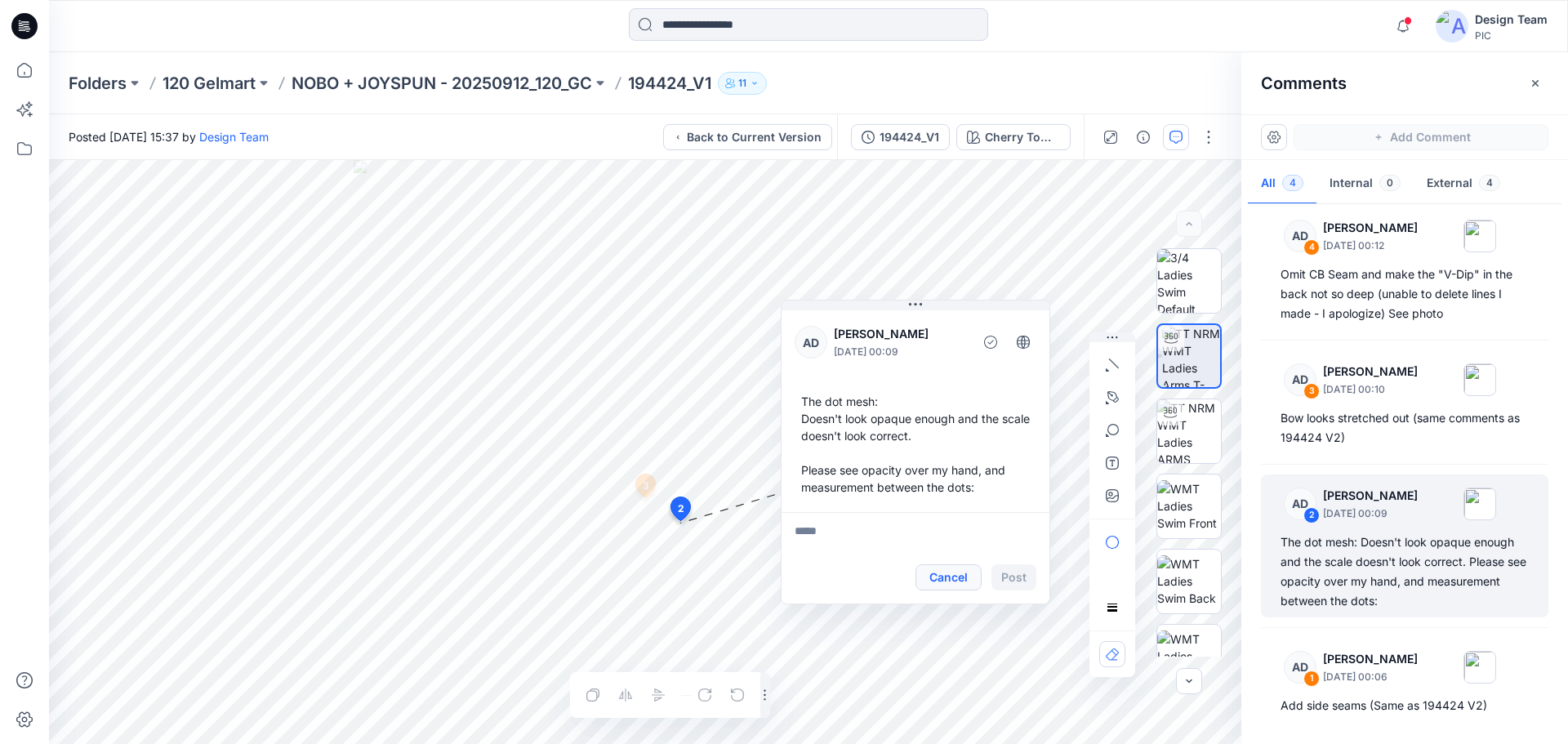
click at [933, 576] on button "Cancel" at bounding box center [949, 577] width 66 height 27
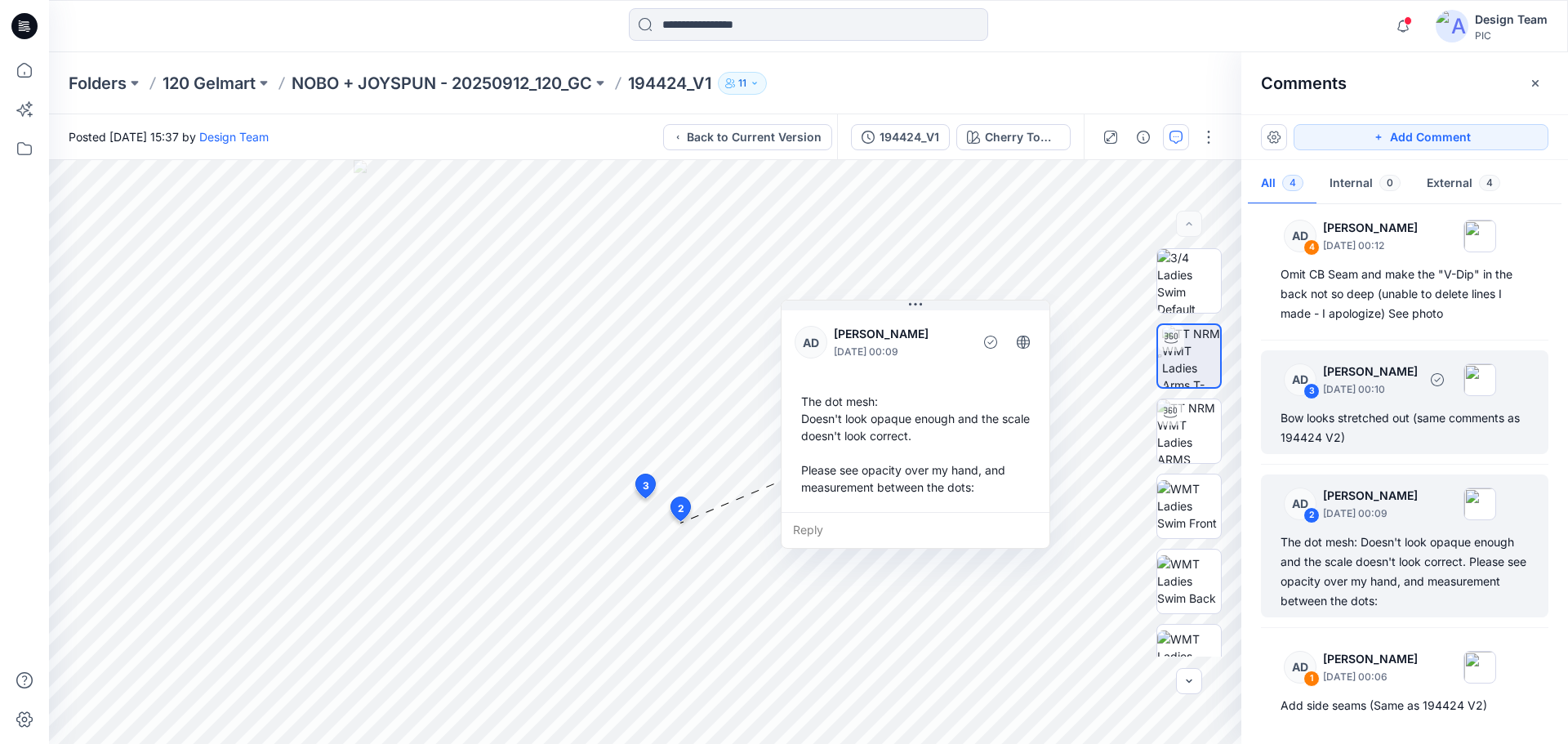
click at [1383, 404] on div "AD 3 [PERSON_NAME] [DATE] 00:10 Bow looks stretched out (same comments as 19442…" at bounding box center [1404, 402] width 287 height 103
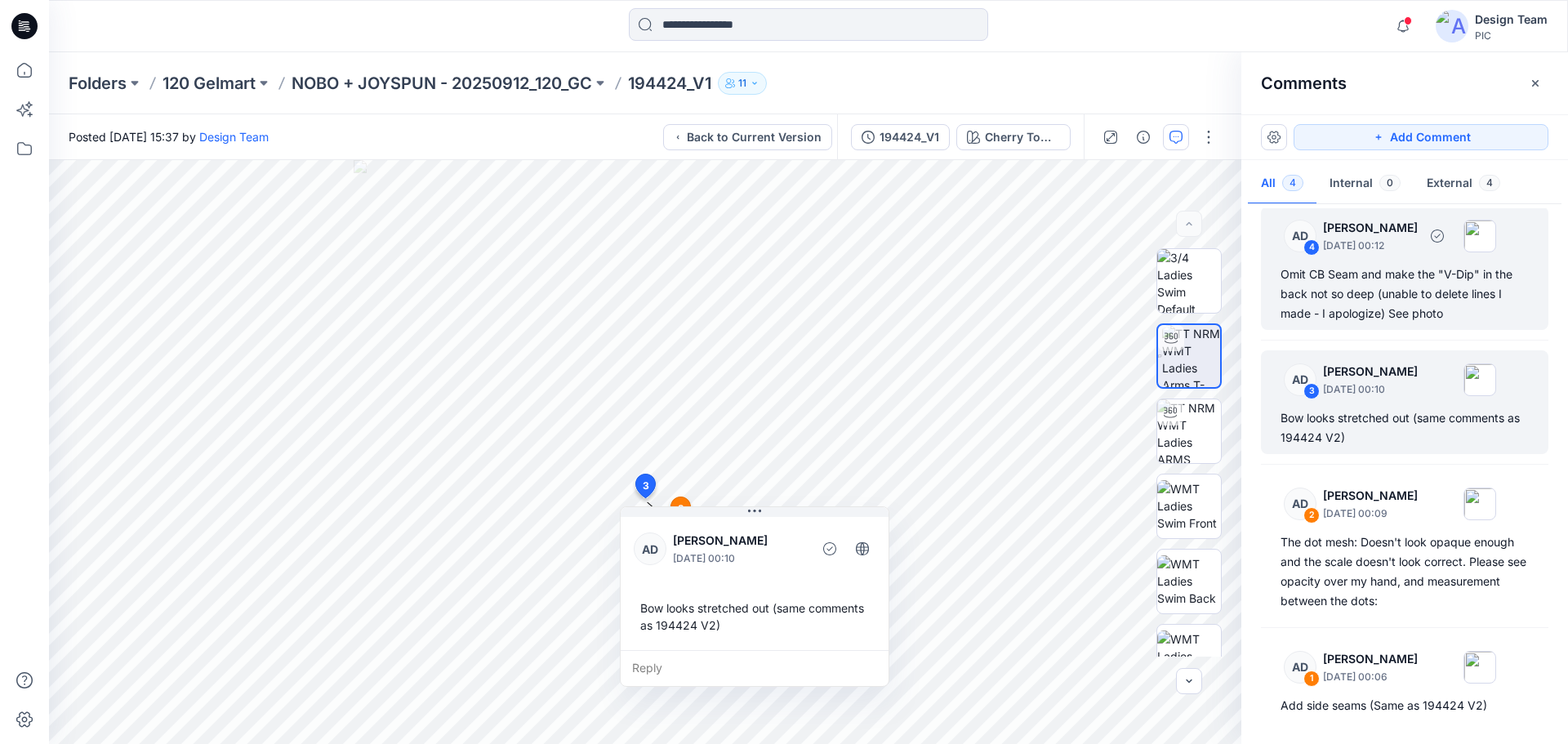
click at [1402, 313] on div "Omit CB Seam and make the "V-Dip" in the back not so deep (unable to delete lin…" at bounding box center [1404, 294] width 248 height 59
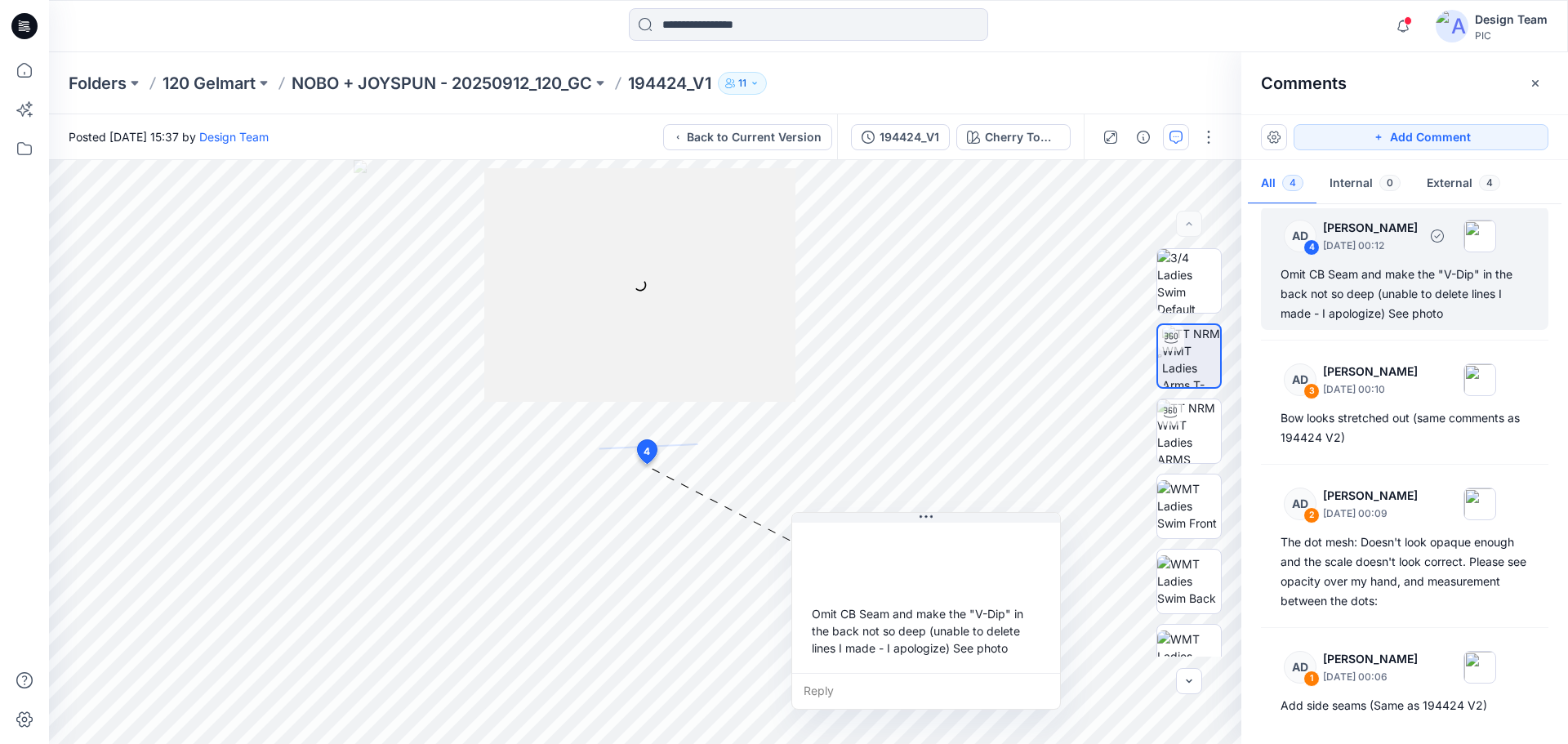
scroll to position [10, 0]
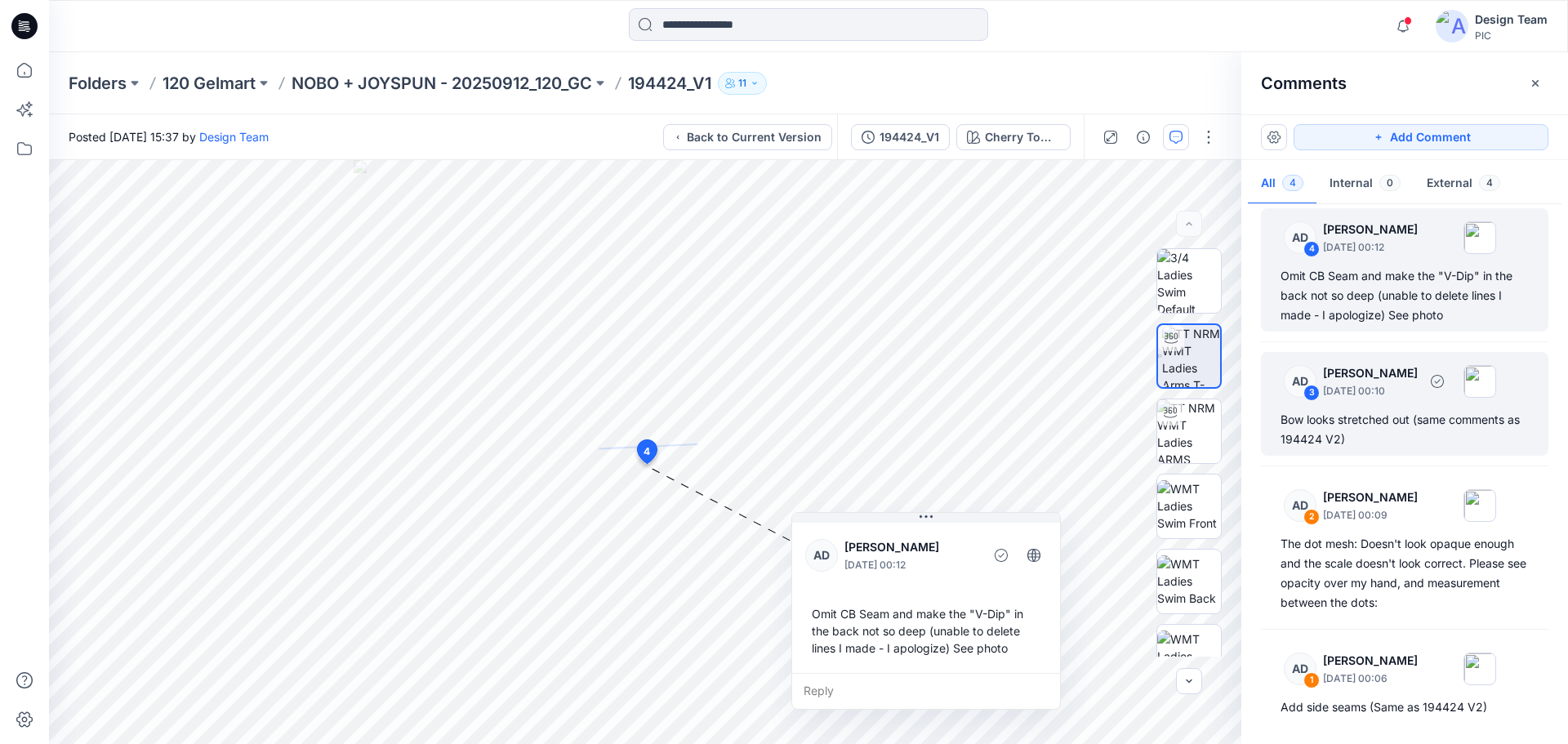
click at [1377, 411] on div "Bow looks stretched out (same comments as 194424 V2)" at bounding box center [1404, 429] width 248 height 39
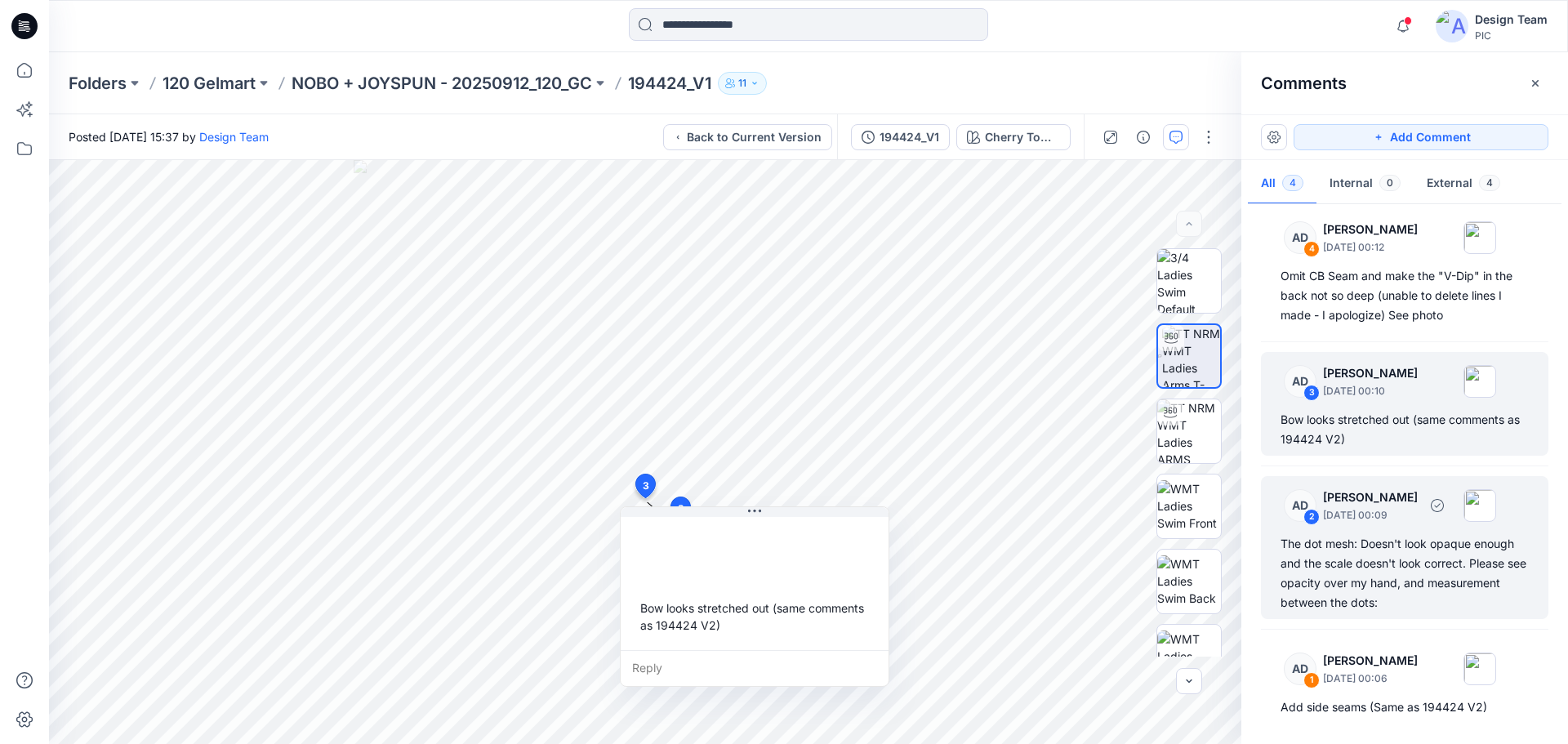
click at [1326, 585] on div "The dot mesh: Doesn't look opaque enough and the scale doesn't look correct. Pl…" at bounding box center [1404, 574] width 248 height 79
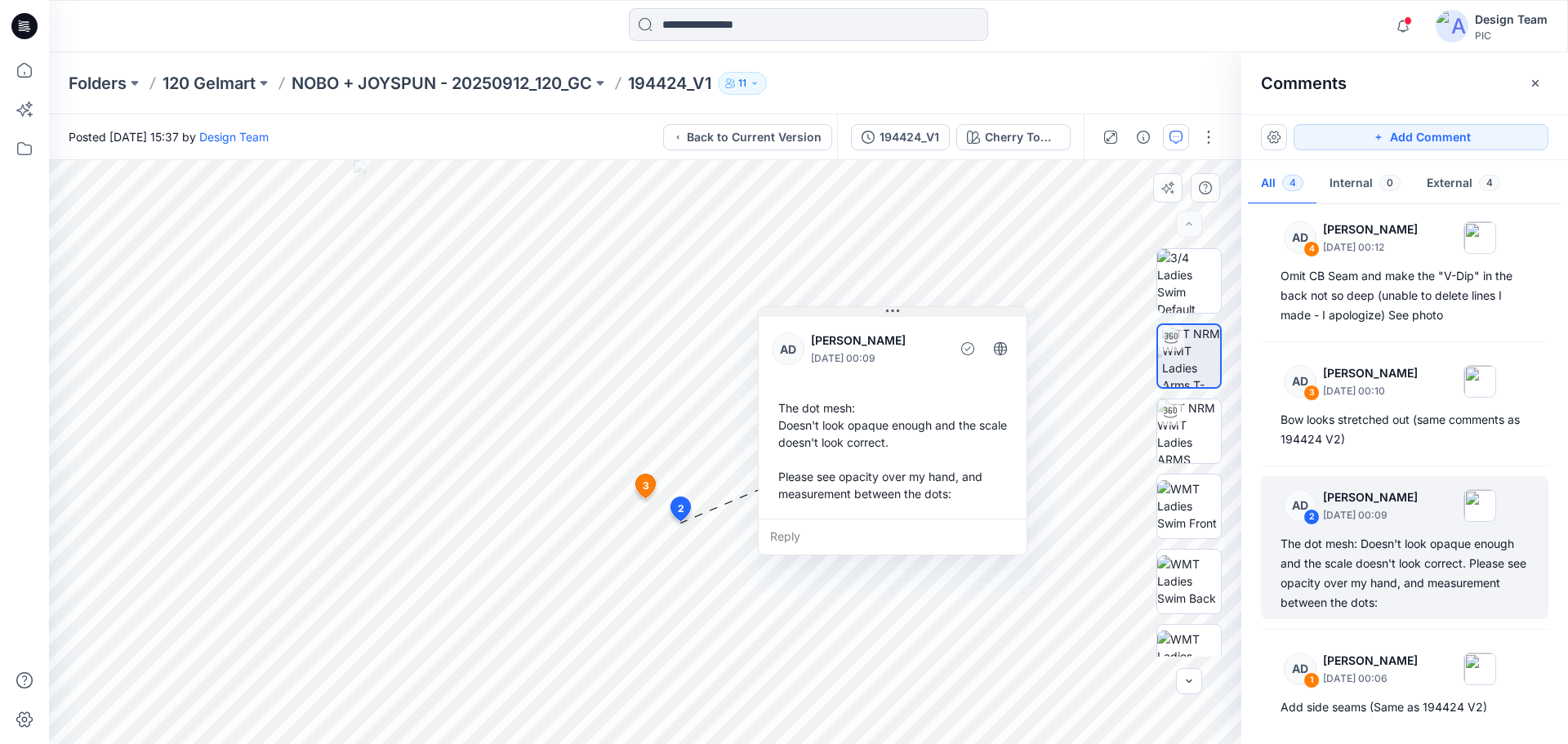
drag, startPoint x: 802, startPoint y: 535, endPoint x: 905, endPoint y: 312, distance: 245.6
click at [905, 312] on button at bounding box center [892, 312] width 268 height 10
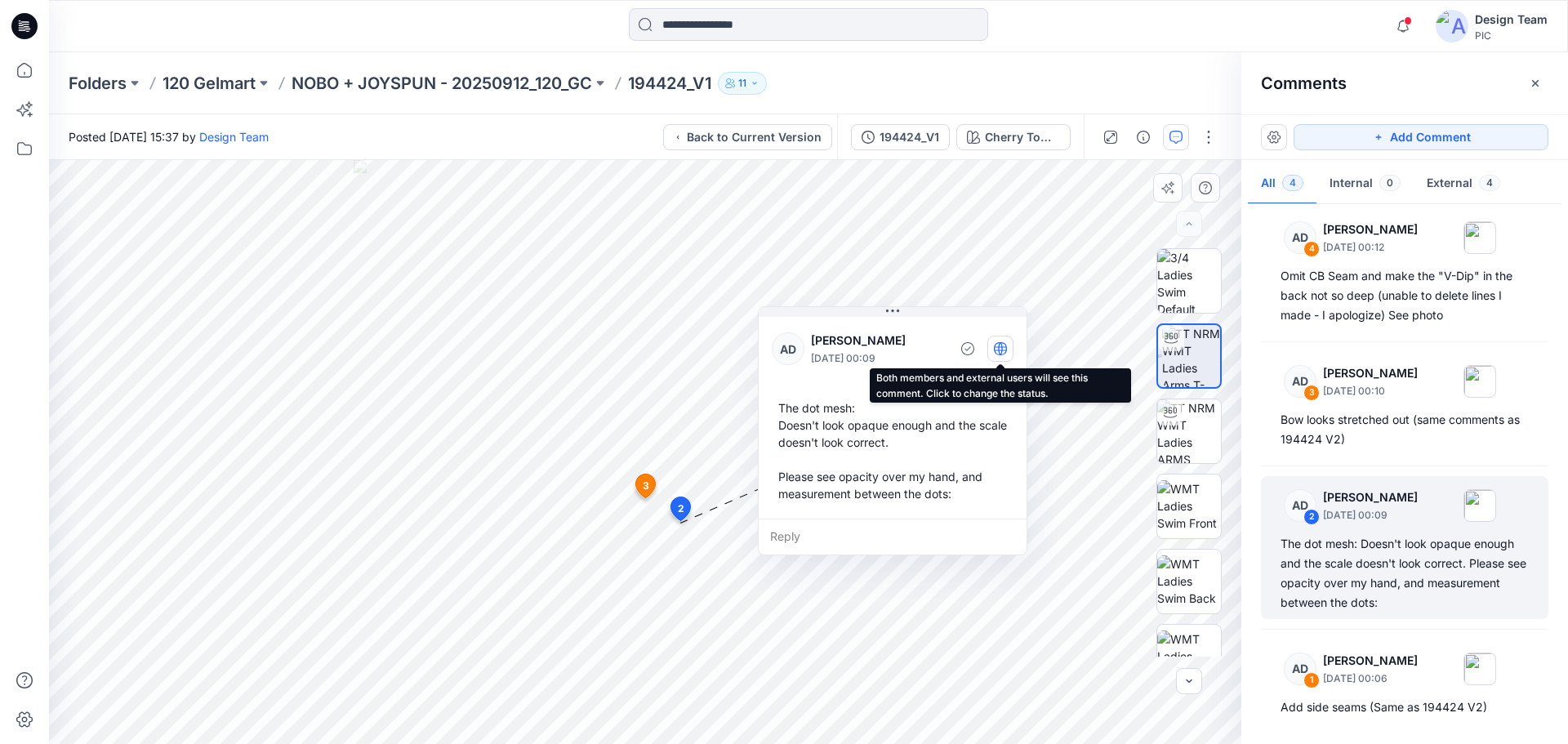
click at [997, 350] on icon "button" at bounding box center [1001, 349] width 13 height 13
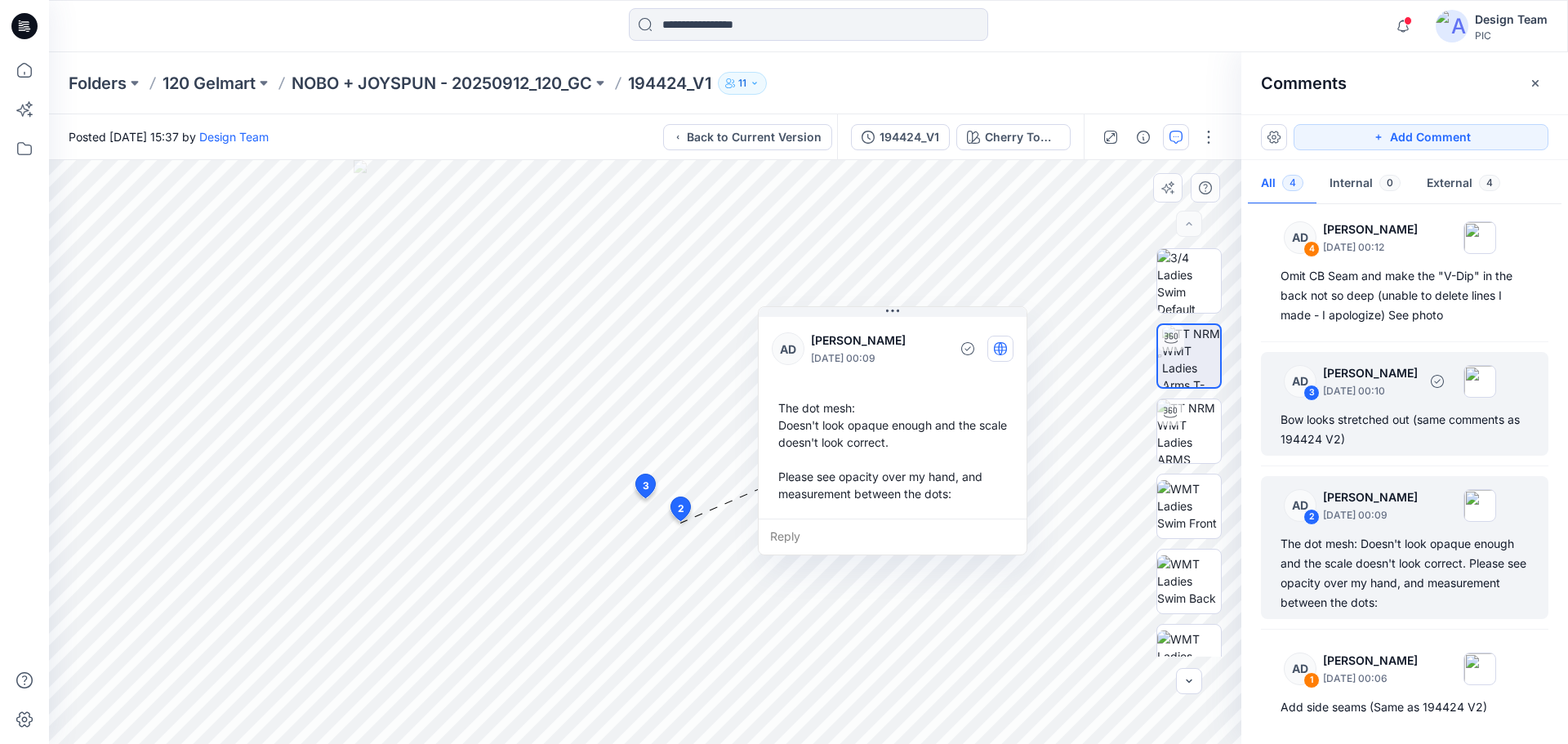
click at [1379, 431] on div "Bow looks stretched out (same comments as 194424 V2)" at bounding box center [1404, 429] width 248 height 39
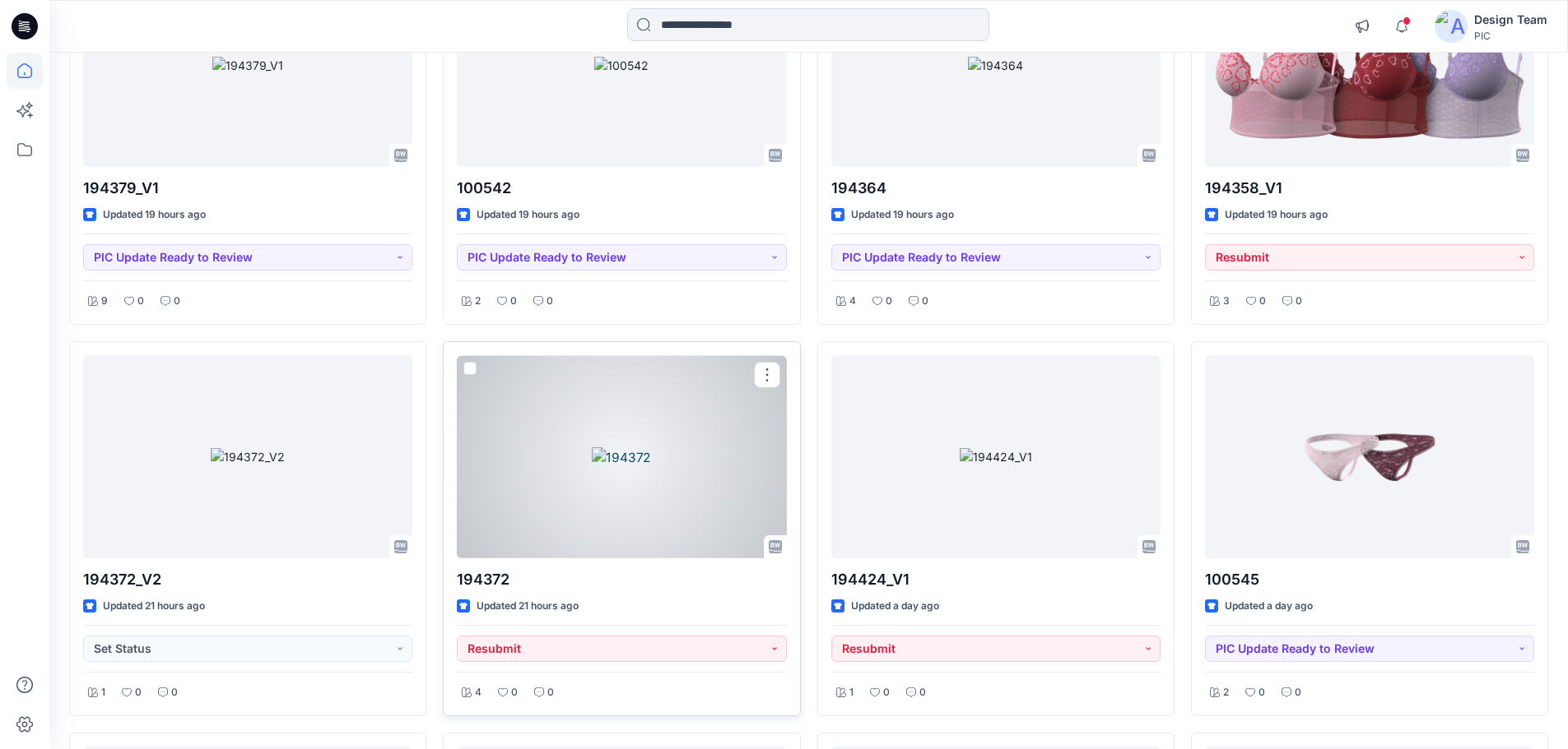
scroll to position [6535, 0]
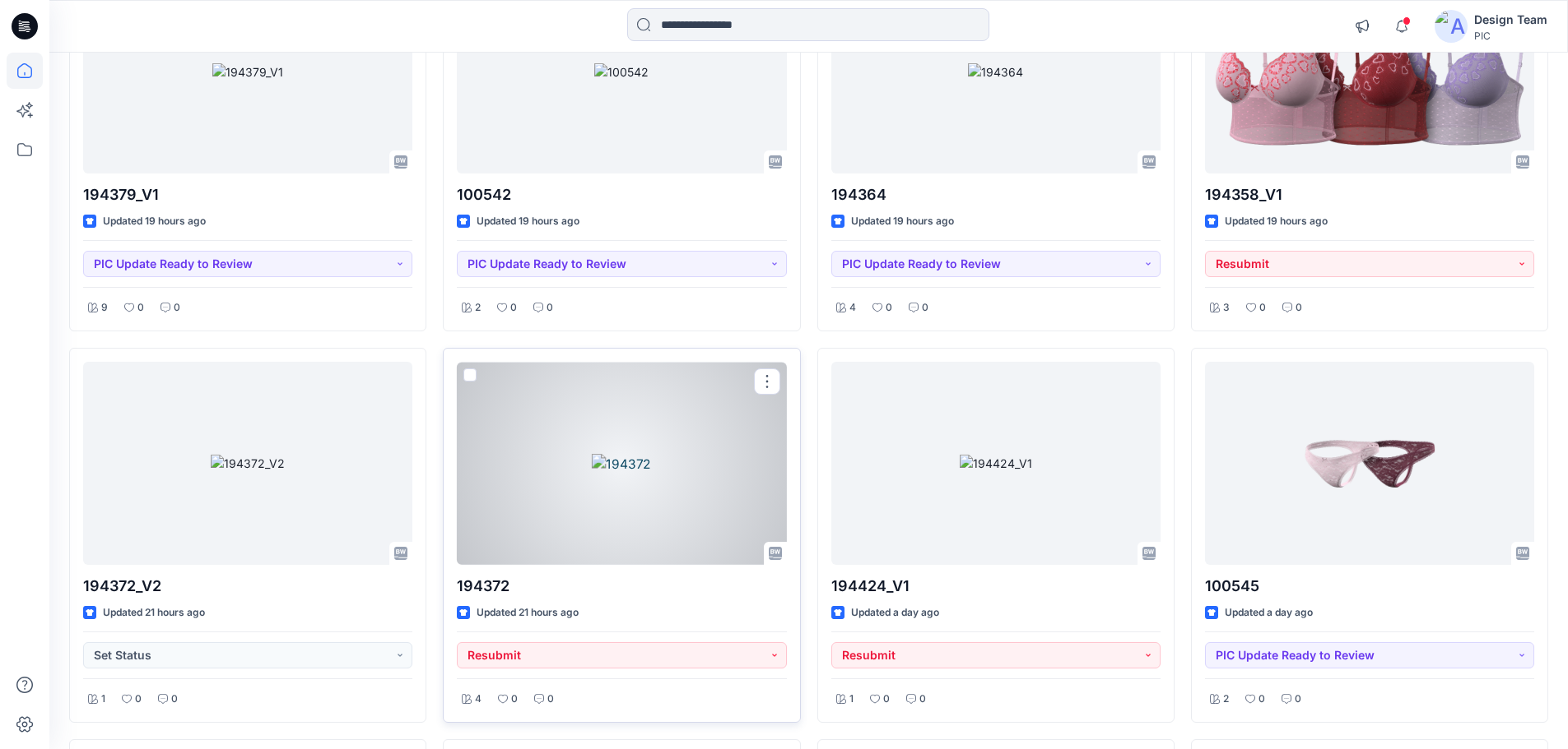
click at [690, 446] on div at bounding box center [621, 463] width 329 height 204
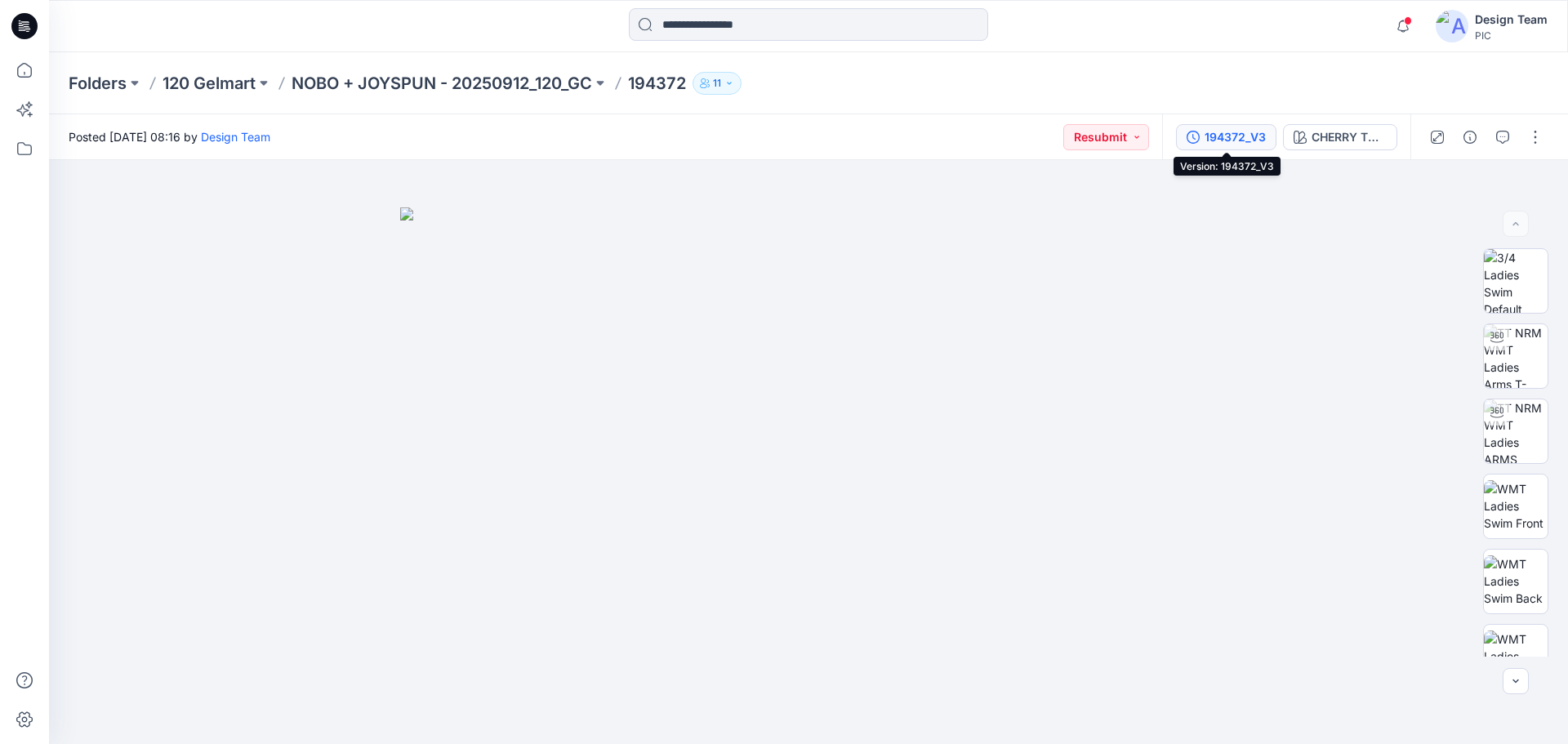
click at [1231, 135] on div "194372_V3" at bounding box center [1235, 137] width 61 height 18
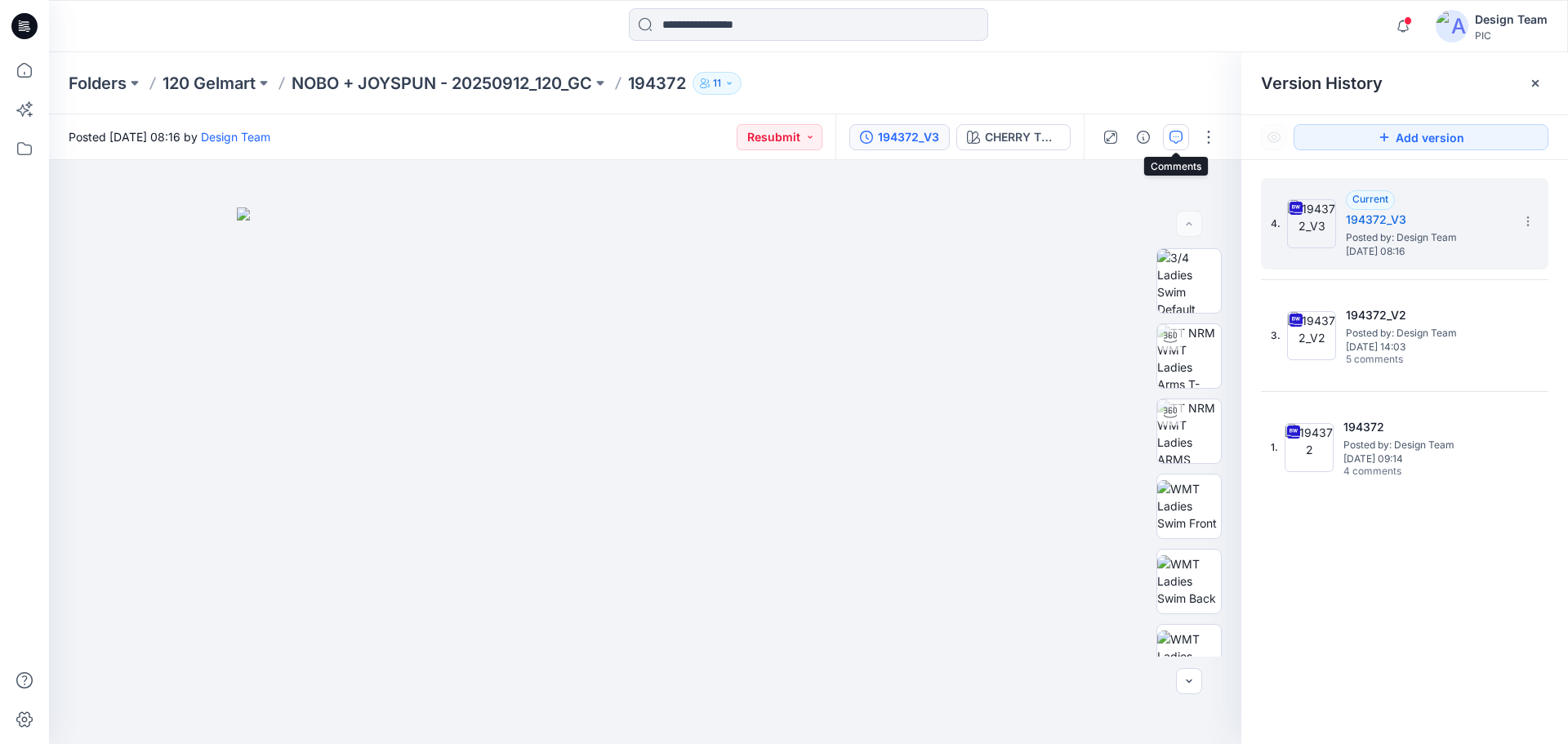
click at [1176, 134] on icon "button" at bounding box center [1176, 137] width 13 height 13
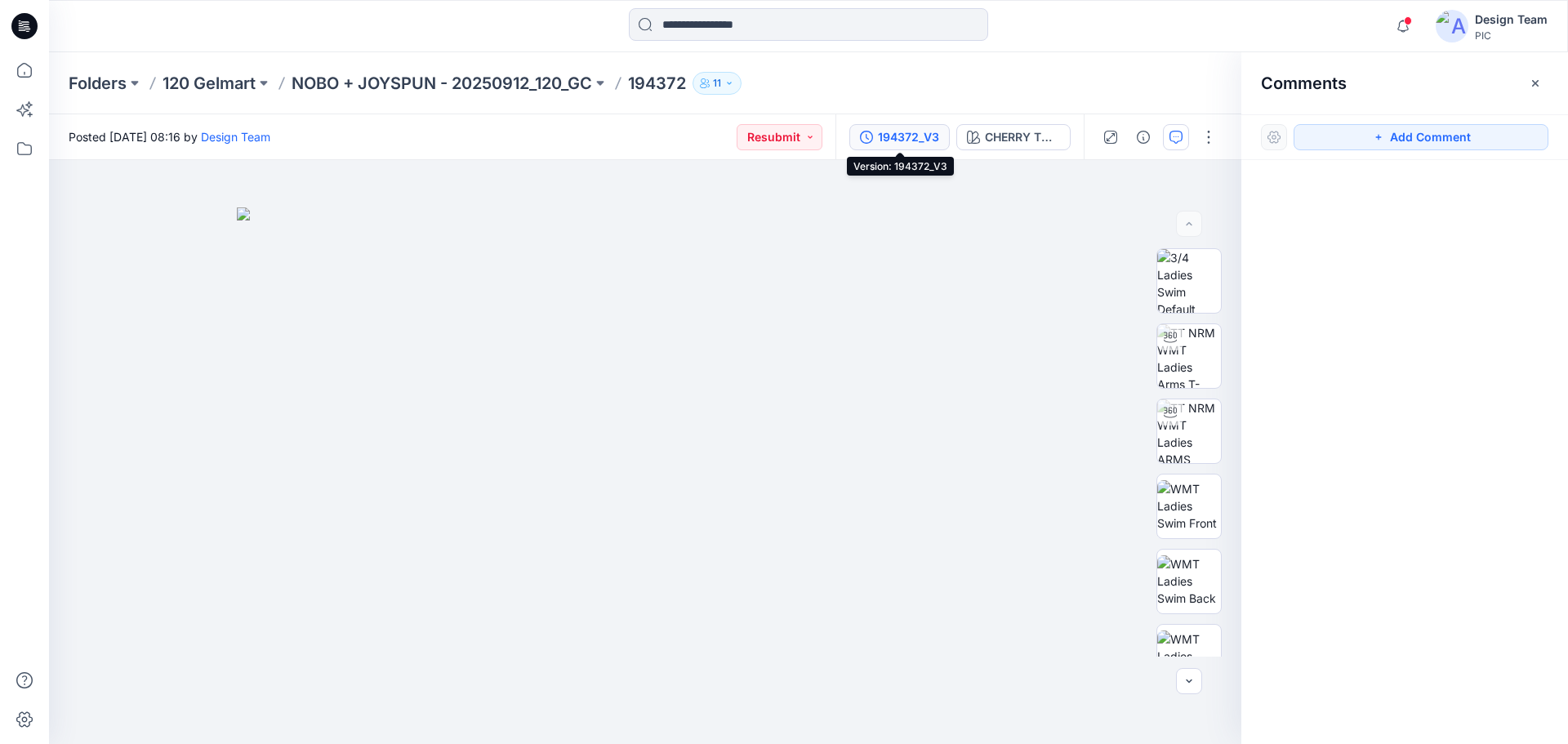
click at [911, 140] on div "194372_V3" at bounding box center [908, 137] width 61 height 18
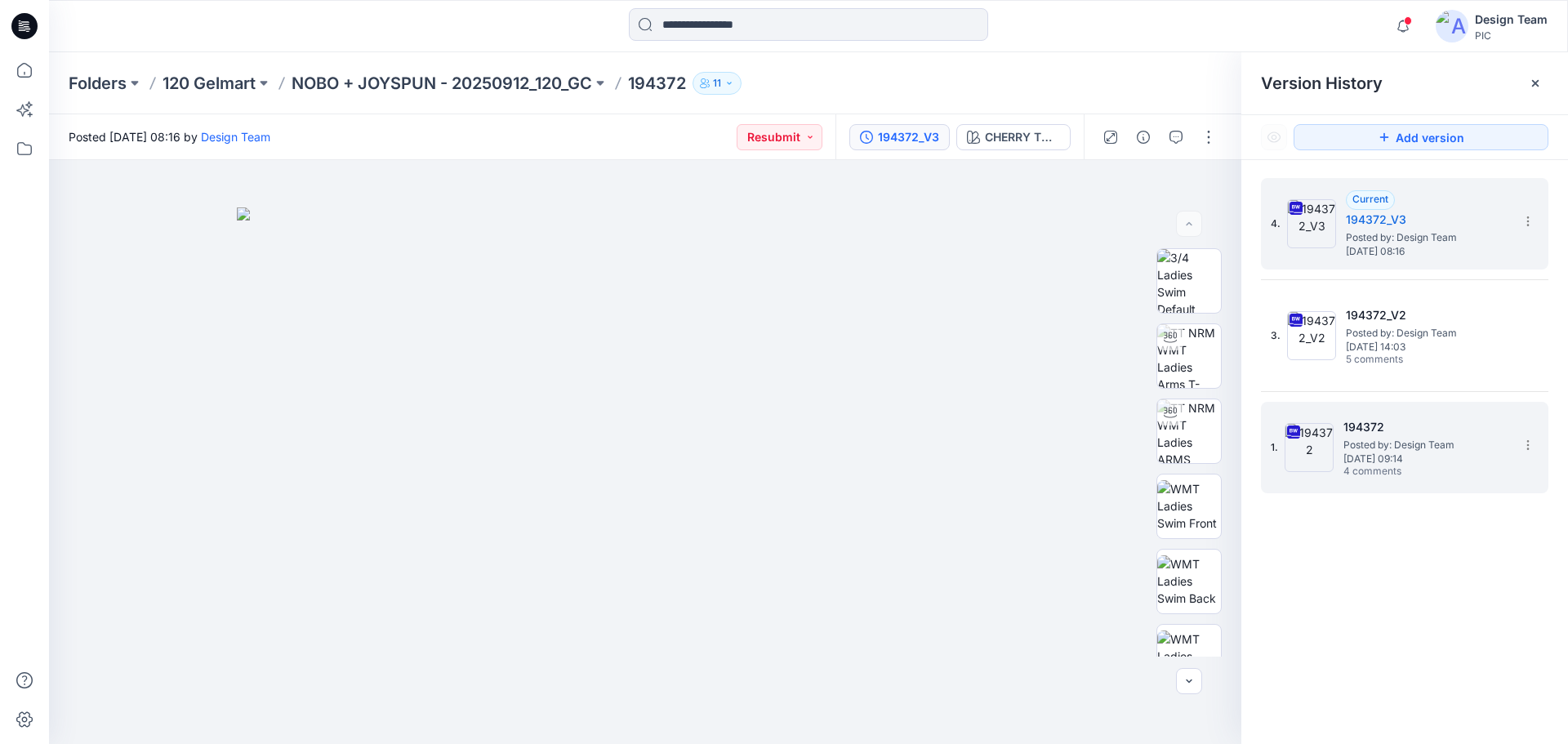
click at [1302, 423] on img at bounding box center [1309, 447] width 49 height 49
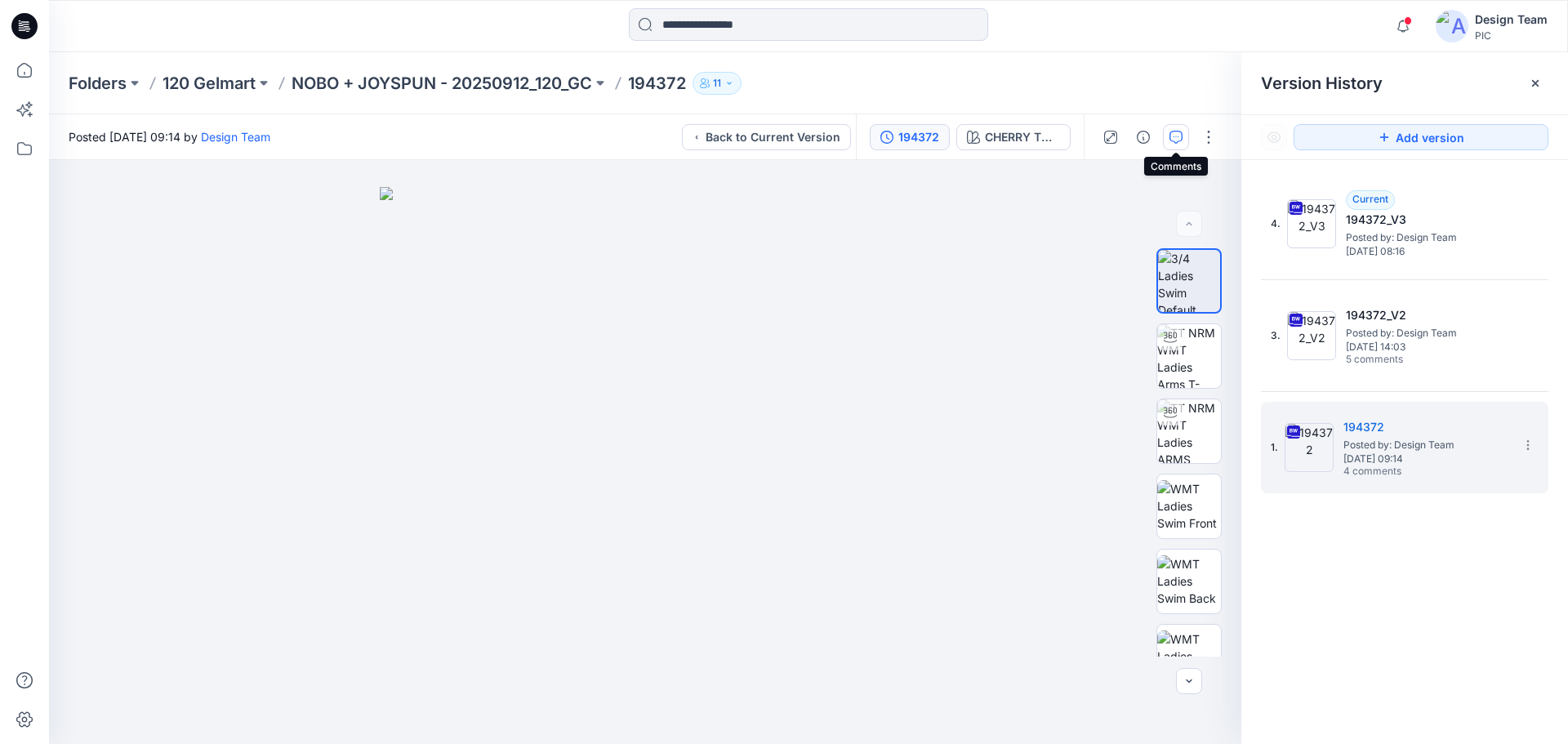
click at [1178, 134] on icon "button" at bounding box center [1176, 137] width 13 height 13
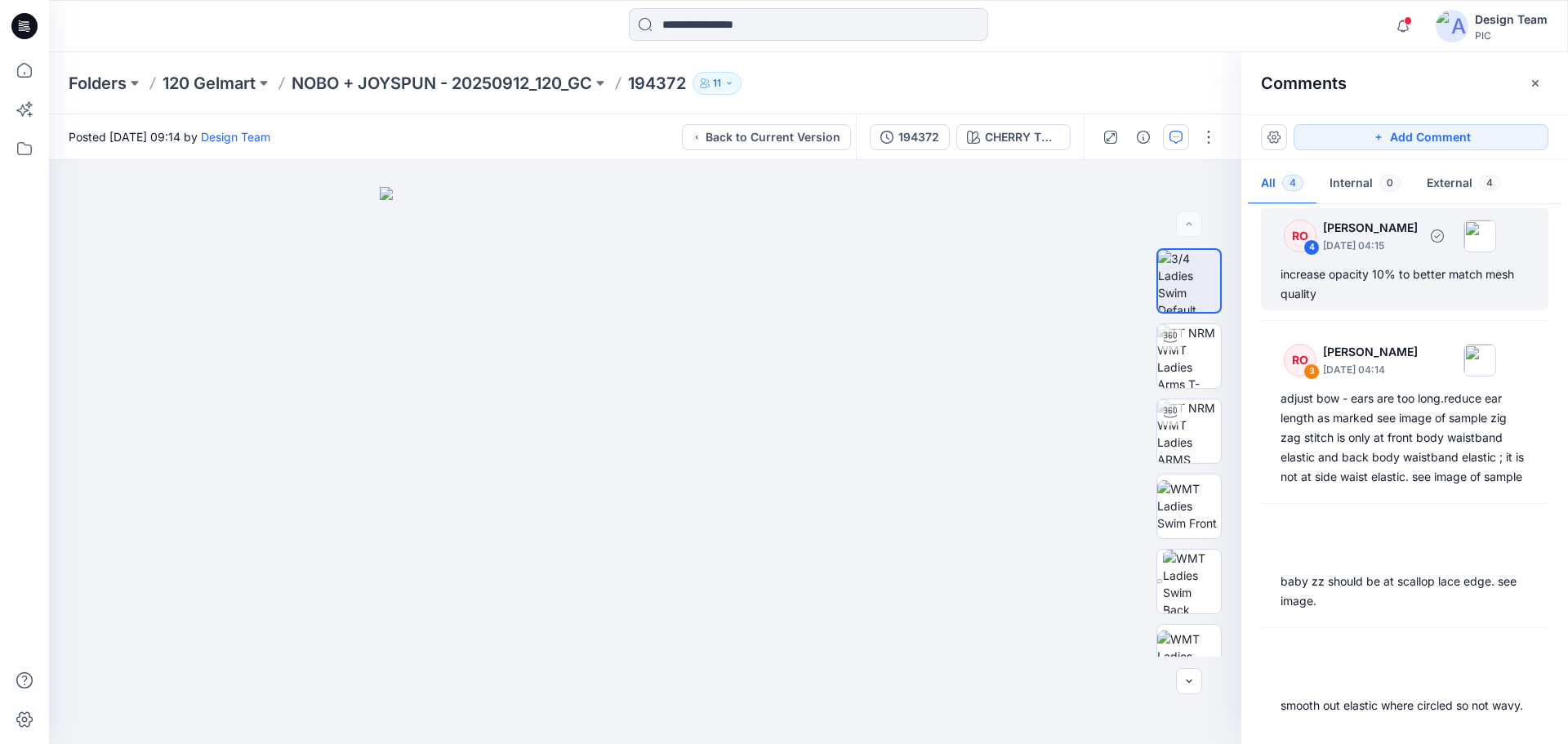
scroll to position [50, 0]
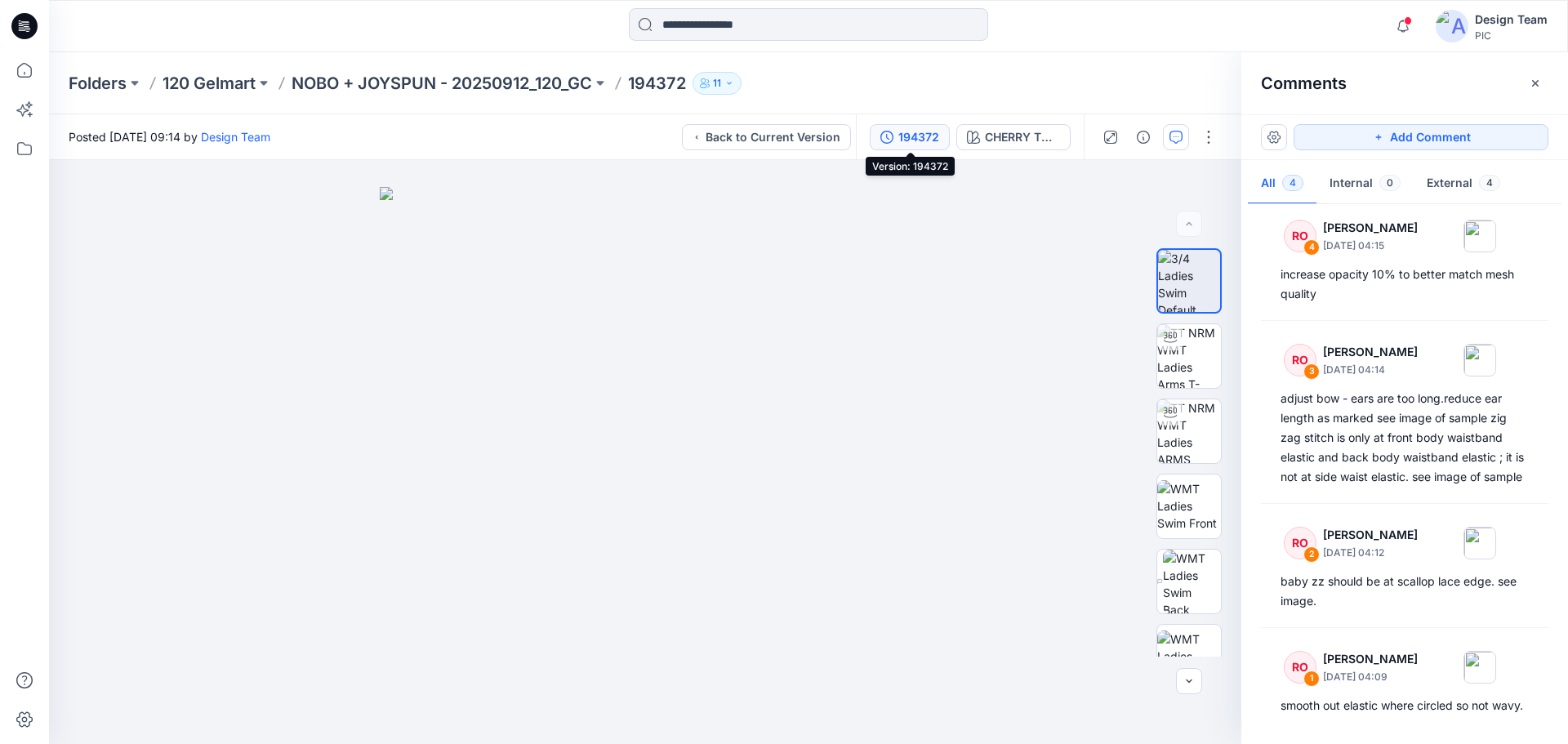
click at [923, 141] on div "194372" at bounding box center [918, 137] width 41 height 18
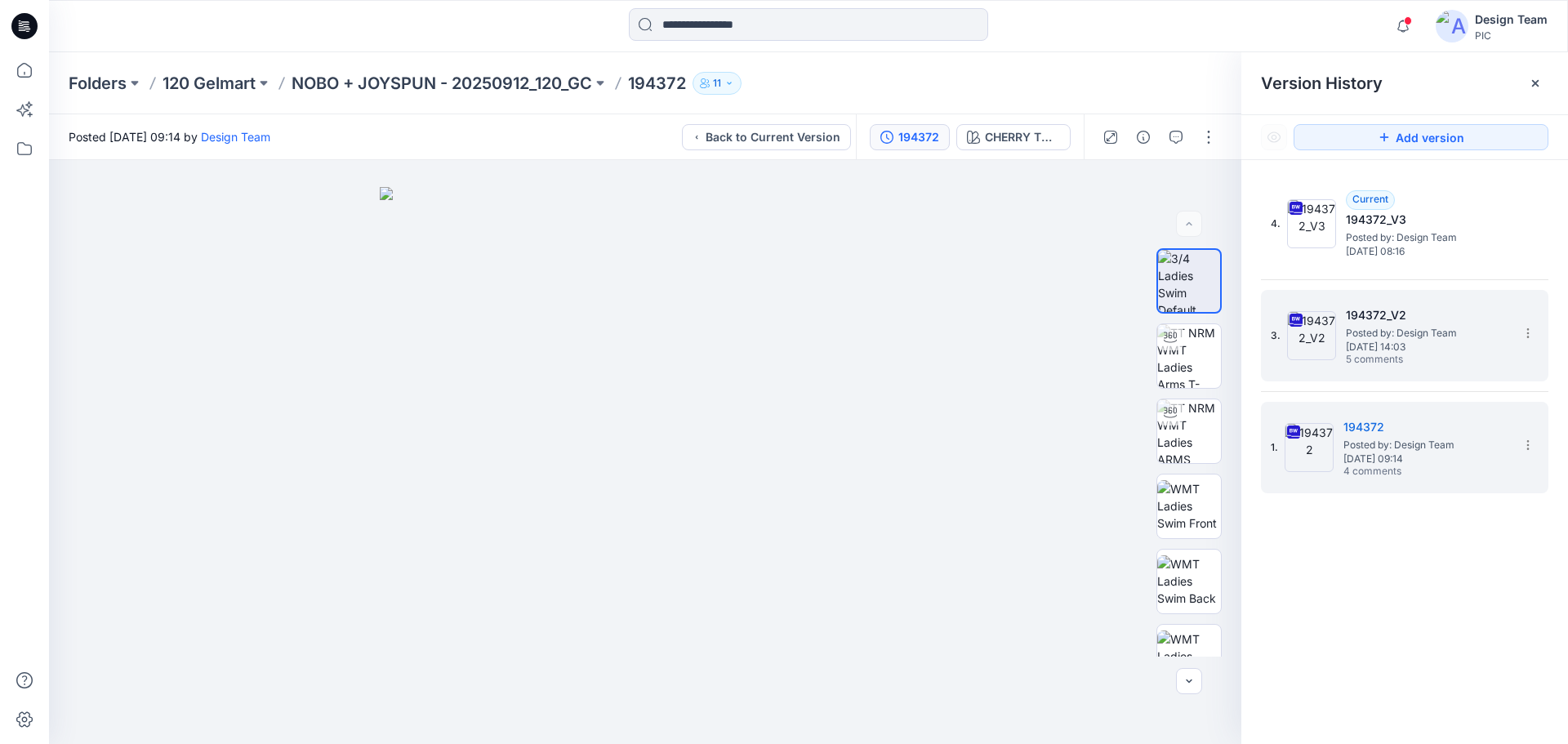
click at [1406, 340] on span "Posted by: Design Team" at bounding box center [1427, 333] width 164 height 16
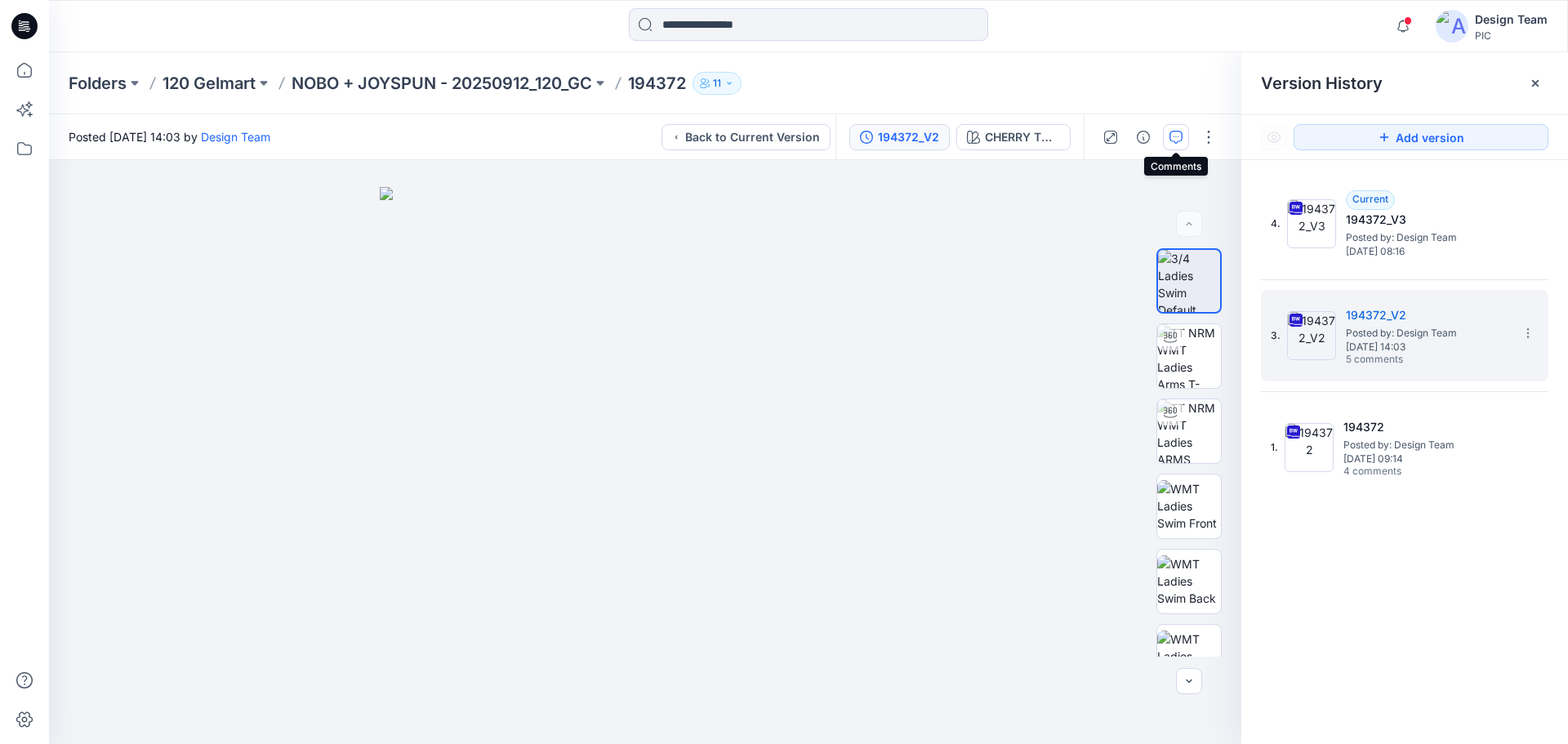
click at [1174, 141] on icon "button" at bounding box center [1176, 137] width 13 height 13
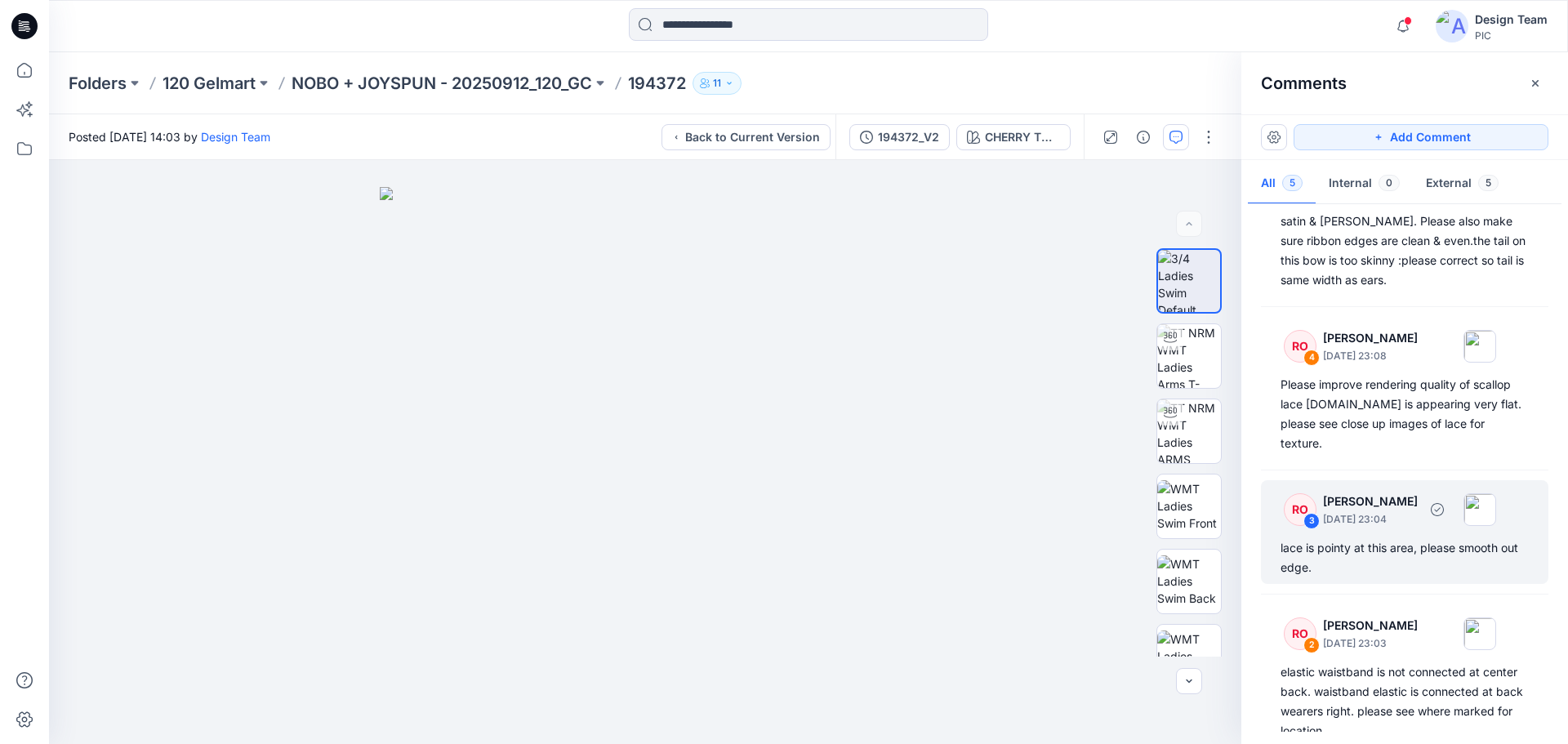
scroll to position [0, 0]
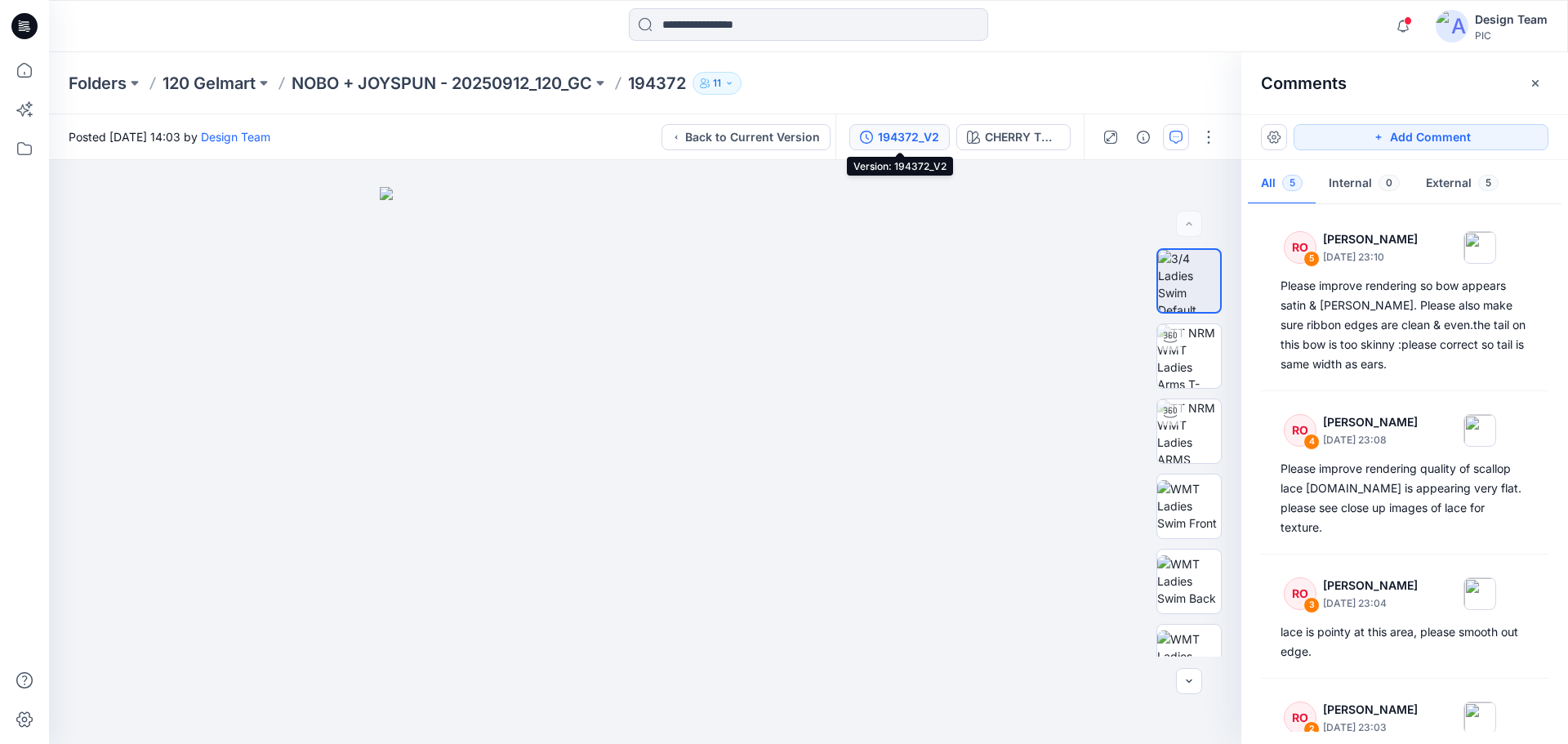
click at [893, 130] on div "194372_V2" at bounding box center [908, 137] width 61 height 18
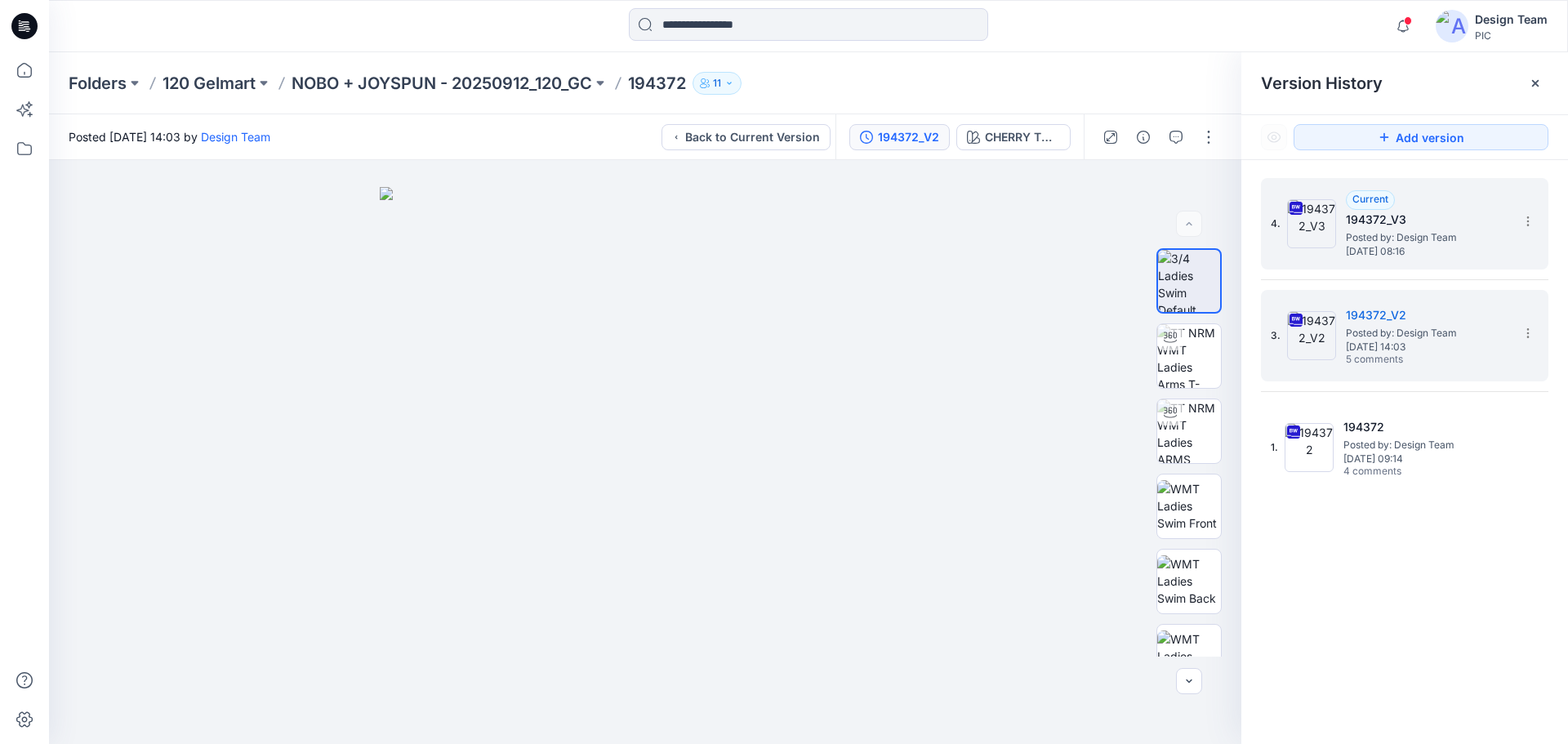
click at [1460, 246] on span "[DATE] 08:16" at bounding box center [1427, 252] width 164 height 11
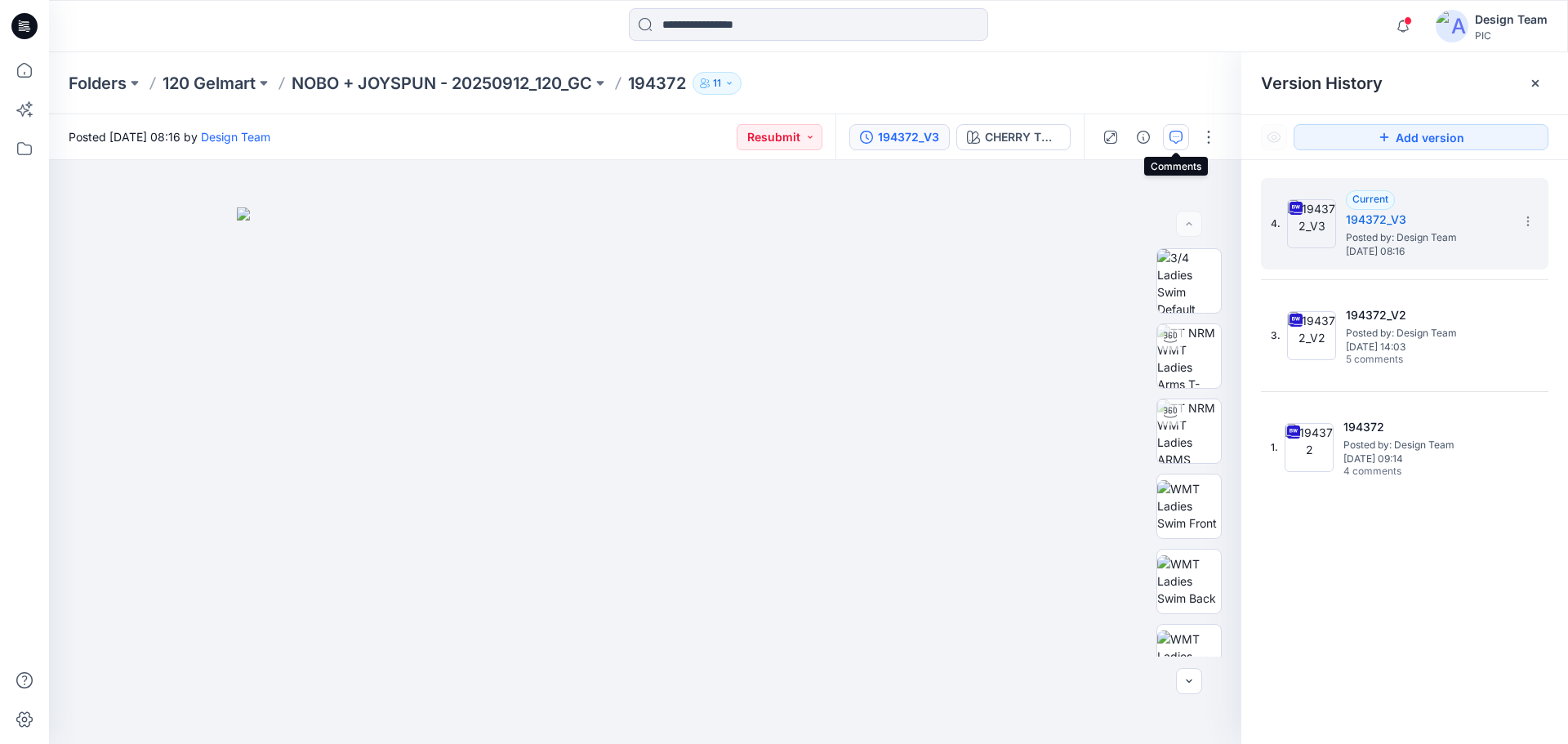
click at [1176, 141] on icon "button" at bounding box center [1176, 137] width 13 height 13
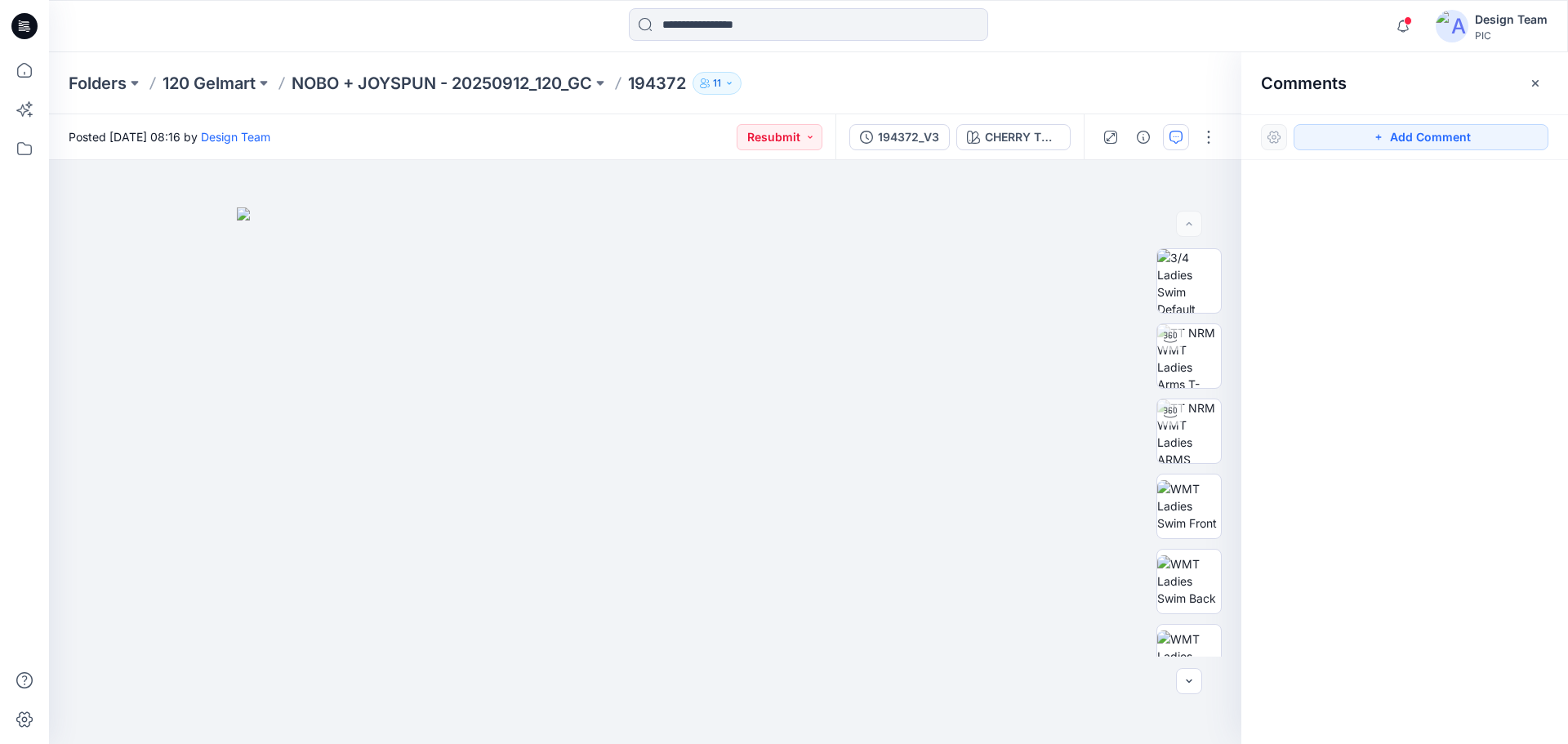
click at [1181, 136] on icon "button" at bounding box center [1176, 137] width 13 height 13
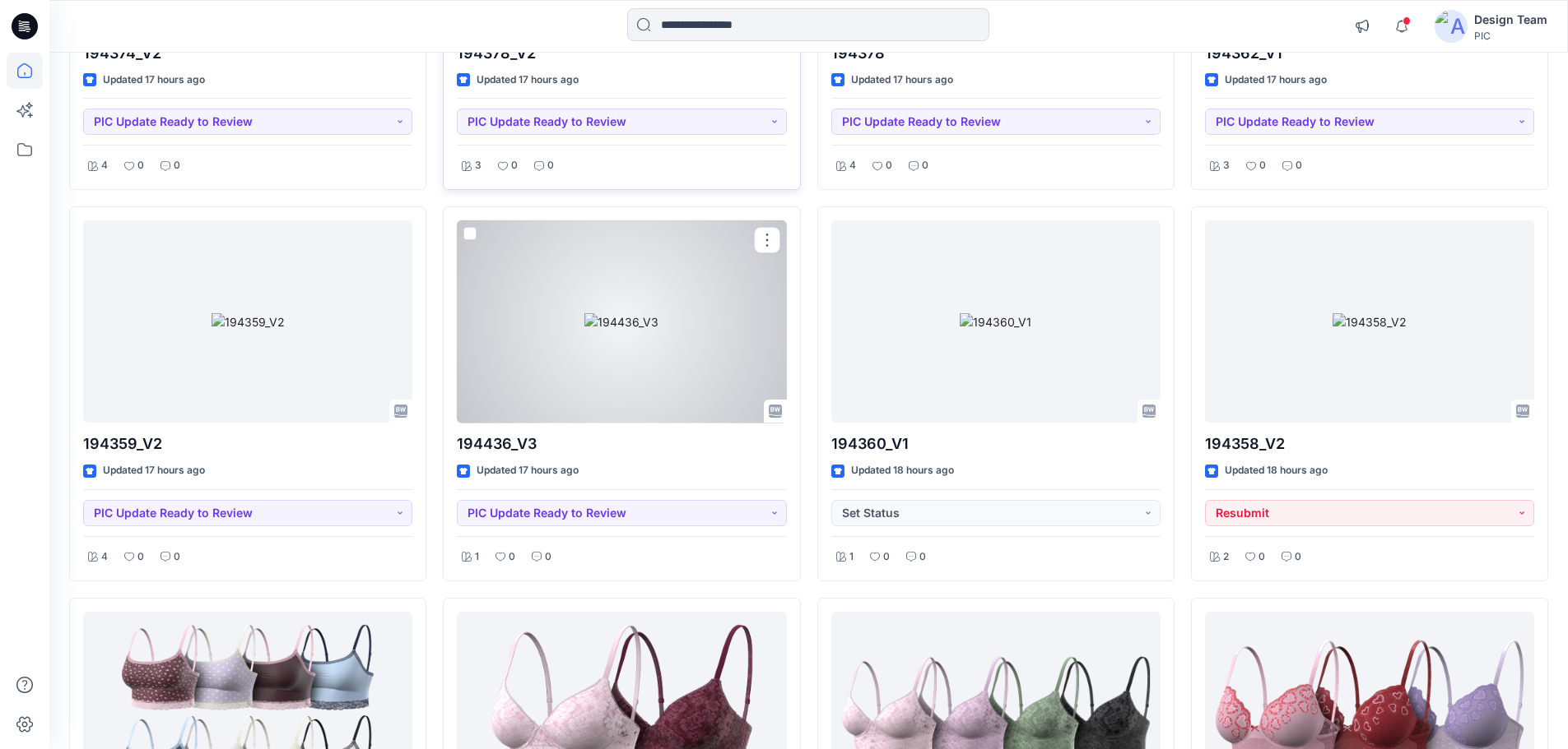
scroll to position [5630, 0]
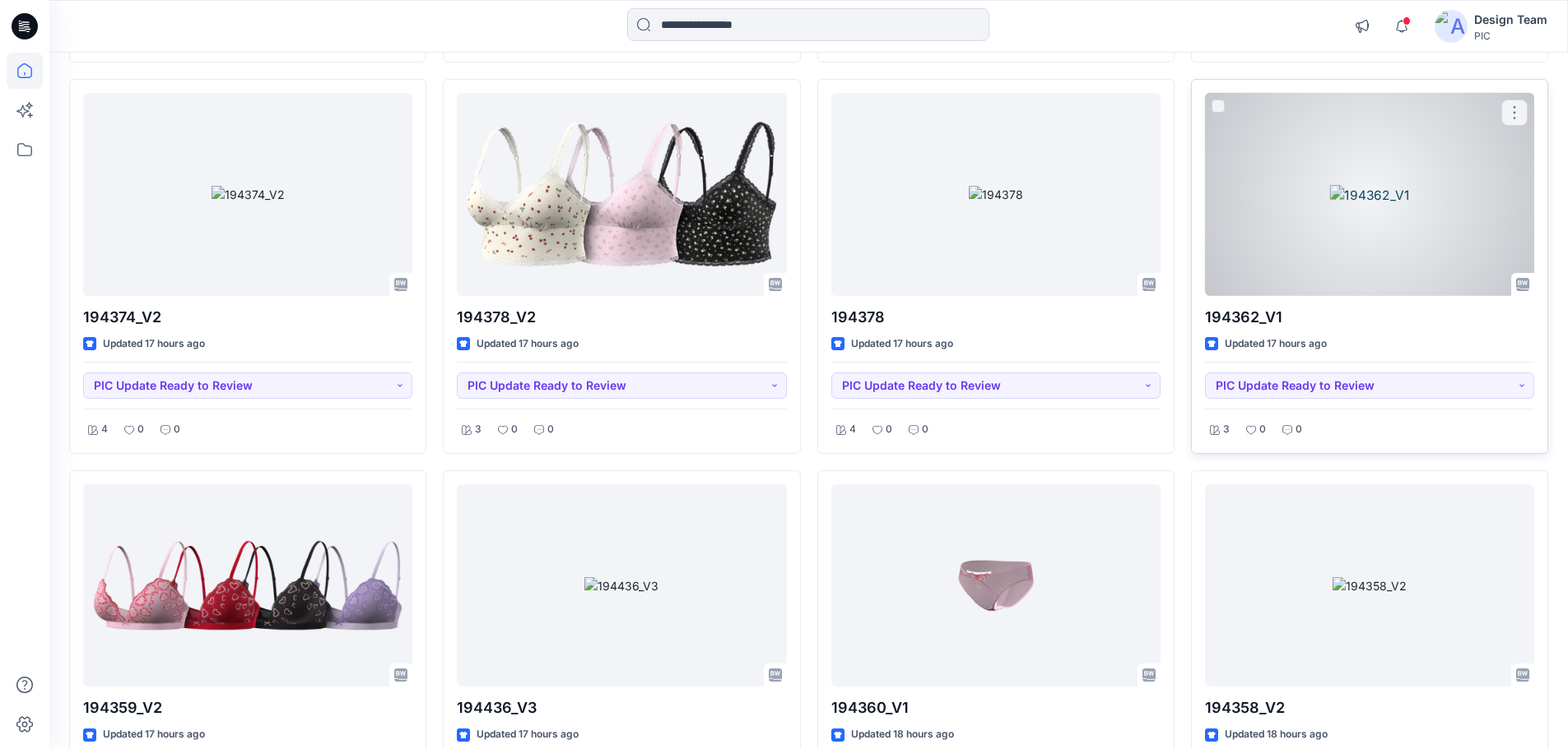
click at [1432, 263] on div at bounding box center [1369, 194] width 329 height 204
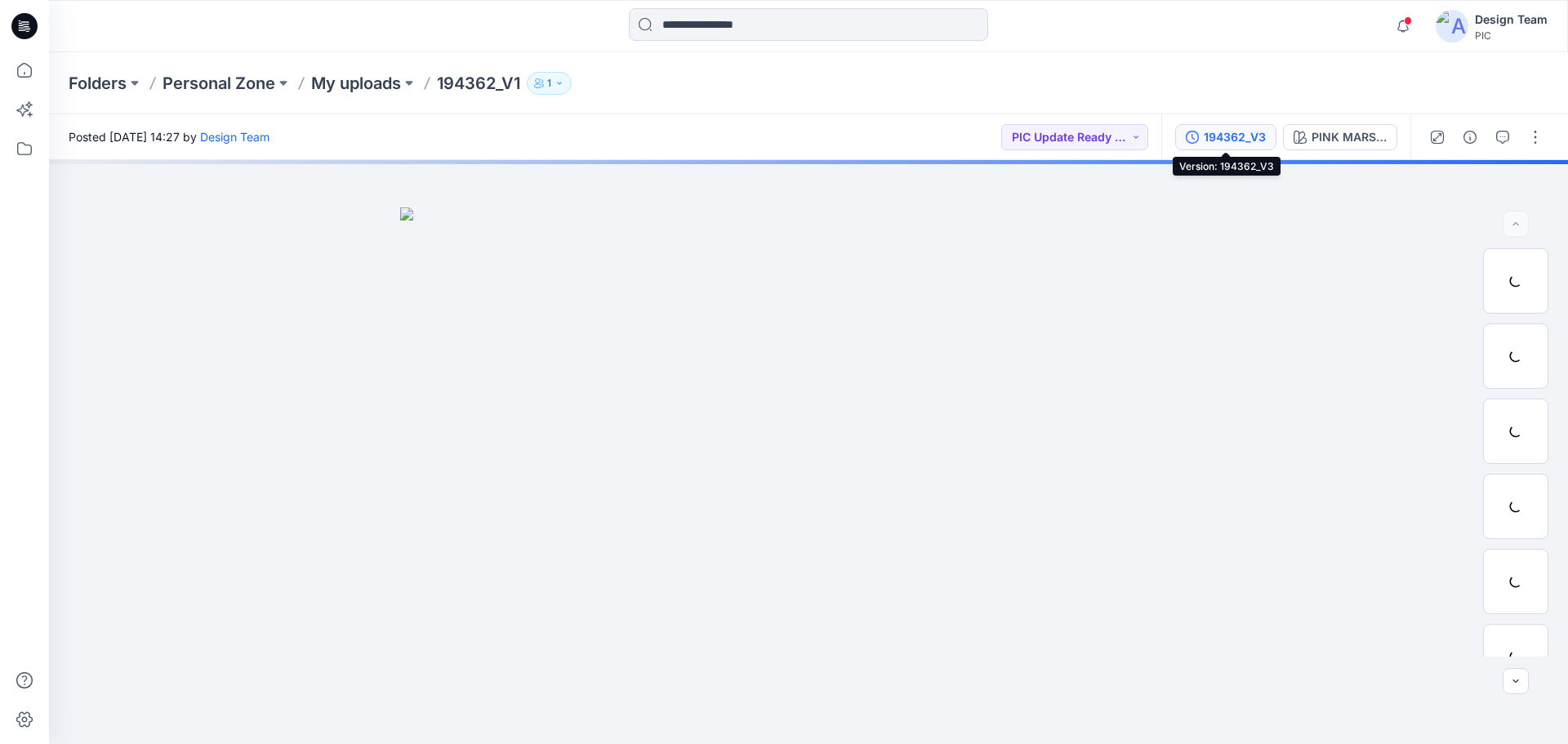
click at [1223, 139] on div "194362_V3" at bounding box center [1235, 137] width 62 height 18
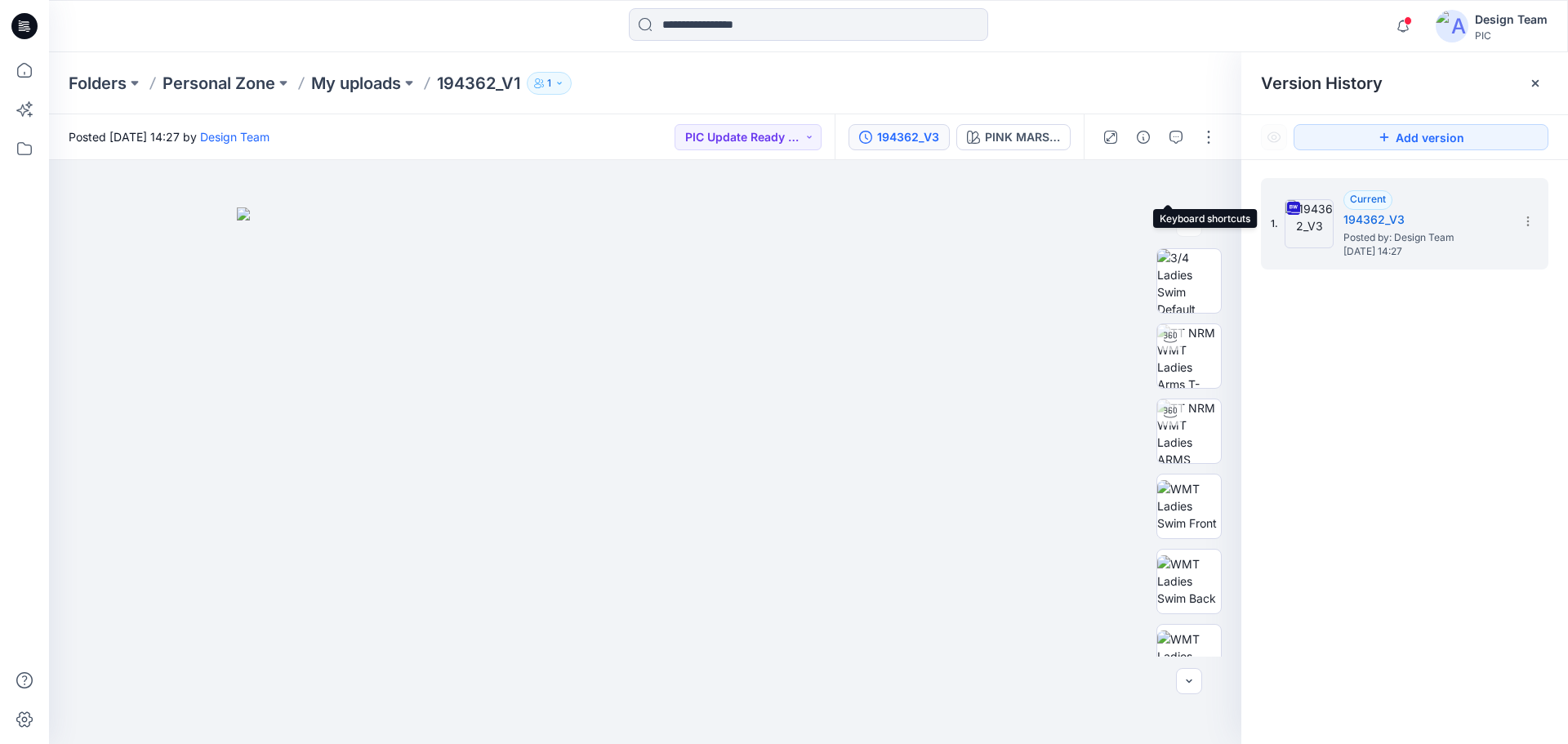
click at [1184, 152] on div at bounding box center [1159, 137] width 151 height 46
click at [1178, 146] on button "button" at bounding box center [1176, 137] width 27 height 27
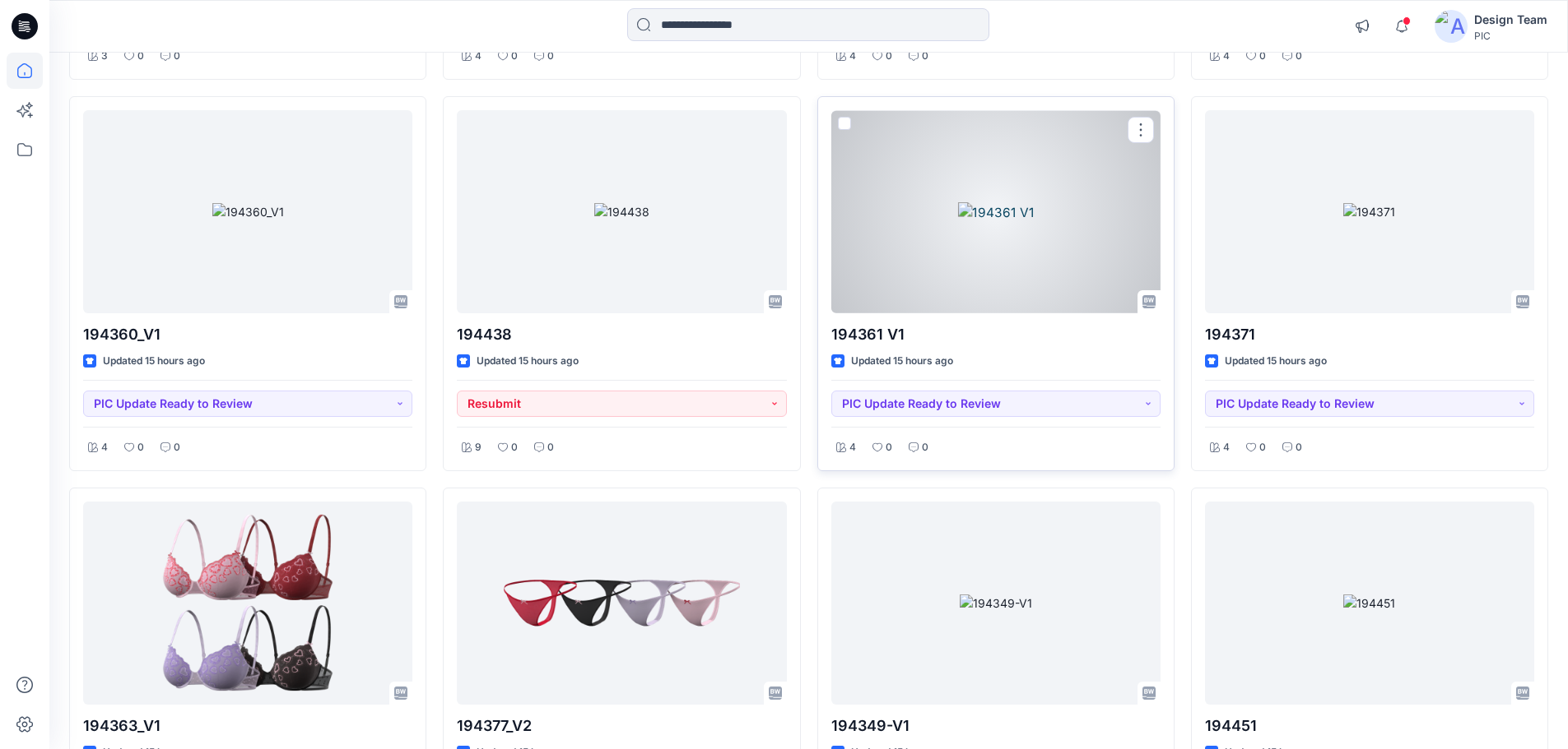
scroll to position [3739, 0]
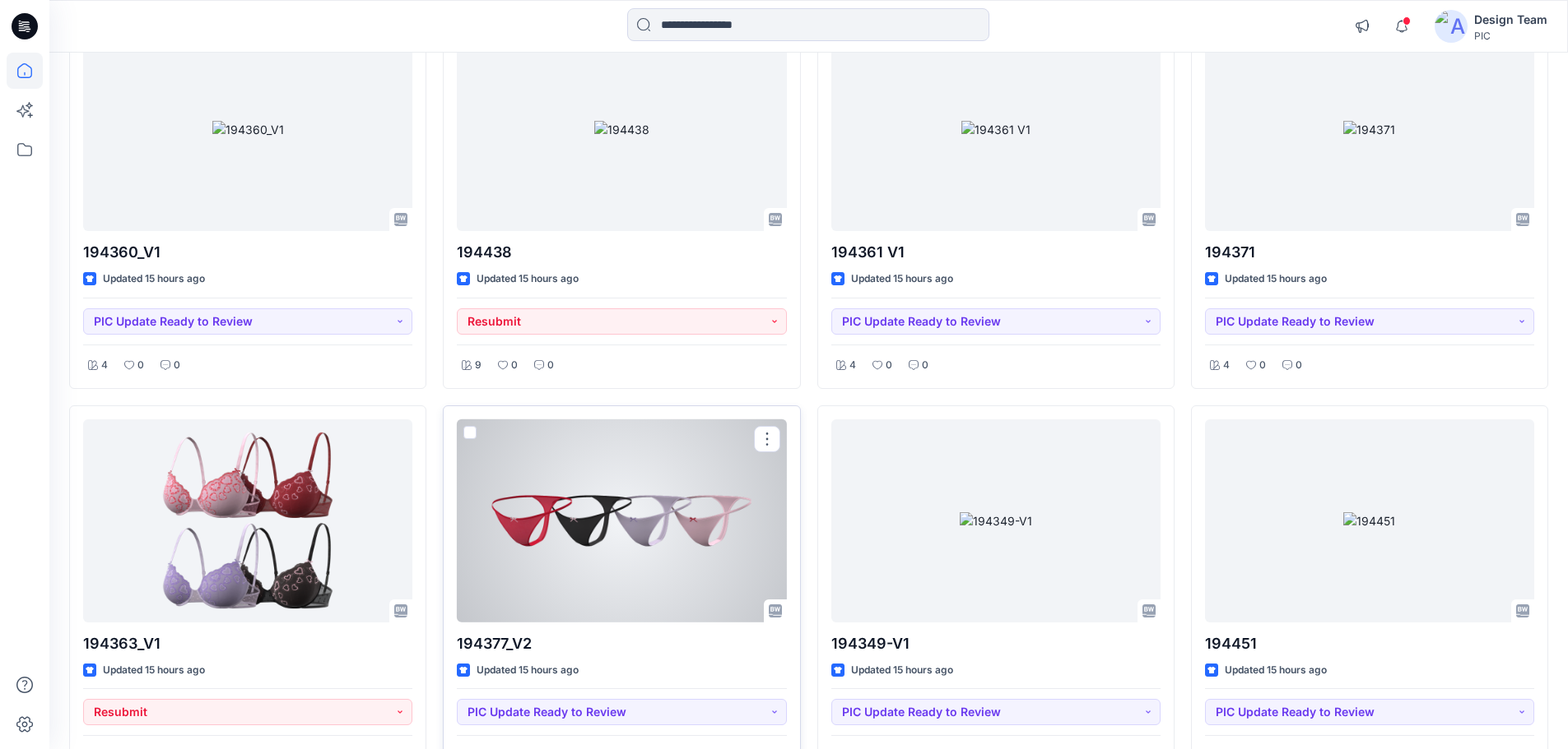
click at [651, 556] on div at bounding box center [621, 521] width 329 height 204
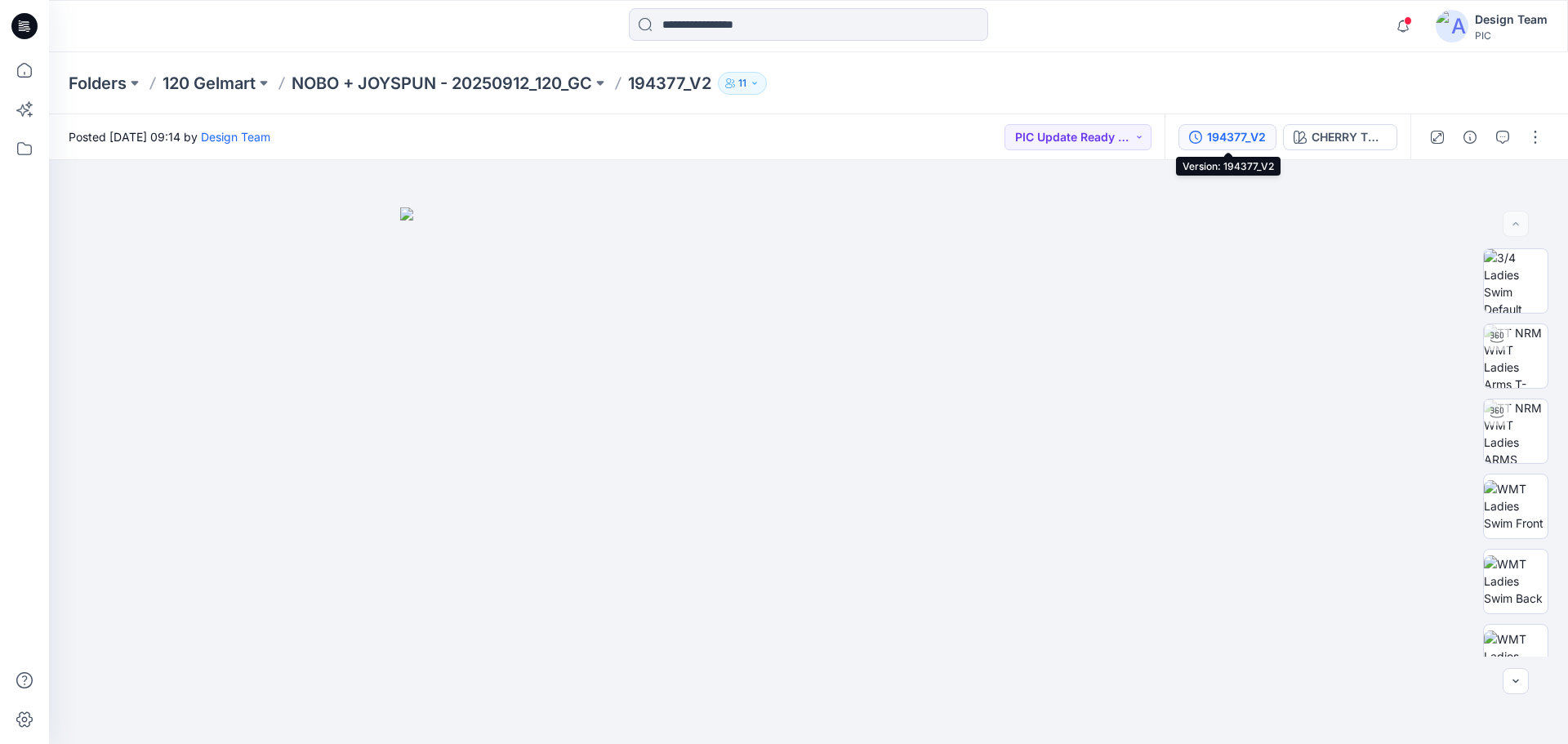
click at [1230, 141] on div "194377_V2" at bounding box center [1237, 137] width 59 height 18
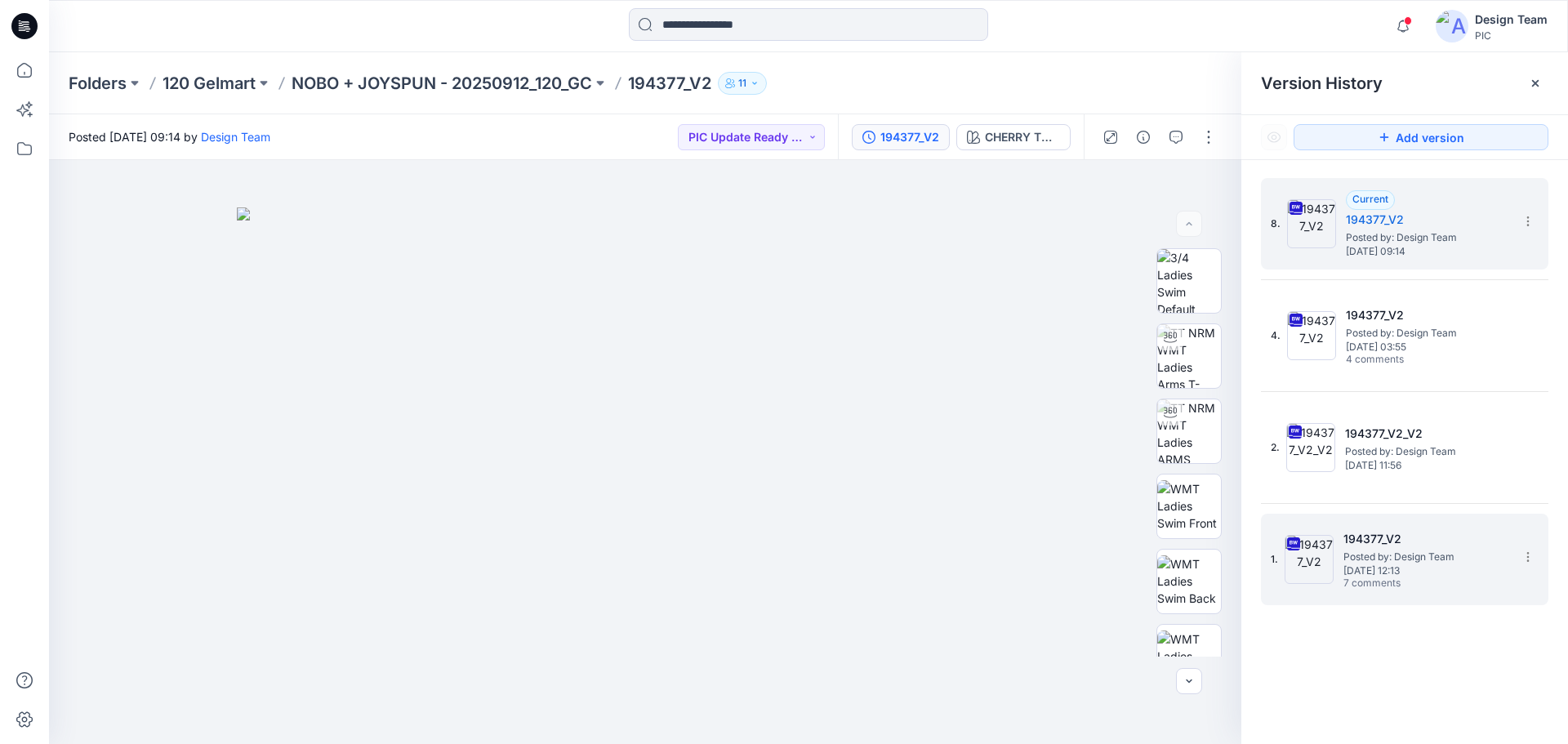
click at [1358, 579] on span "7 comments" at bounding box center [1401, 584] width 114 height 13
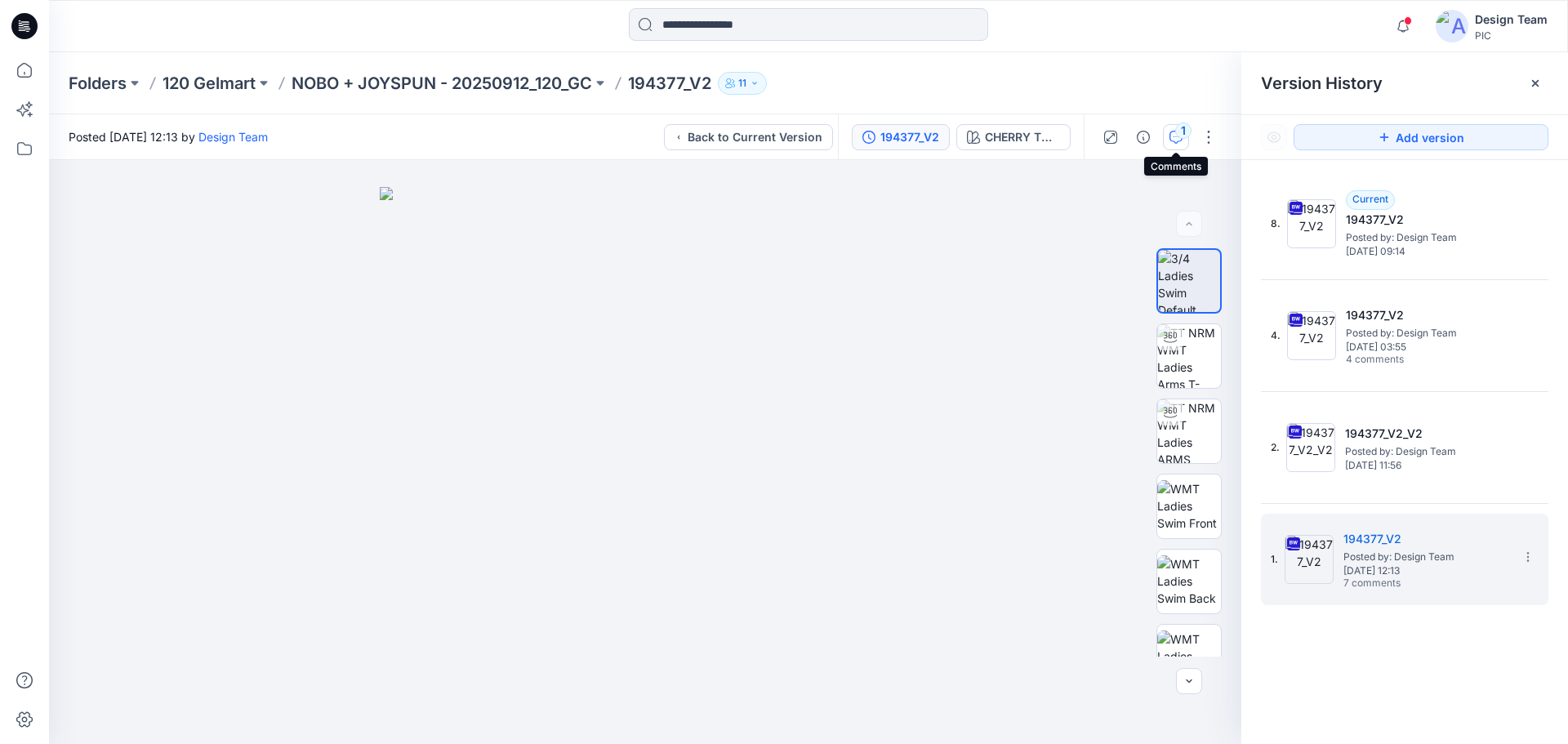
click at [1177, 132] on div "1" at bounding box center [1184, 131] width 16 height 16
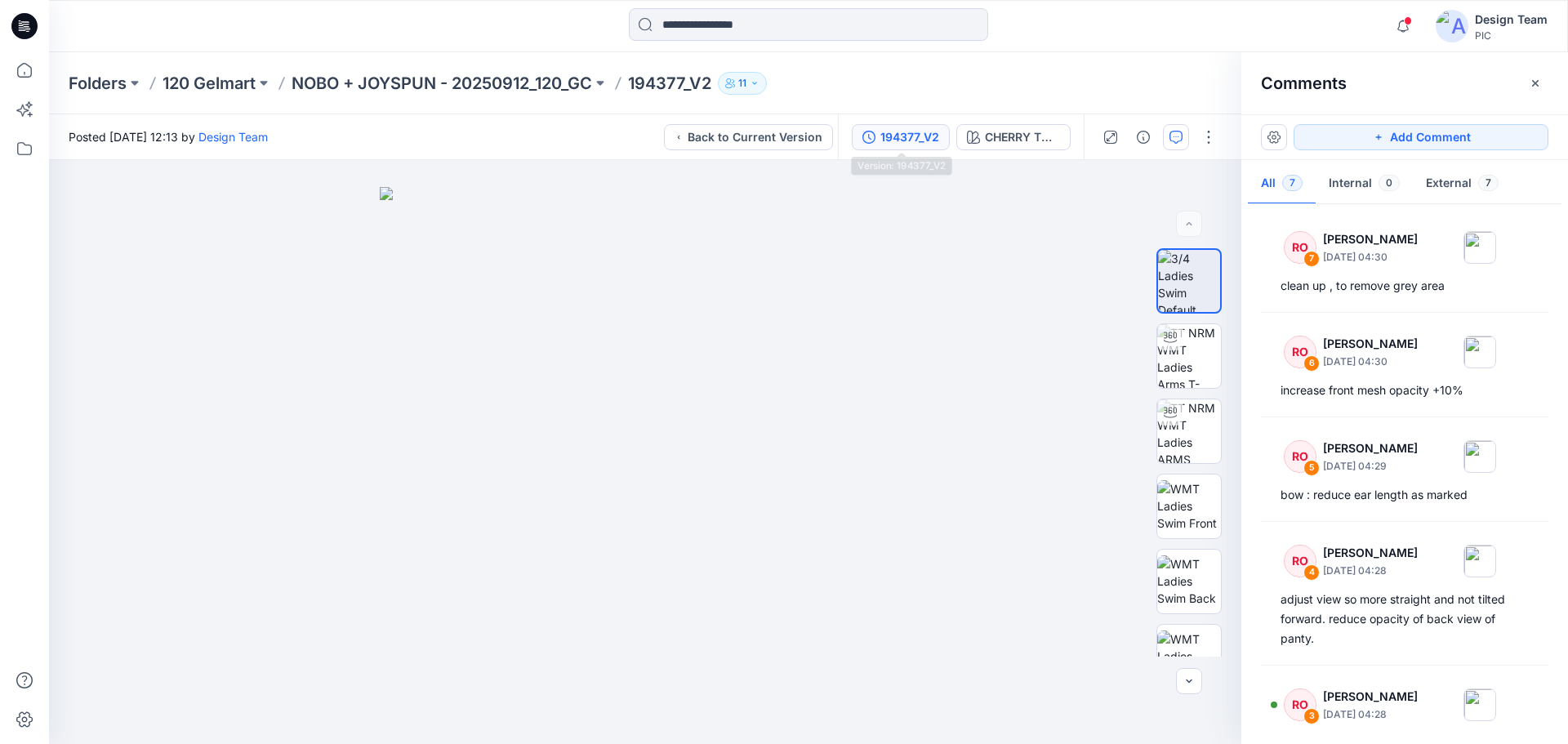
click at [912, 141] on div "194377_V2" at bounding box center [909, 137] width 59 height 18
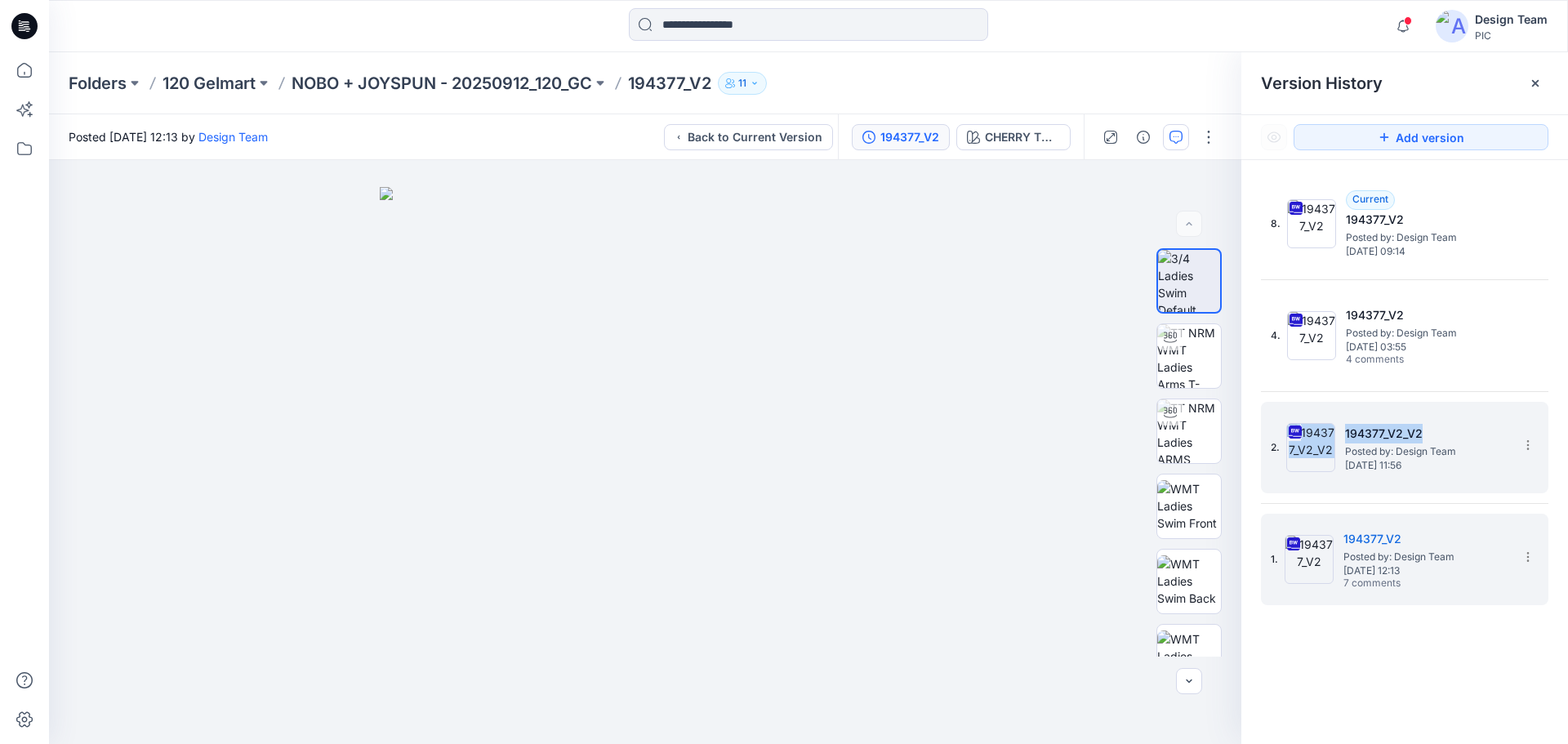
click at [1340, 455] on div "2. 194377_V2_V2 Posted by: Design Team [DATE] 11:56" at bounding box center [1393, 447] width 245 height 79
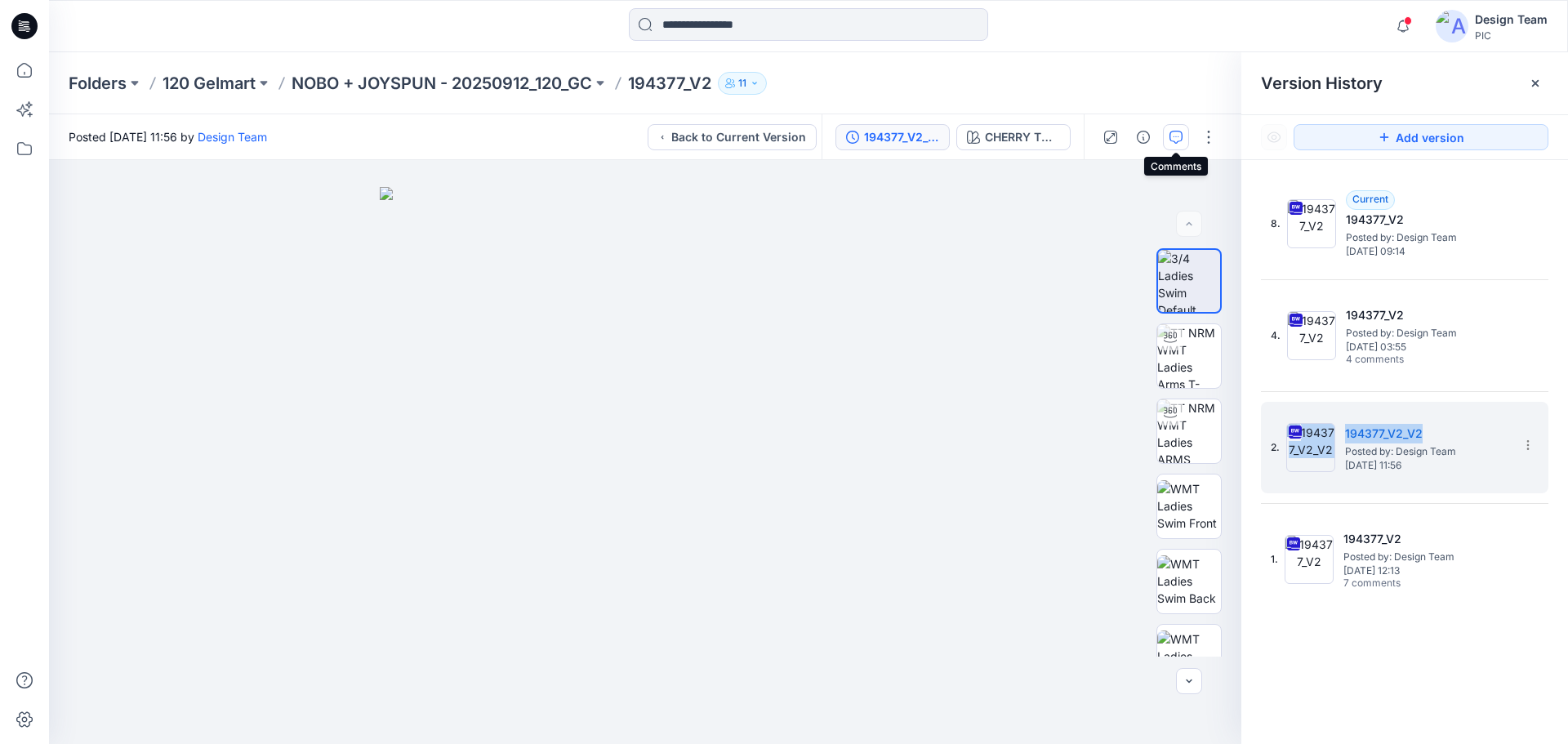
click at [1185, 142] on button "button" at bounding box center [1176, 137] width 27 height 27
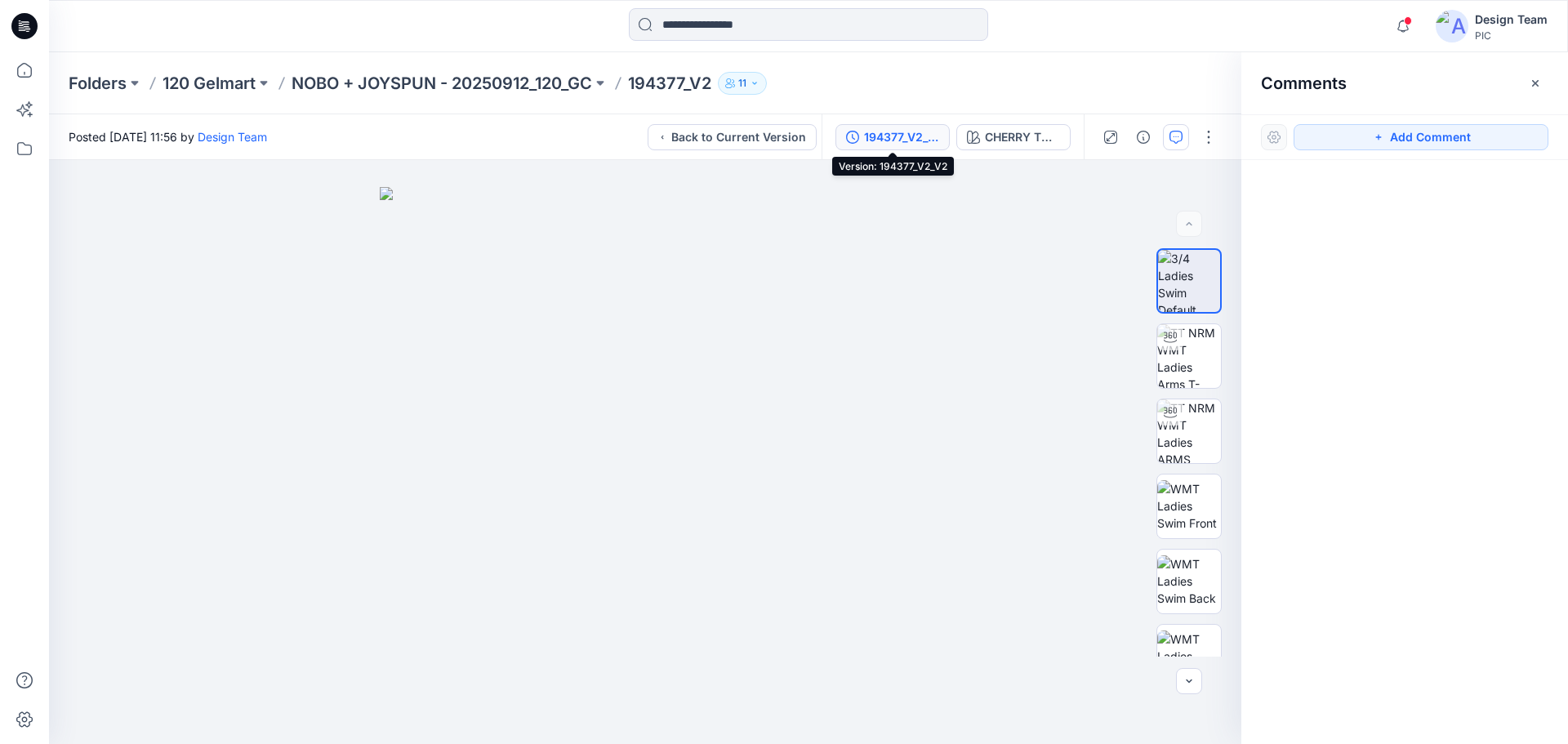
click at [901, 137] on div "194377_V2_V2" at bounding box center [902, 137] width 75 height 18
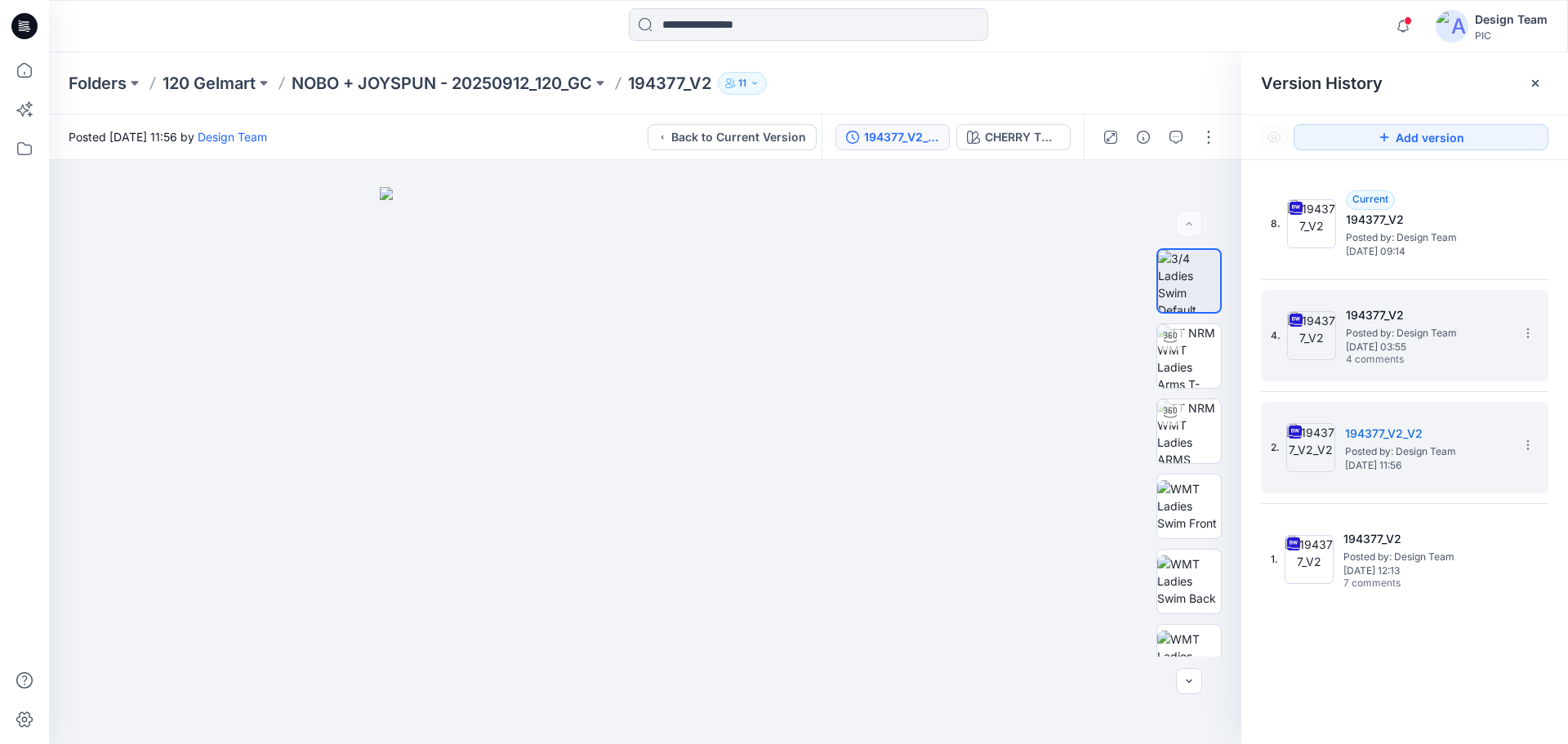
click at [1383, 338] on span "Posted by: Design Team" at bounding box center [1427, 333] width 164 height 16
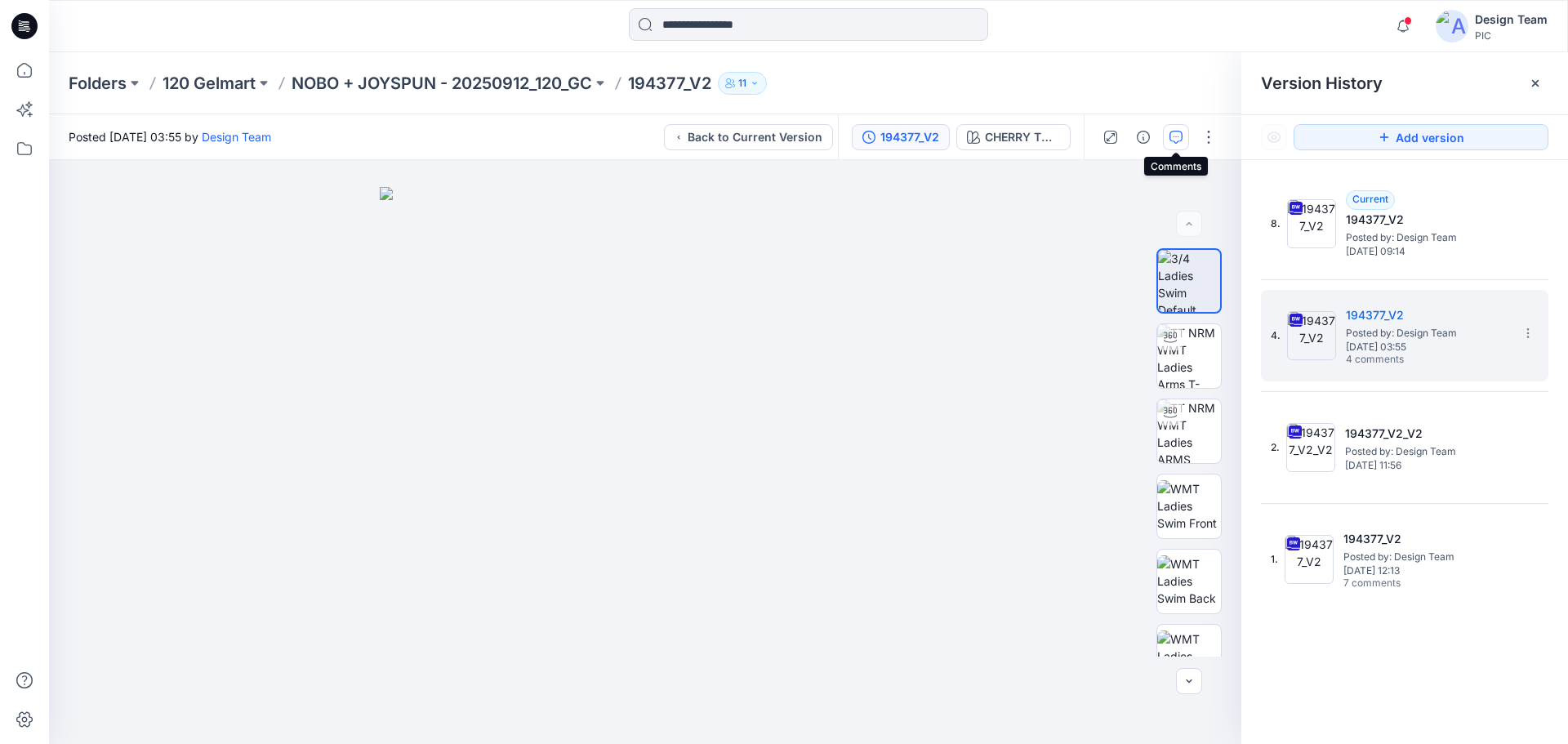
click at [1176, 128] on button "button" at bounding box center [1176, 137] width 27 height 27
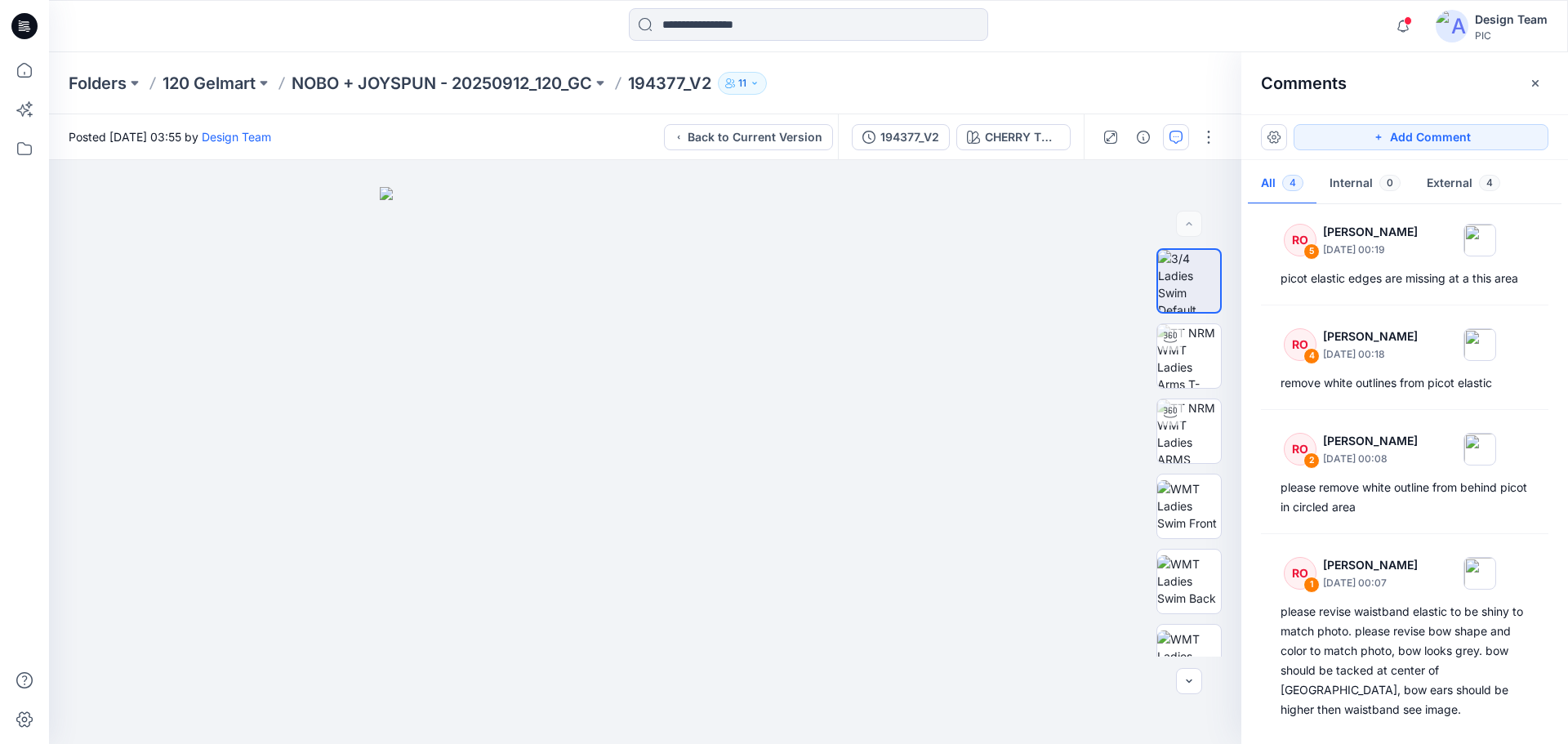
scroll to position [11, 0]
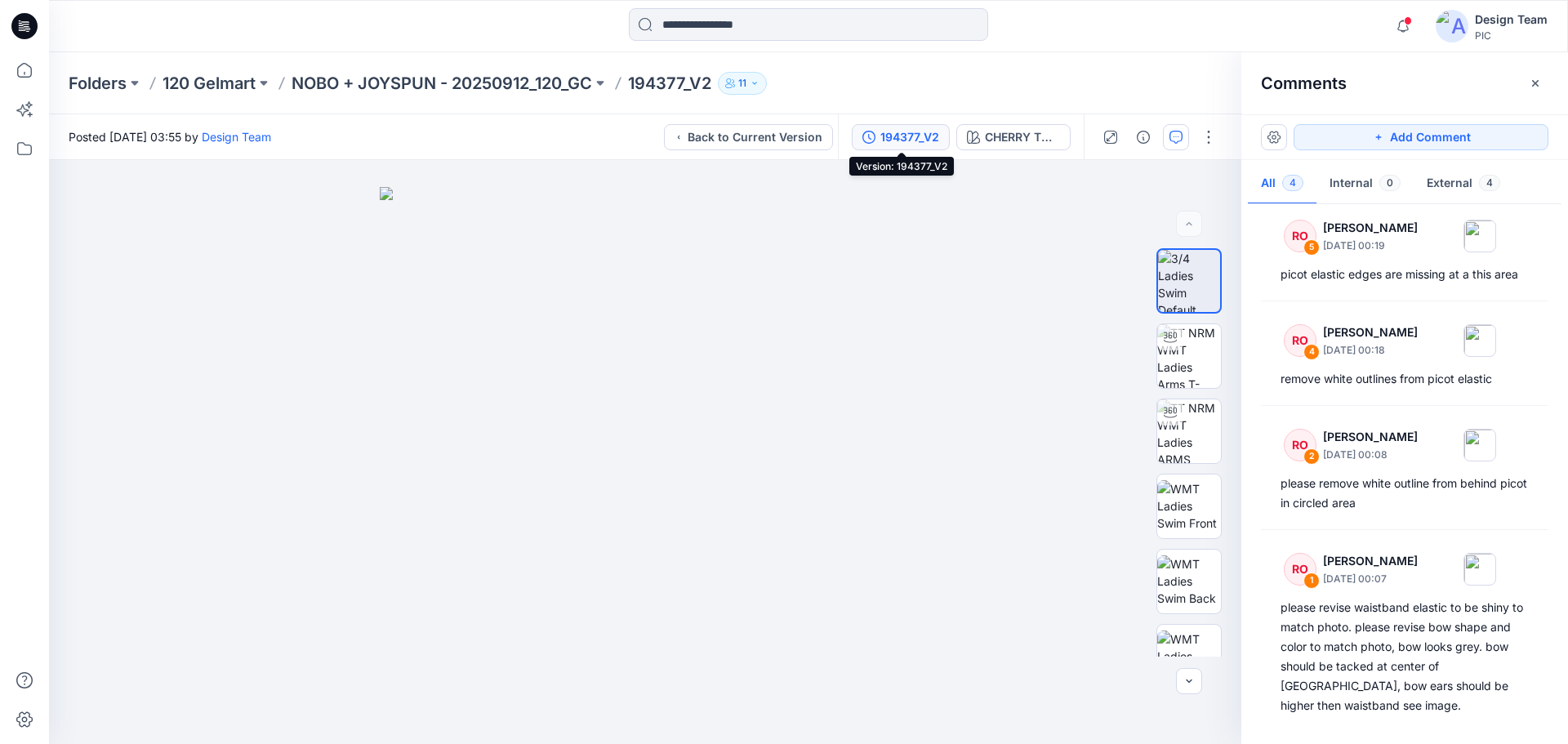
click at [923, 136] on div "194377_V2" at bounding box center [909, 137] width 59 height 18
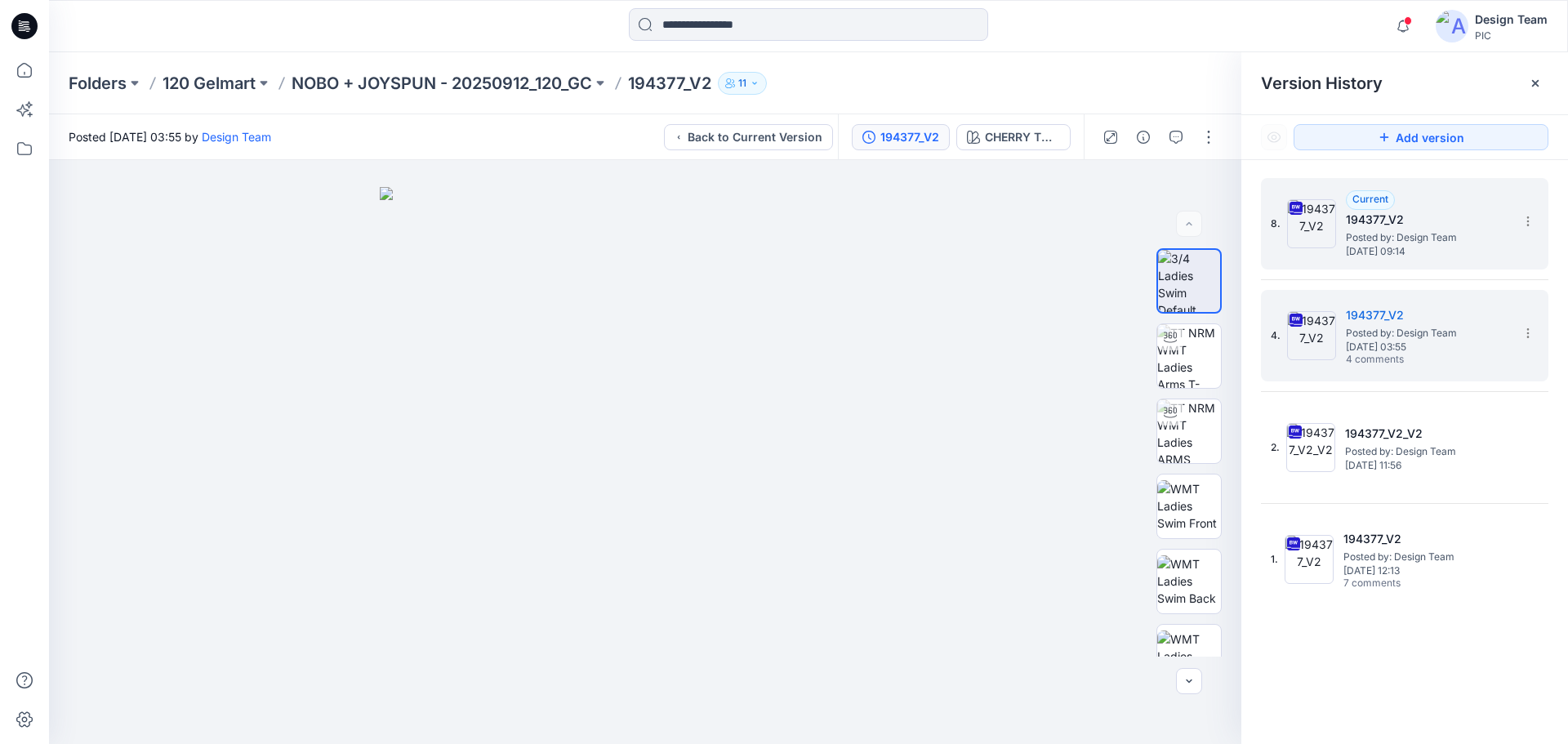
click at [1381, 241] on span "Posted by: Design Team" at bounding box center [1427, 238] width 164 height 16
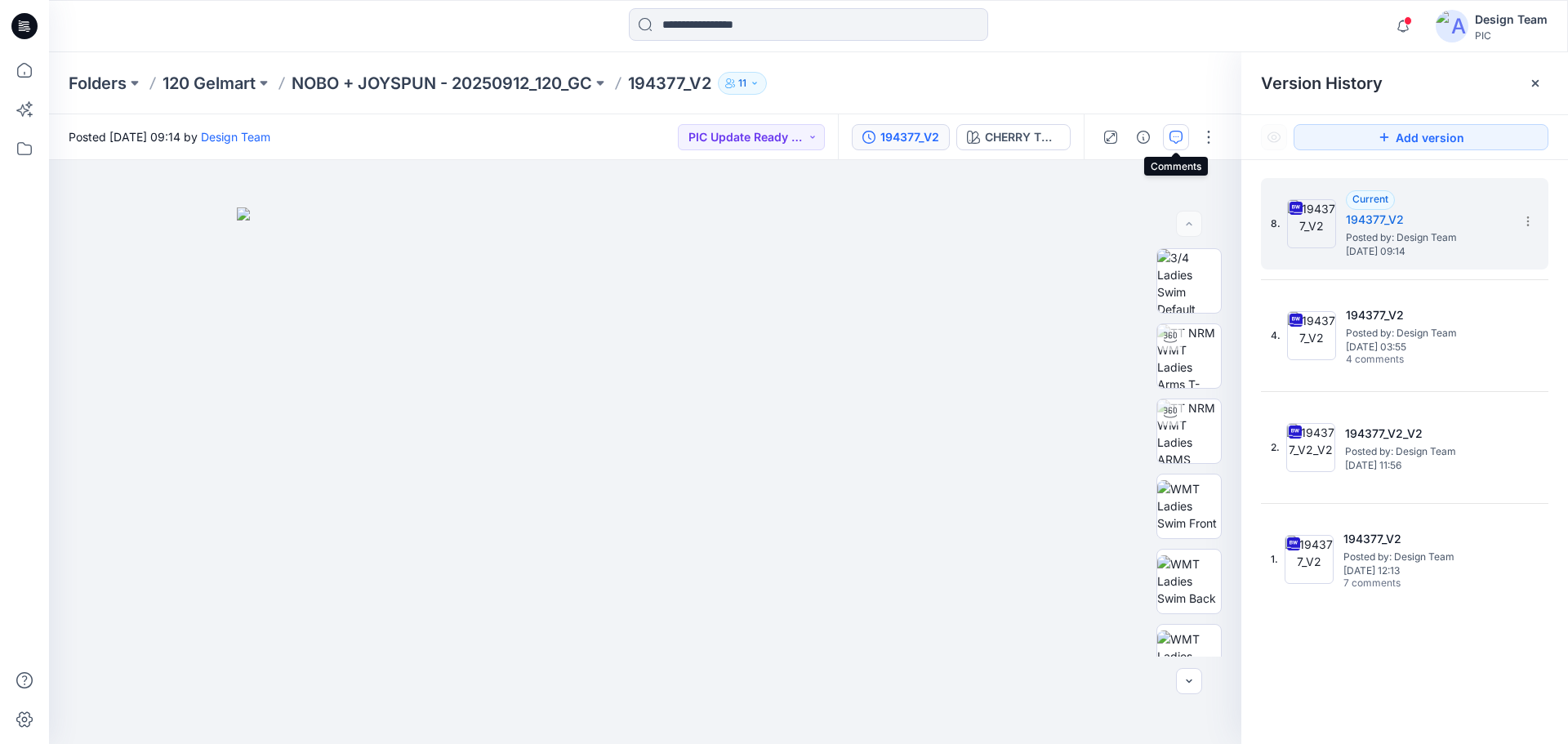
click at [1167, 142] on button "button" at bounding box center [1176, 137] width 27 height 27
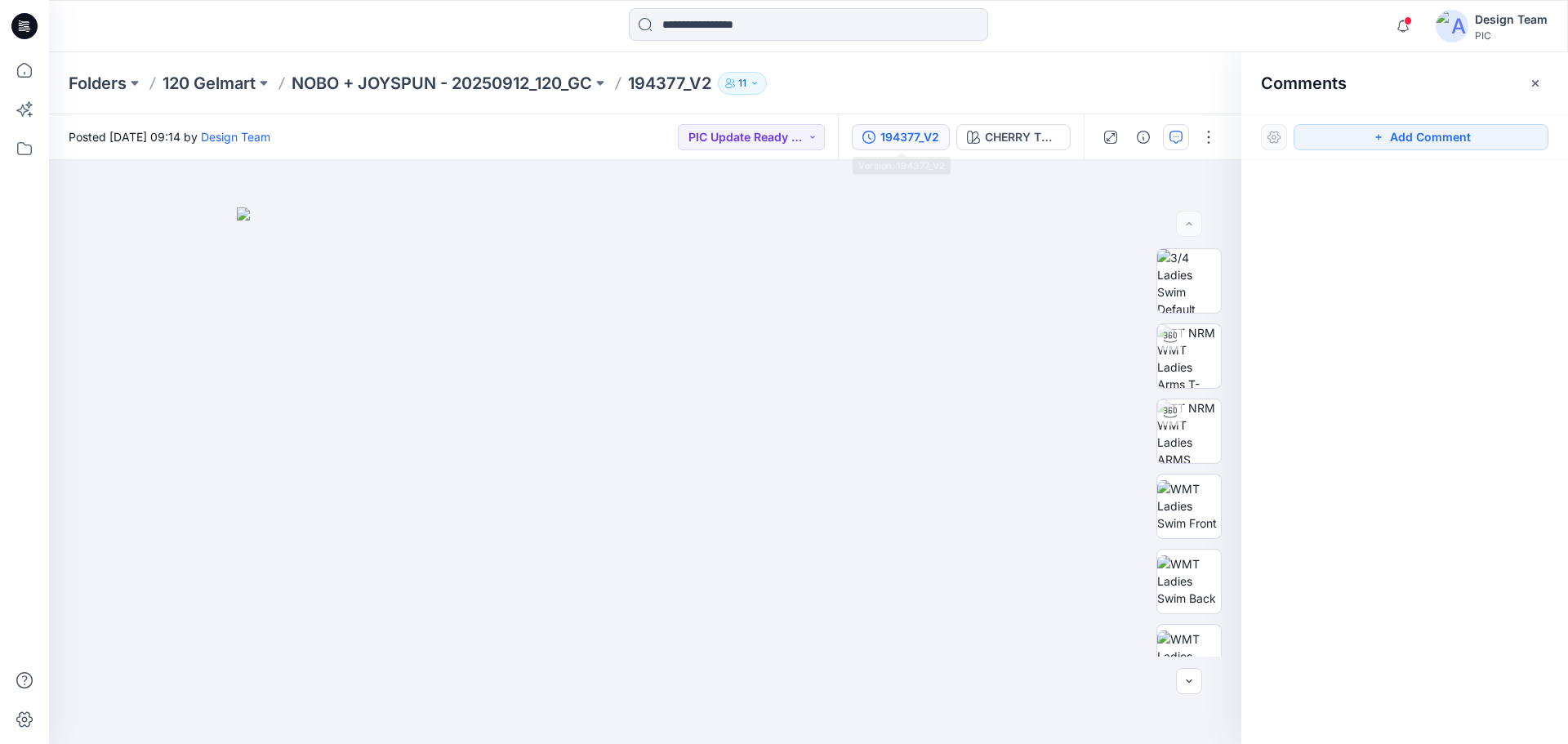
click at [892, 131] on div "194377_V2" at bounding box center [909, 137] width 59 height 18
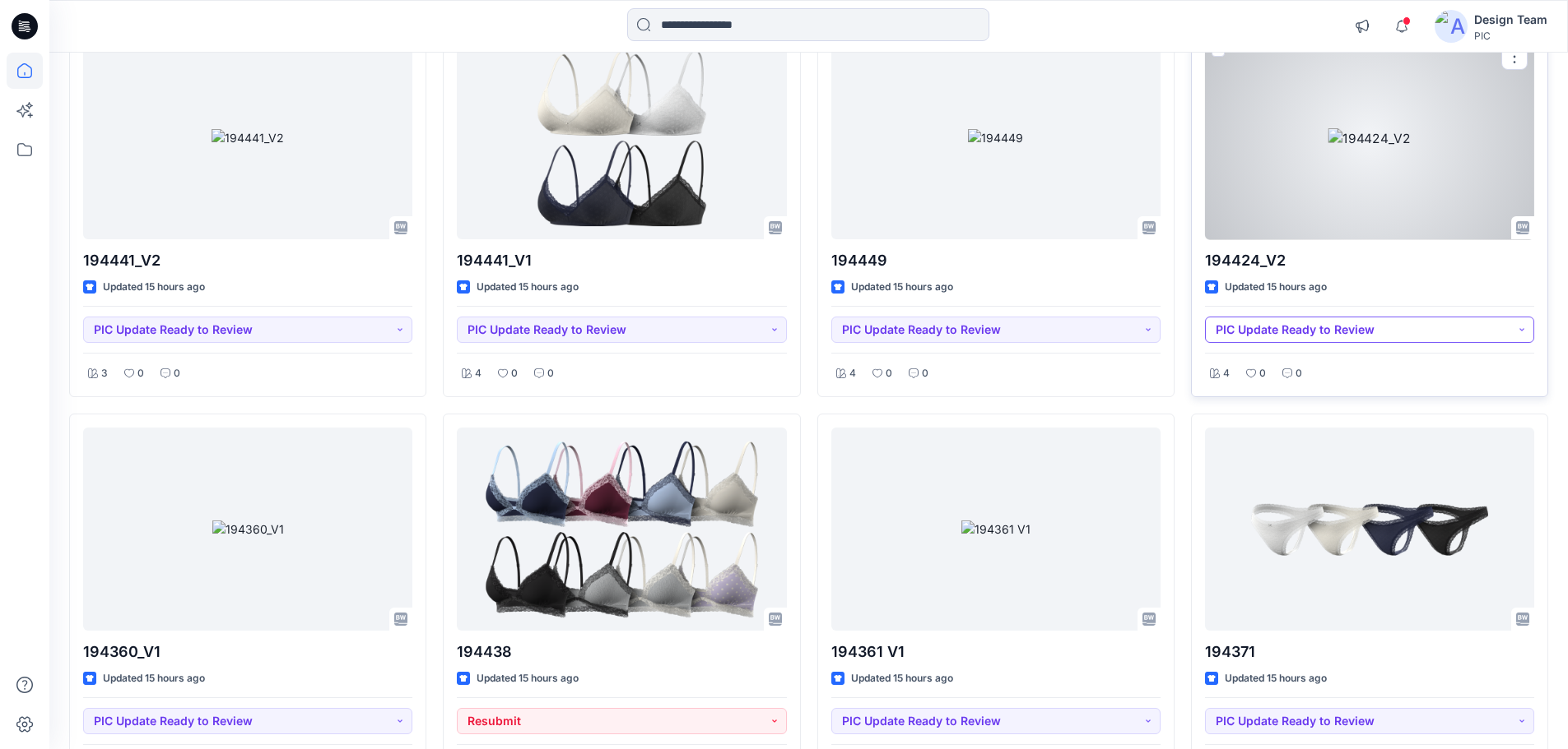
scroll to position [3327, 0]
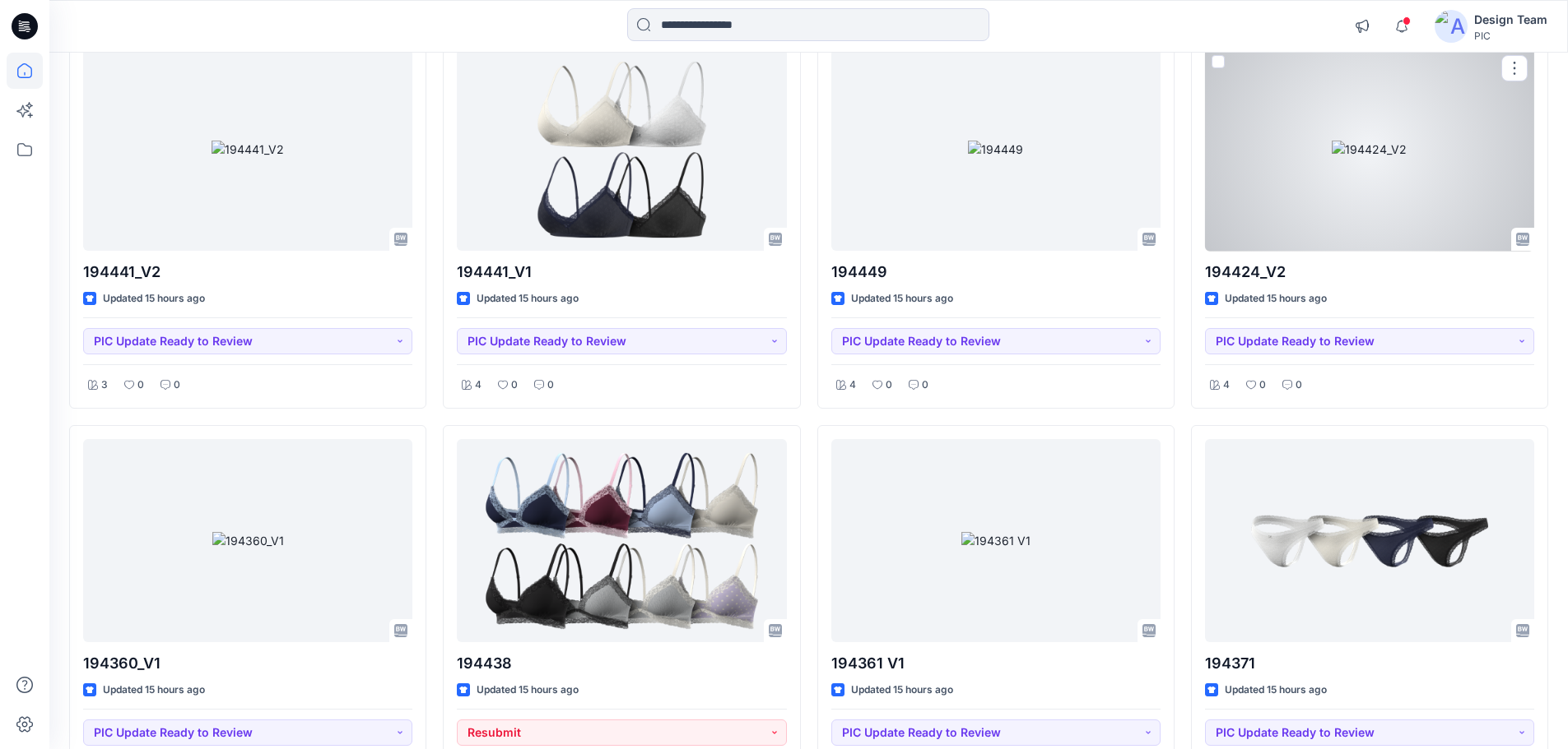
click at [1424, 166] on div at bounding box center [1369, 150] width 329 height 204
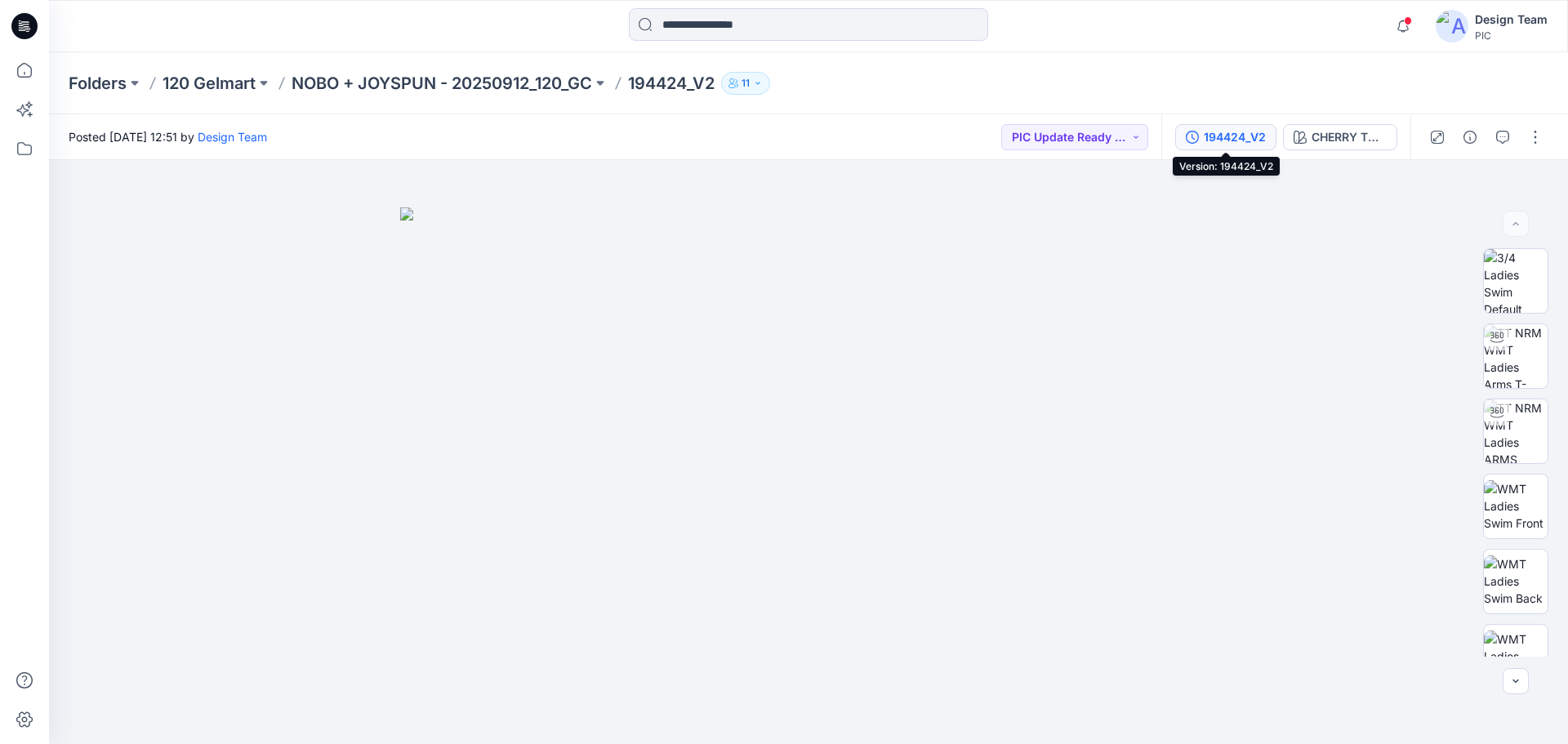
click at [1216, 141] on div "194424_V2" at bounding box center [1235, 137] width 62 height 18
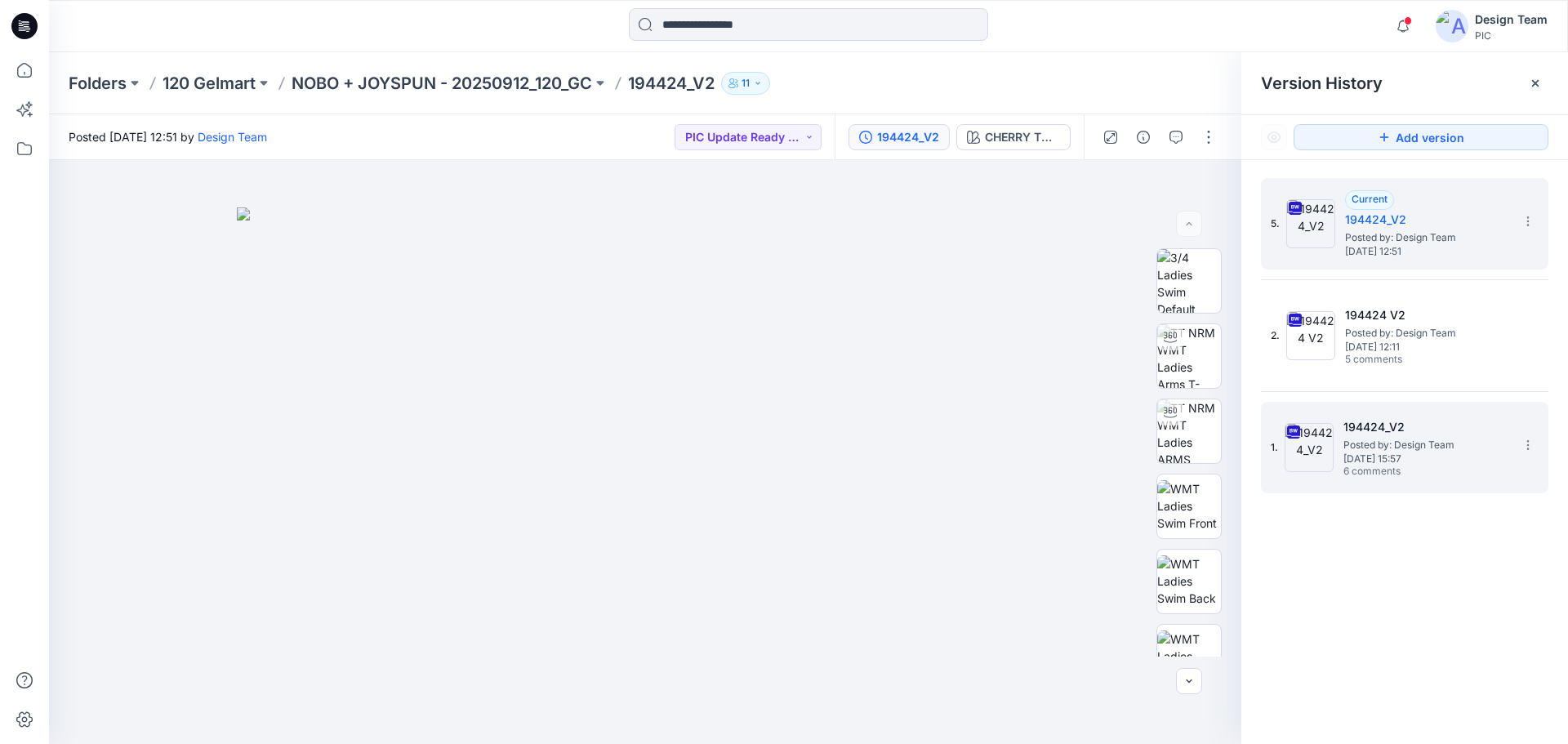
click at [1373, 447] on span "Posted by: Design Team" at bounding box center [1425, 446] width 164 height 16
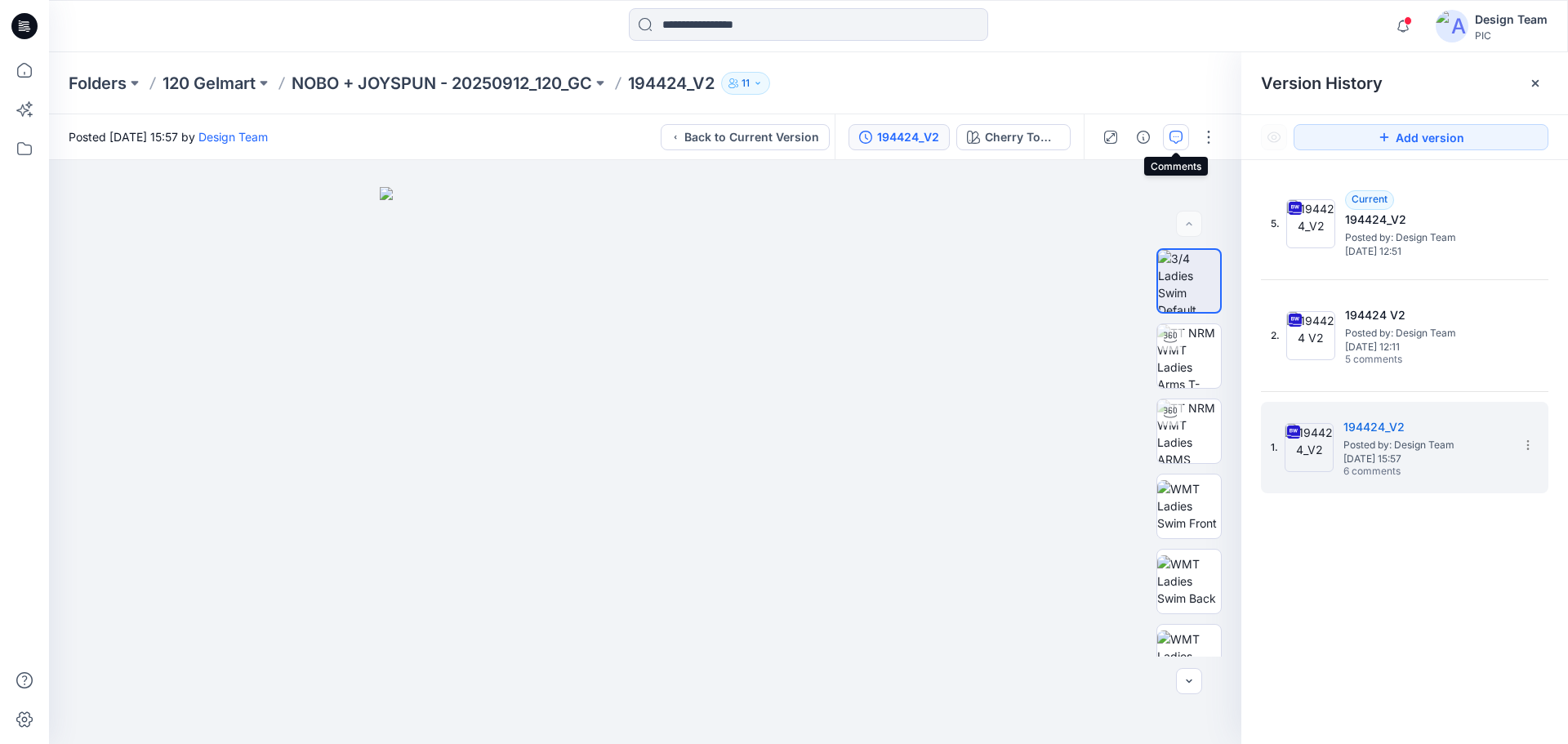
click at [1182, 143] on icon "button" at bounding box center [1176, 137] width 13 height 13
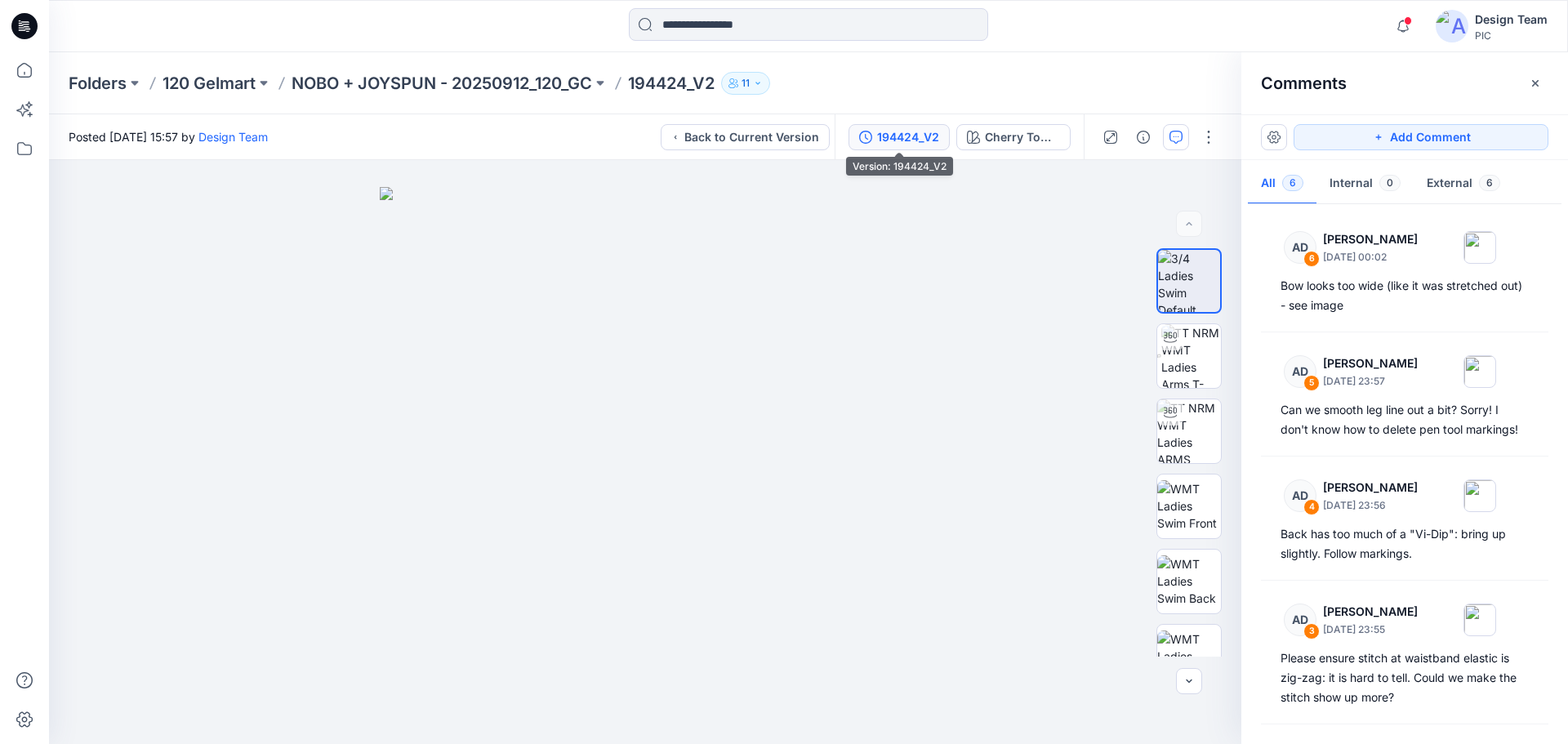
click at [897, 139] on div "194424_V2" at bounding box center [908, 137] width 62 height 18
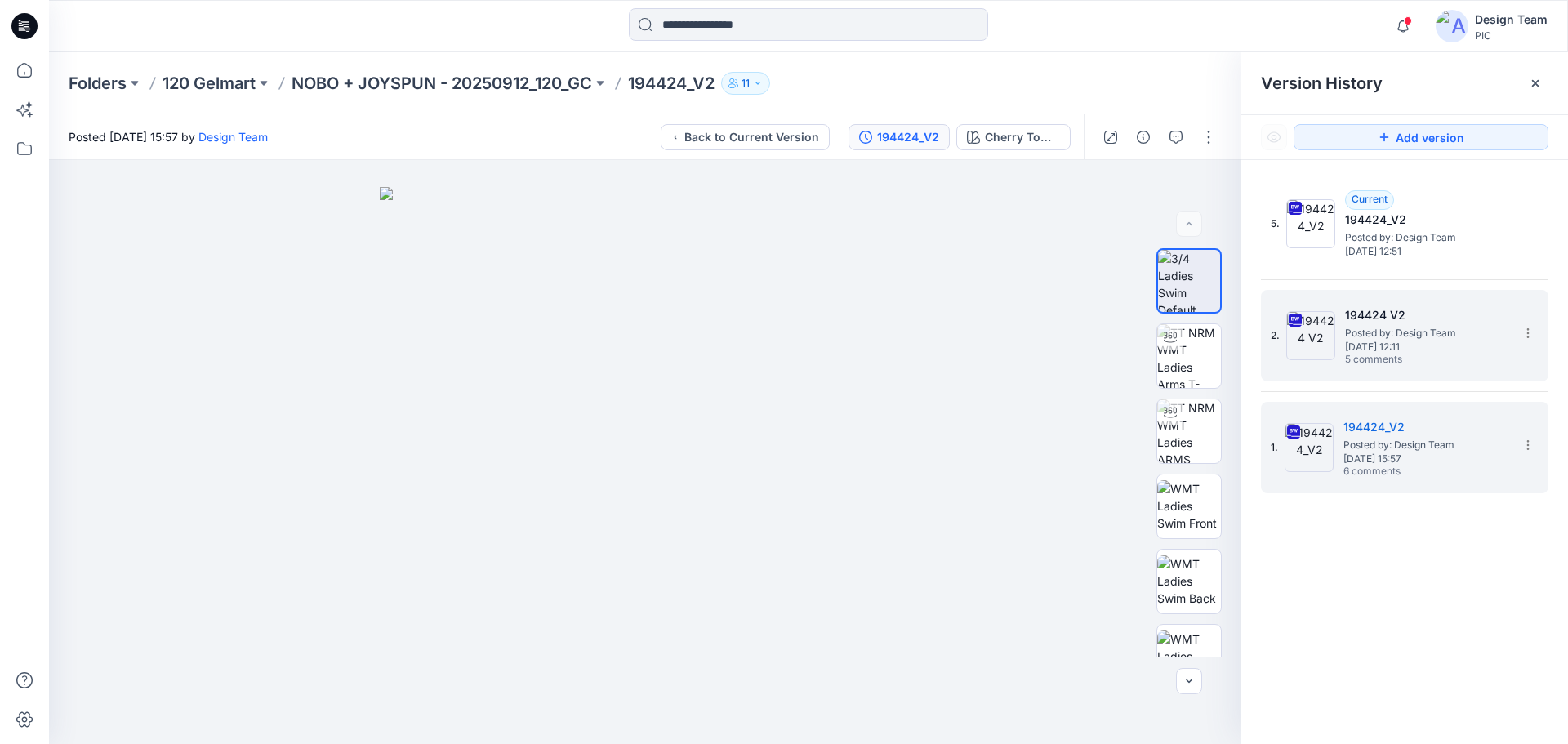
click at [1347, 331] on span "Posted by: Design Team" at bounding box center [1426, 333] width 164 height 16
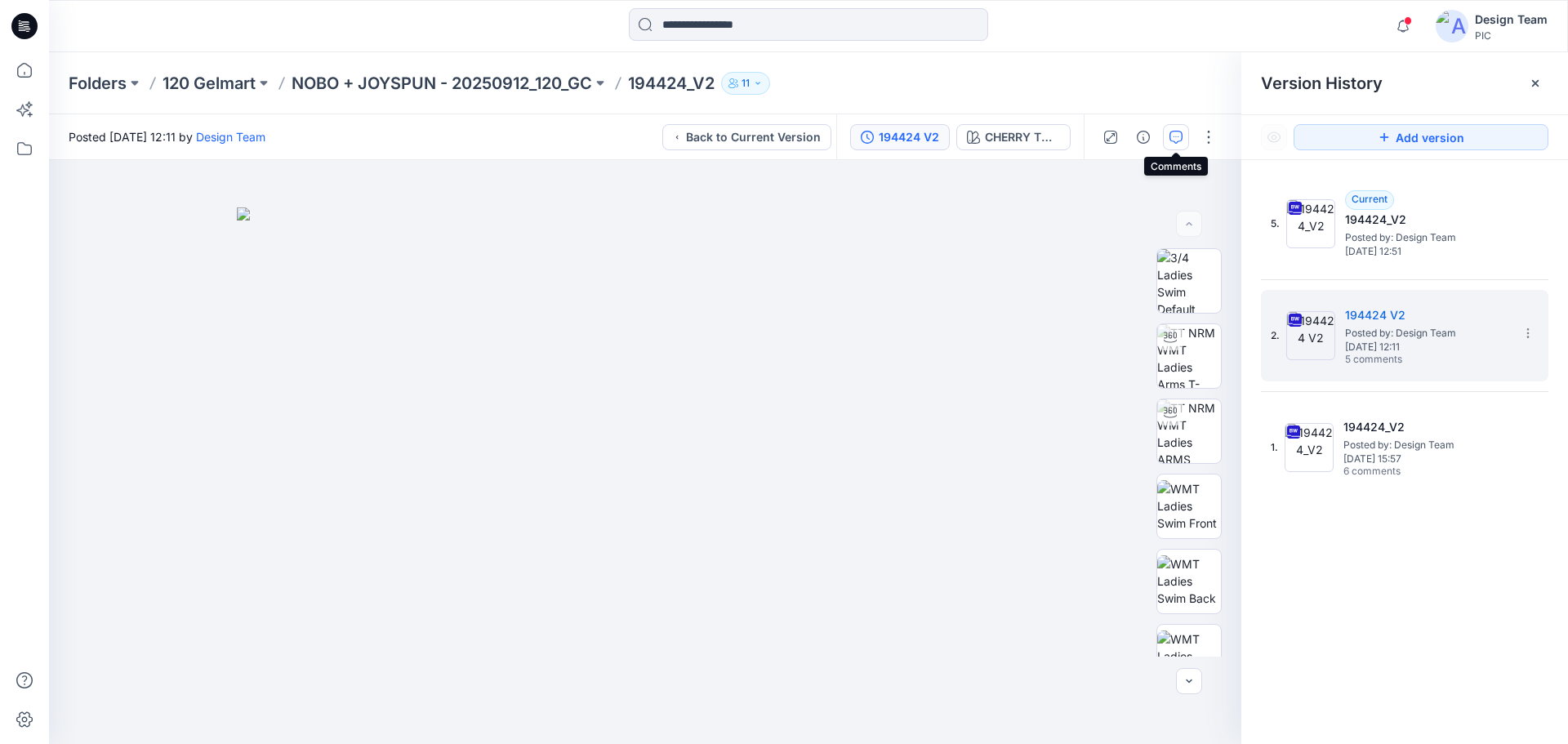
click at [1175, 141] on icon "button" at bounding box center [1176, 137] width 13 height 13
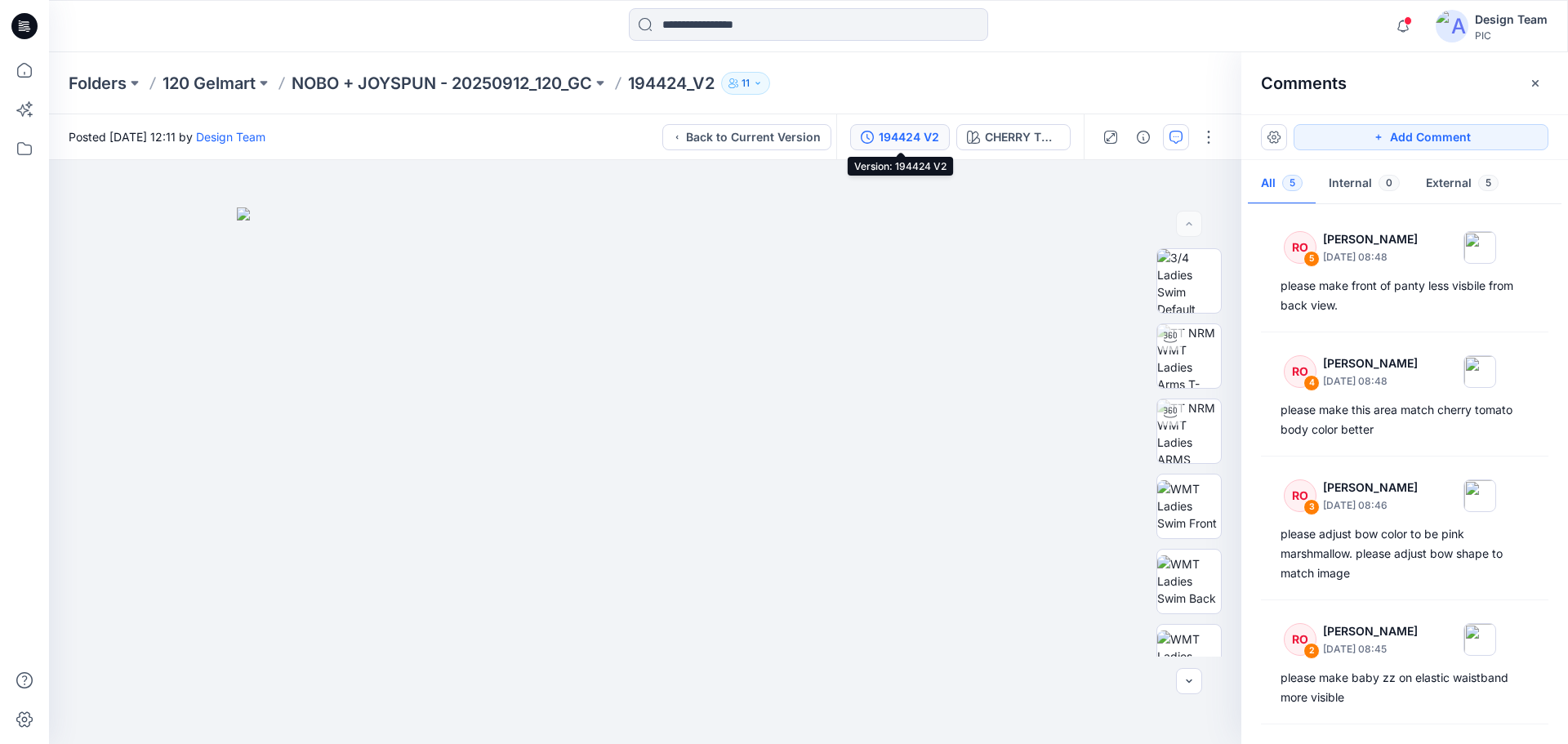
click at [908, 145] on div "194424 V2" at bounding box center [909, 137] width 60 height 18
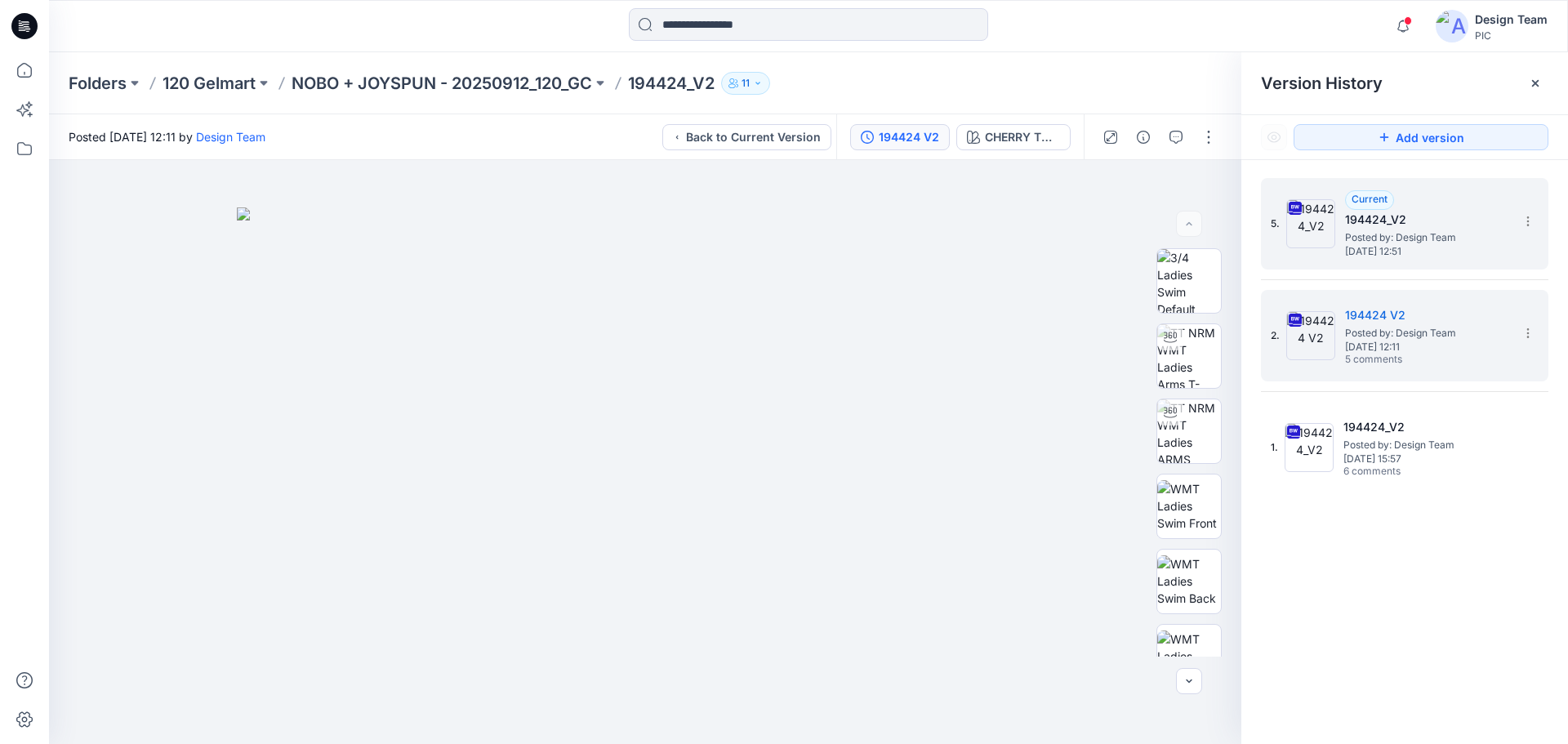
click at [1367, 255] on span "[DATE] 12:51" at bounding box center [1426, 252] width 164 height 11
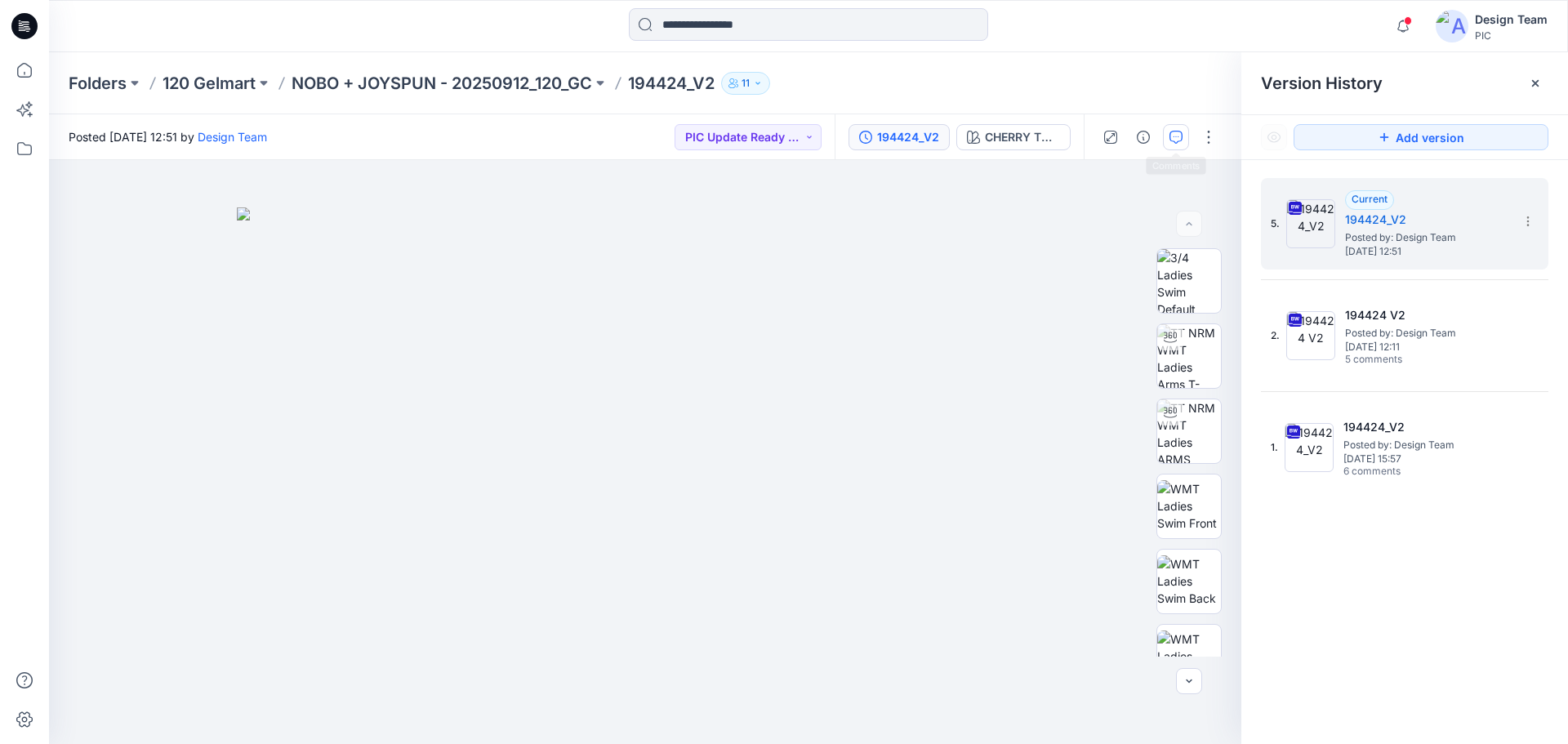
click at [1174, 137] on icon "button" at bounding box center [1176, 137] width 13 height 13
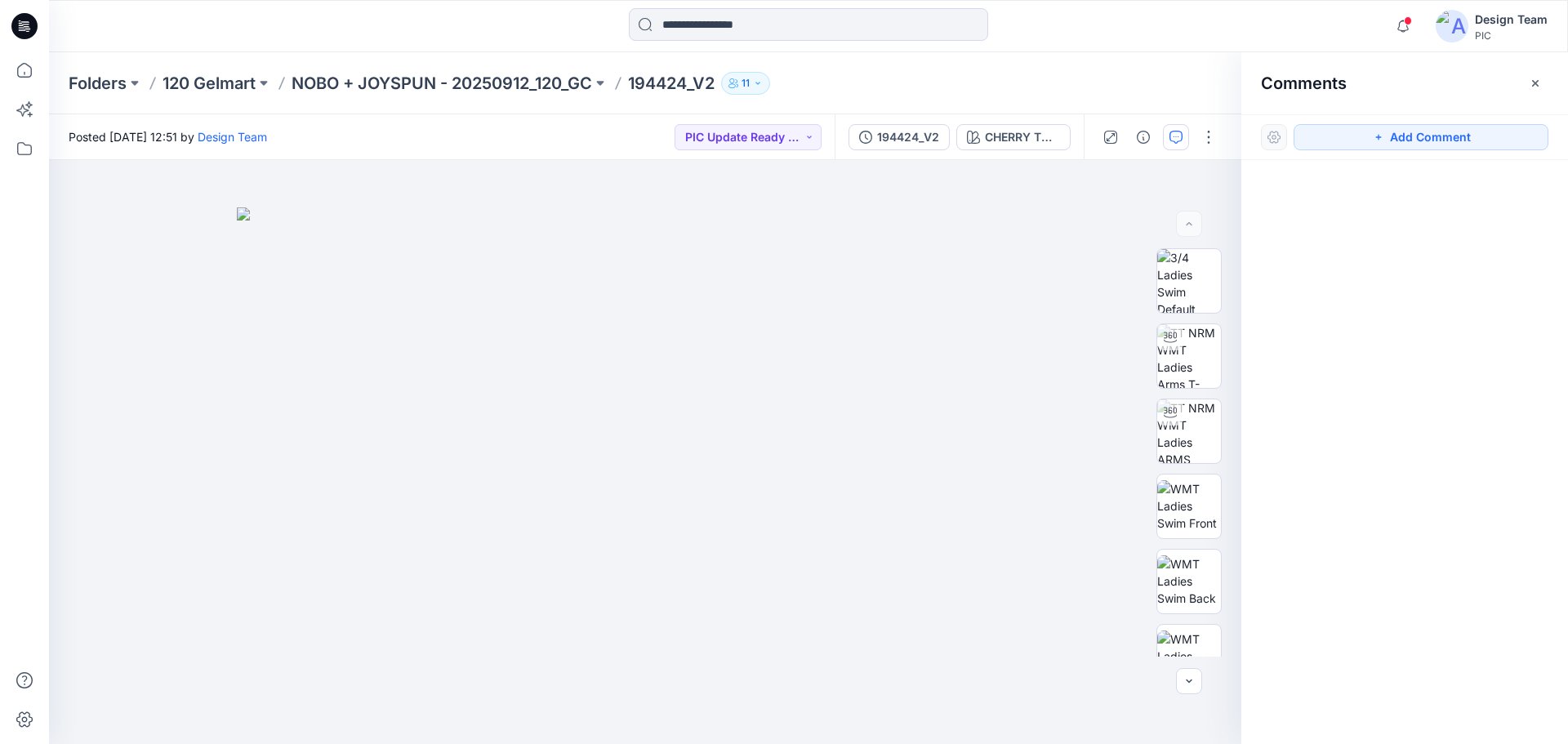
click at [30, 25] on icon at bounding box center [24, 26] width 27 height 27
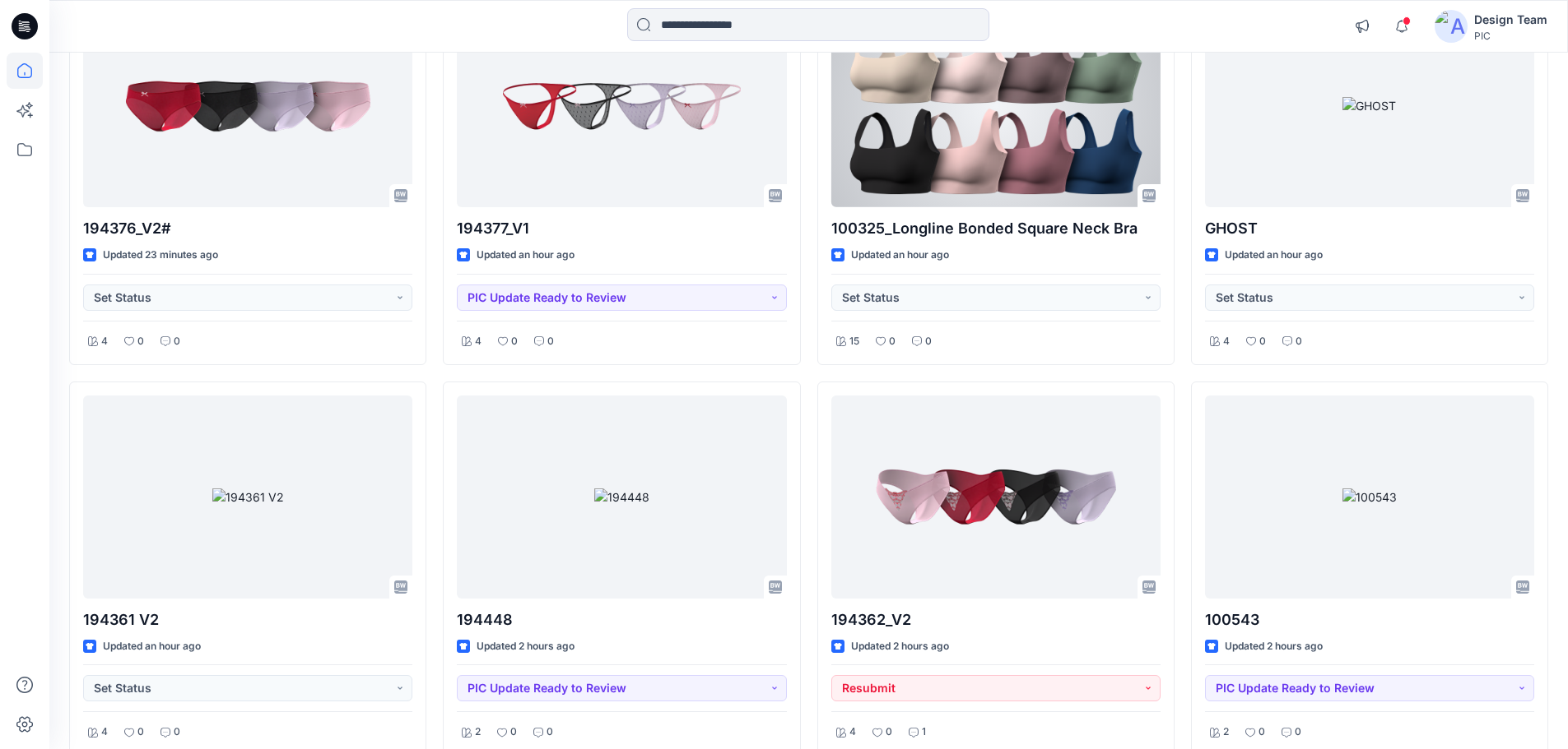
scroll to position [658, 0]
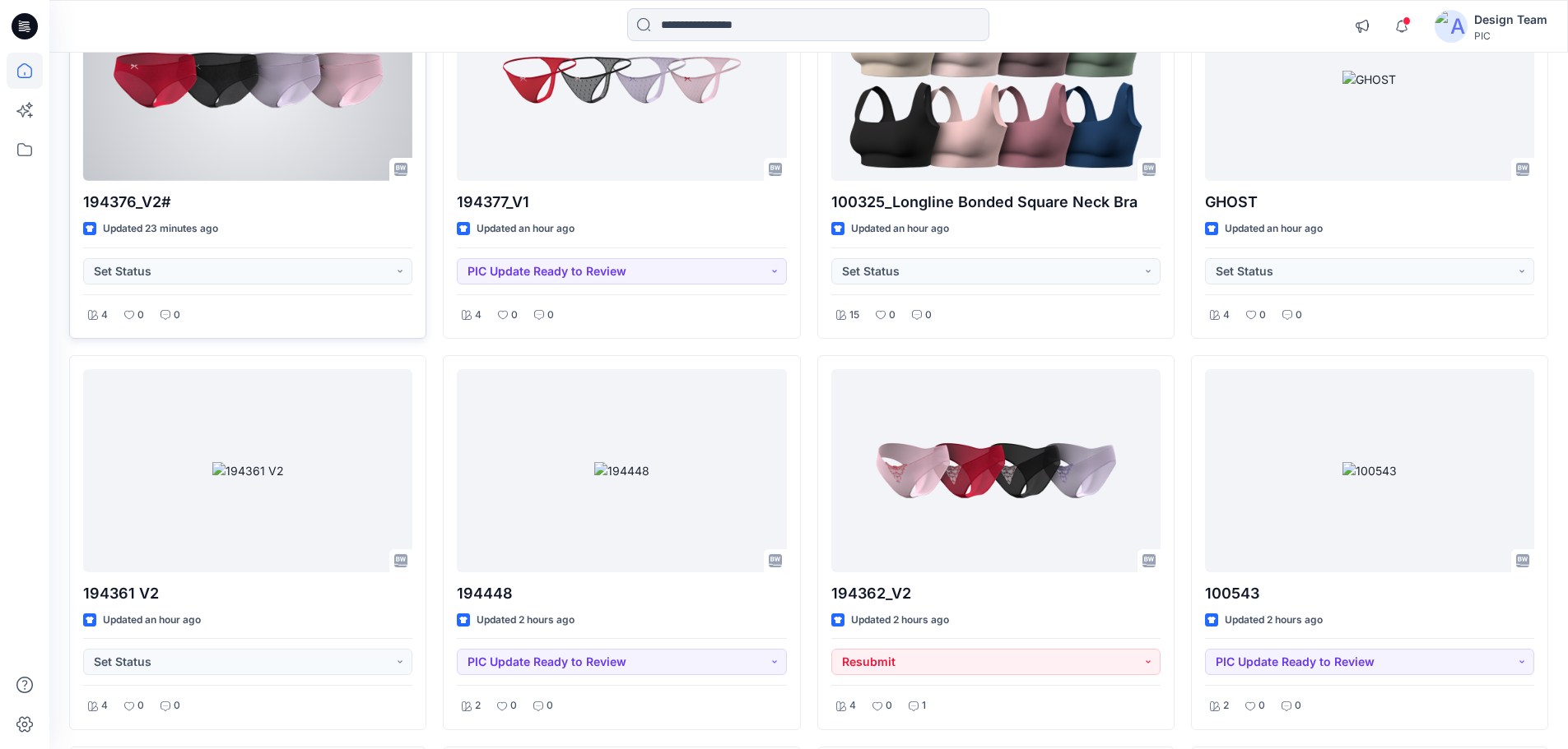
click at [306, 133] on div at bounding box center [247, 79] width 329 height 204
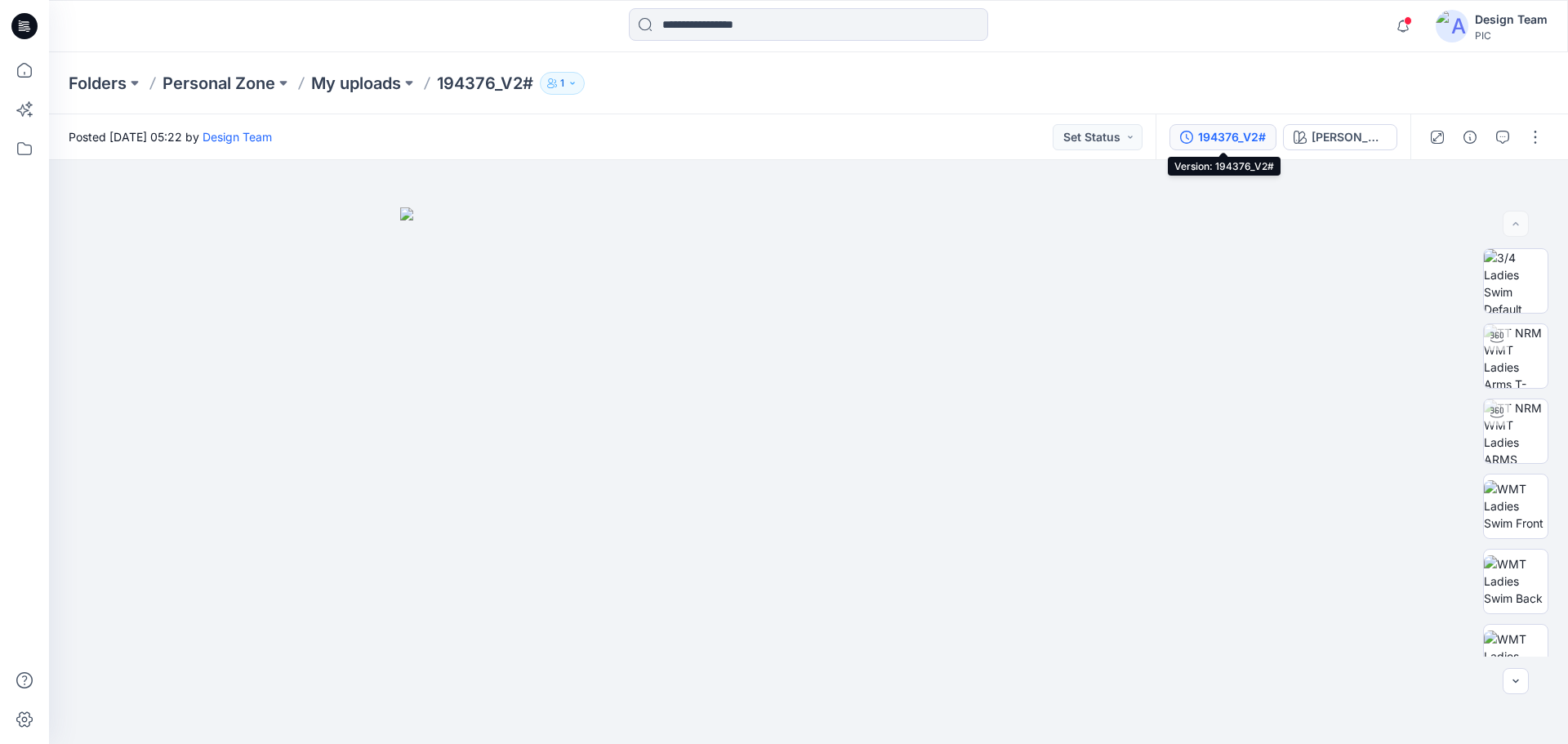
click at [1258, 138] on div "194376_V2#" at bounding box center [1232, 137] width 68 height 18
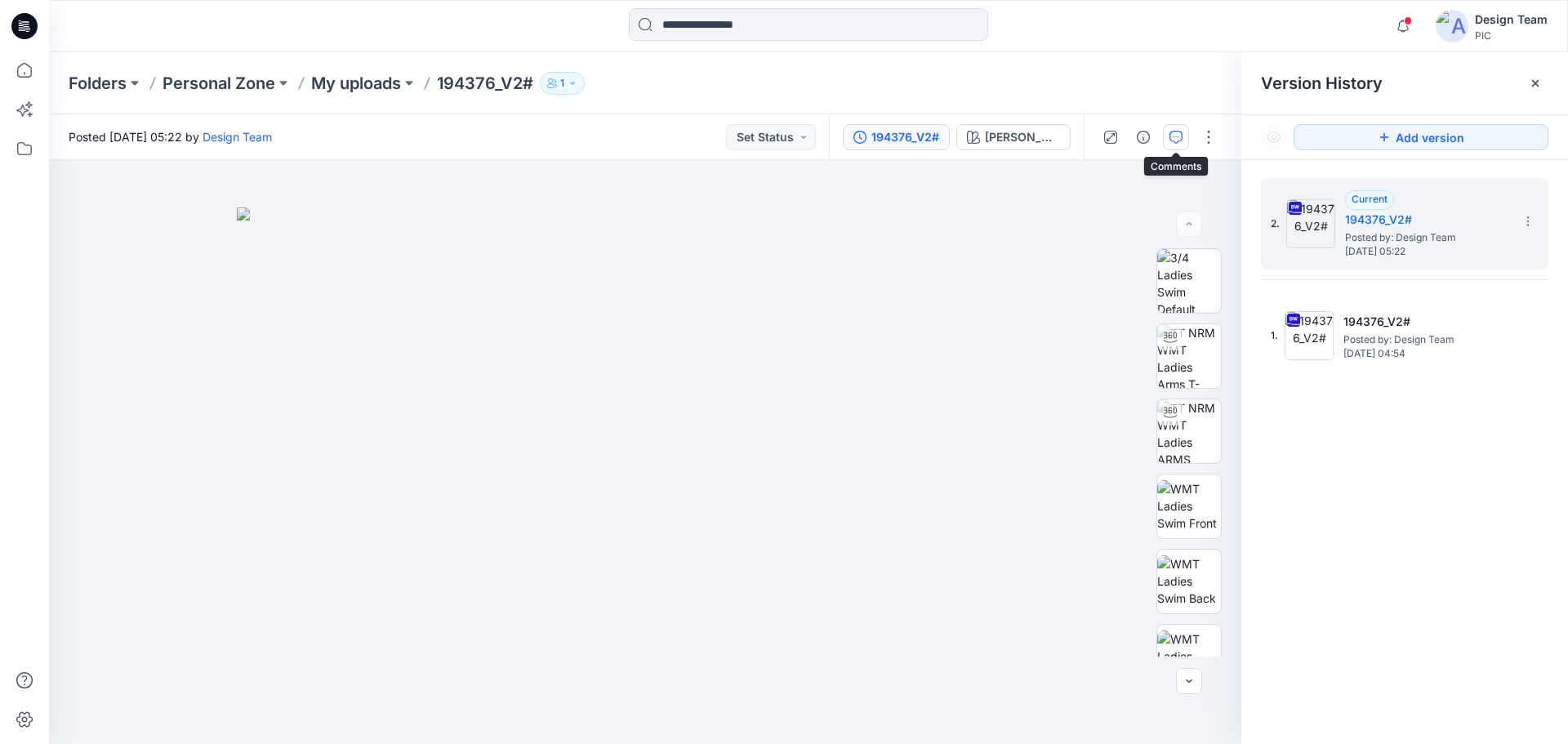
click at [1181, 135] on button "button" at bounding box center [1176, 137] width 27 height 27
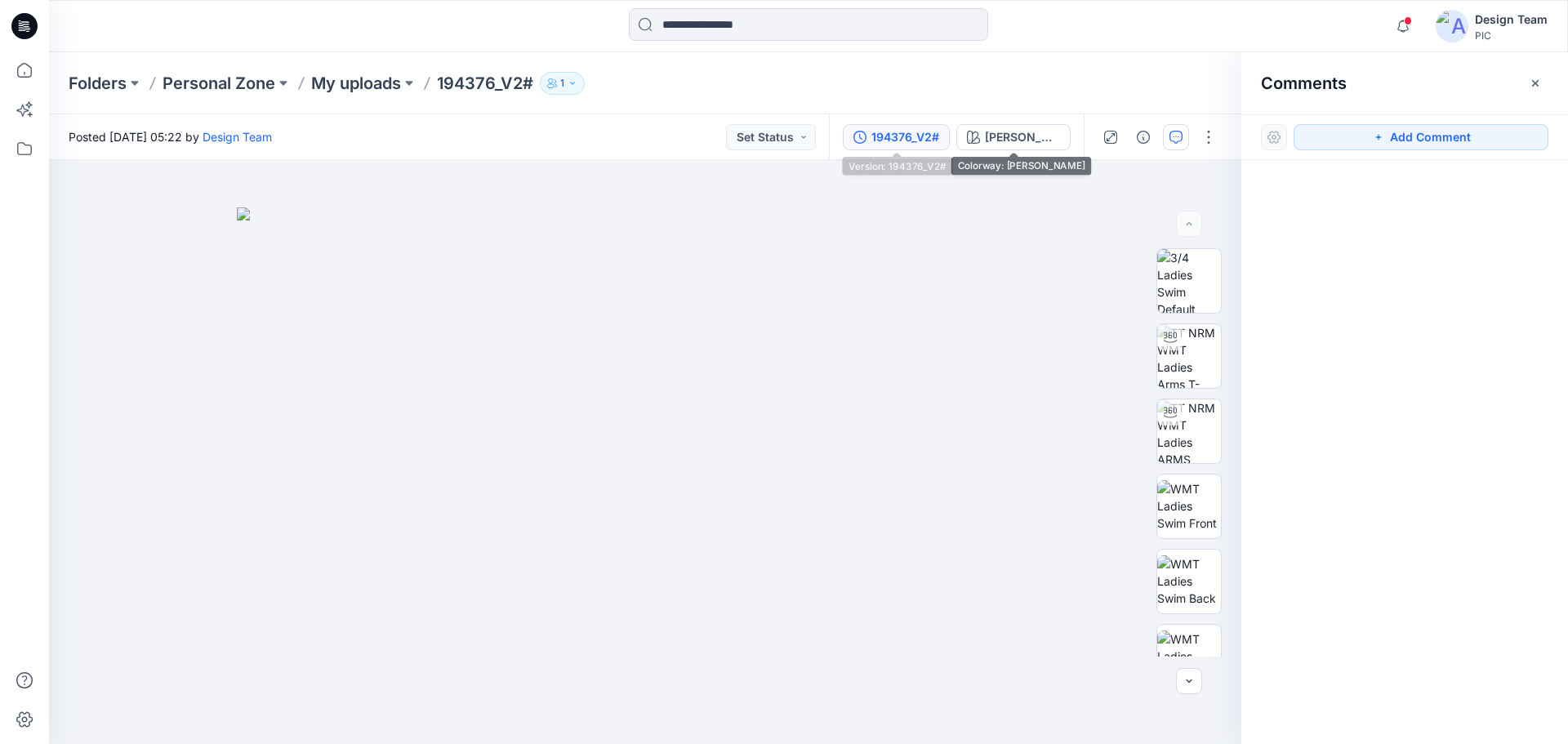
click at [938, 137] on div "194376_V2#" at bounding box center [906, 137] width 68 height 18
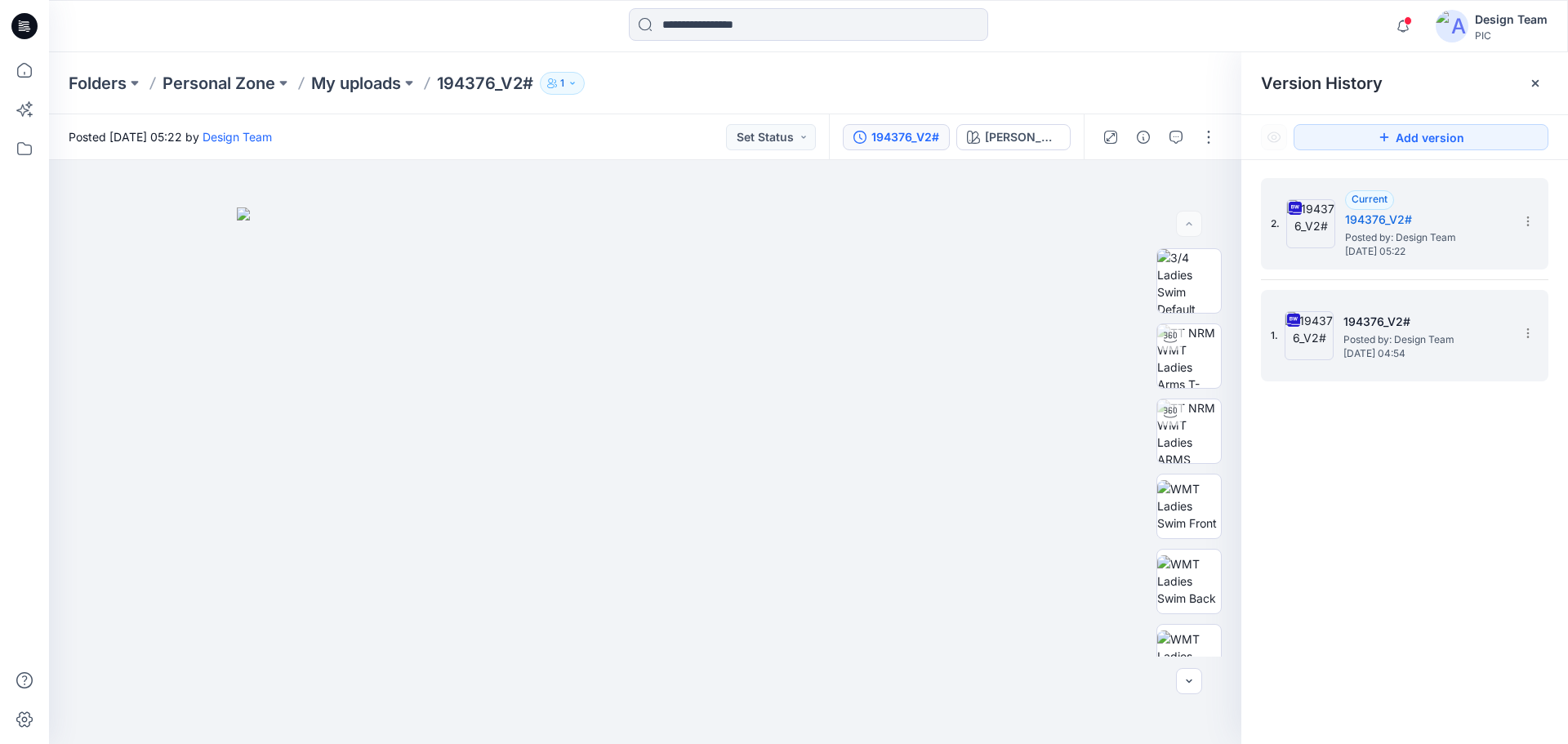
click at [1355, 318] on h5 "194376_V2#" at bounding box center [1425, 321] width 164 height 19
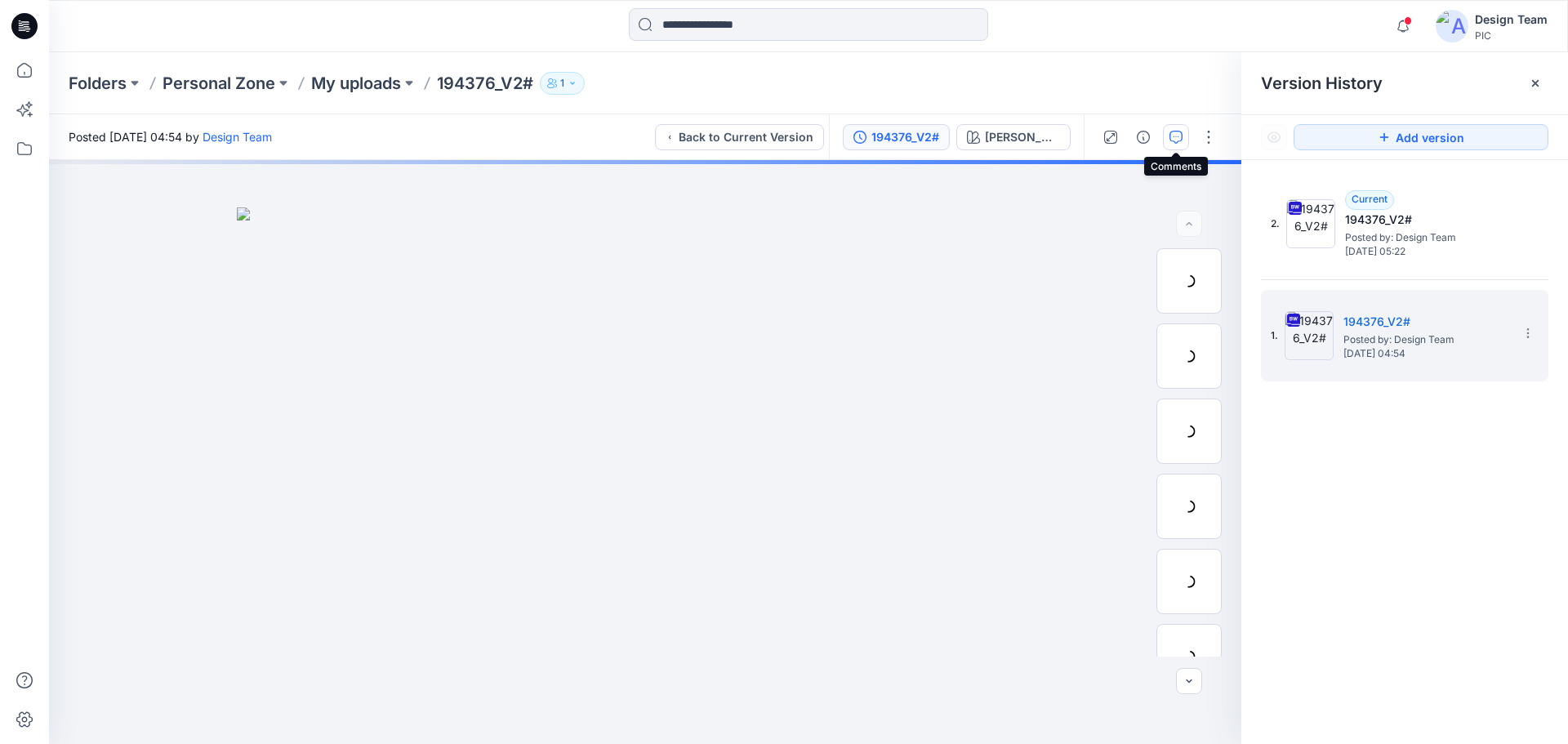
click at [1172, 137] on icon "button" at bounding box center [1176, 137] width 13 height 13
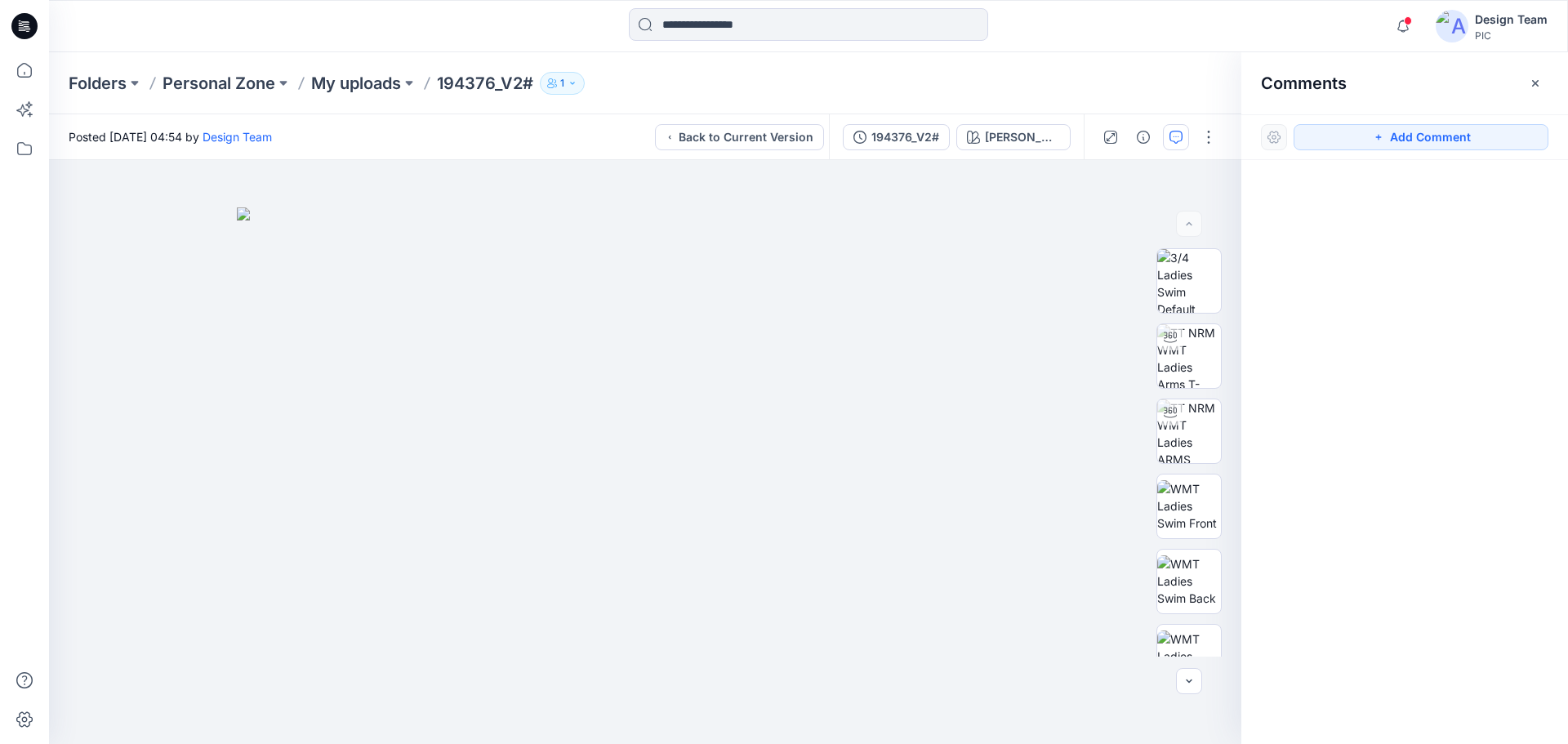
click at [27, 29] on icon at bounding box center [27, 28] width 5 height 1
